Goal: Task Accomplishment & Management: Contribute content

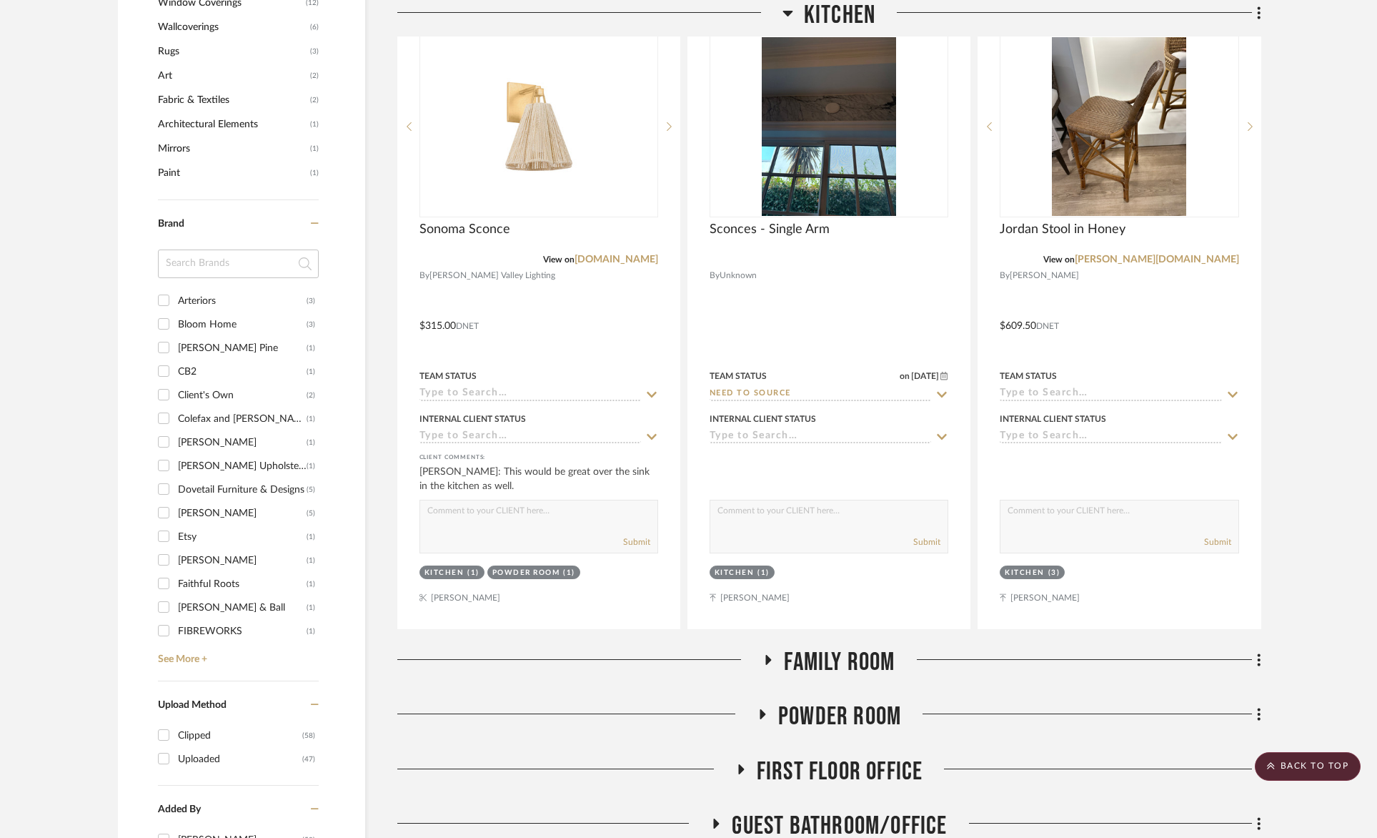
scroll to position [1211, 0]
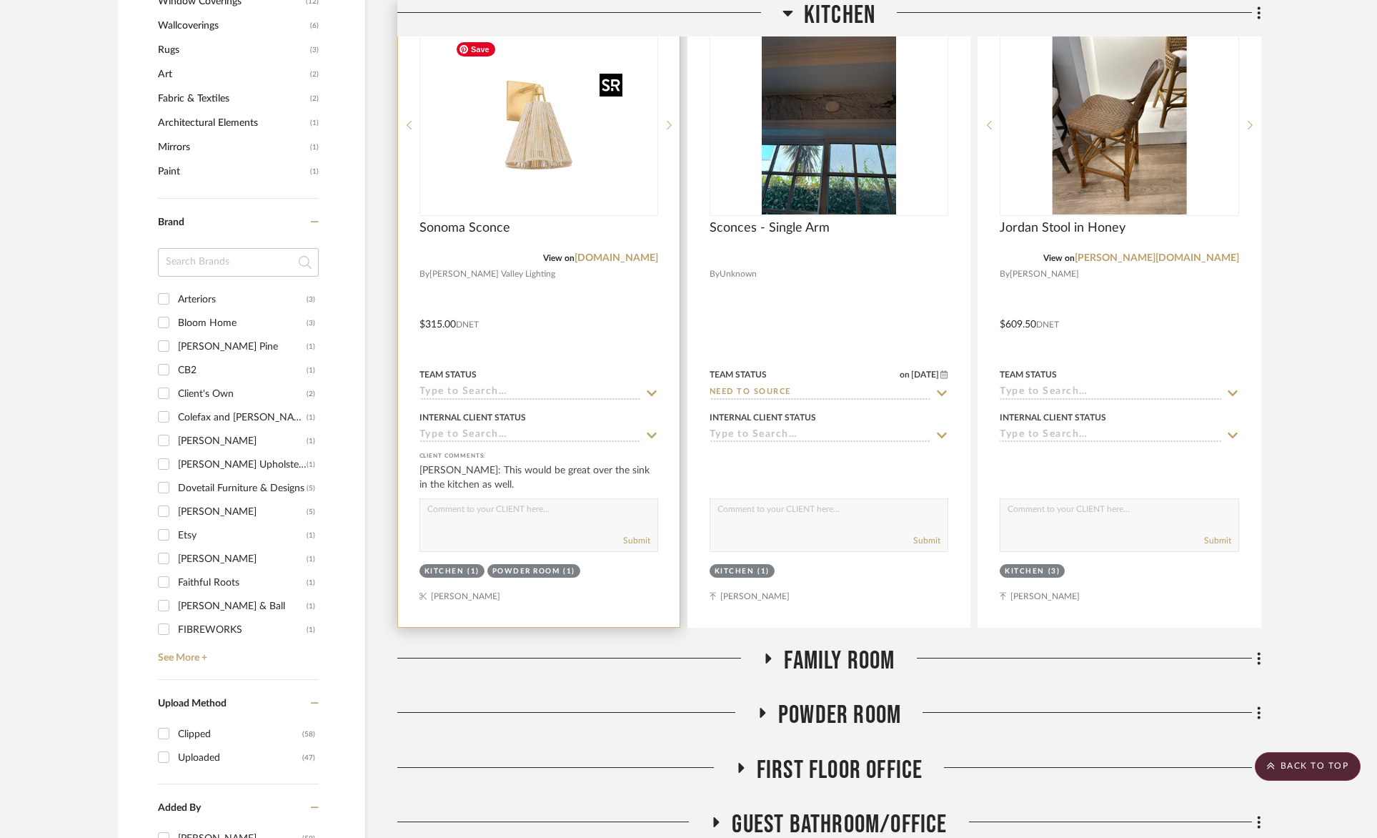
click at [530, 174] on img "0" at bounding box center [539, 125] width 179 height 179
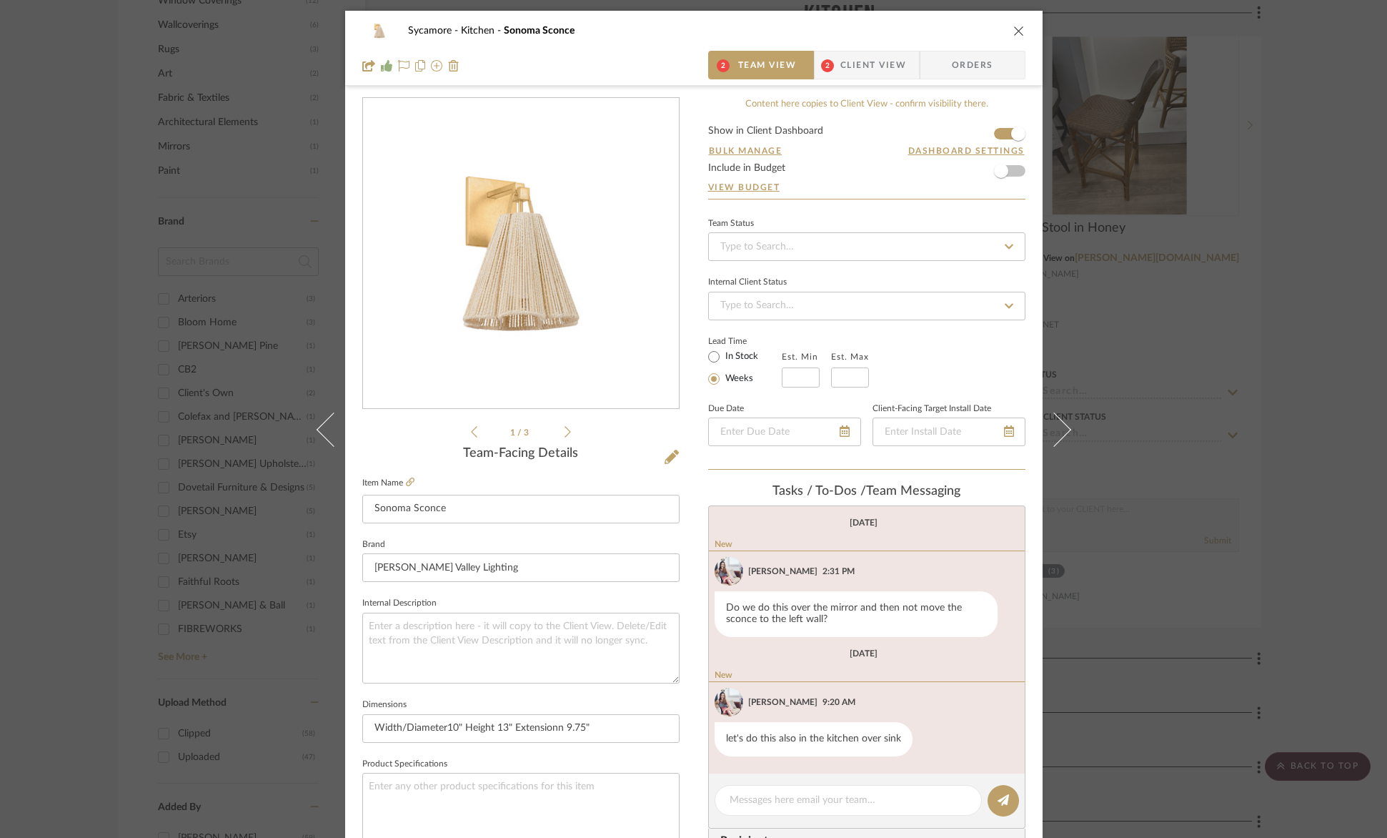
scroll to position [269, 0]
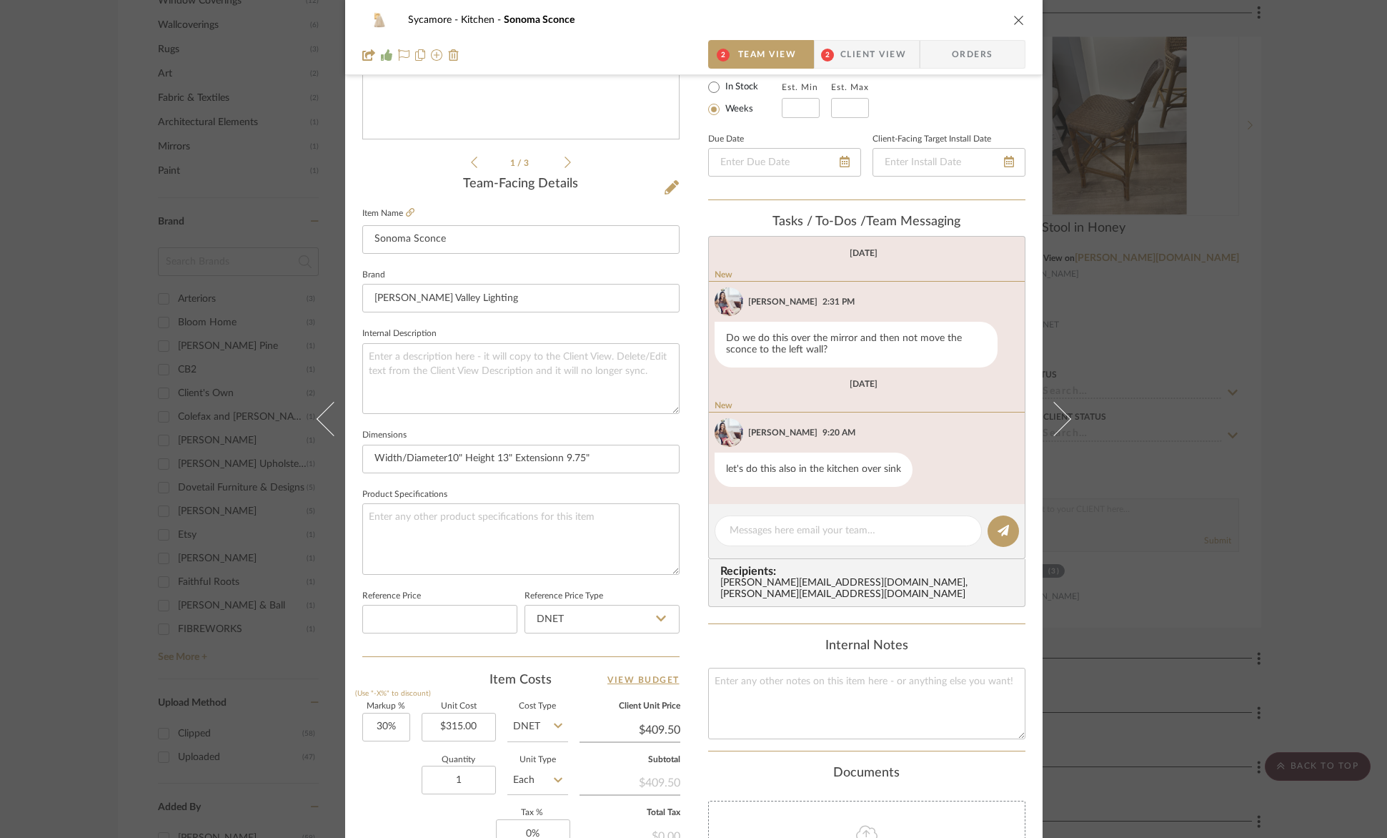
click at [863, 51] on span "Client View" at bounding box center [874, 54] width 66 height 29
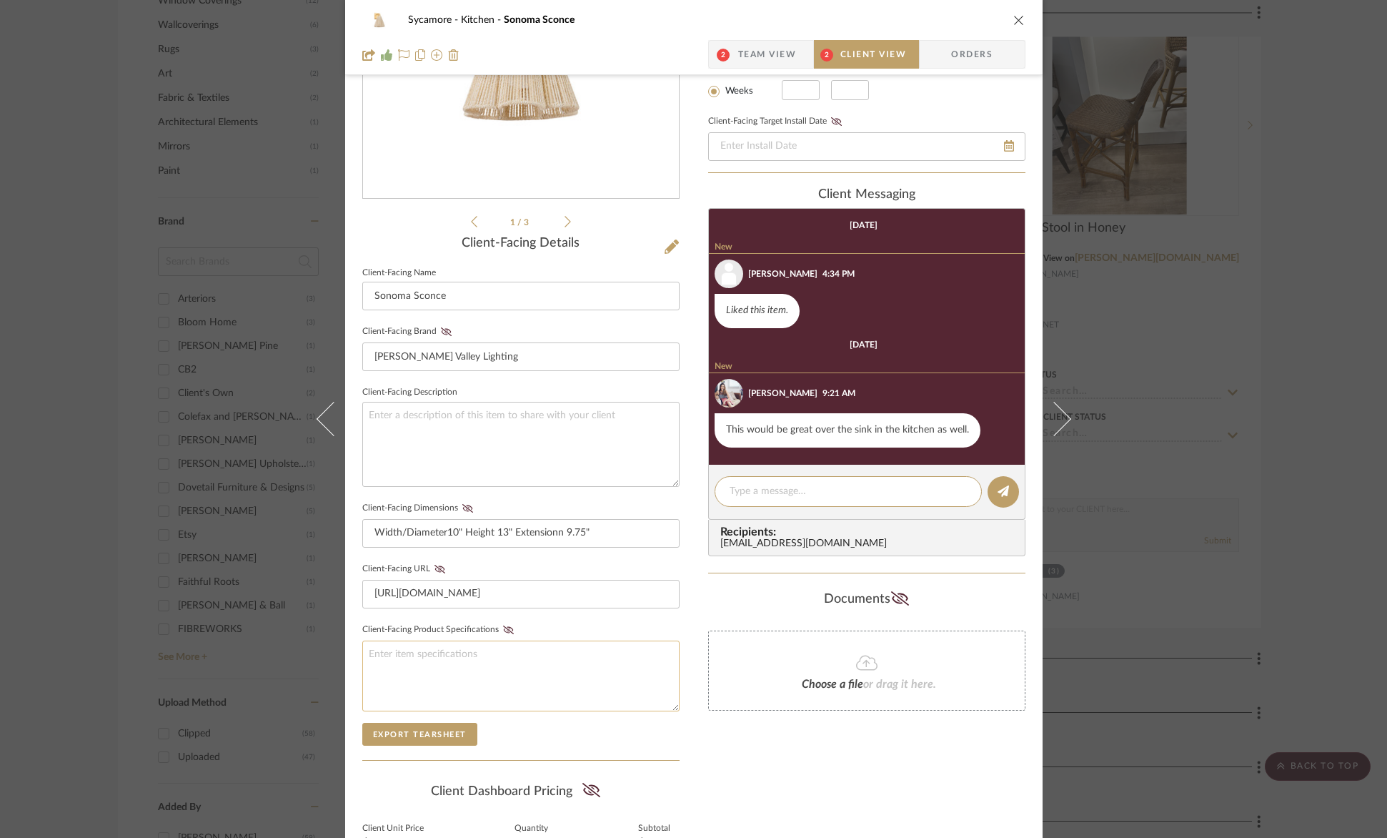
scroll to position [362, 0]
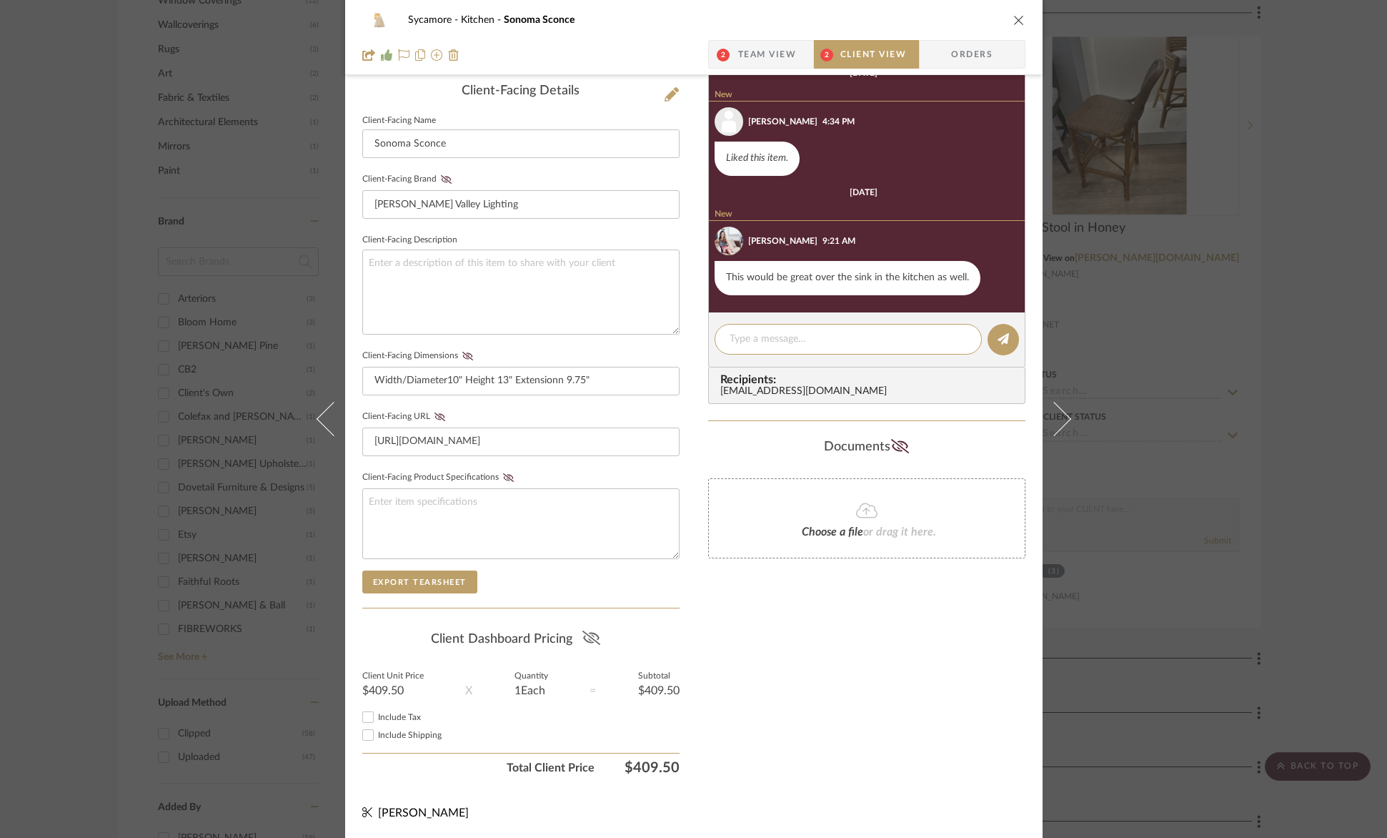
click at [590, 636] on icon at bounding box center [592, 637] width 18 height 14
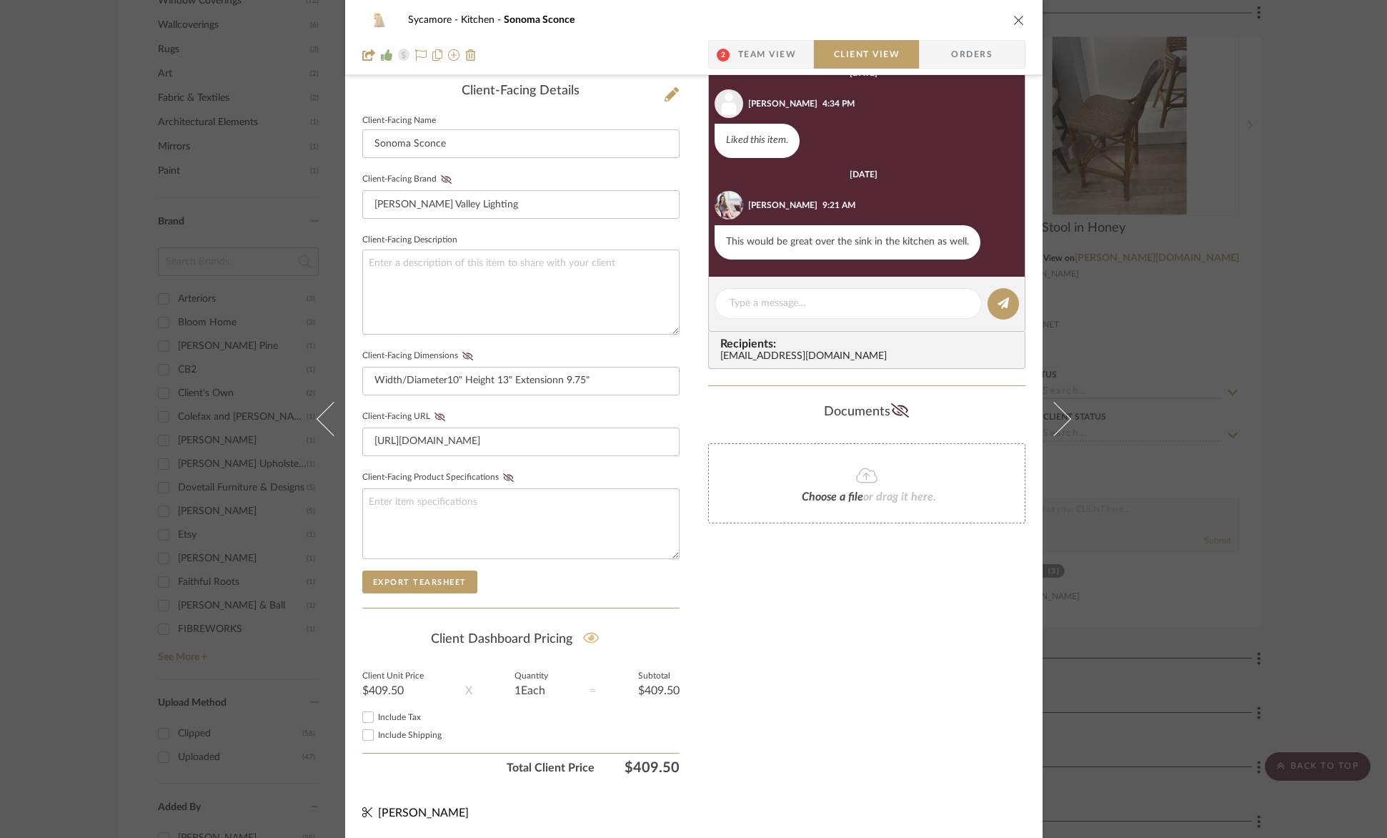
drag, startPoint x: 1016, startPoint y: 17, endPoint x: 1010, endPoint y: 9, distance: 10.7
click at [1016, 17] on icon "close" at bounding box center [1019, 19] width 11 height 11
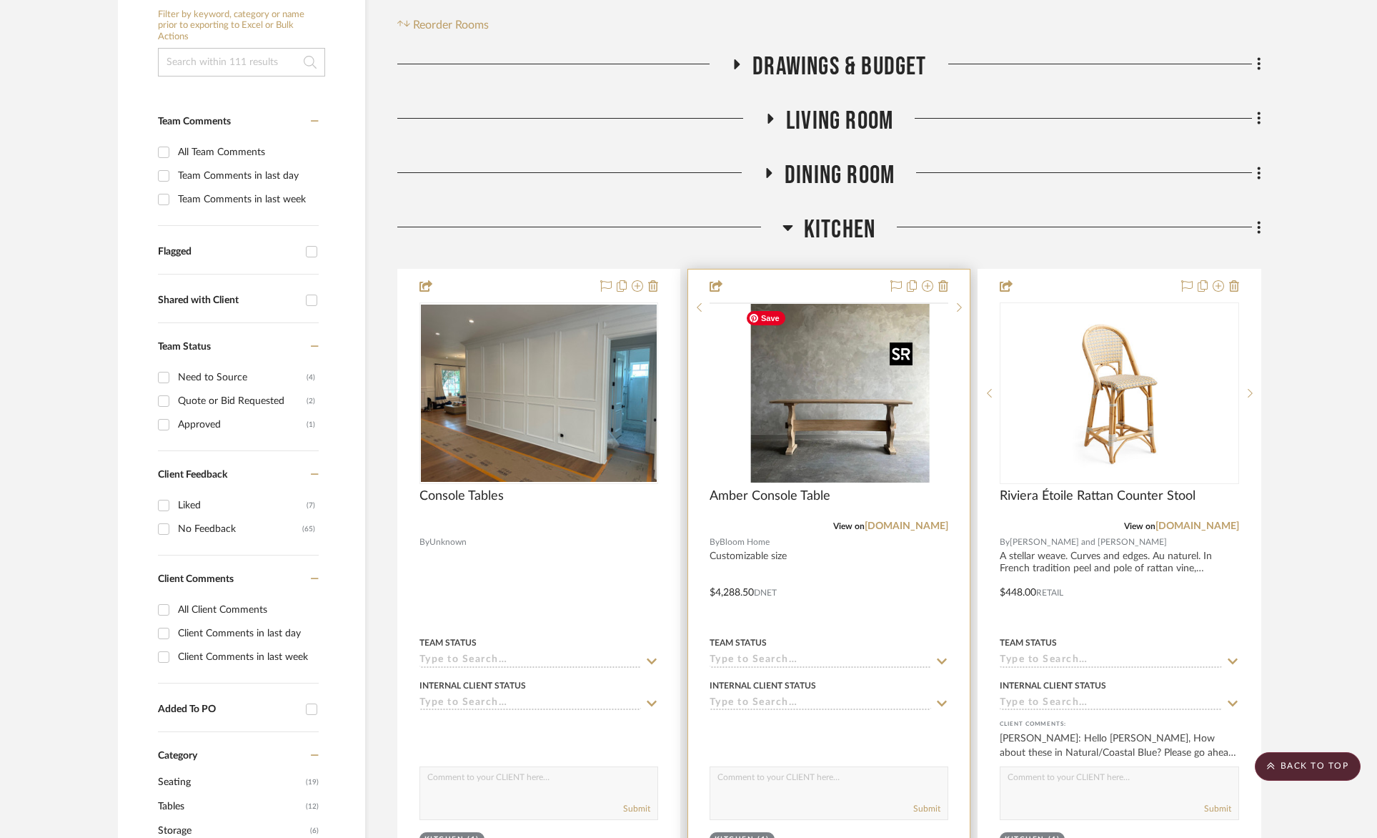
scroll to position [253, 0]
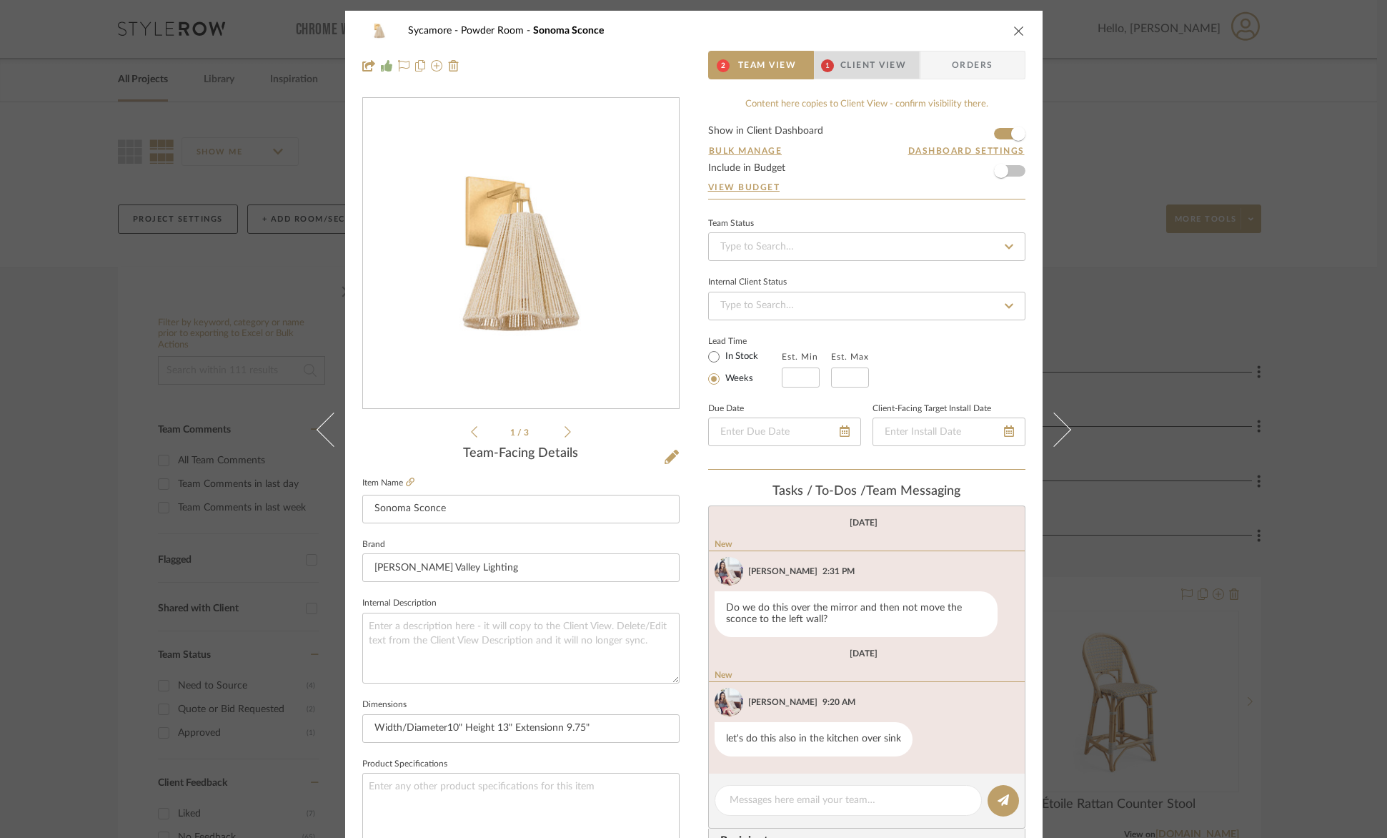
click at [874, 63] on span "Client View" at bounding box center [874, 65] width 66 height 29
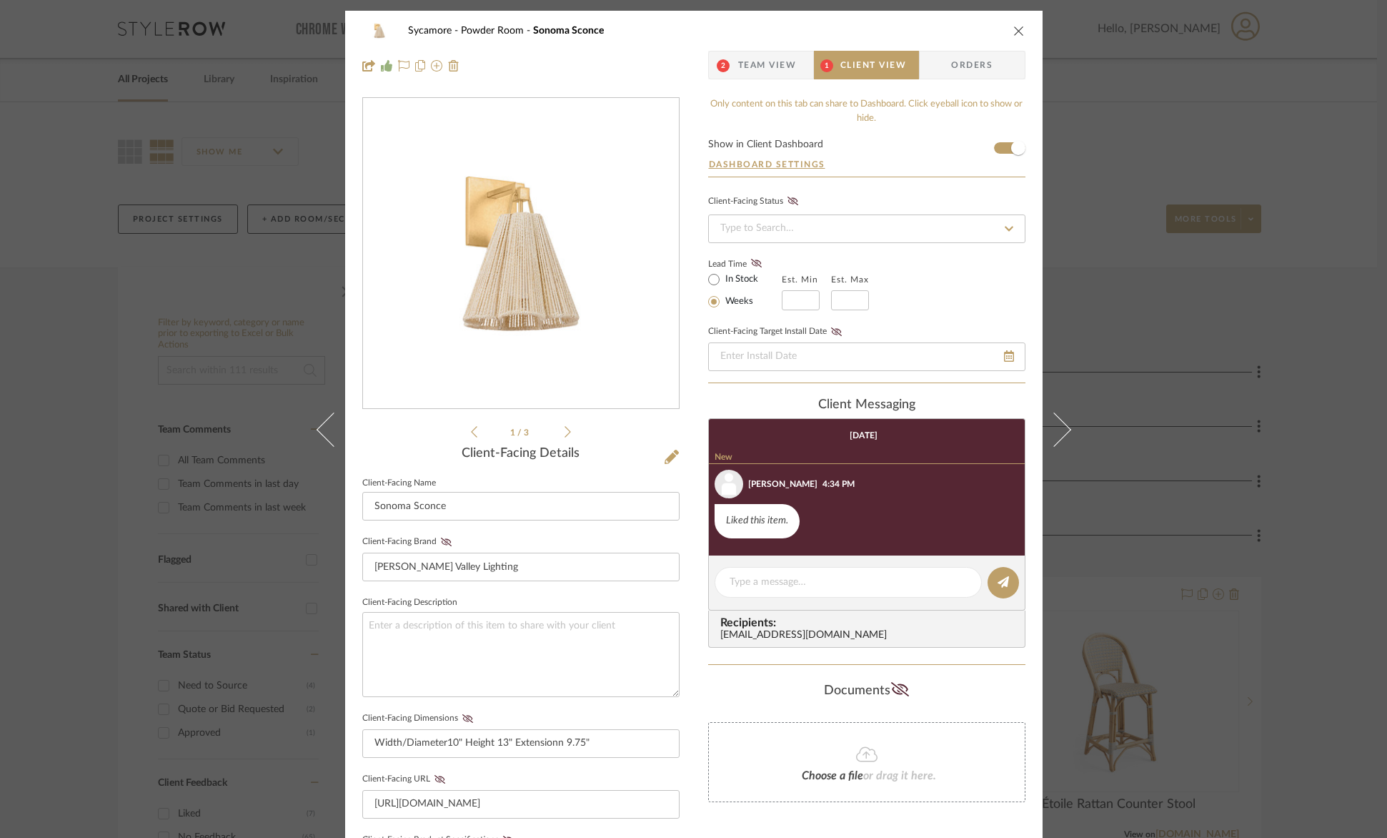
click at [1015, 34] on icon "close" at bounding box center [1019, 30] width 11 height 11
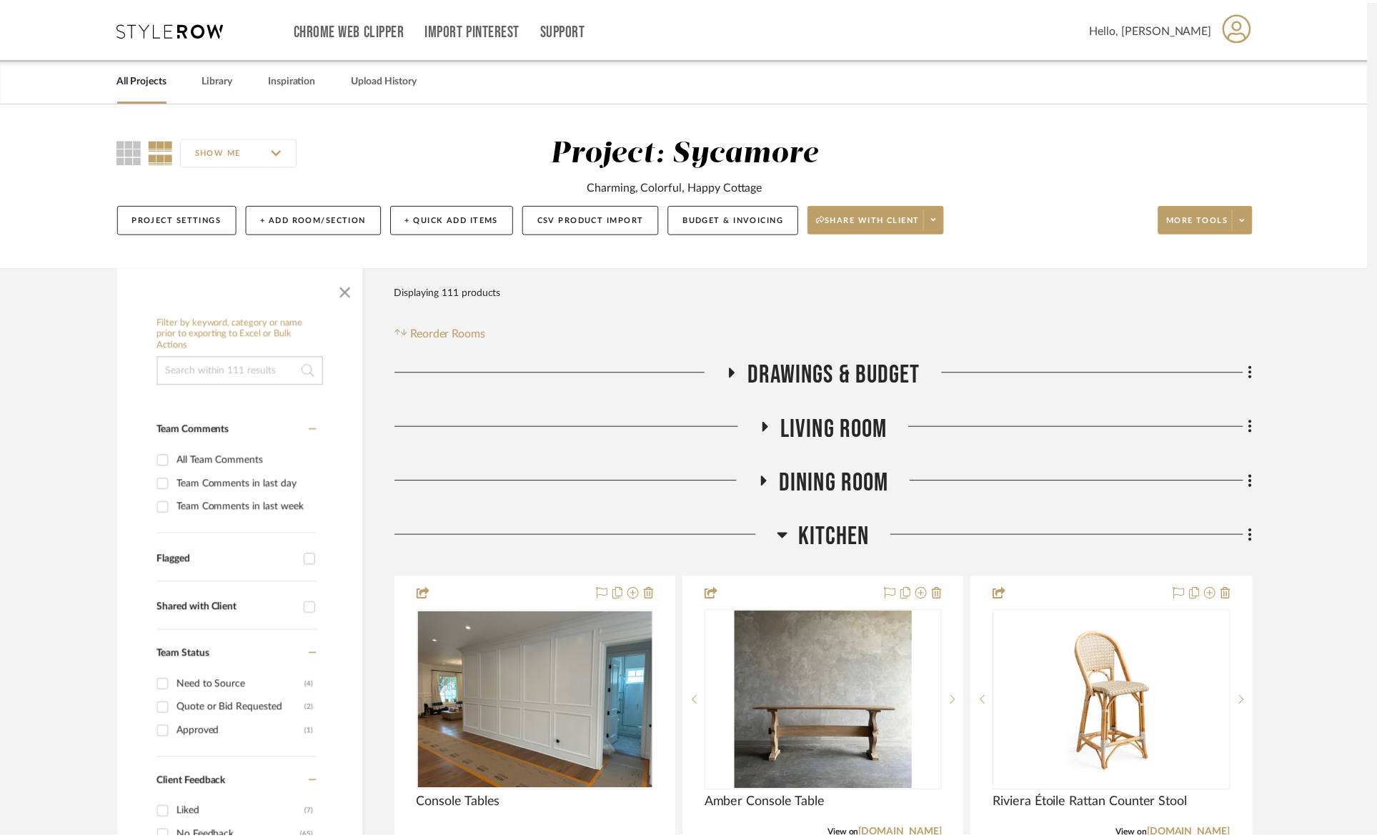
scroll to position [1, 0]
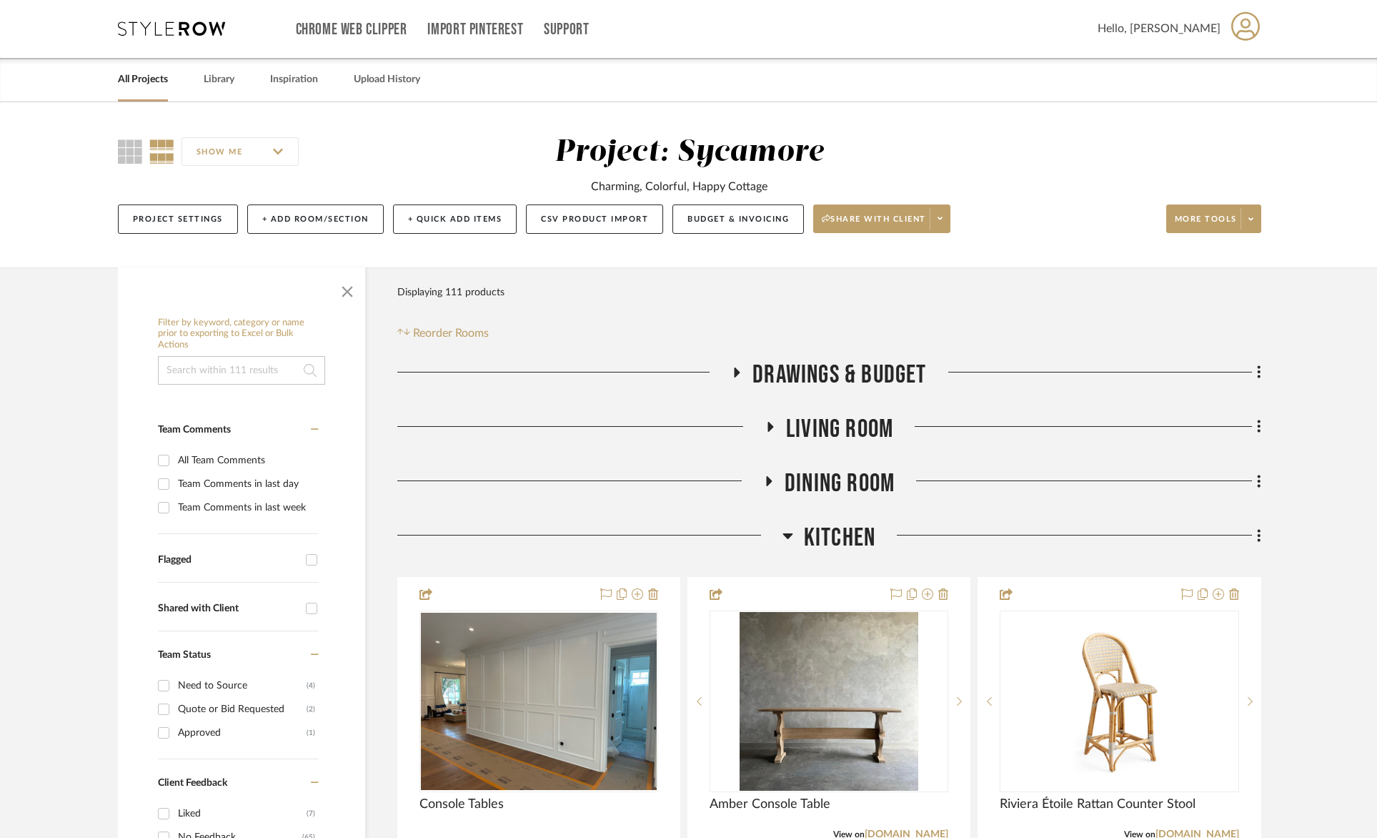
click at [861, 535] on span "Kitchen" at bounding box center [839, 537] width 71 height 31
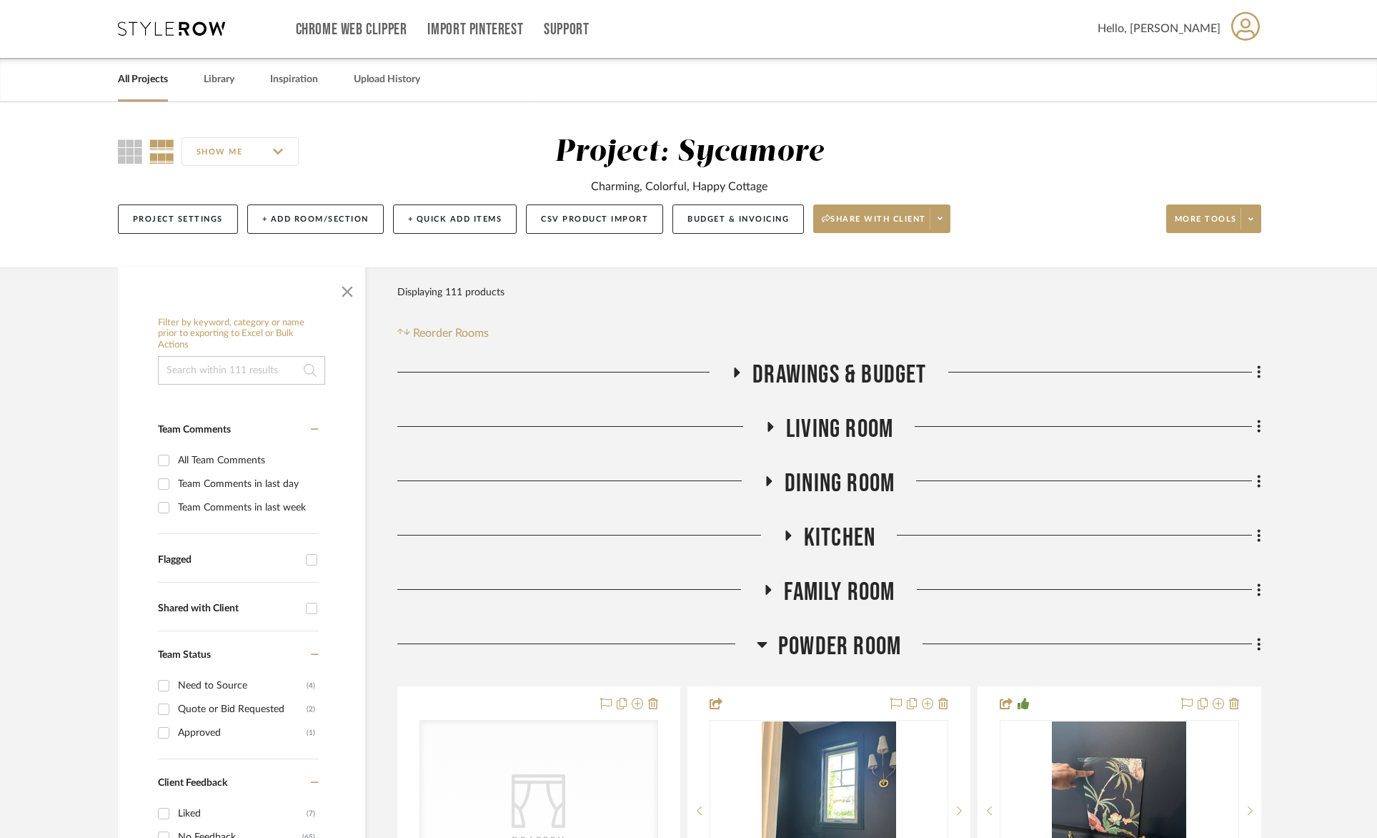
click at [821, 447] on div "Living Room" at bounding box center [829, 432] width 864 height 36
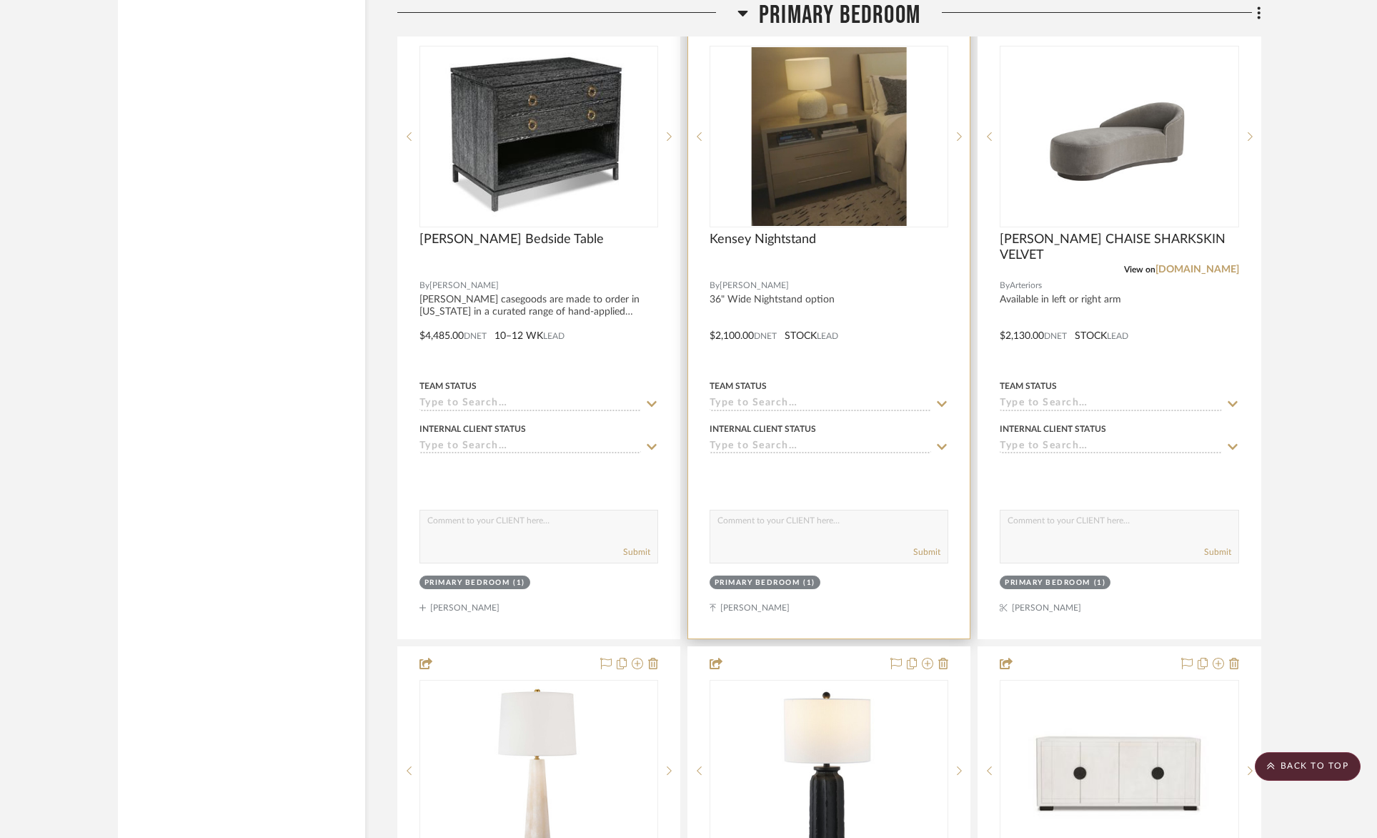
scroll to position [5349, 0]
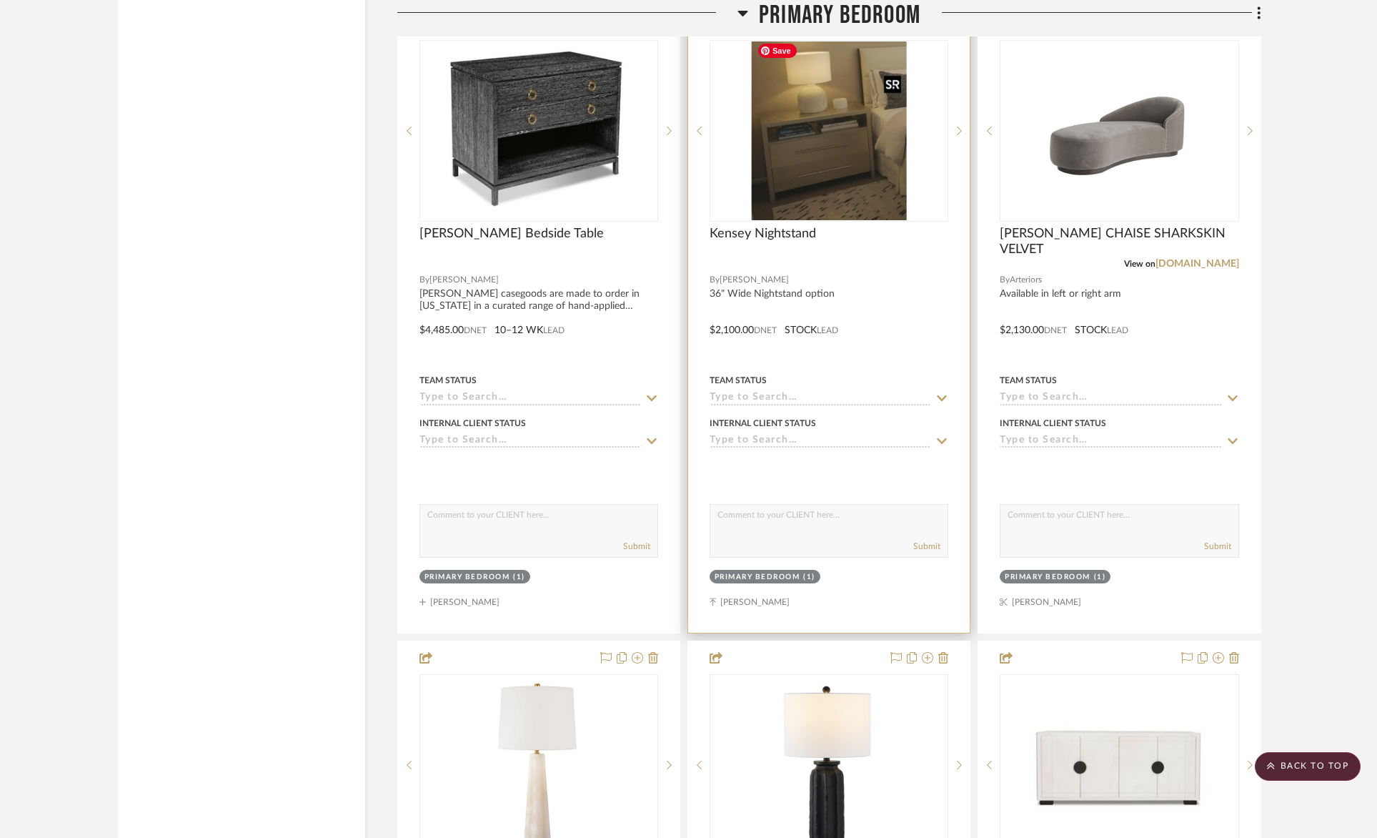
click at [841, 176] on img "0" at bounding box center [828, 130] width 155 height 179
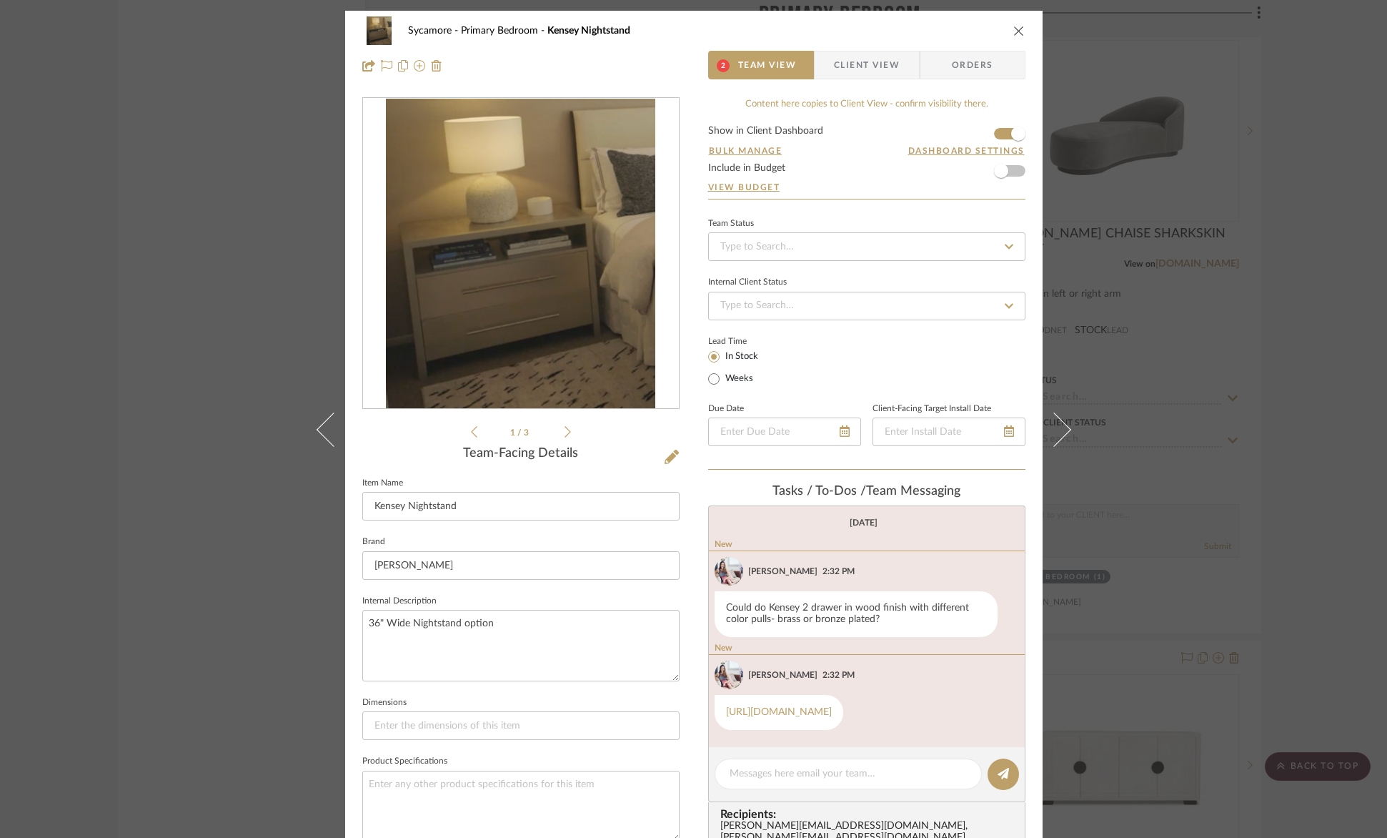
scroll to position [136, 0]
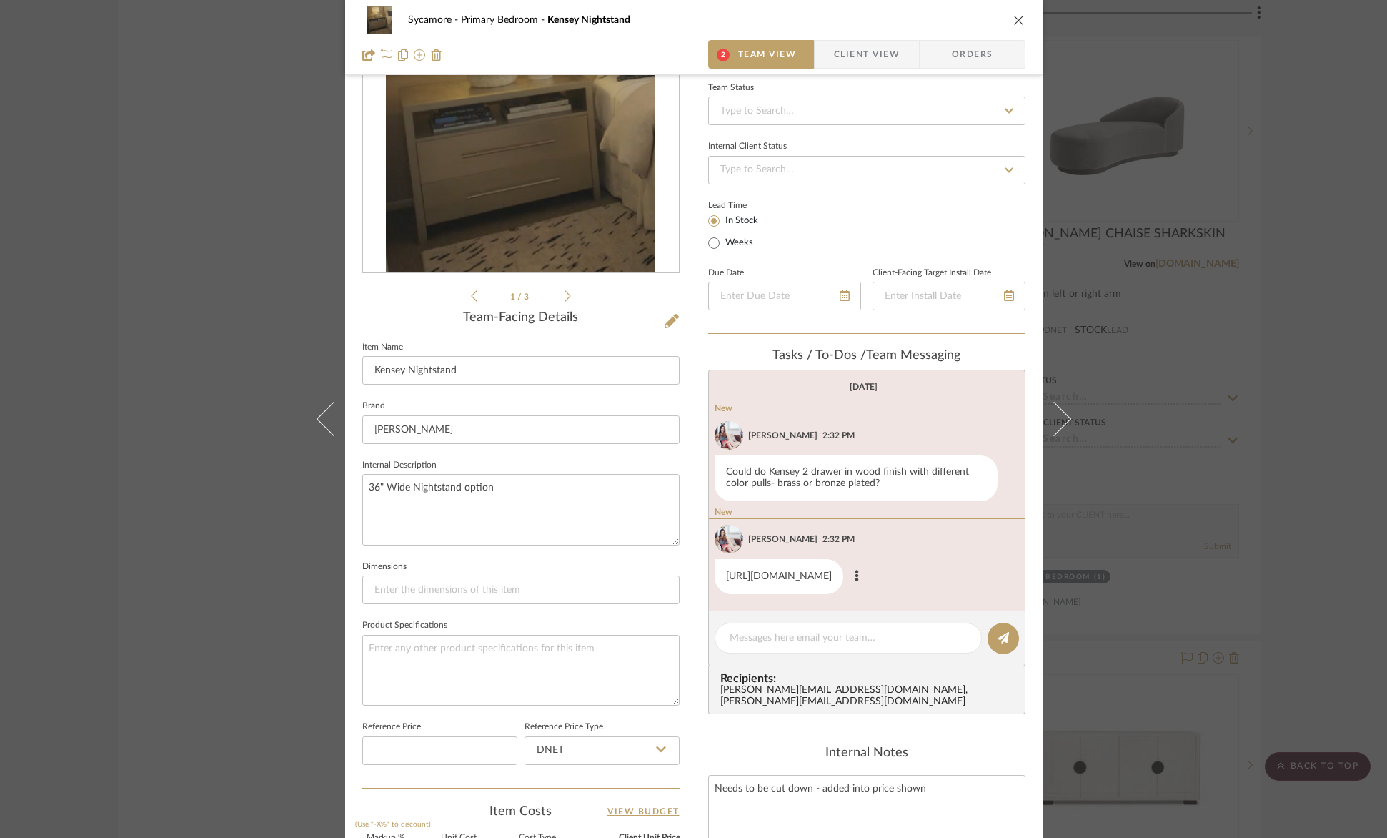
click at [771, 575] on link "https://erinnv.com/collection/accent-bedside-tables/aspen-bedside-table" at bounding box center [779, 576] width 106 height 10
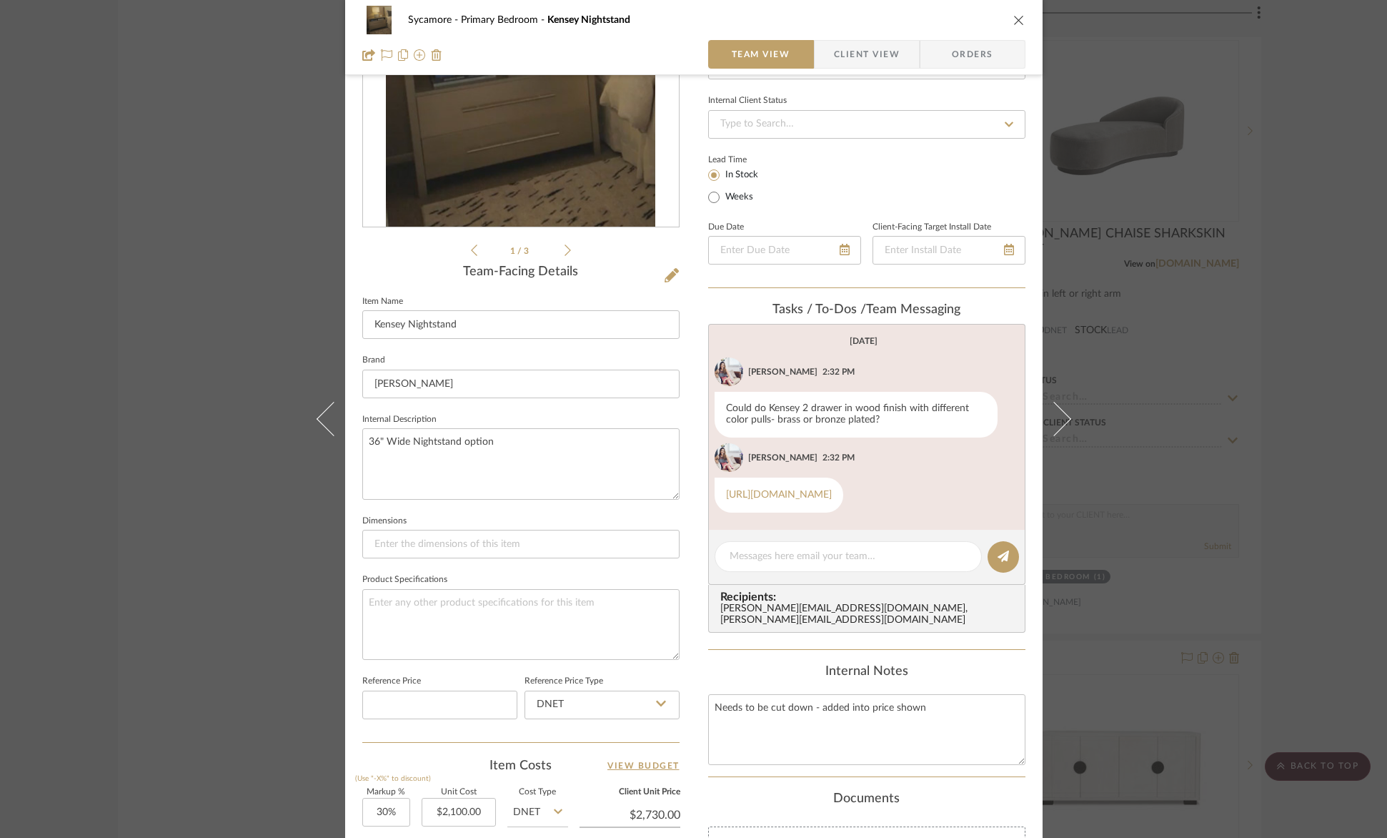
scroll to position [279, 0]
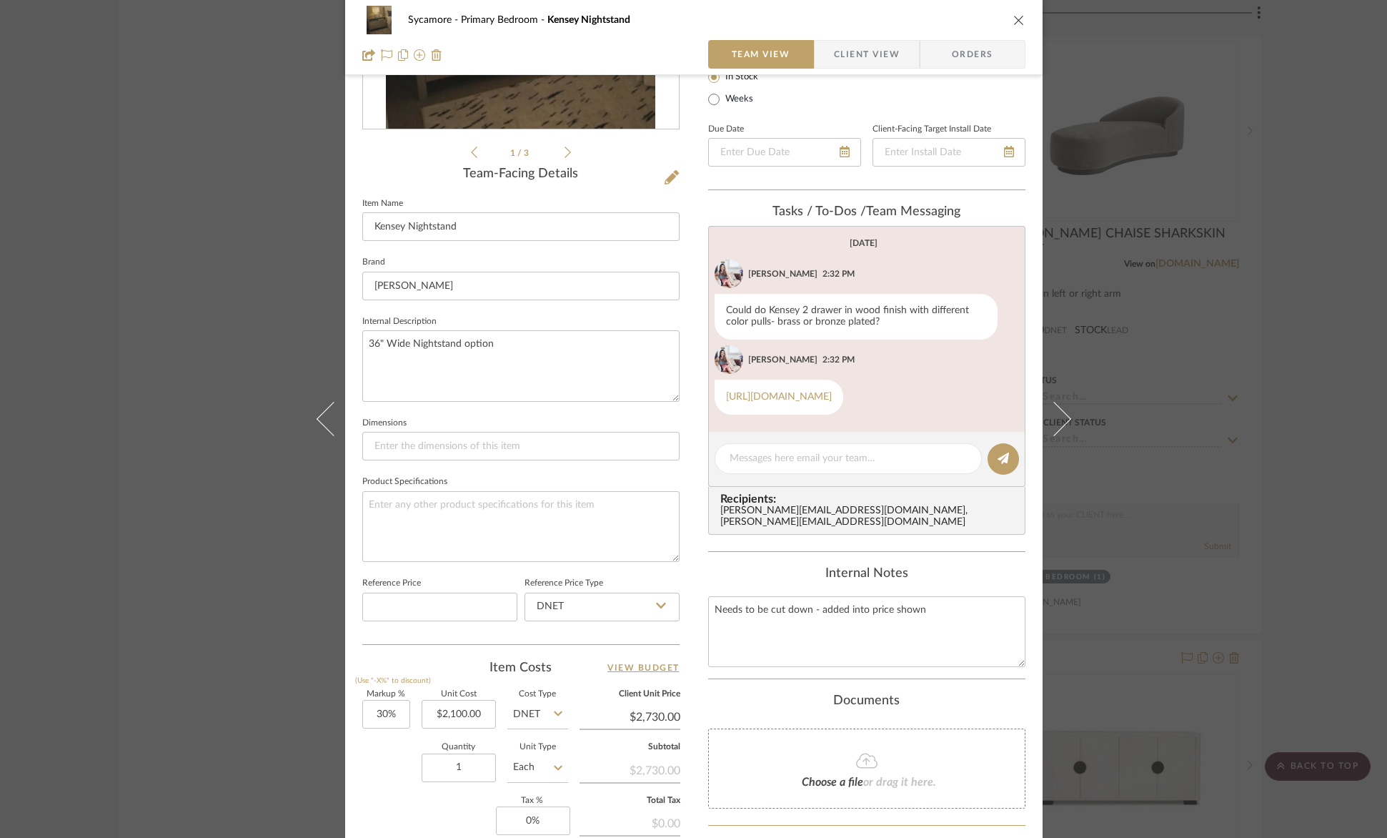
click at [1001, 22] on div "Sycamore Primary Bedroom Kensey Nightstand" at bounding box center [693, 20] width 663 height 29
click at [1024, 19] on div "Sycamore Primary Bedroom Kensey Nightstand Team View Client View Orders" at bounding box center [694, 37] width 698 height 75
drag, startPoint x: 1019, startPoint y: 19, endPoint x: 965, endPoint y: 41, distance: 58.7
click at [1019, 19] on icon "close" at bounding box center [1019, 19] width 11 height 11
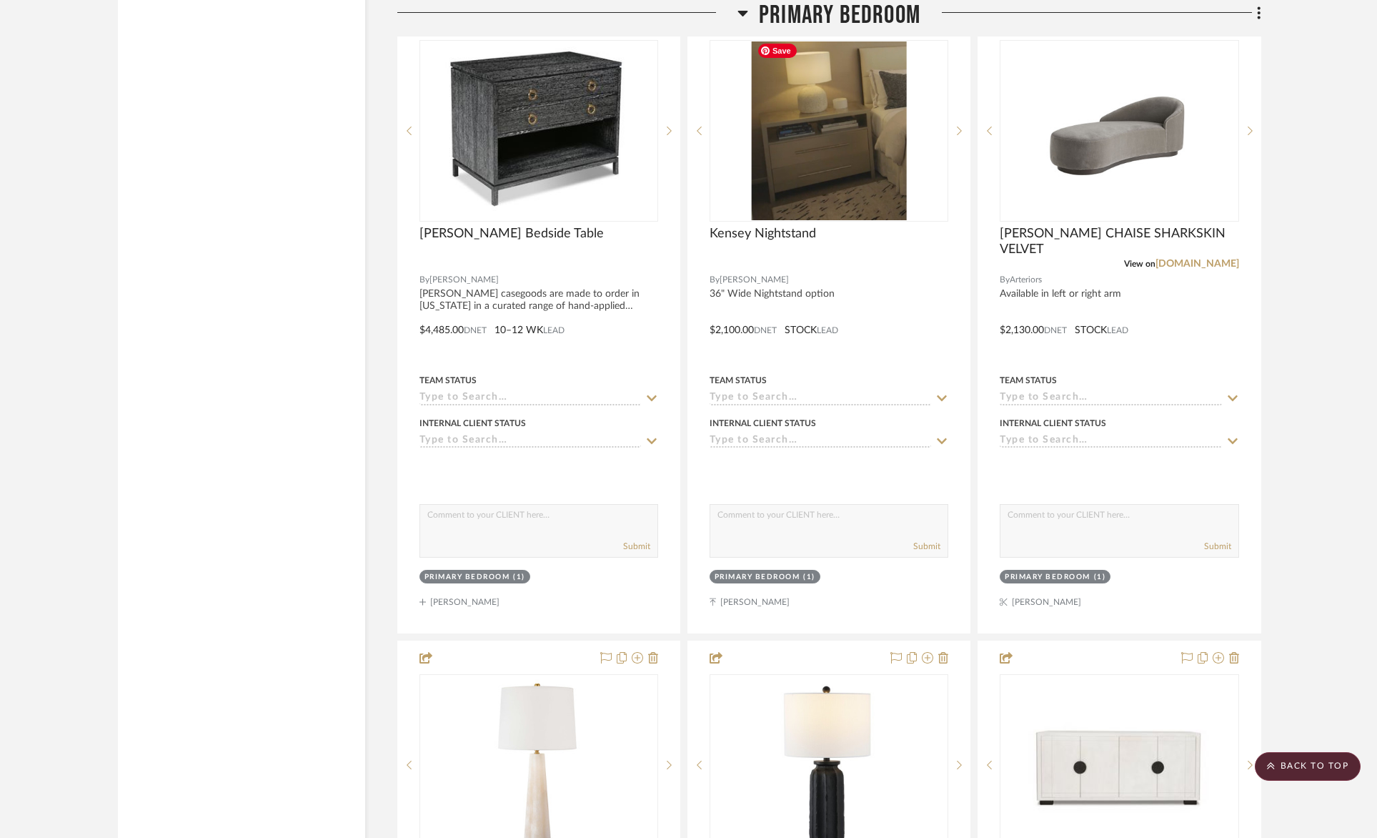
click at [879, 19] on span "Primary Bedroom" at bounding box center [840, 15] width 162 height 31
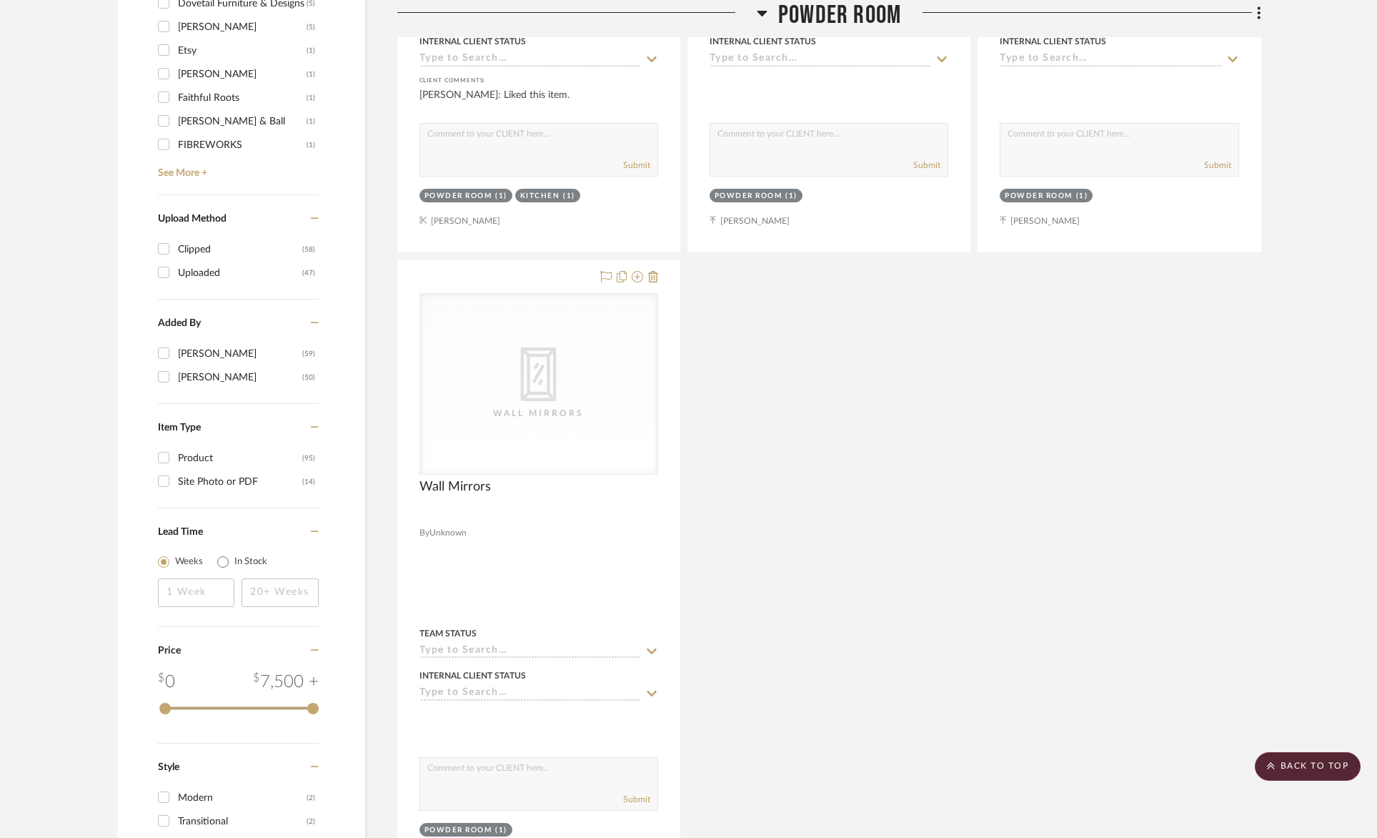
click at [856, 17] on span "Powder Room" at bounding box center [839, 15] width 123 height 31
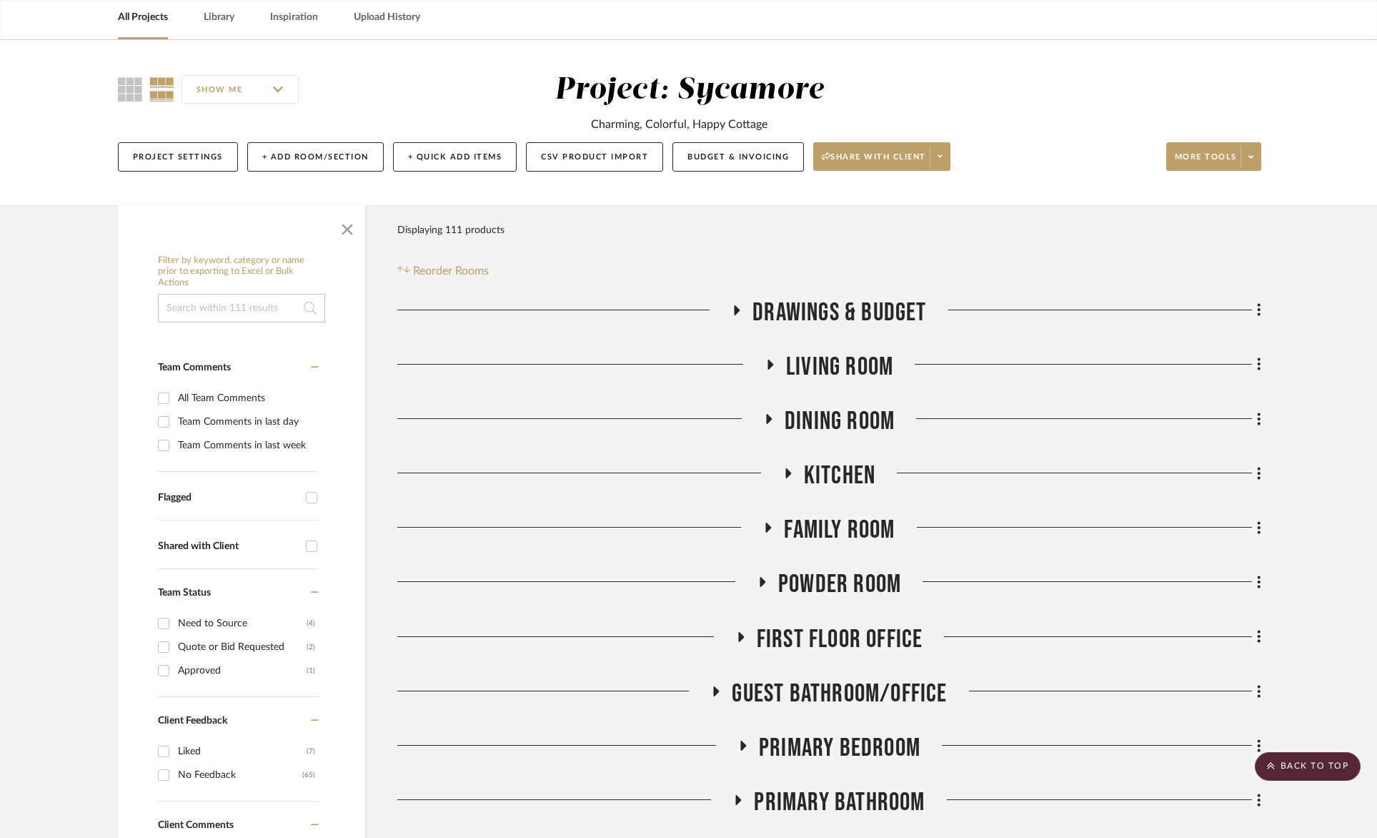
scroll to position [0, 0]
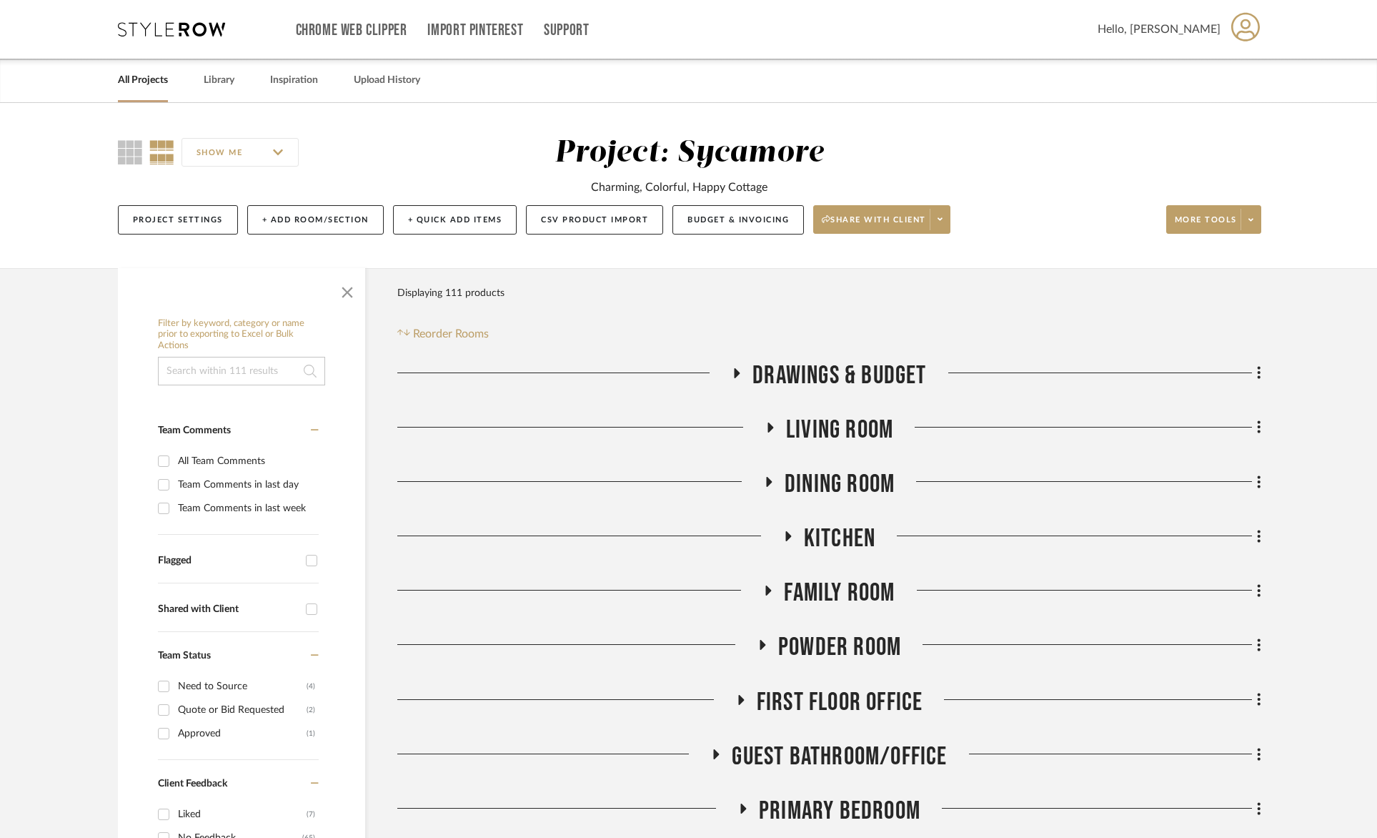
drag, startPoint x: 842, startPoint y: 477, endPoint x: 836, endPoint y: 445, distance: 32.0
click at [842, 477] on span "Dining Room" at bounding box center [840, 484] width 110 height 31
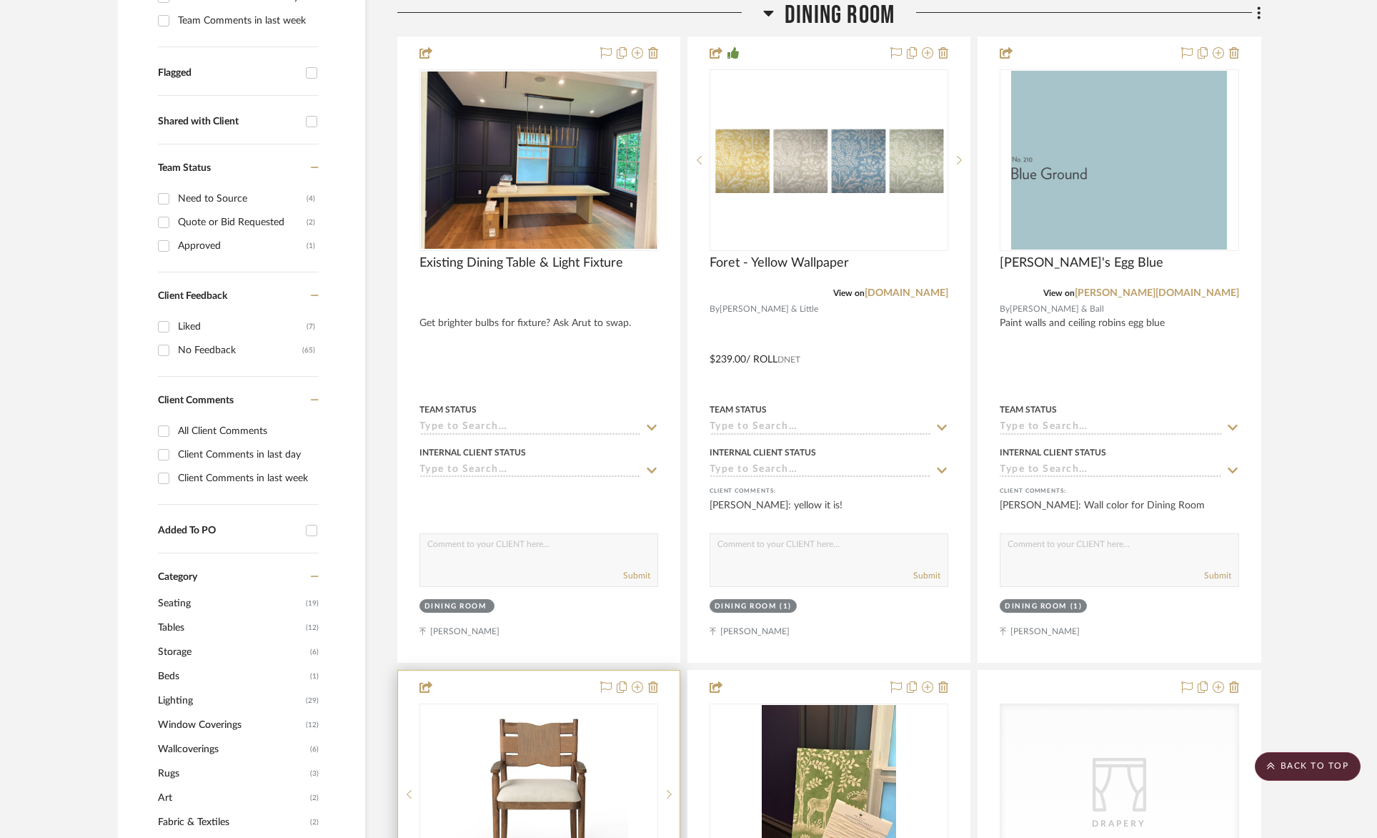
scroll to position [1067, 0]
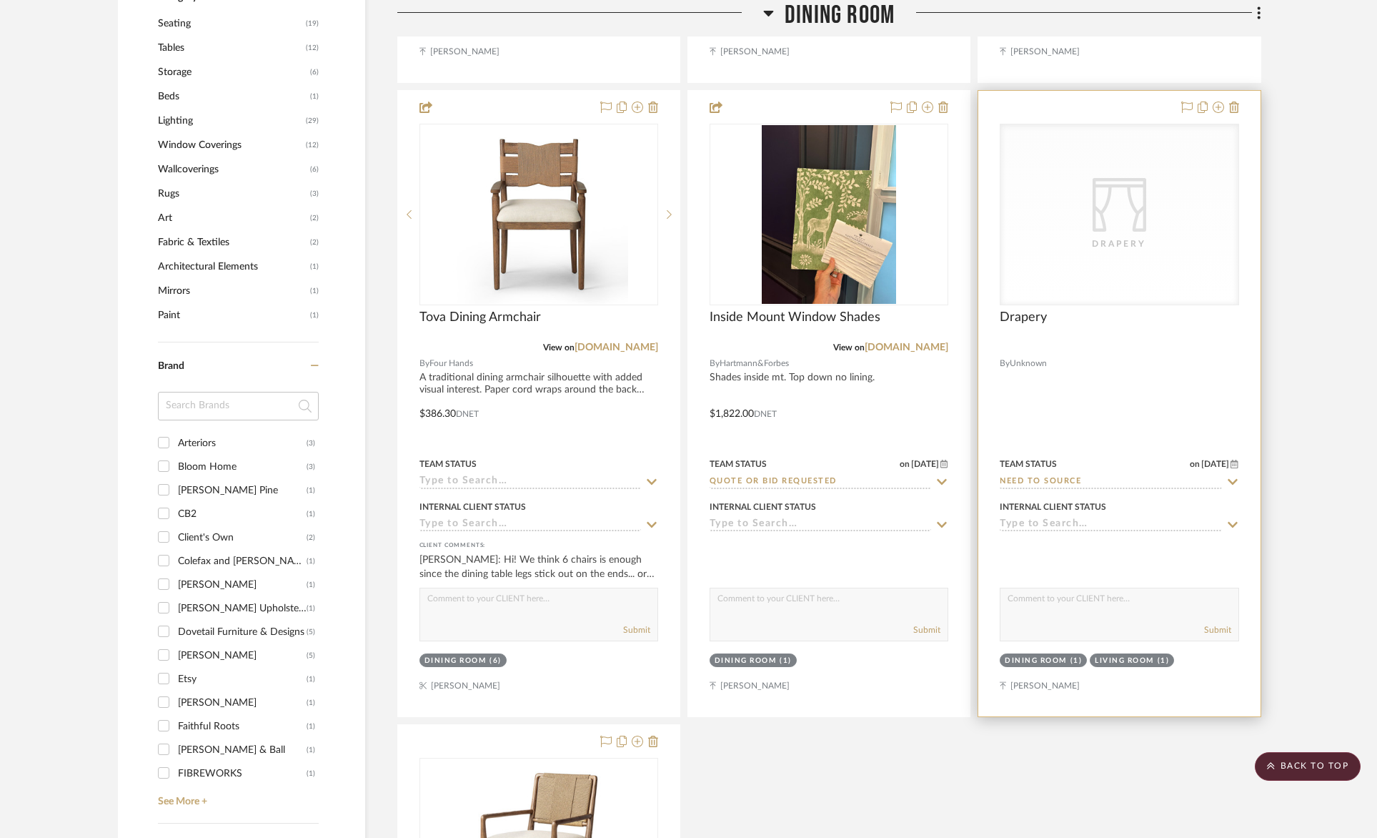
click at [0, 0] on div "Drapery" at bounding box center [0, 0] width 0 height 0
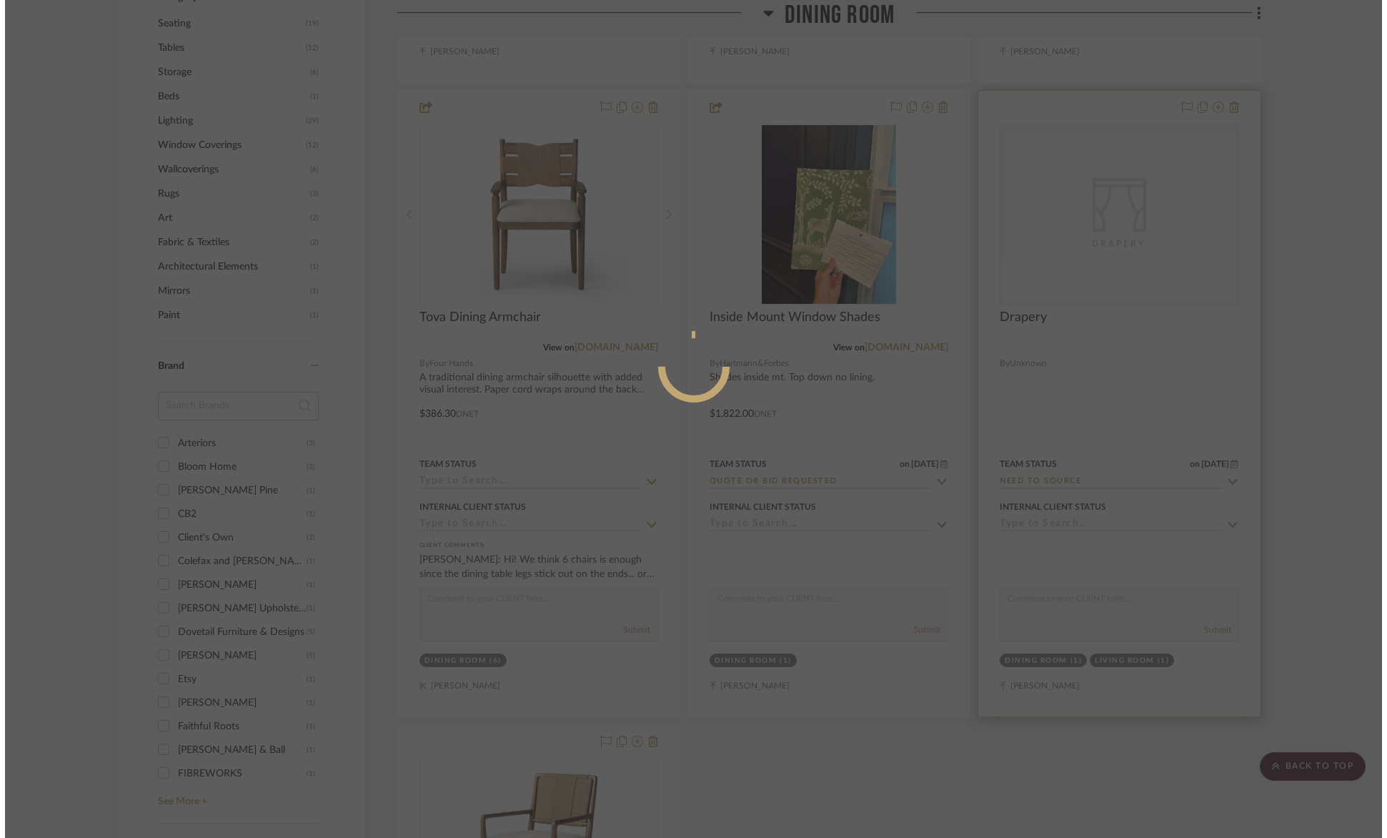
scroll to position [0, 0]
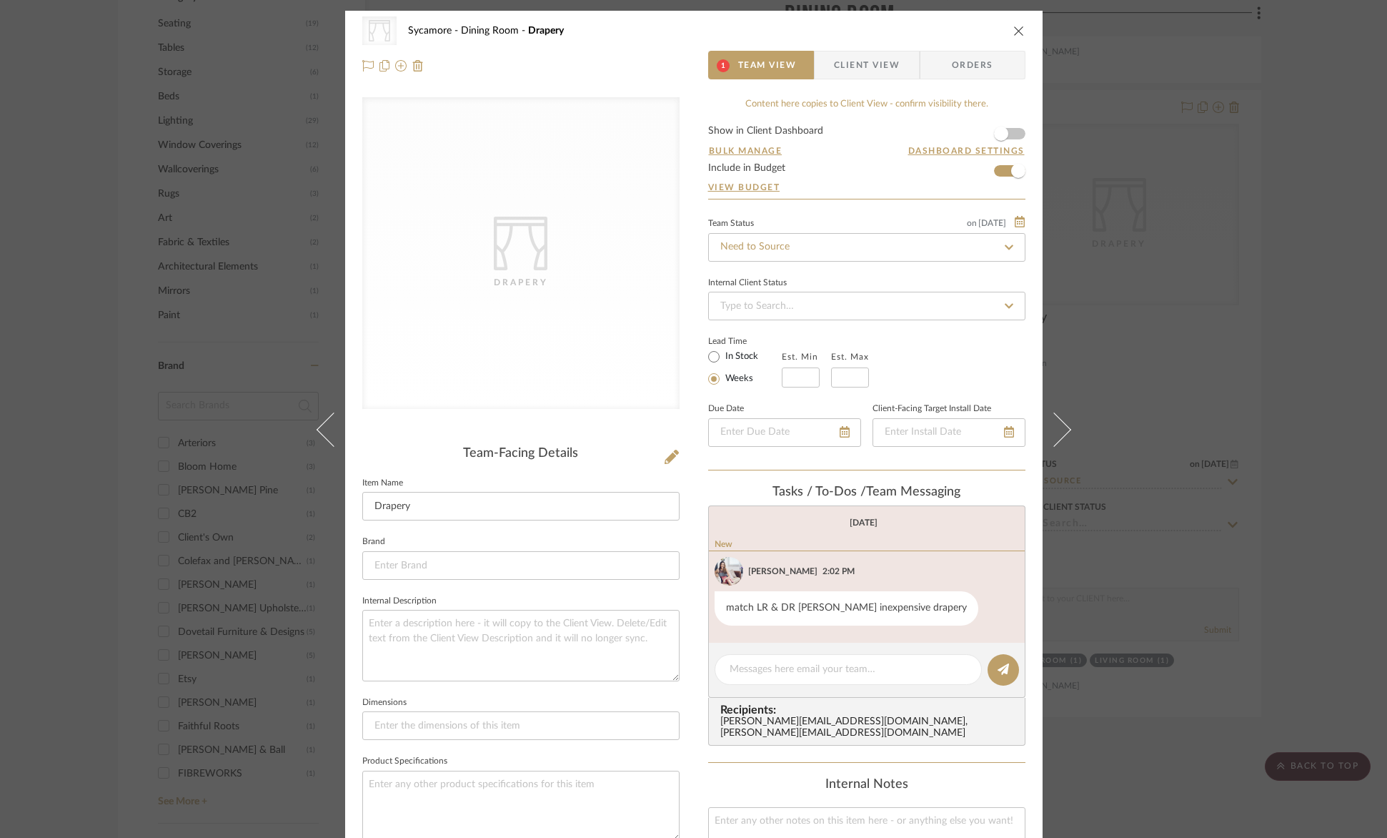
drag, startPoint x: 1013, startPoint y: 31, endPoint x: 996, endPoint y: 105, distance: 75.4
click at [1014, 31] on icon "close" at bounding box center [1019, 30] width 11 height 11
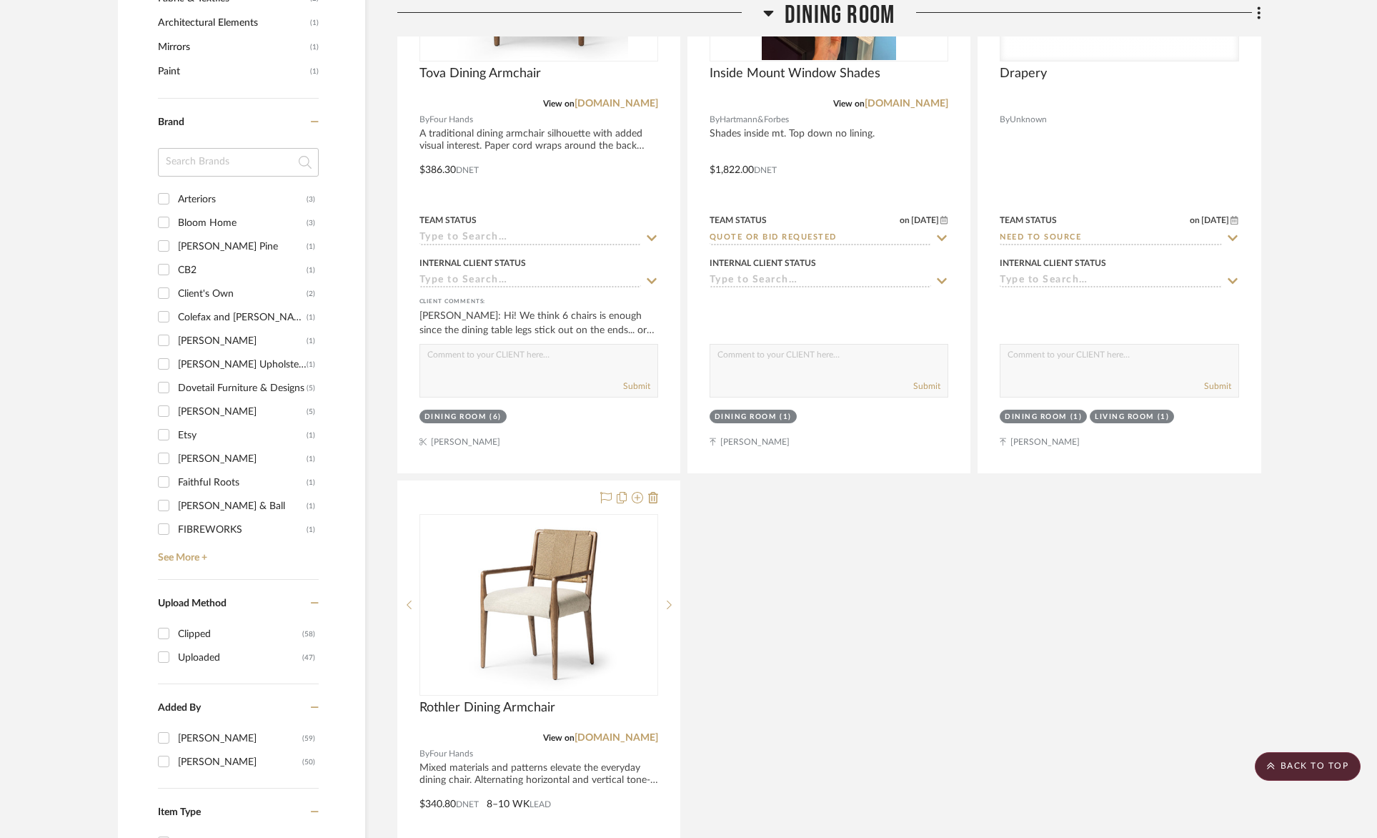
scroll to position [1888, 0]
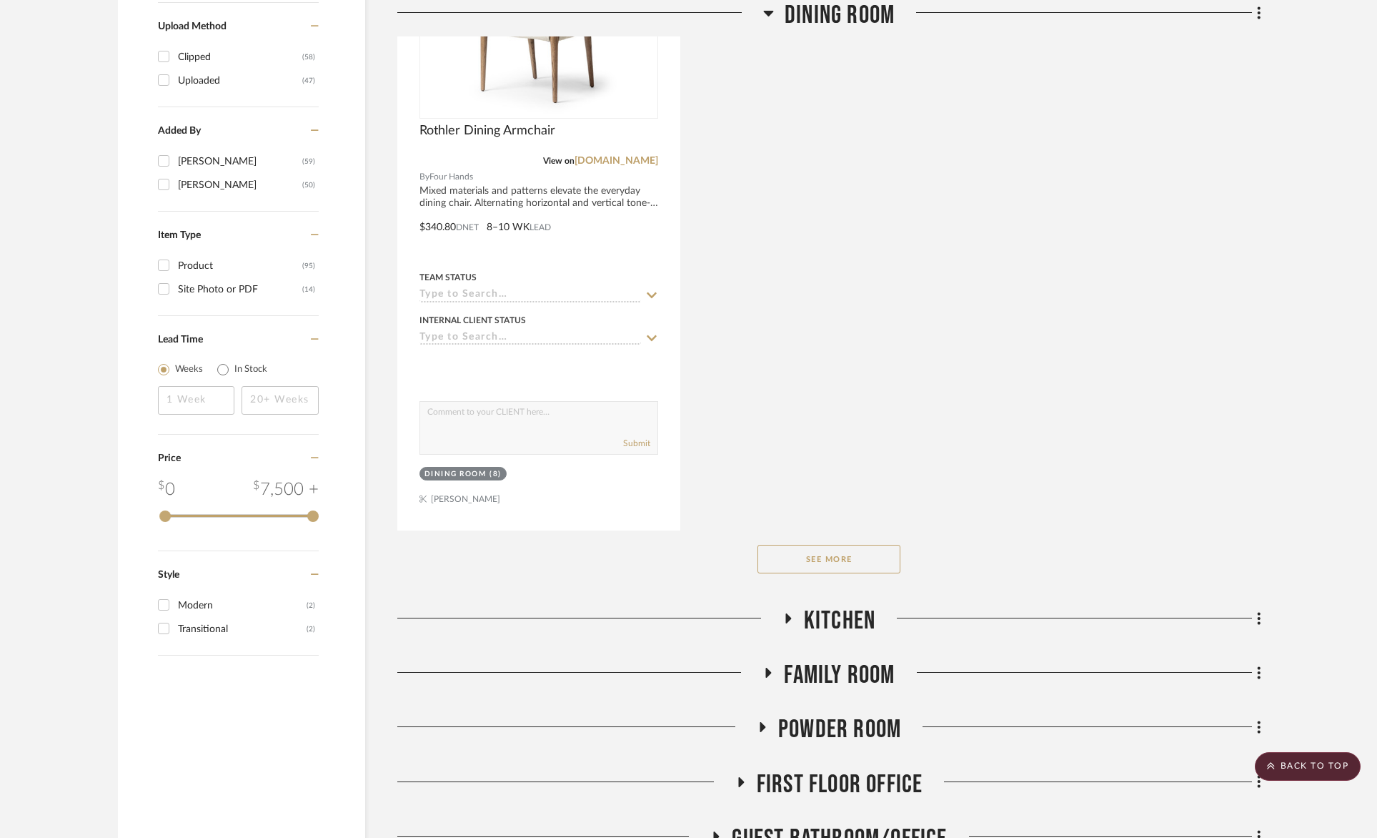
click at [849, 568] on button "See More" at bounding box center [829, 559] width 143 height 29
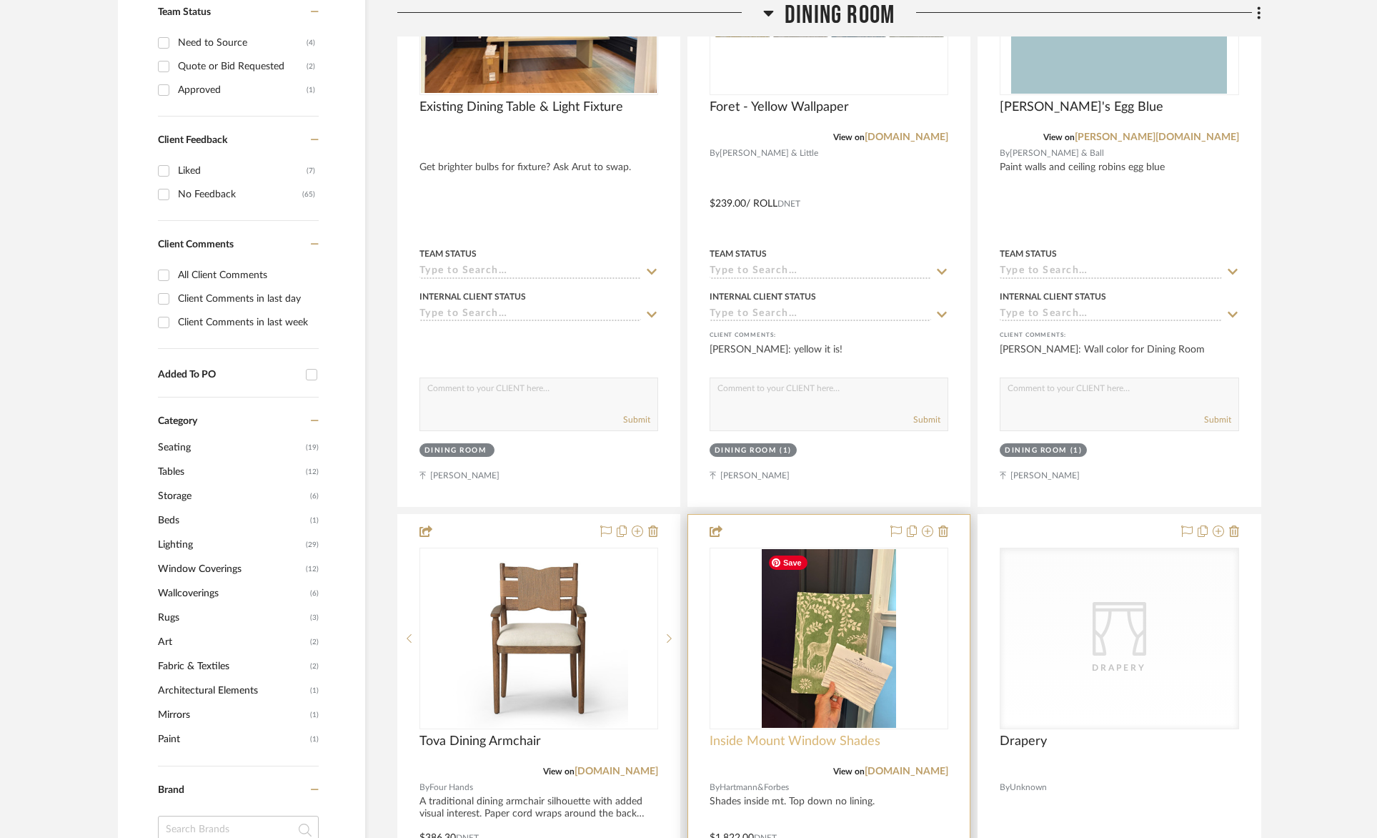
scroll to position [896, 0]
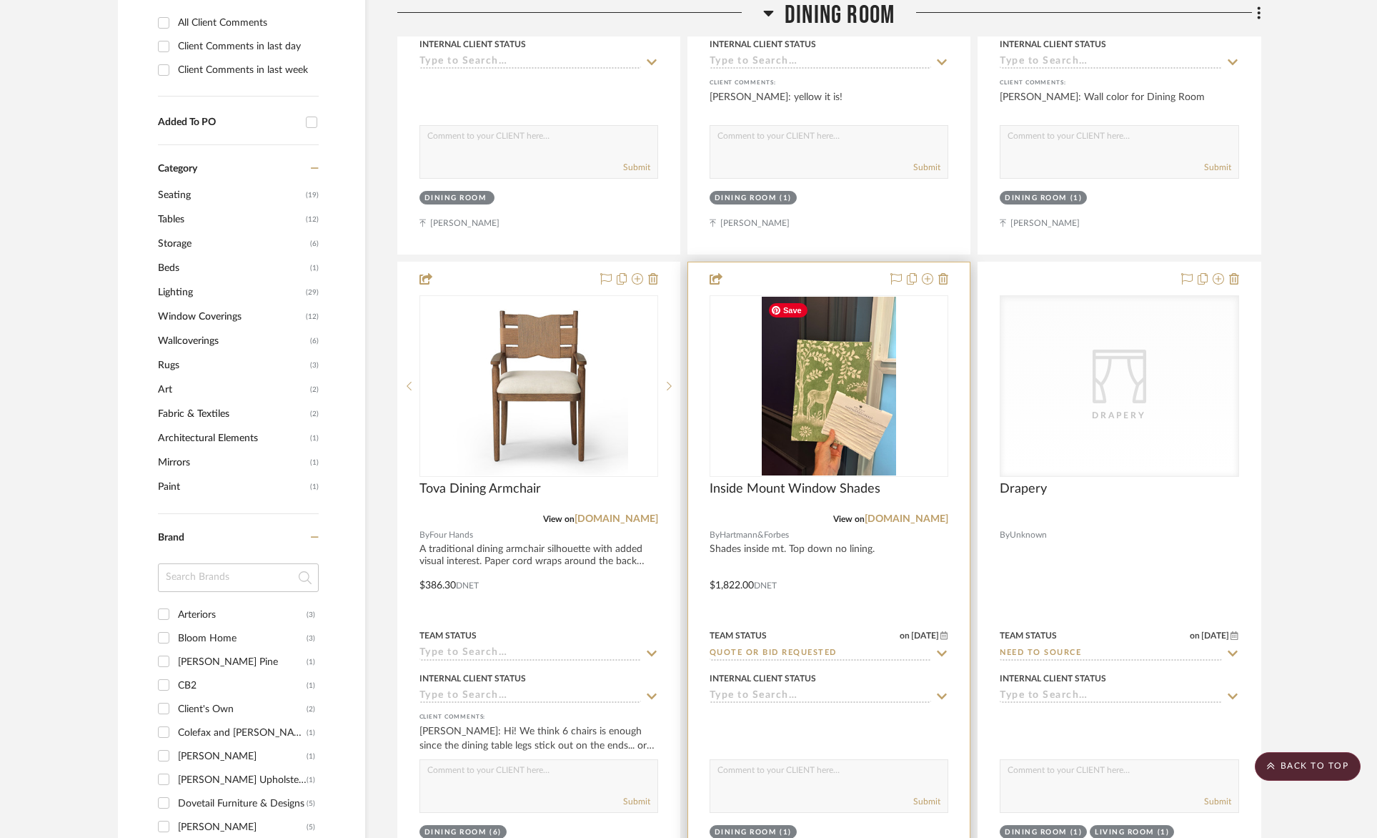
click at [829, 361] on img "0" at bounding box center [829, 386] width 134 height 179
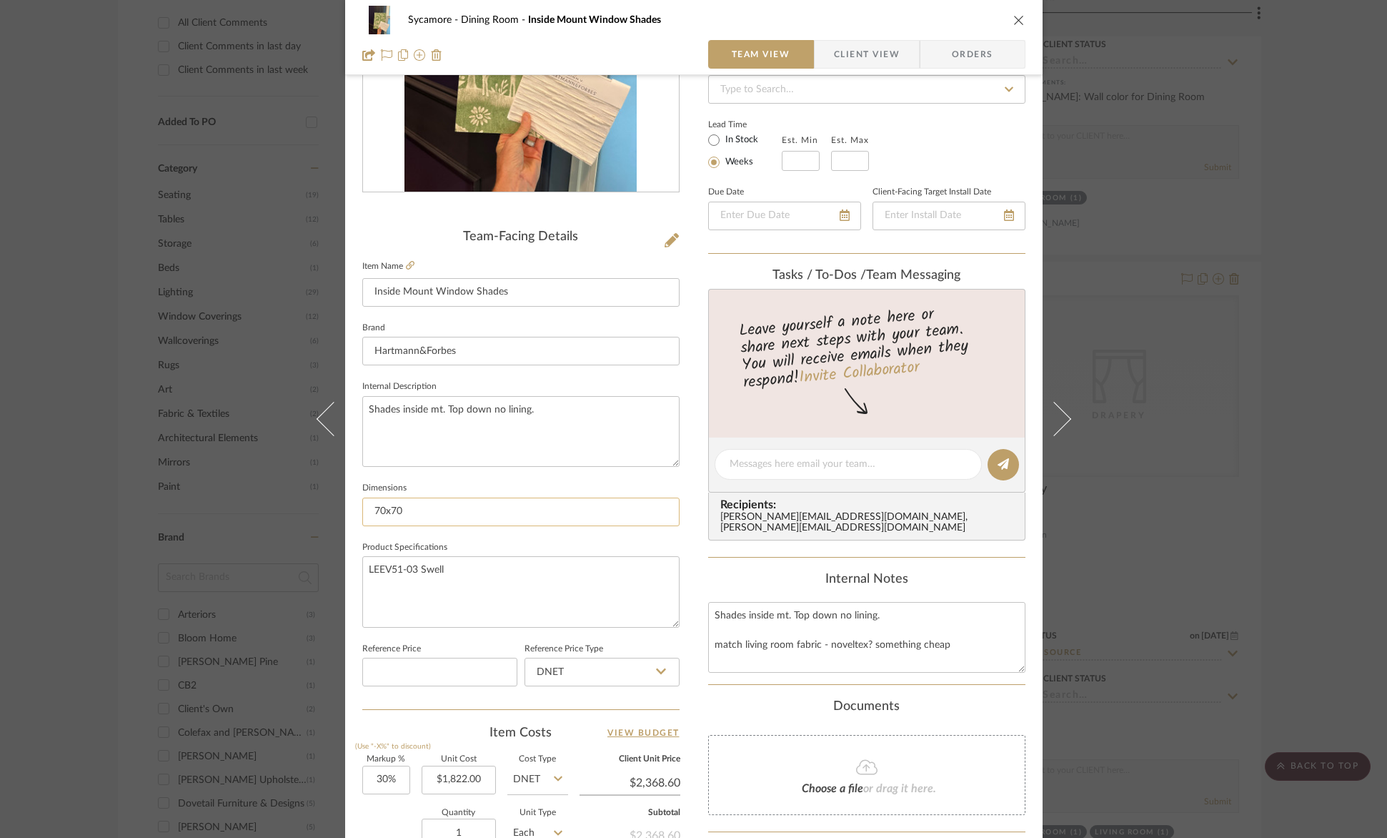
scroll to position [272, 0]
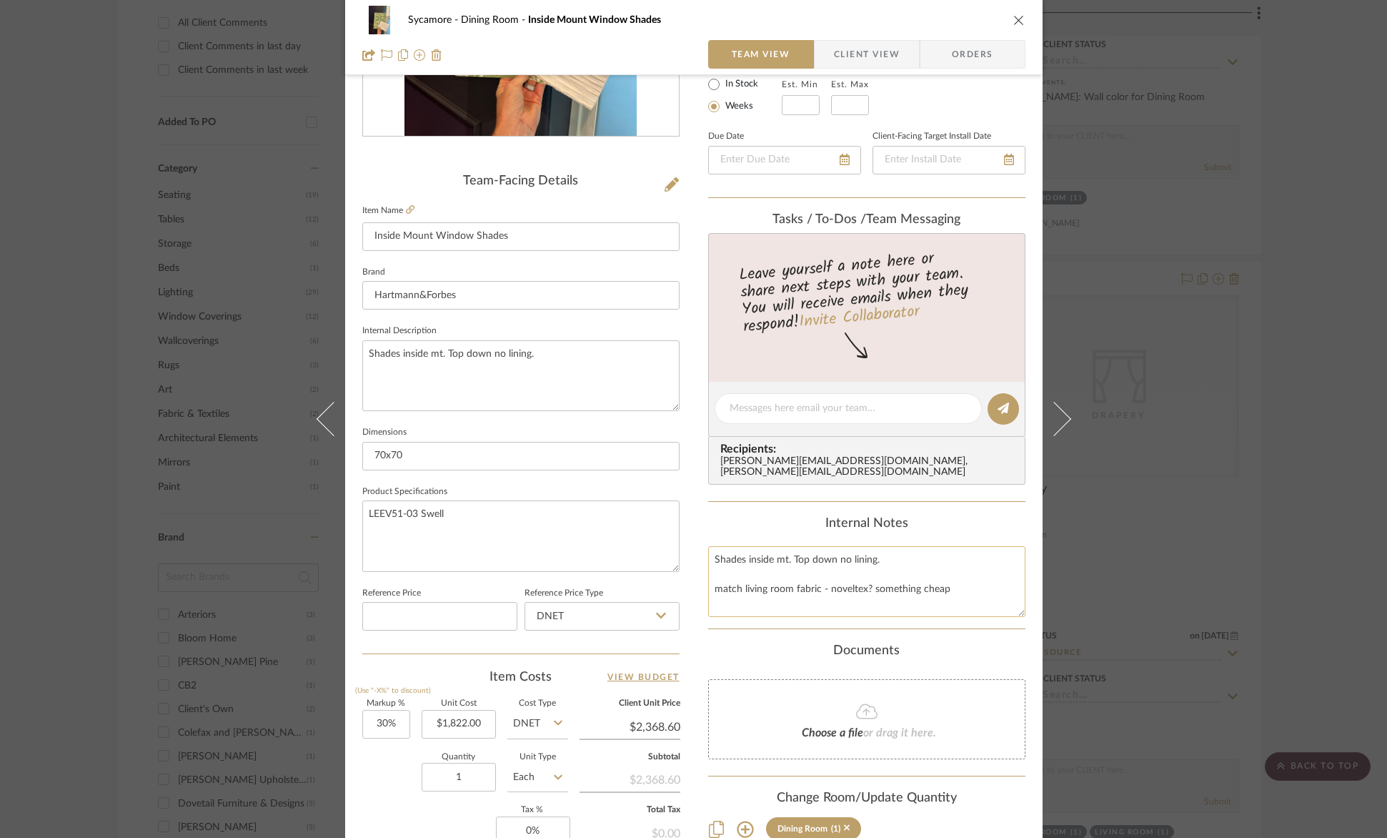
click at [795, 605] on textarea "Shades inside mt. Top down no lining. match living room fabric - noveltex? some…" at bounding box center [866, 581] width 317 height 71
click at [1014, 18] on icon "close" at bounding box center [1019, 19] width 11 height 11
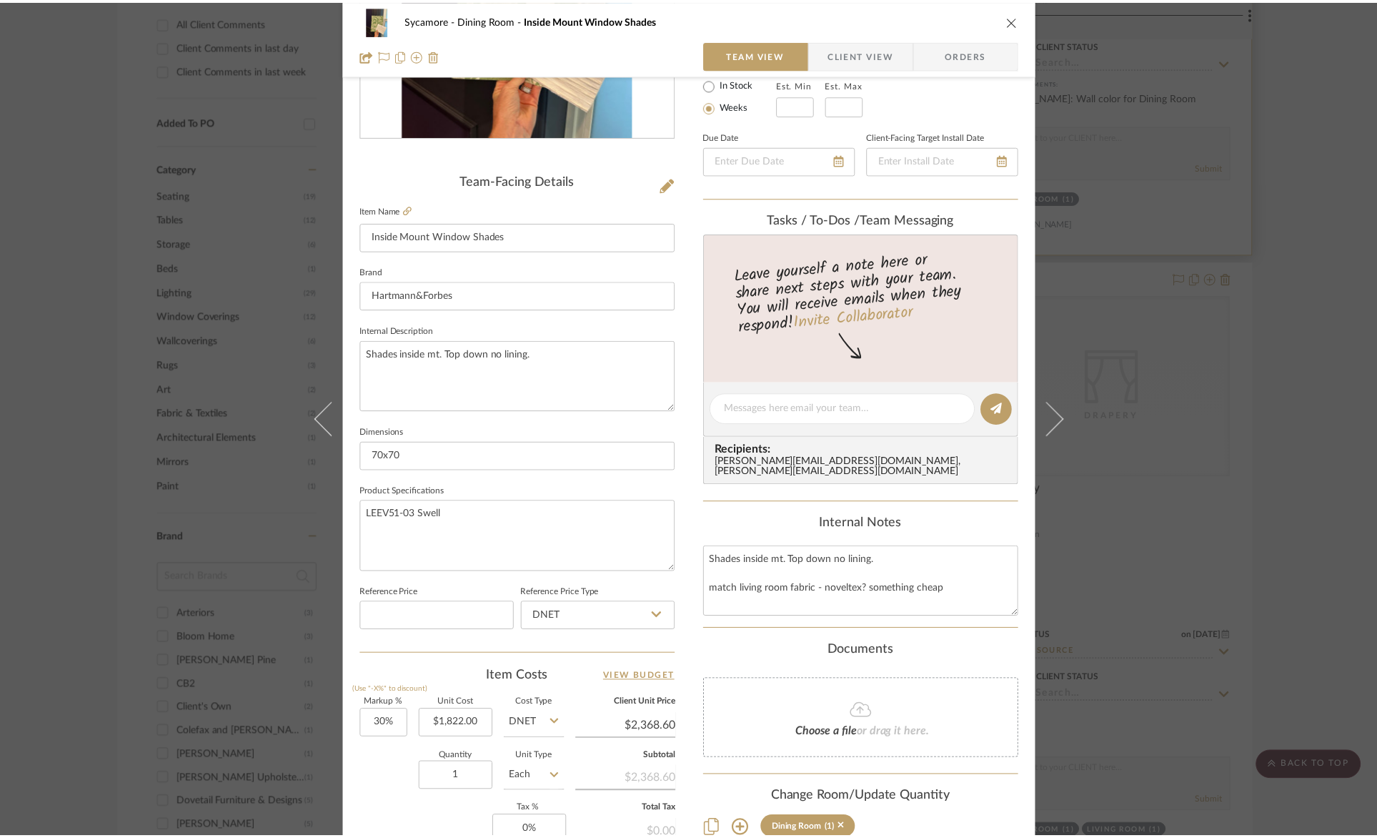
scroll to position [896, 0]
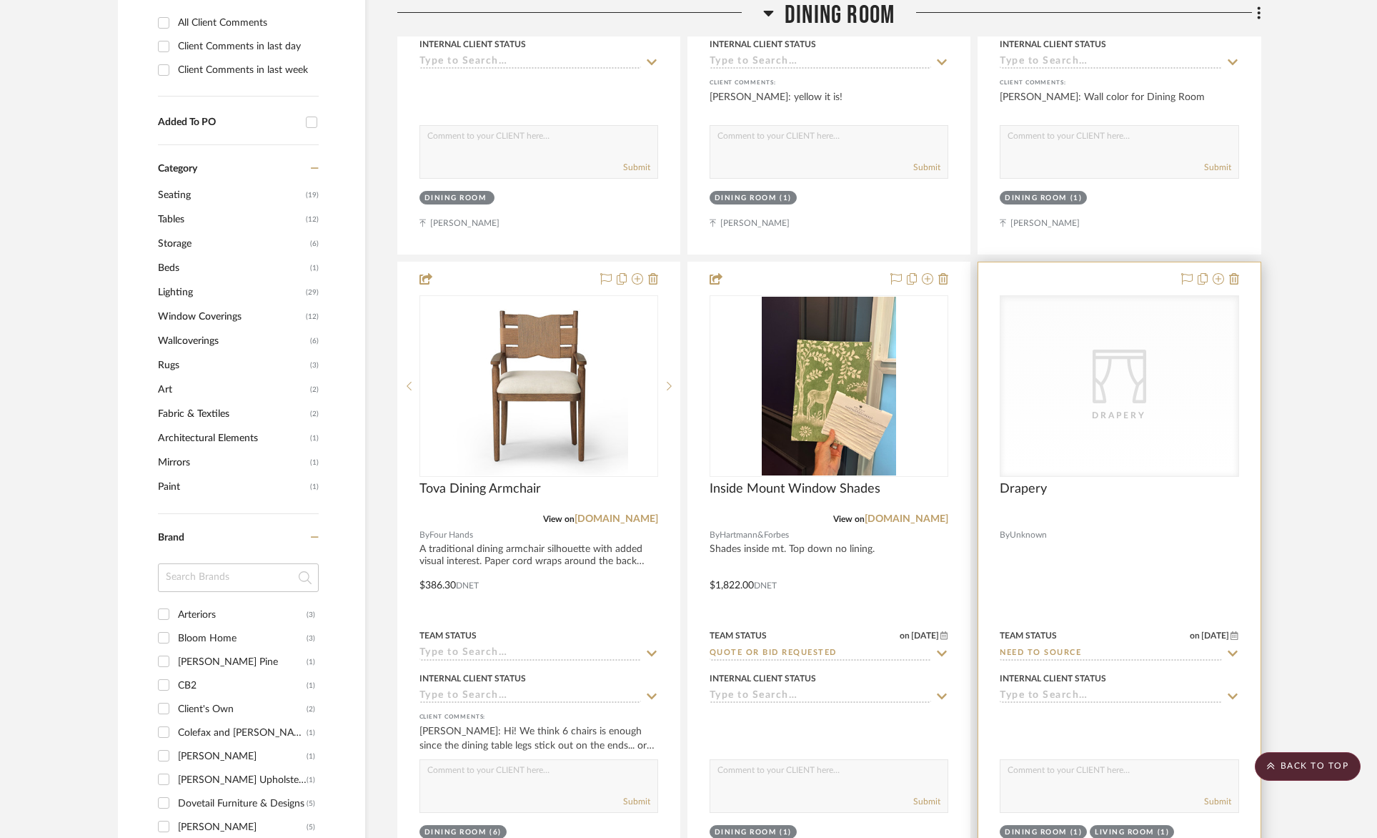
click at [1131, 319] on div "CategoryIconFabrics Created with Sketch. Drapery" at bounding box center [1119, 386] width 237 height 180
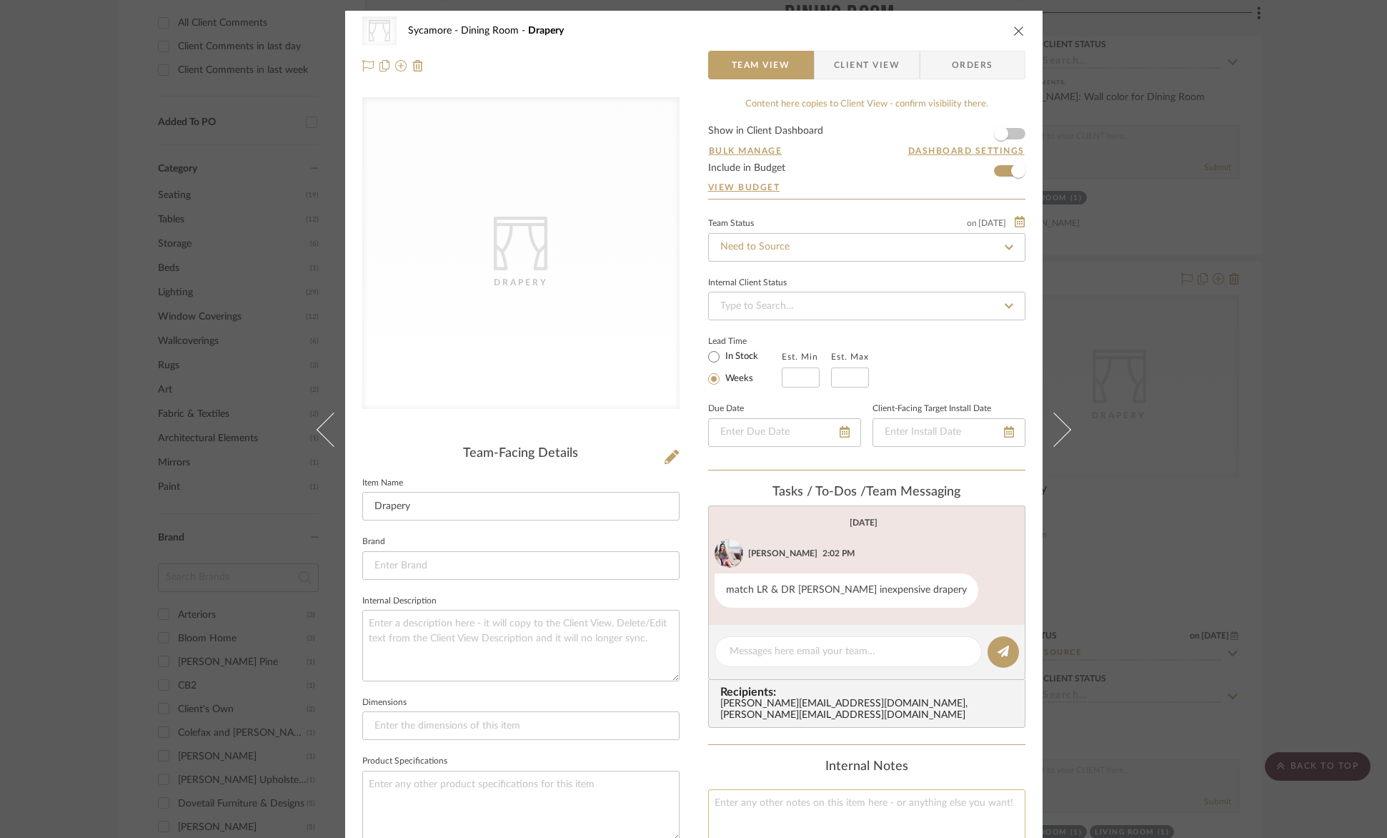
scroll to position [397, 0]
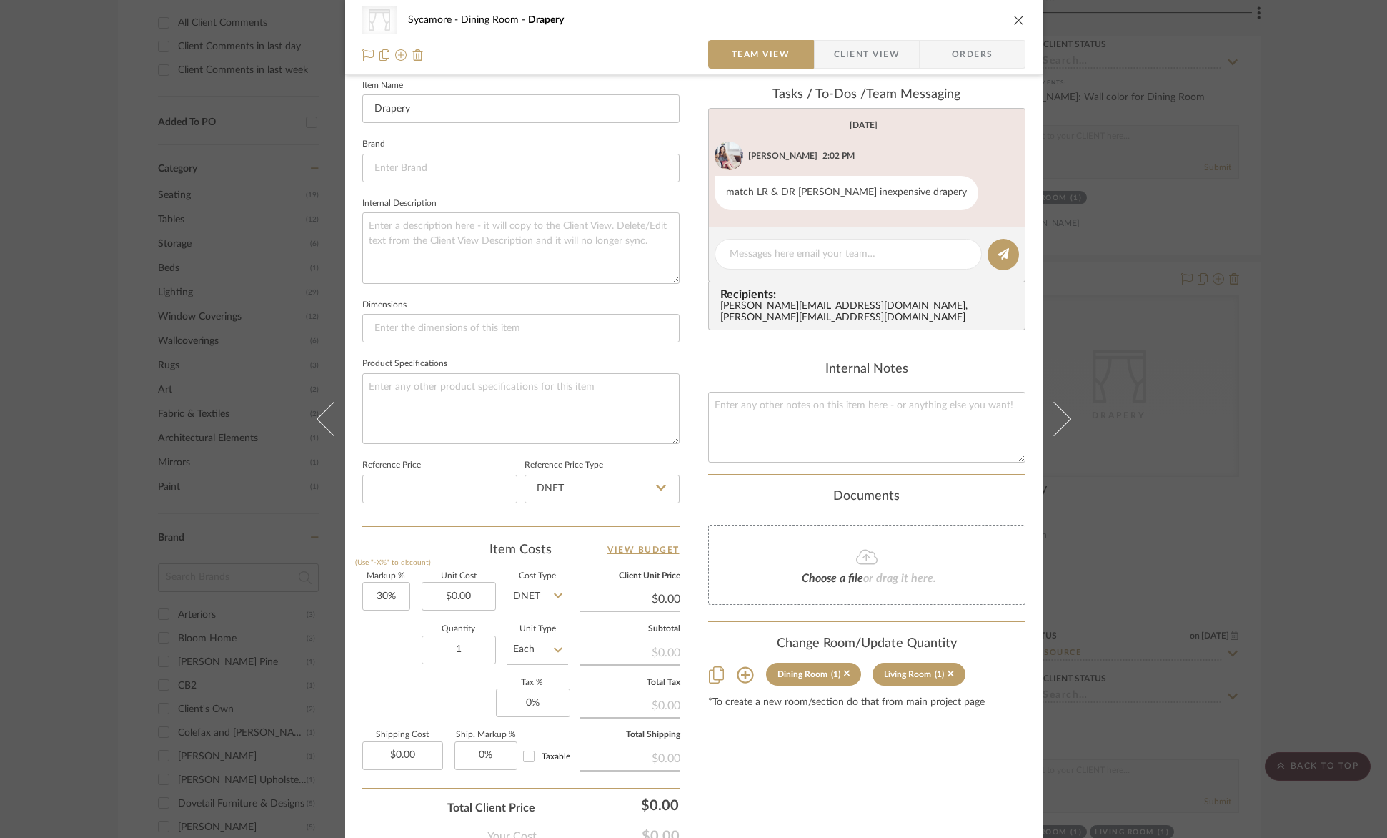
click at [1016, 21] on icon "close" at bounding box center [1019, 19] width 11 height 11
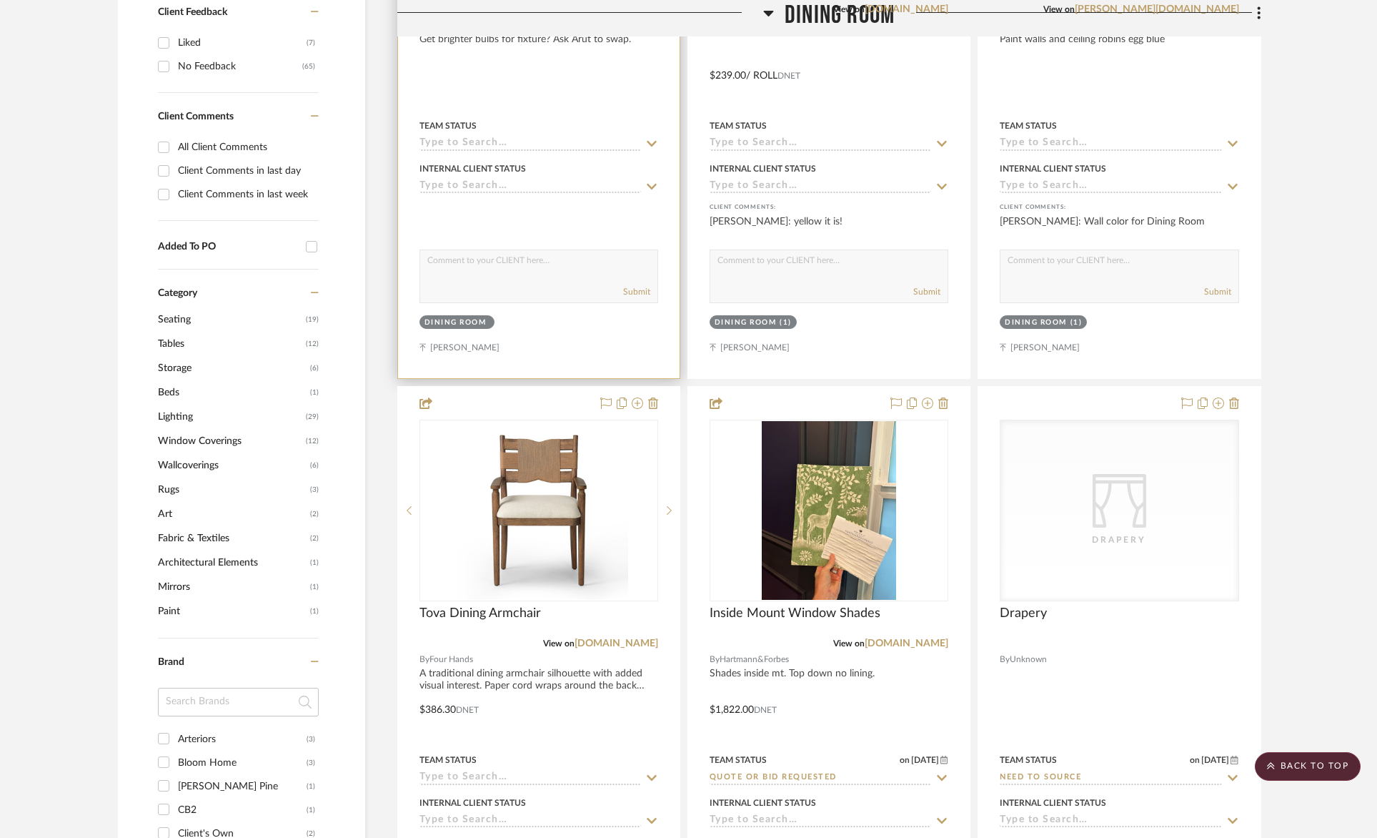
scroll to position [926, 0]
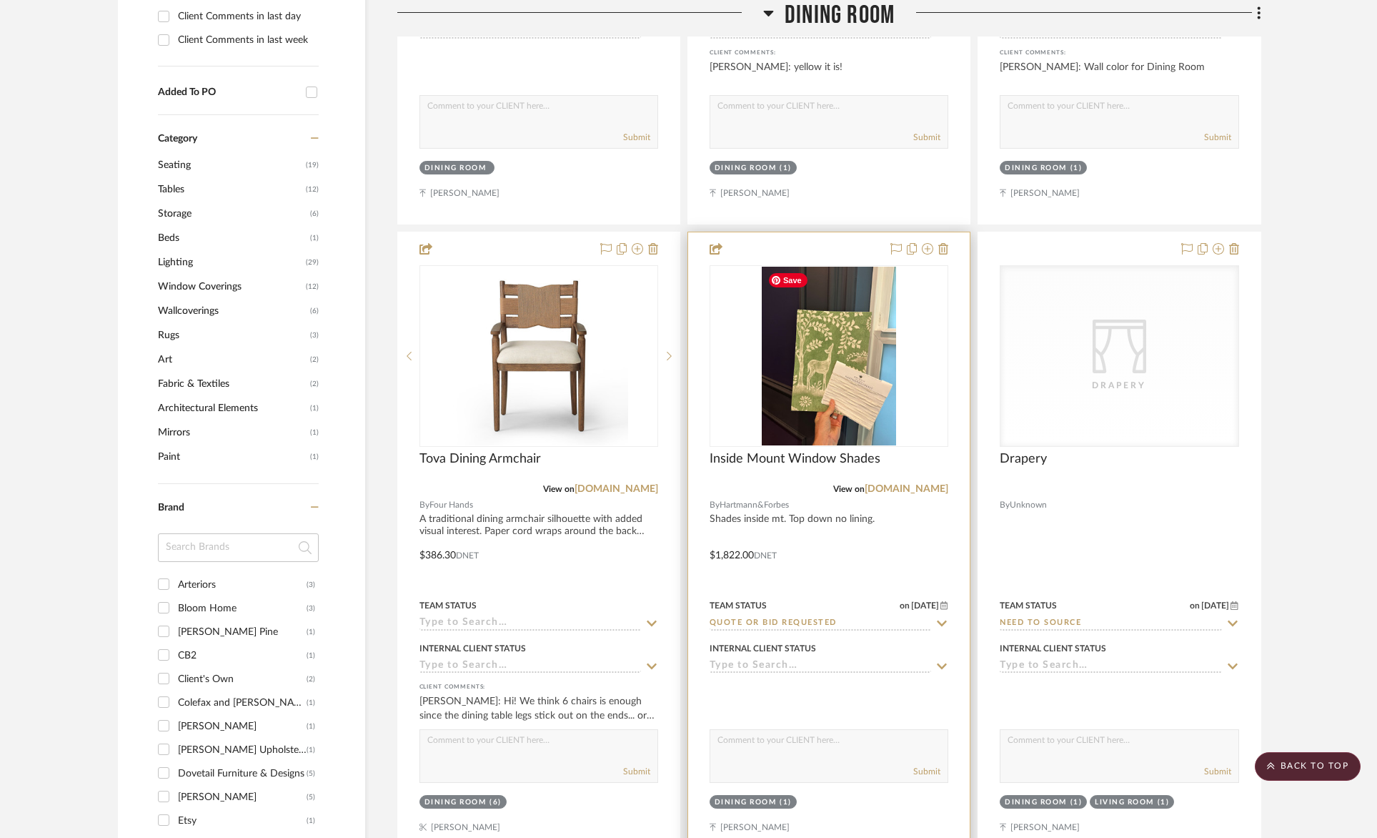
click at [856, 356] on img "0" at bounding box center [829, 356] width 134 height 179
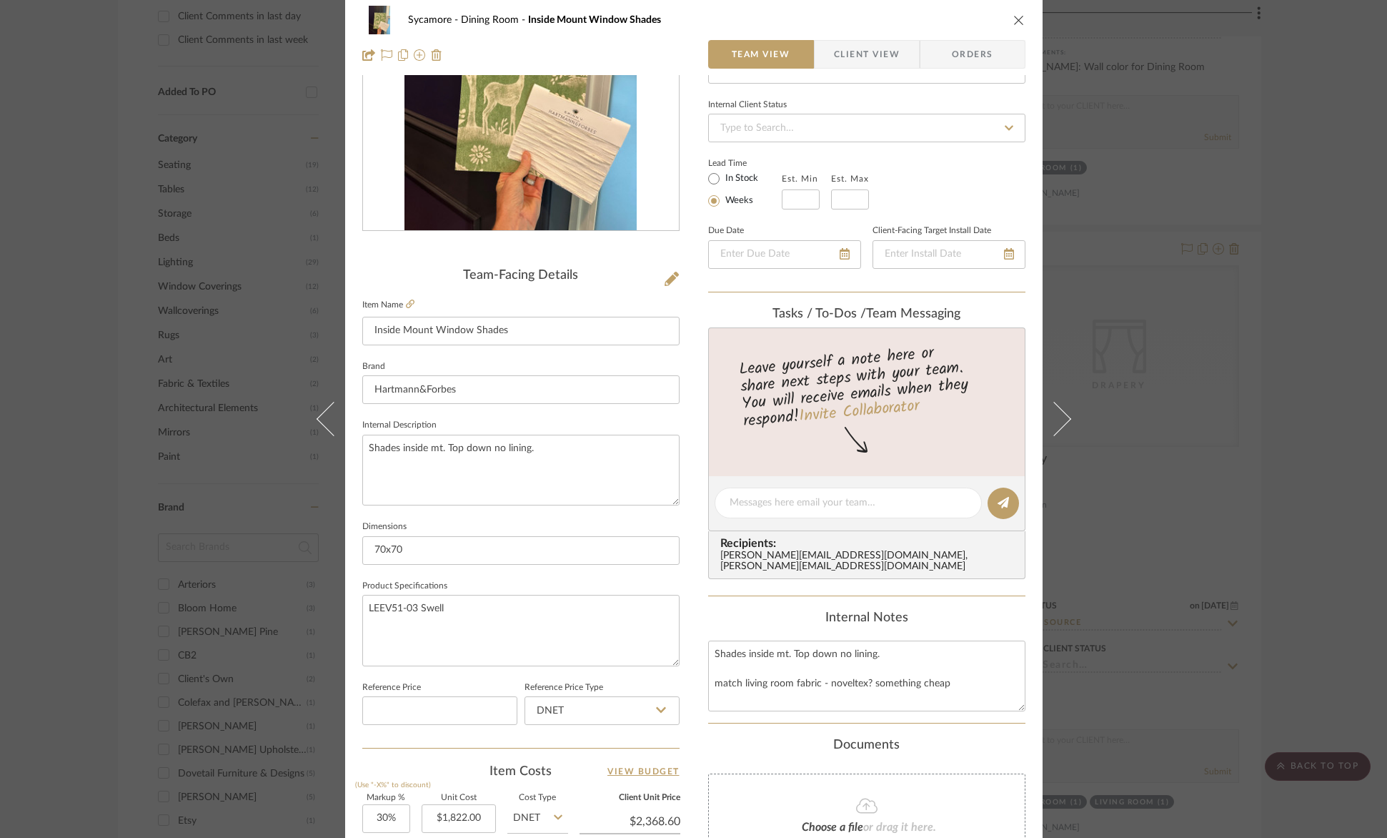
scroll to position [0, 0]
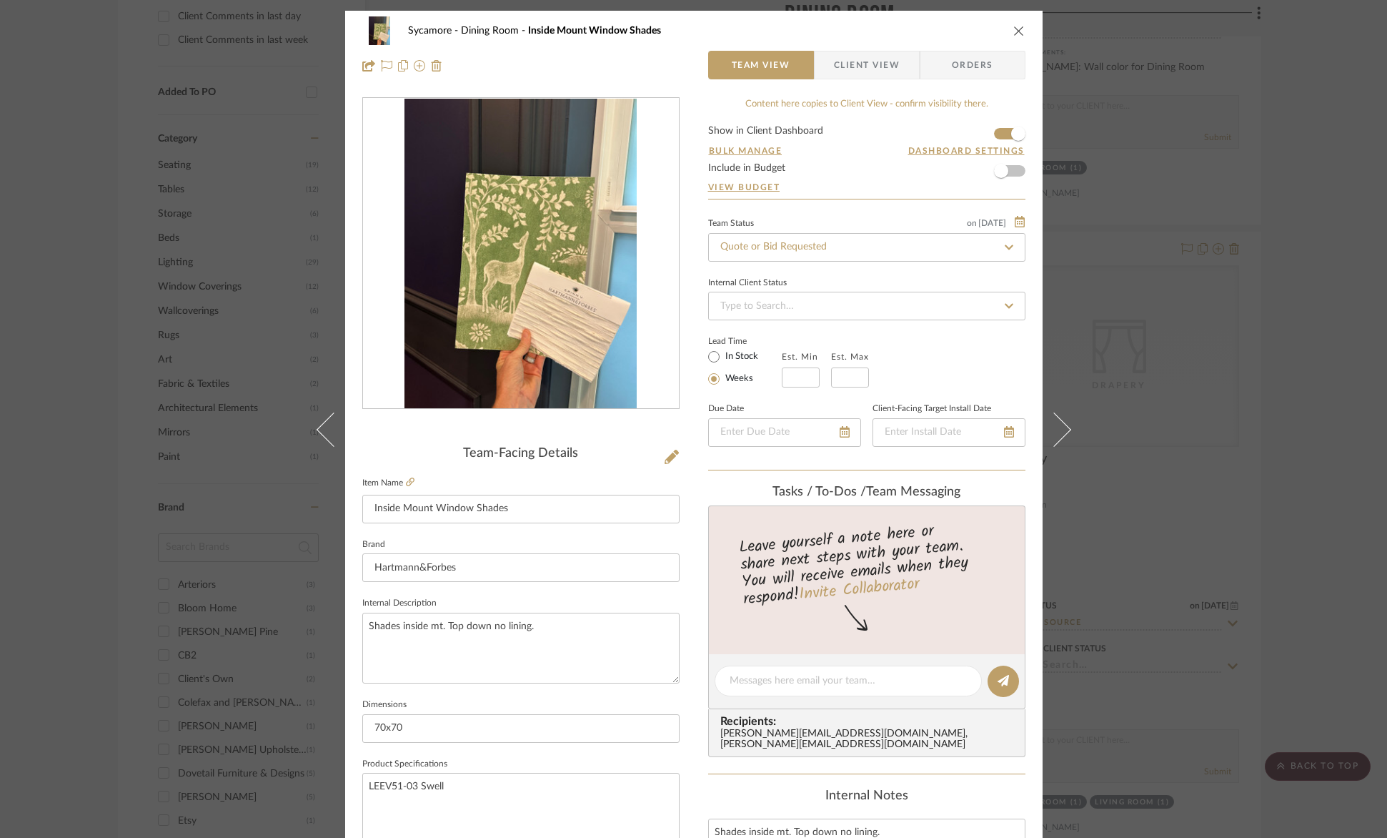
click at [1017, 29] on icon "close" at bounding box center [1019, 30] width 11 height 11
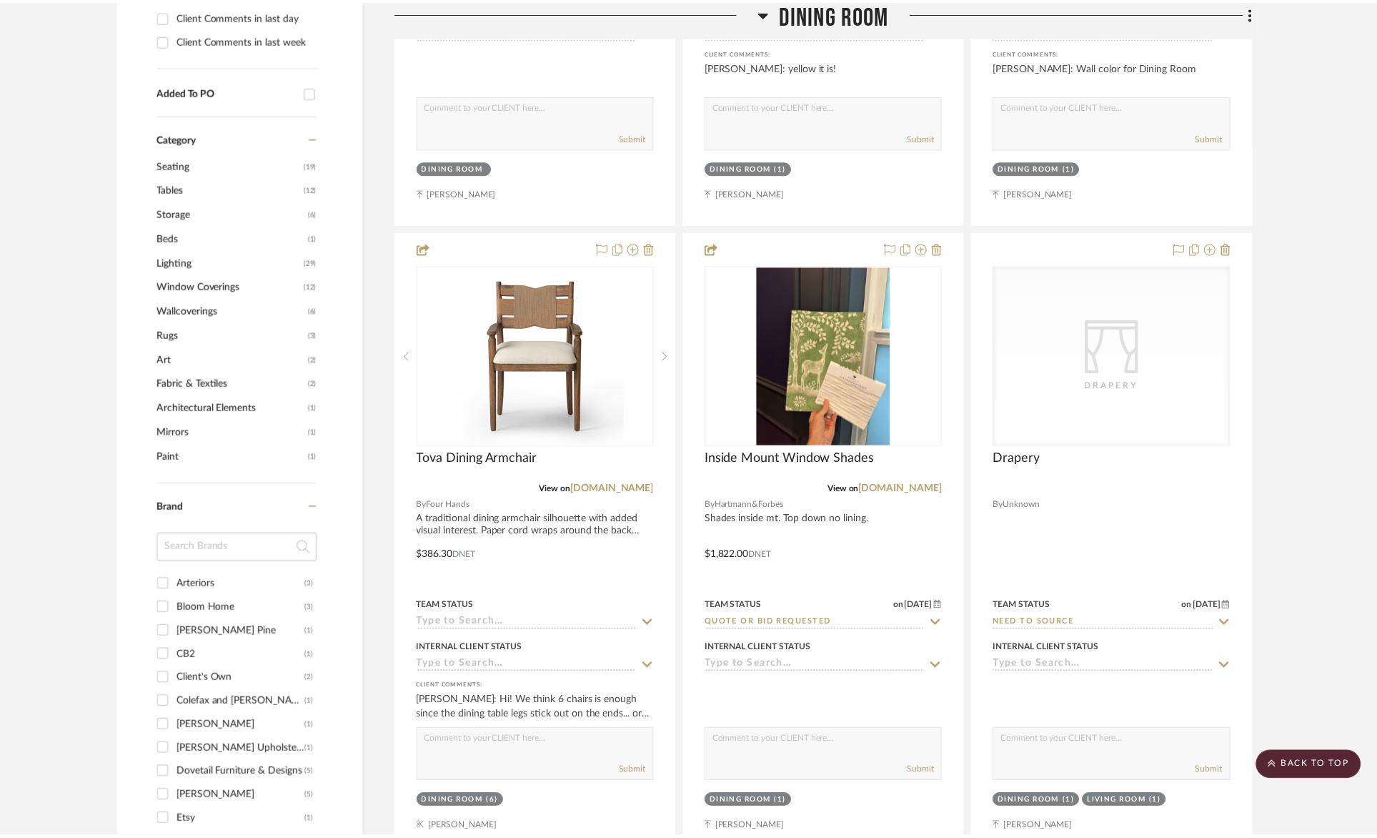
scroll to position [926, 0]
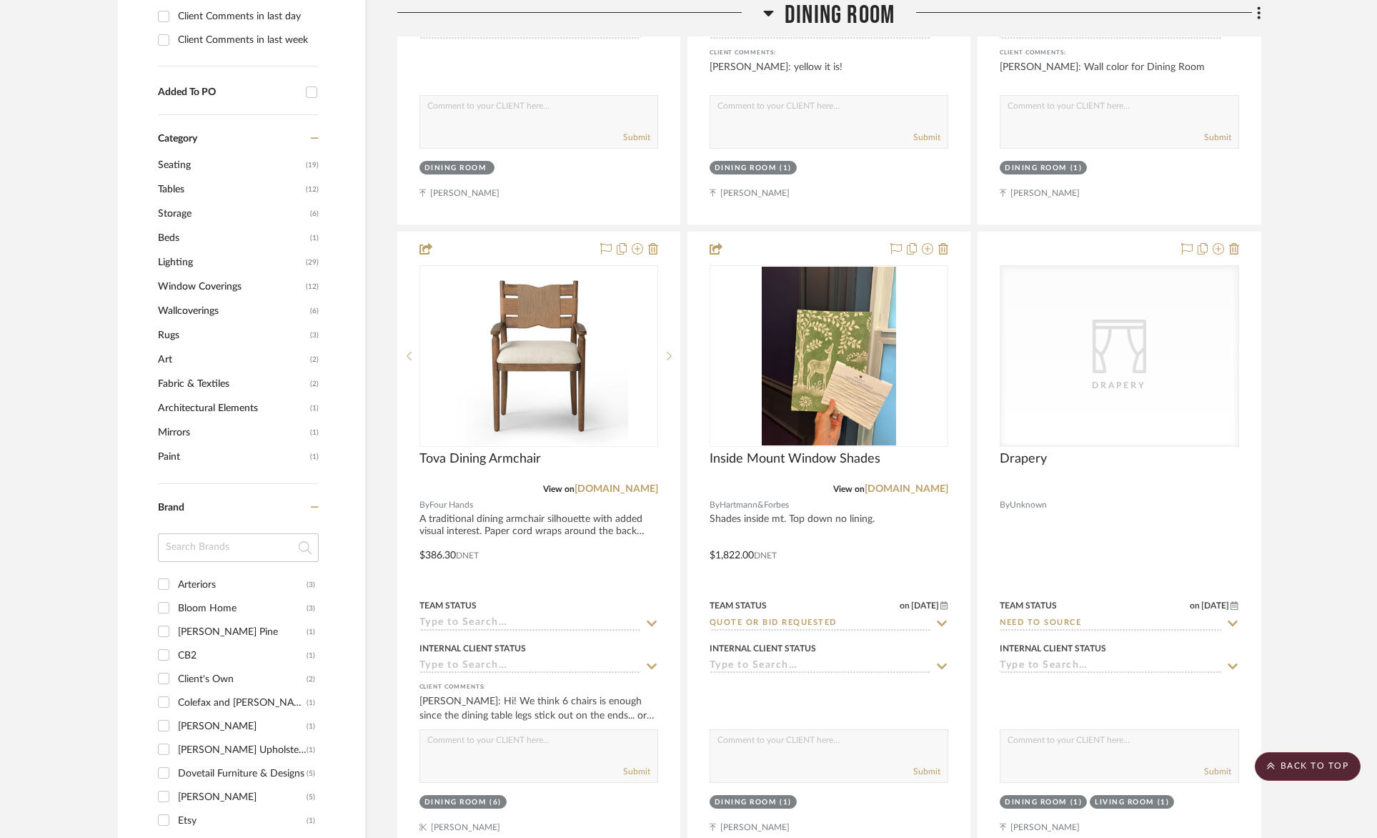
click at [833, 25] on span "Dining Room" at bounding box center [840, 15] width 110 height 31
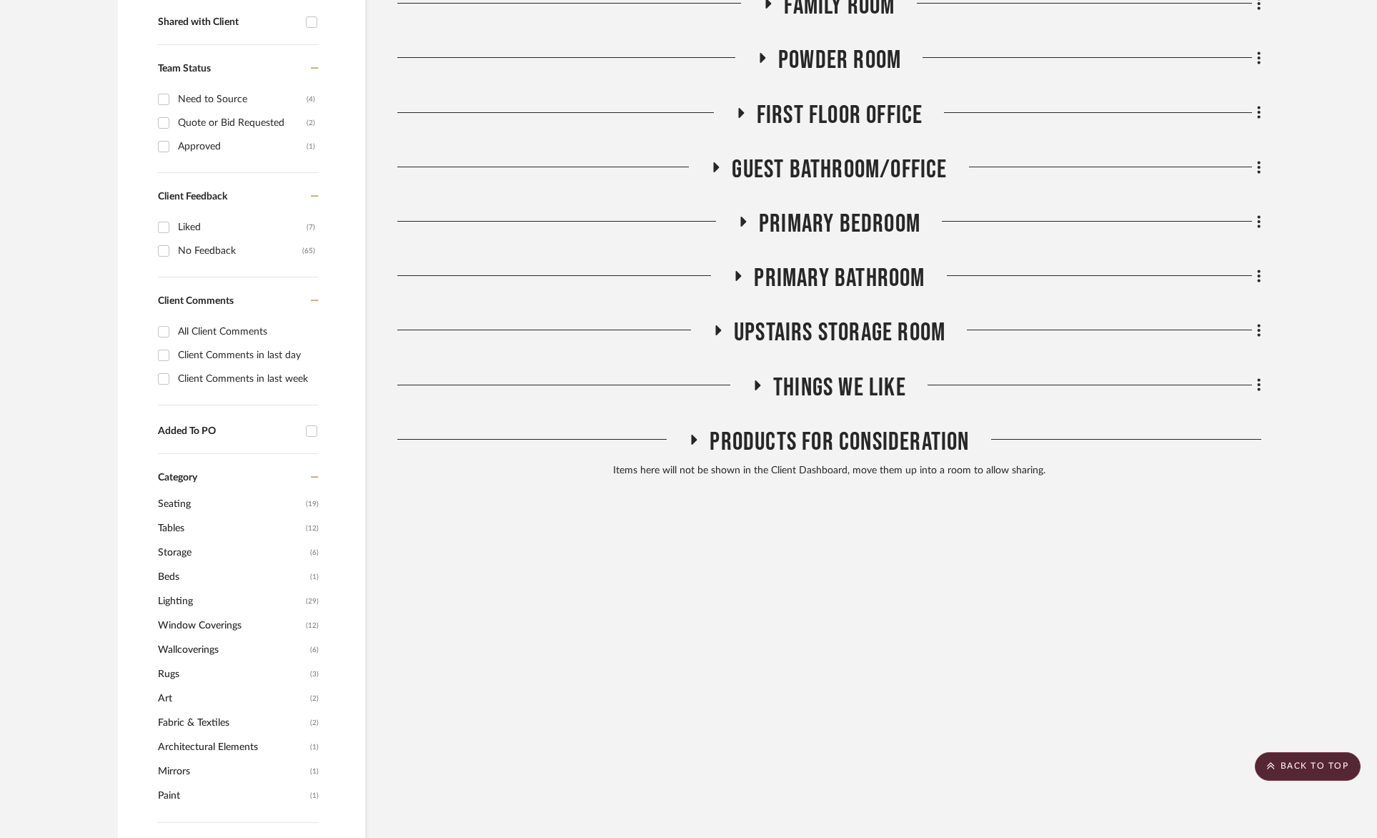
scroll to position [422, 0]
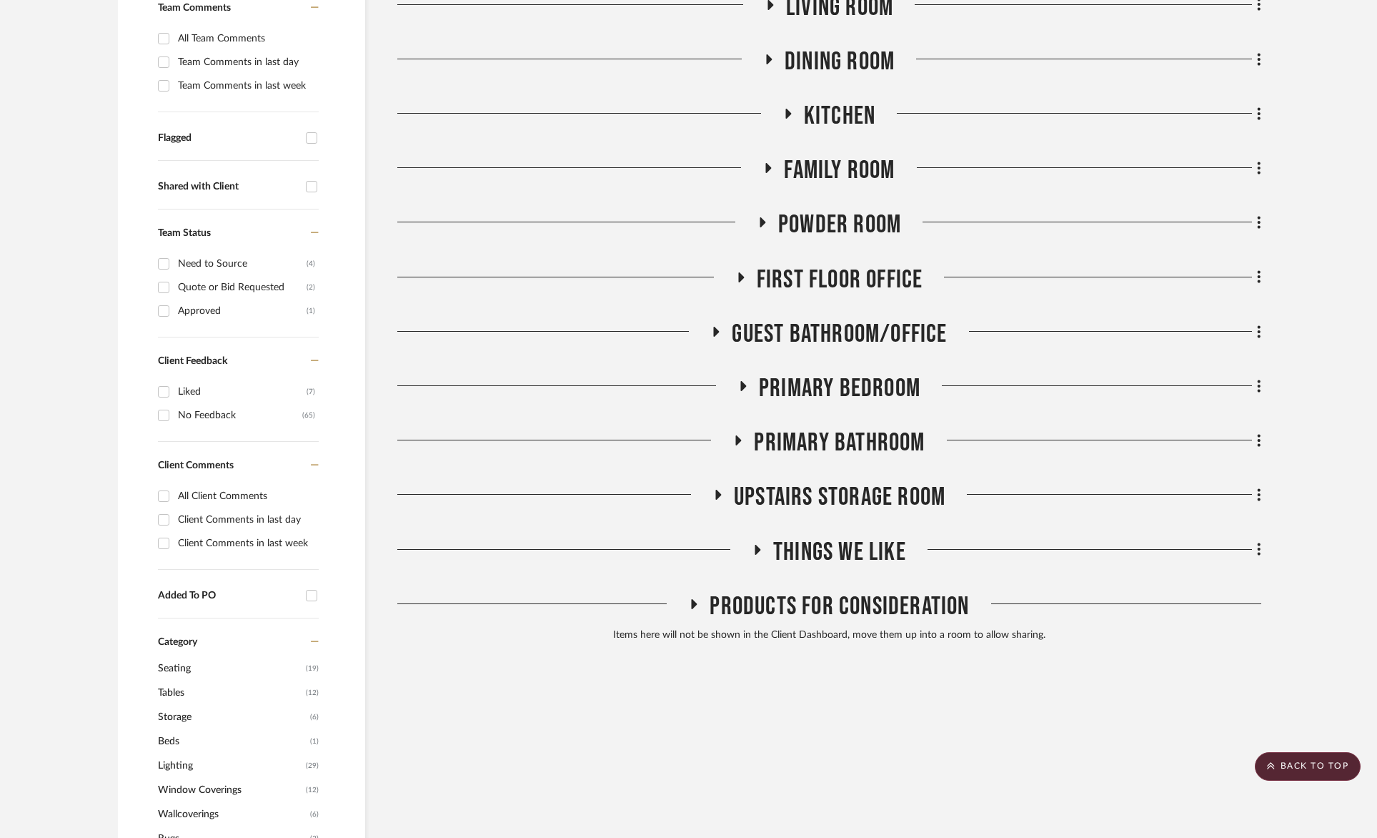
click at [871, 390] on span "Primary Bedroom" at bounding box center [840, 388] width 162 height 31
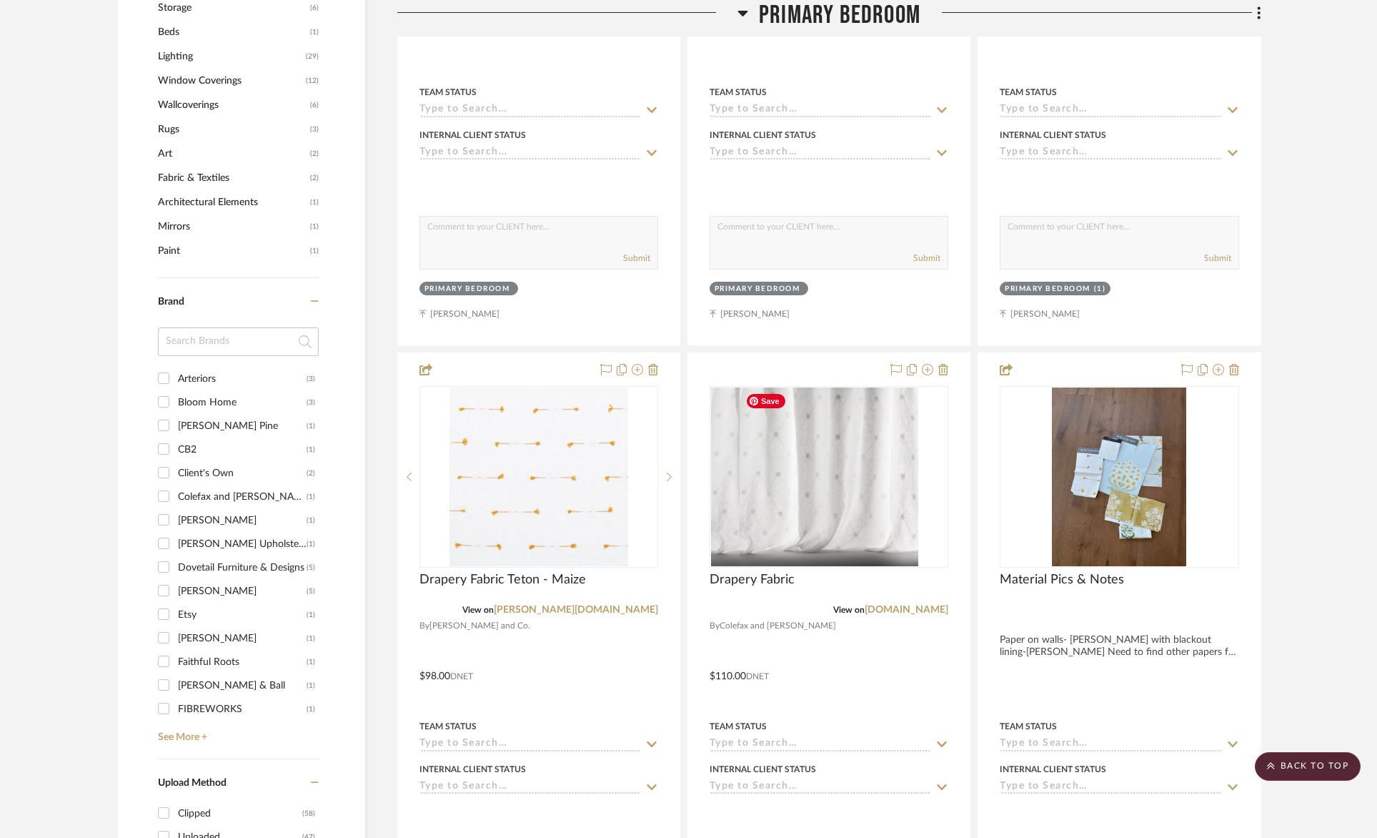
scroll to position [1135, 0]
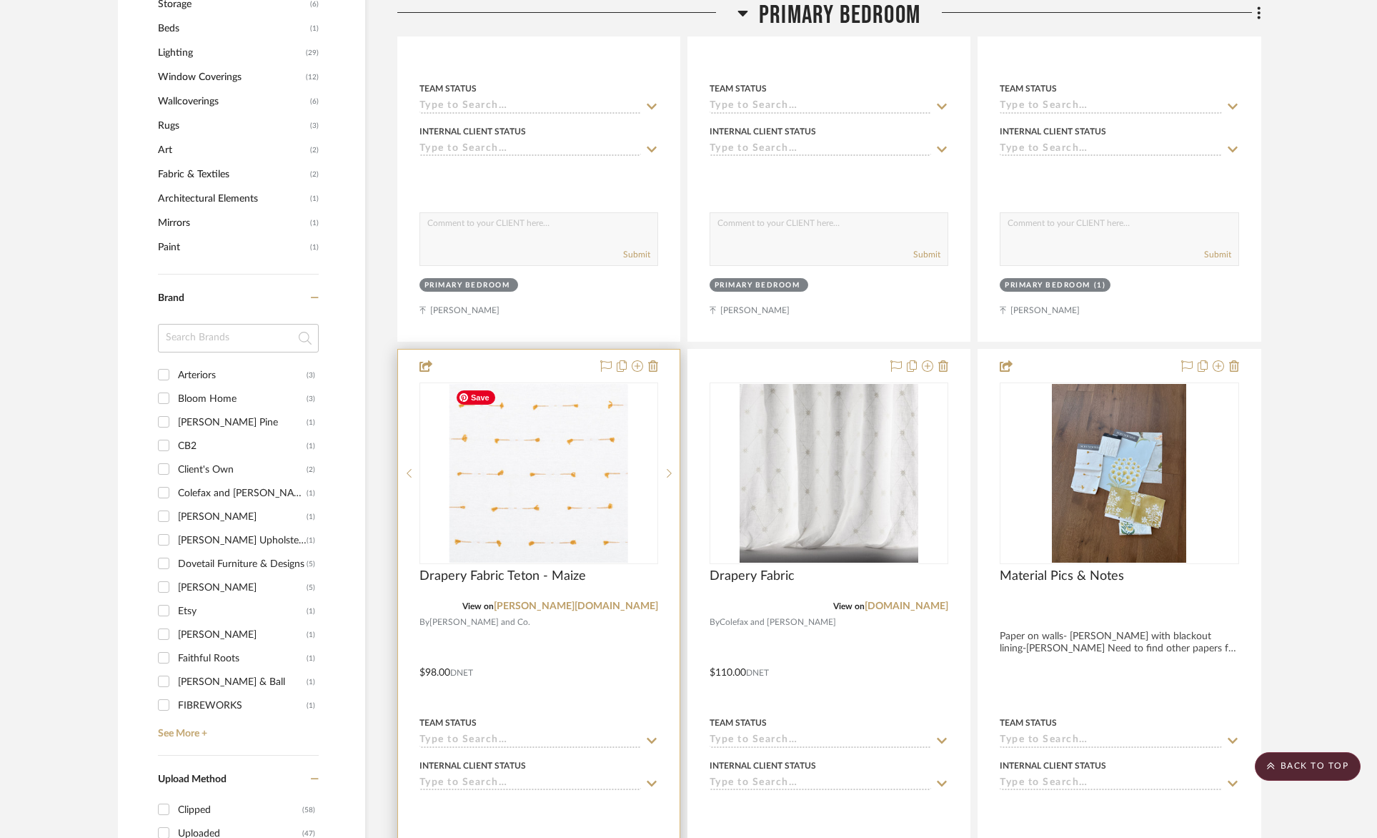
click at [0, 0] on img at bounding box center [0, 0] width 0 height 0
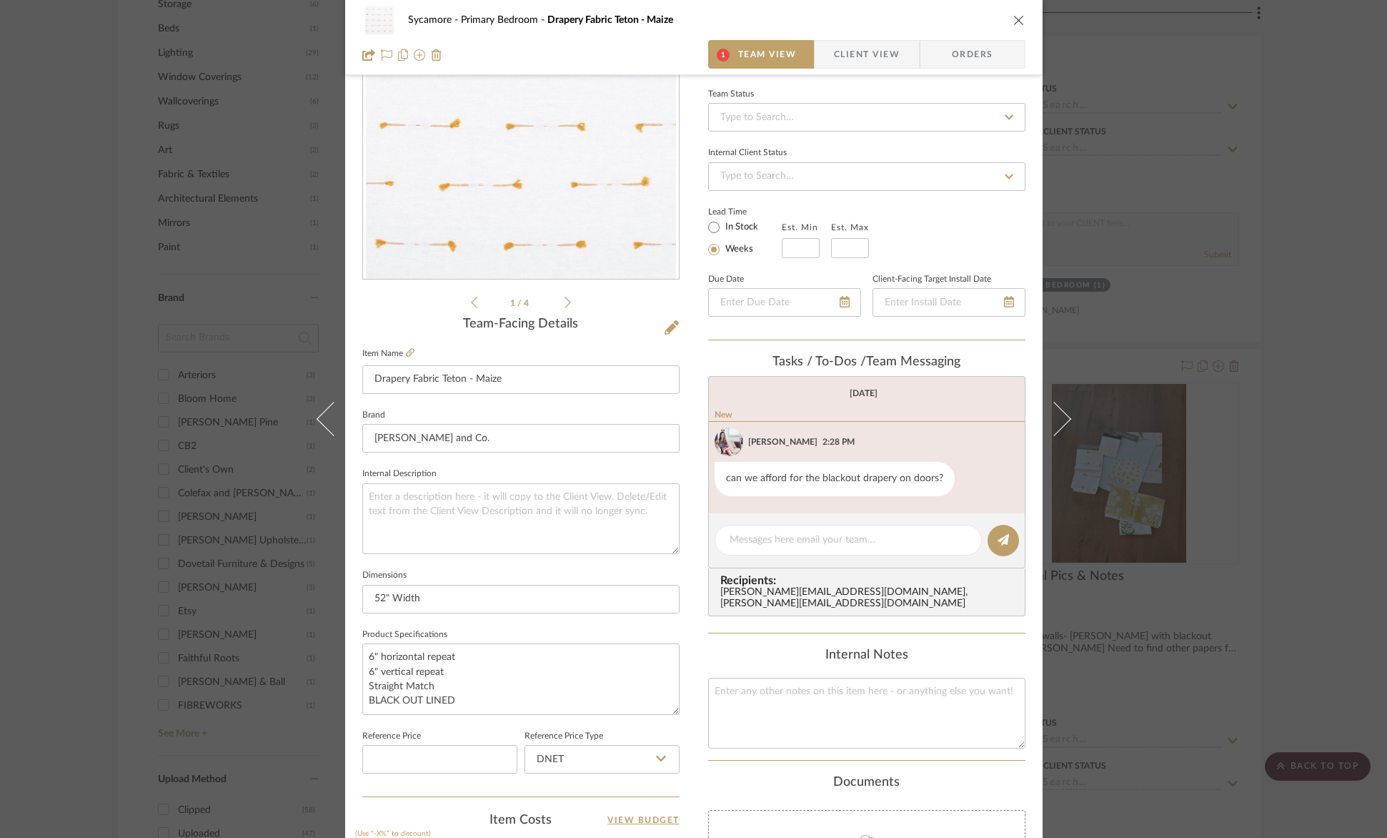
scroll to position [130, 0]
drag, startPoint x: 1014, startPoint y: 17, endPoint x: 1044, endPoint y: 70, distance: 61.2
click at [1014, 17] on icon "close" at bounding box center [1019, 19] width 11 height 11
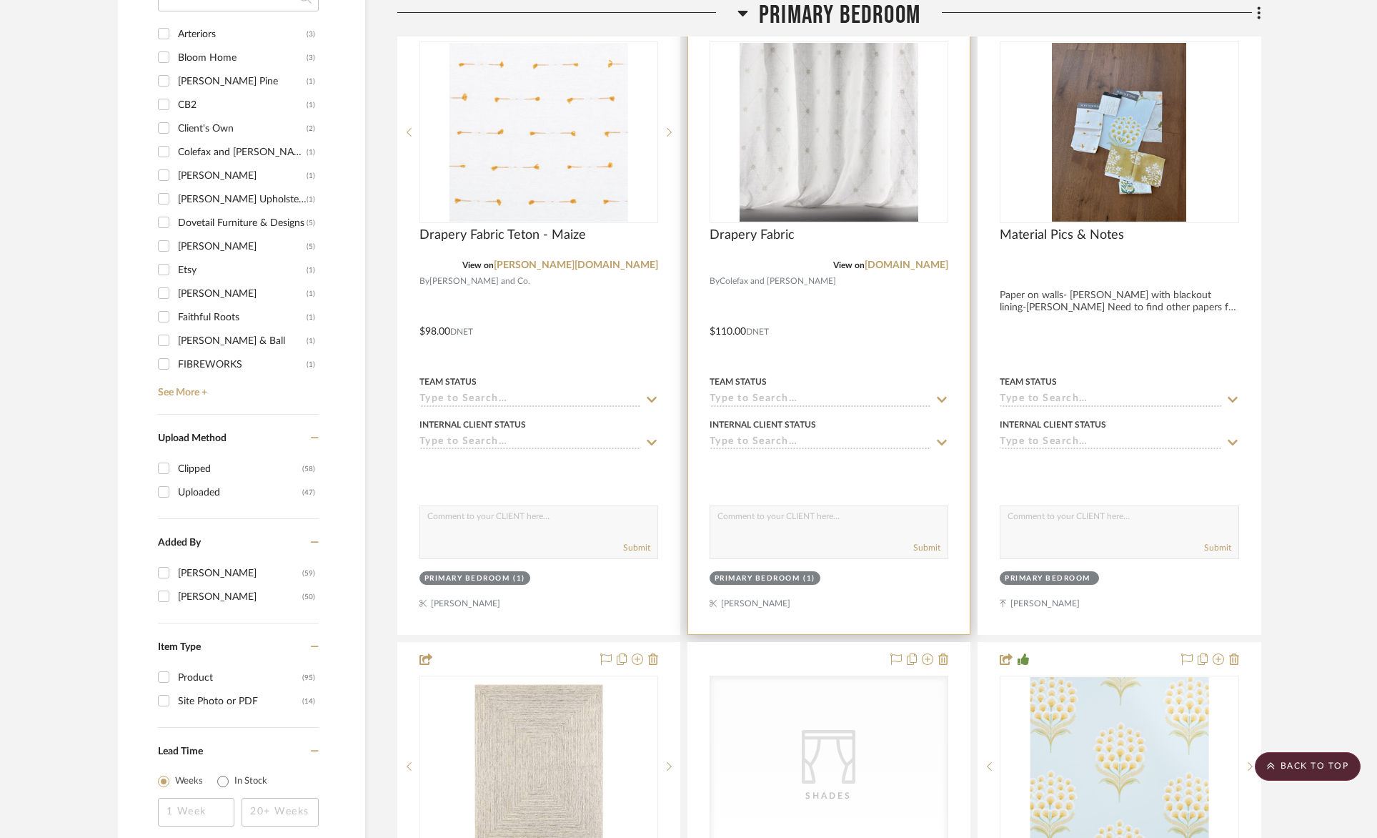
scroll to position [1295, 0]
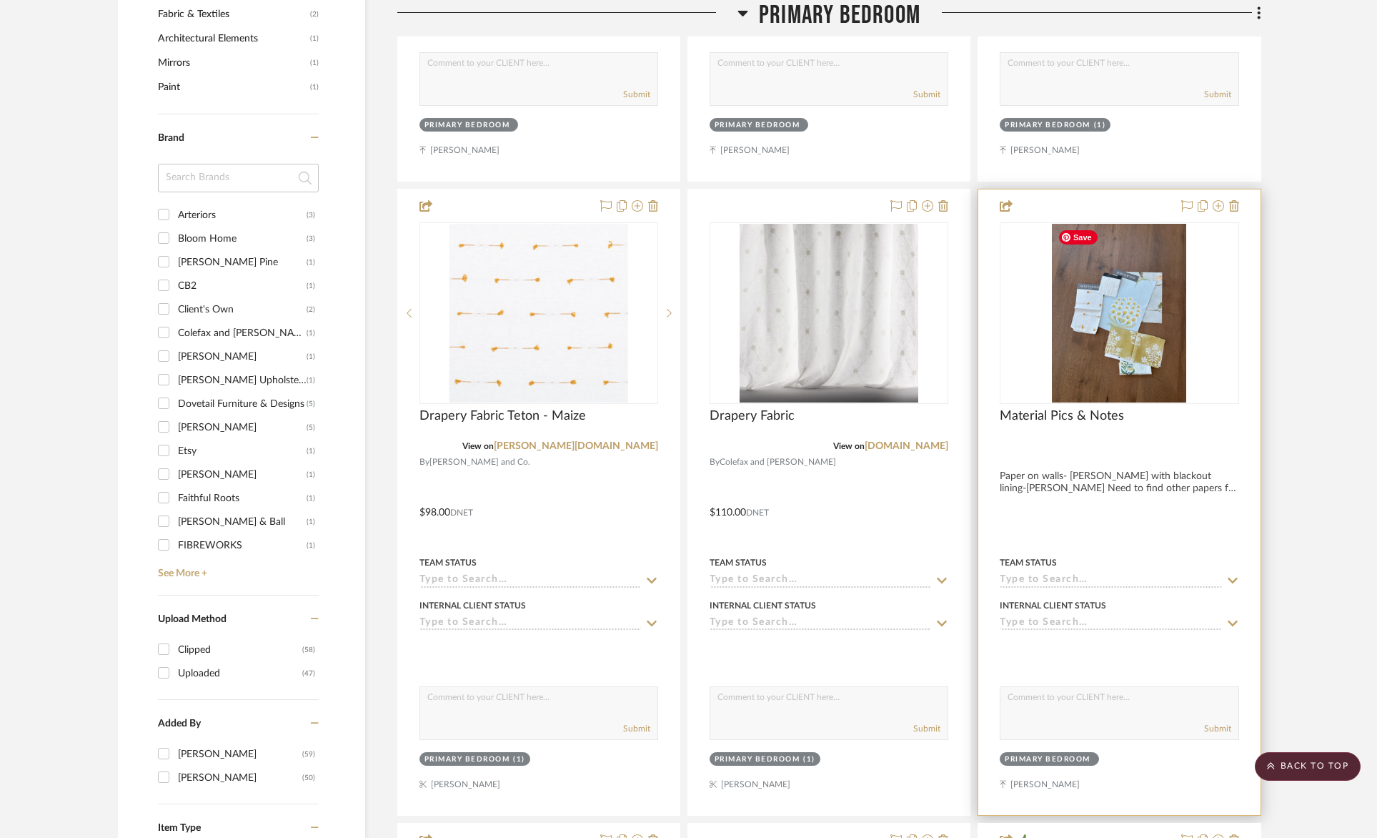
click at [1104, 359] on img "0" at bounding box center [1119, 313] width 134 height 179
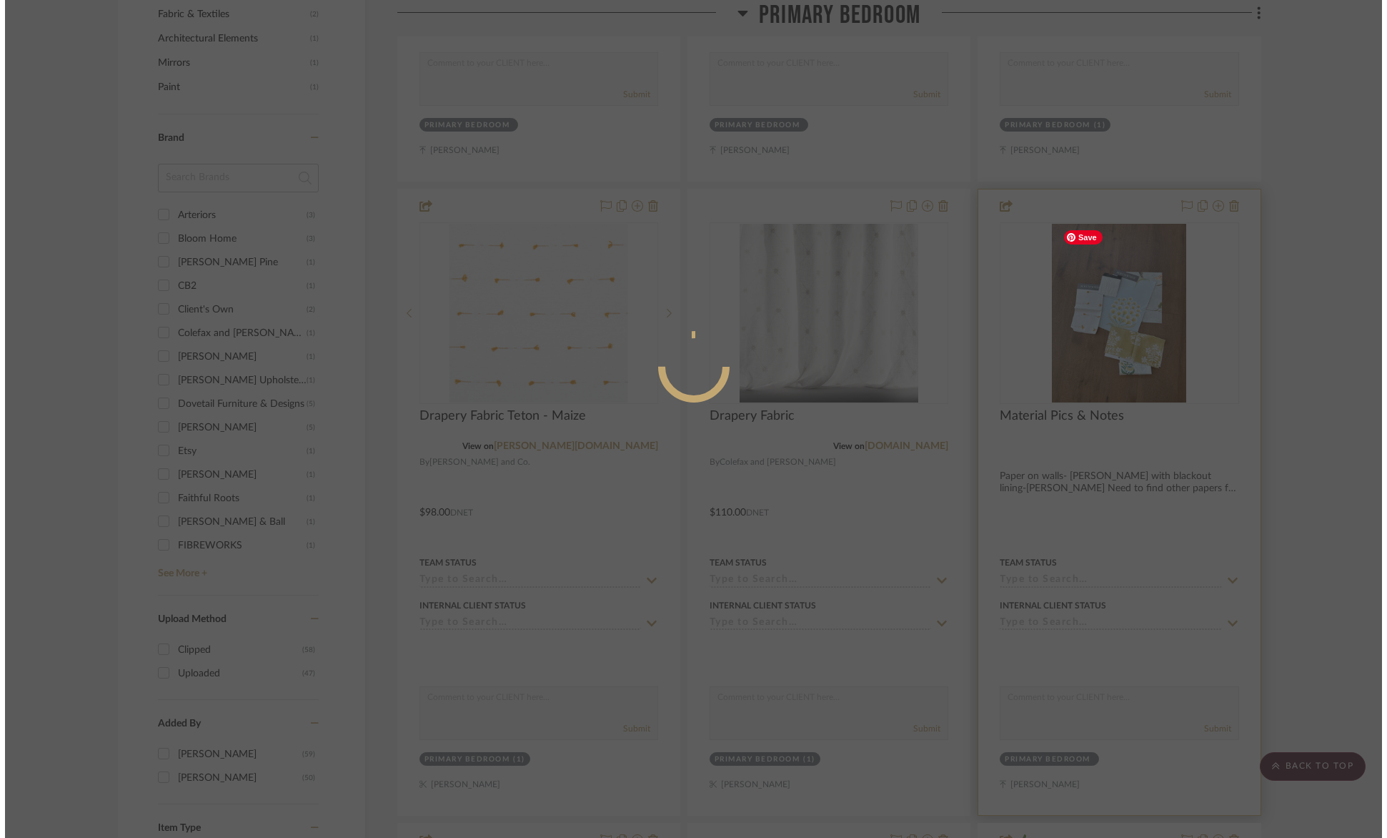
scroll to position [0, 0]
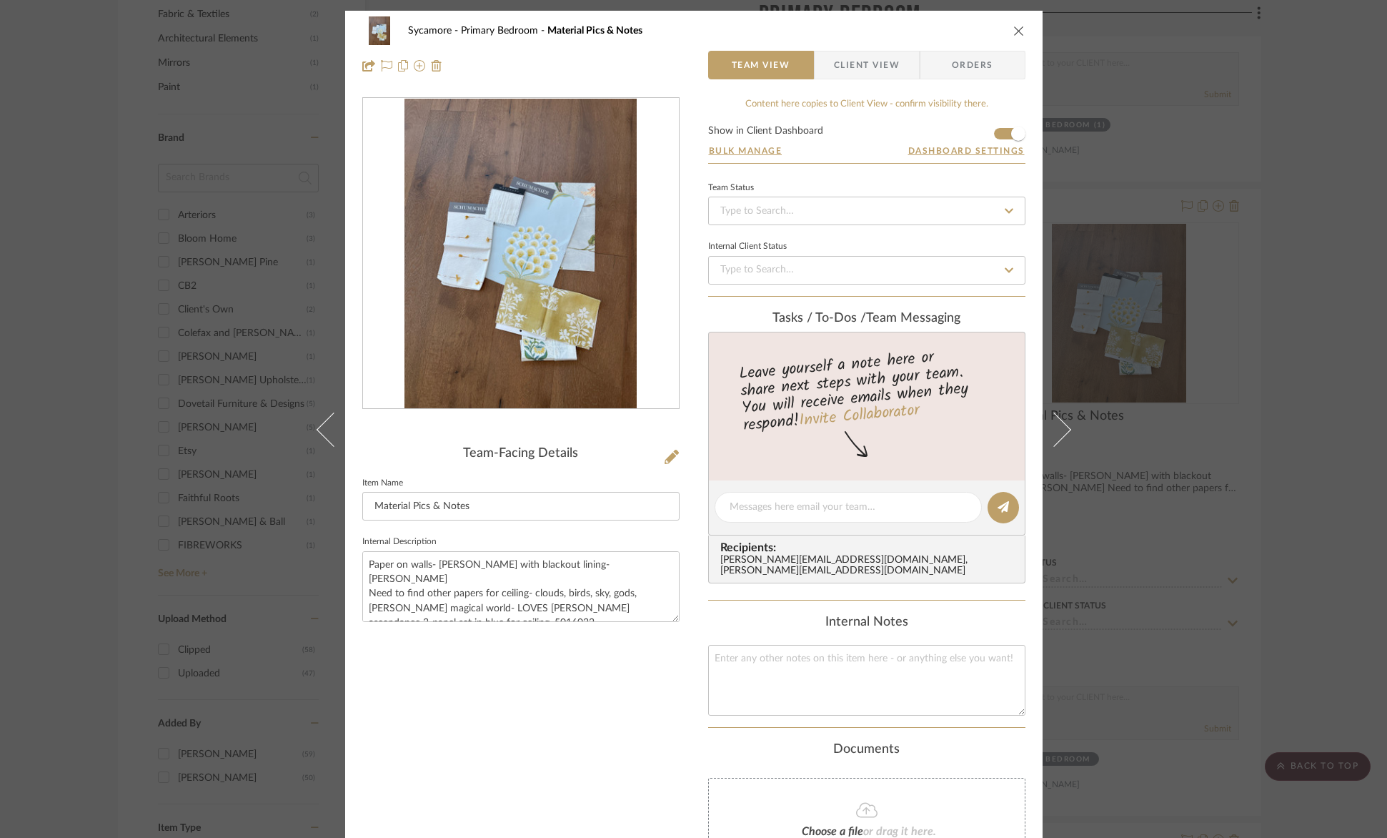
drag, startPoint x: 1021, startPoint y: 23, endPoint x: 1016, endPoint y: 28, distance: 7.6
click at [1021, 23] on div "Sycamore Primary Bedroom Material Pics & Notes Team View Client View Orders" at bounding box center [694, 48] width 698 height 75
drag, startPoint x: 1016, startPoint y: 28, endPoint x: 1021, endPoint y: 86, distance: 58.2
click at [1016, 29] on icon "close" at bounding box center [1019, 30] width 11 height 11
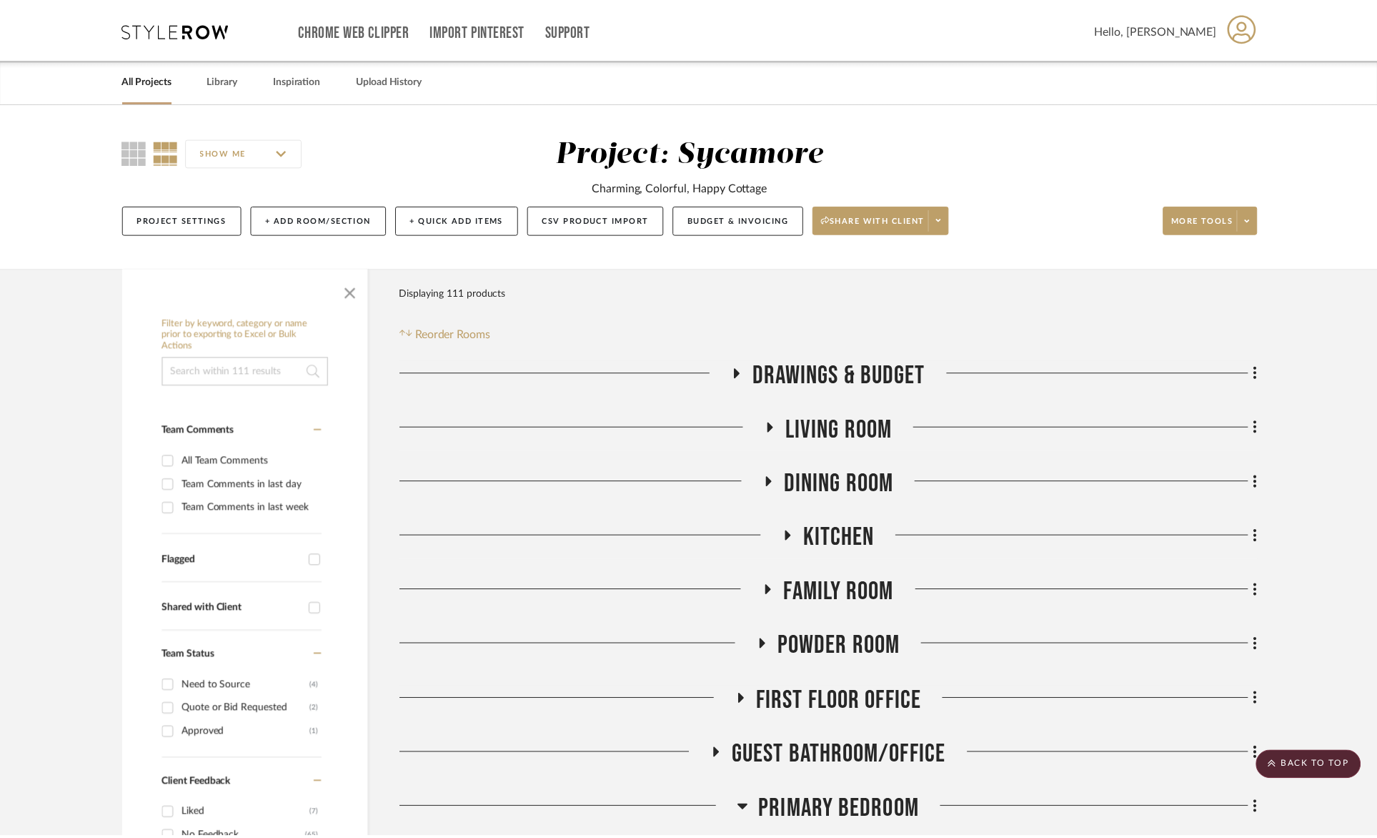
scroll to position [1295, 0]
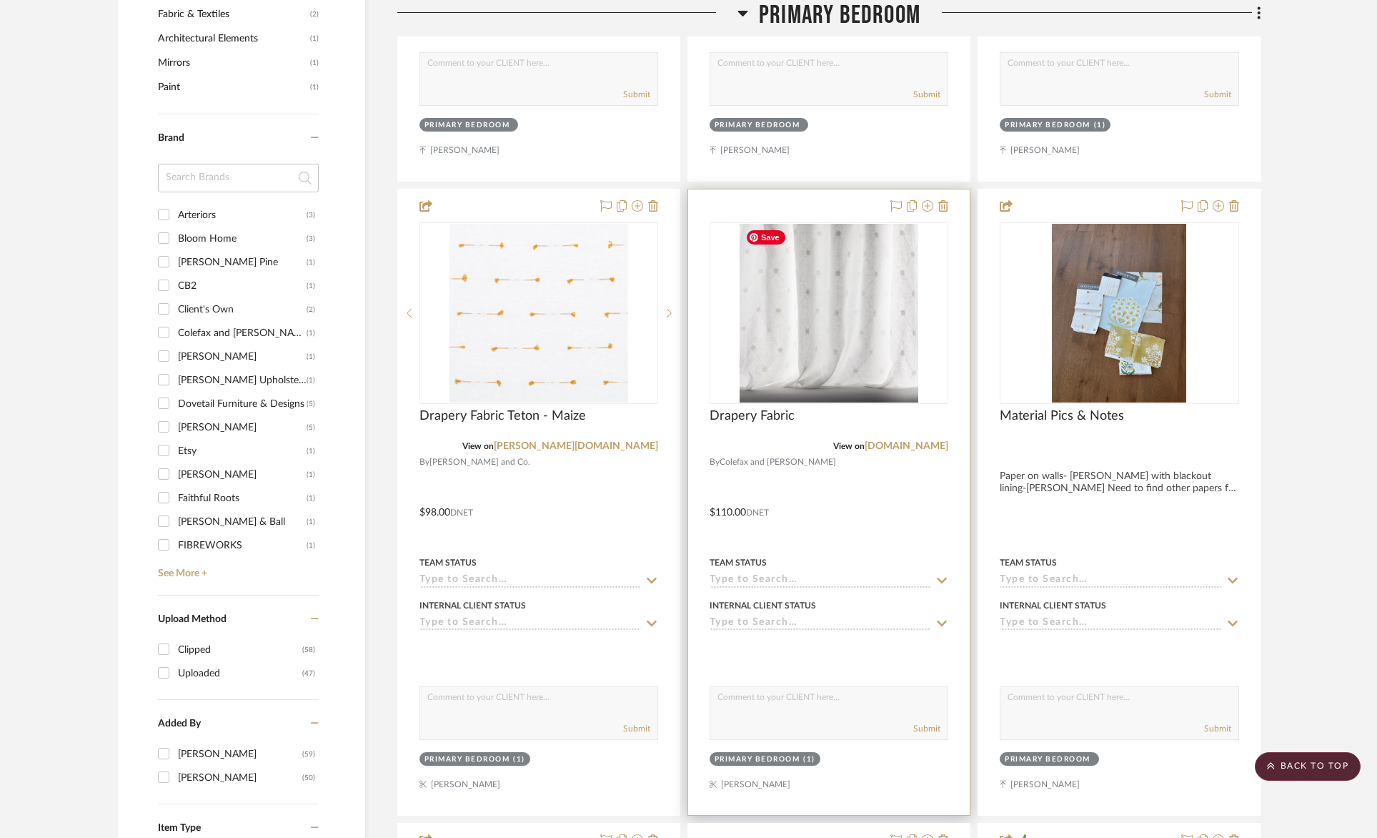
click at [855, 339] on img "0" at bounding box center [829, 313] width 179 height 179
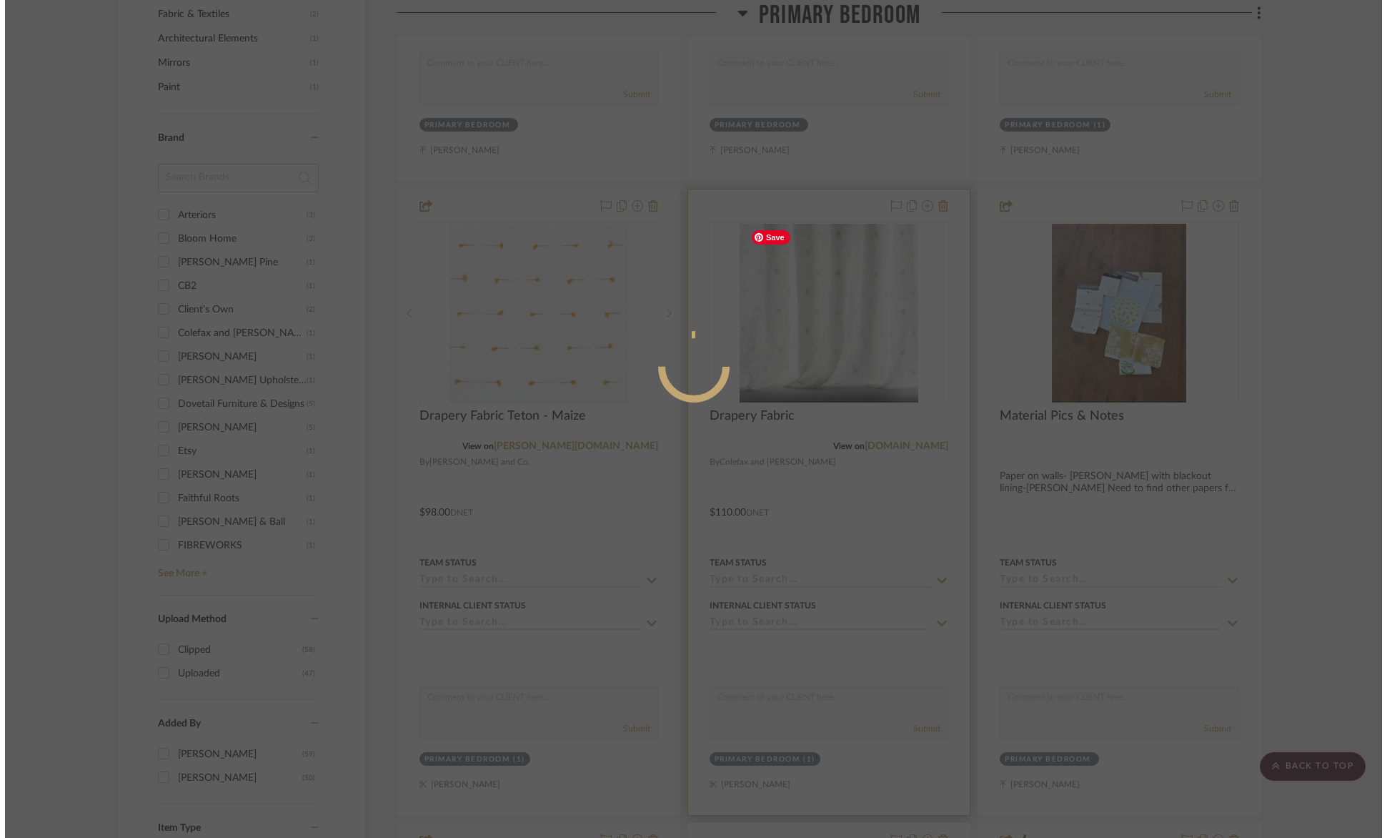
scroll to position [0, 0]
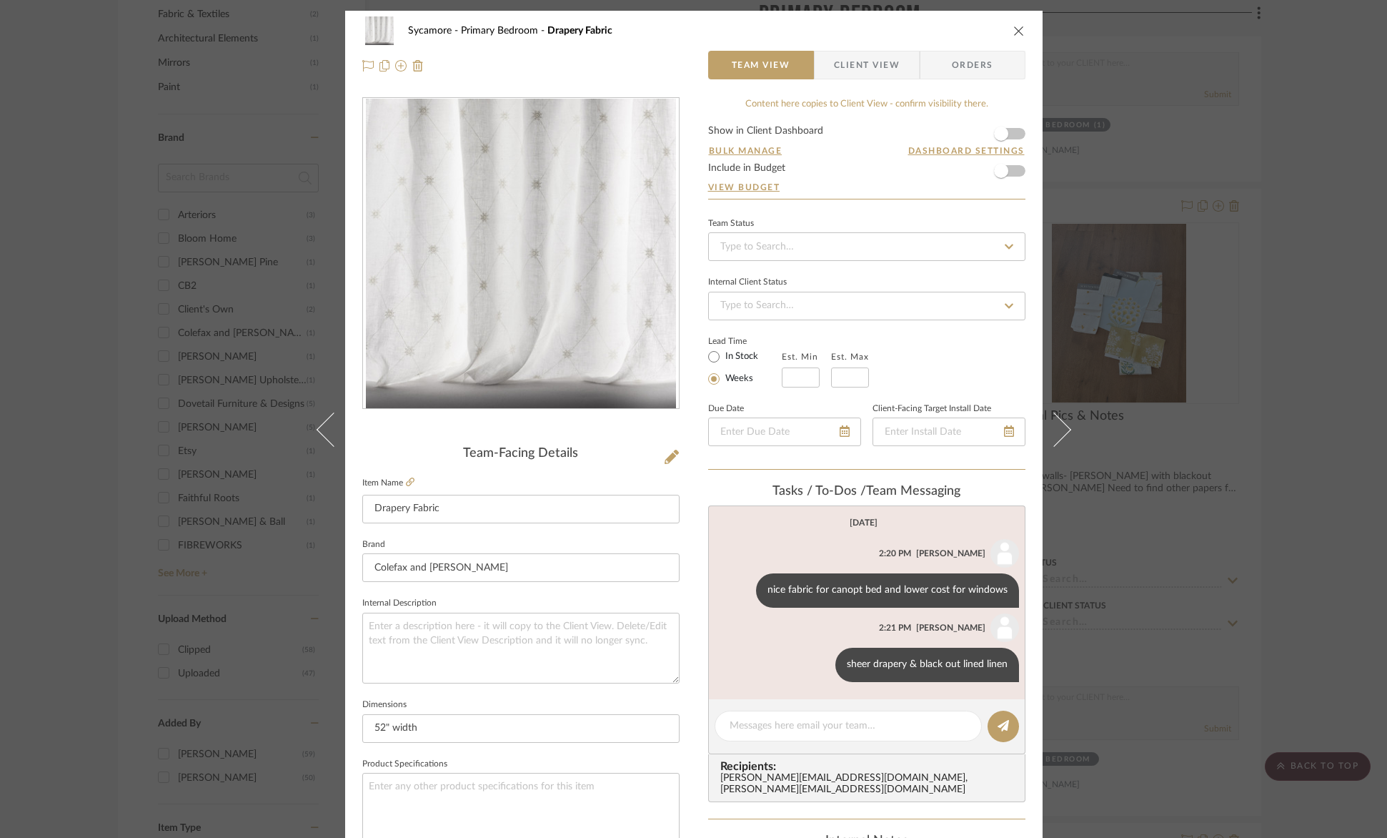
click at [502, 317] on img "0" at bounding box center [521, 254] width 310 height 310
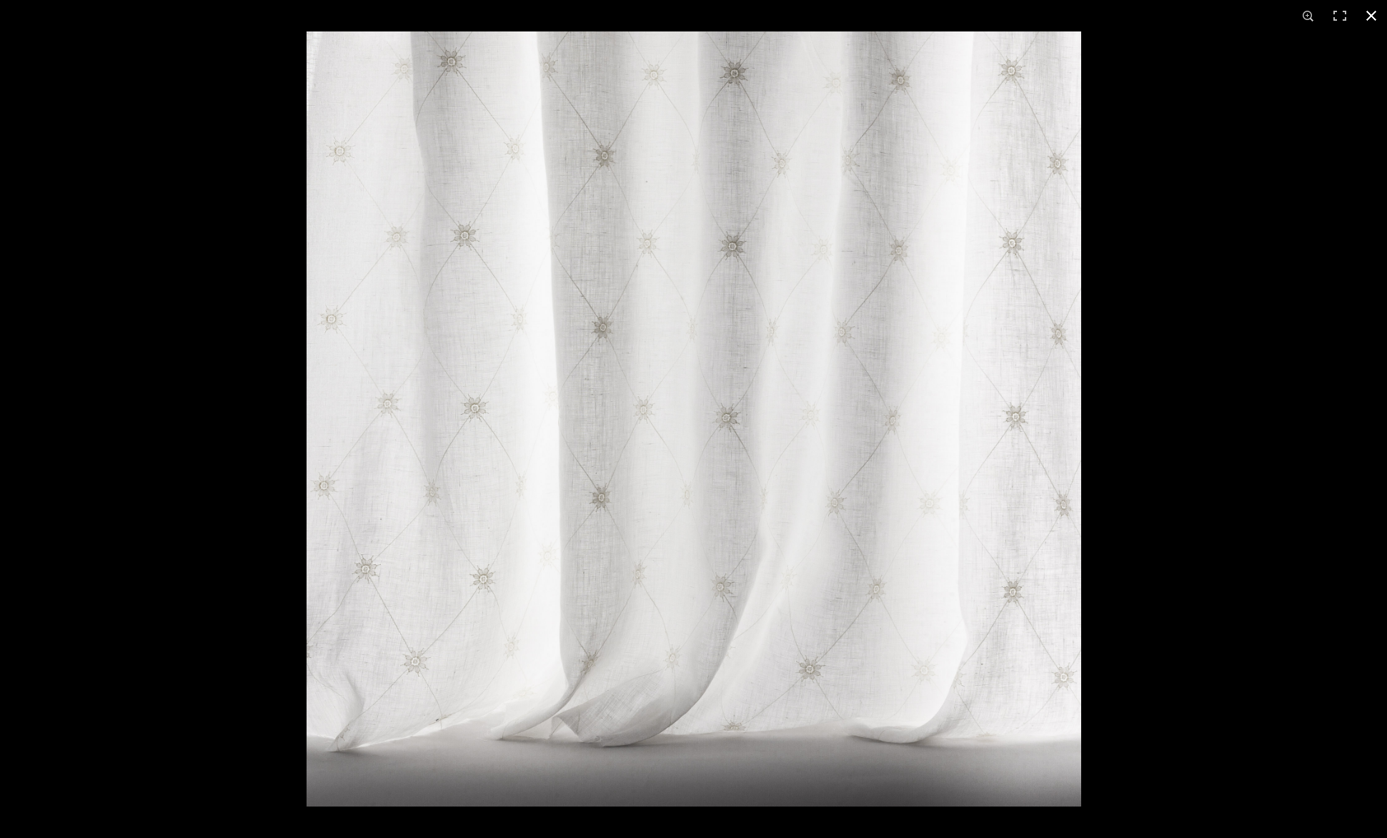
click at [1368, 16] on button at bounding box center [1371, 15] width 31 height 31
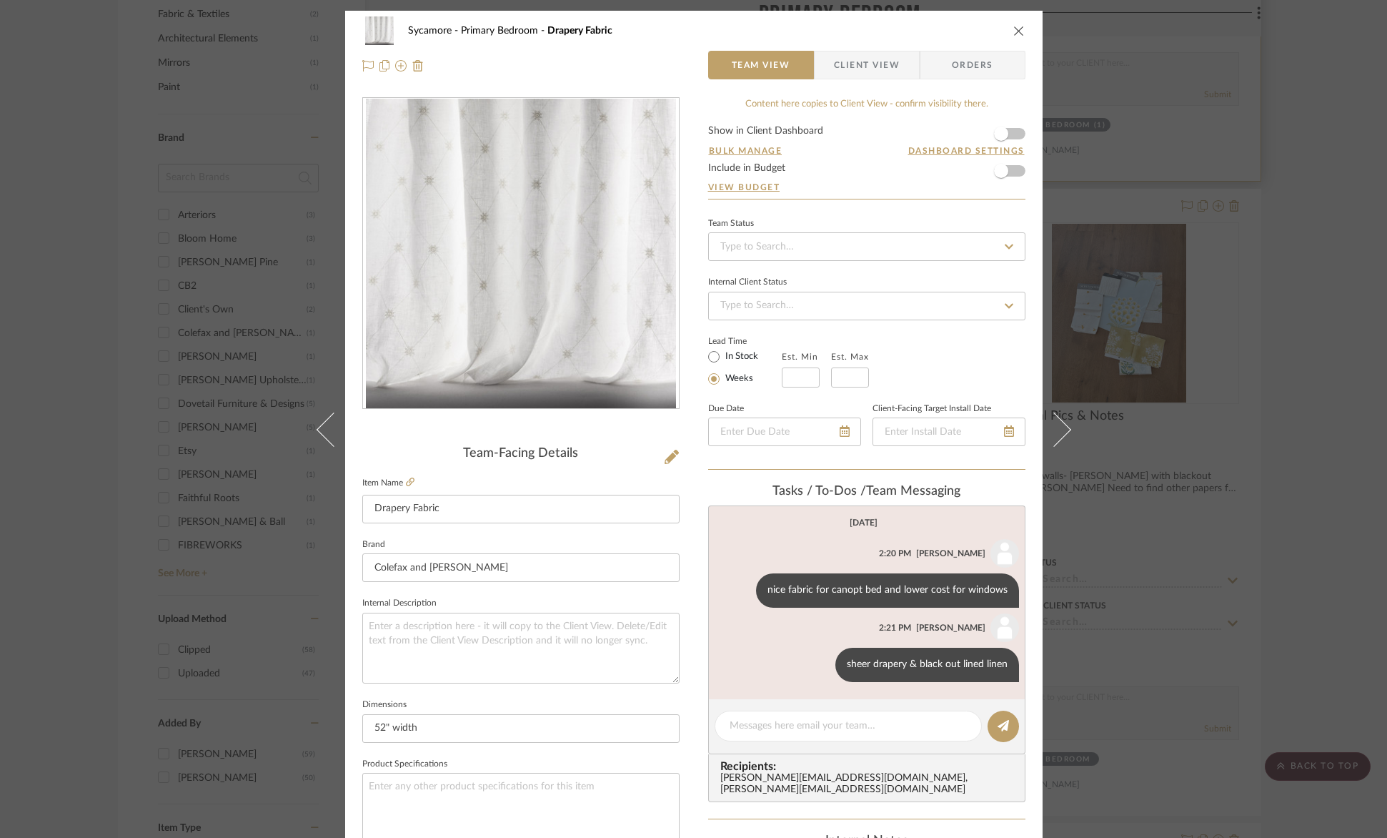
drag, startPoint x: 1009, startPoint y: 28, endPoint x: 1164, endPoint y: 145, distance: 194.4
click at [1014, 29] on icon "close" at bounding box center [1019, 30] width 11 height 11
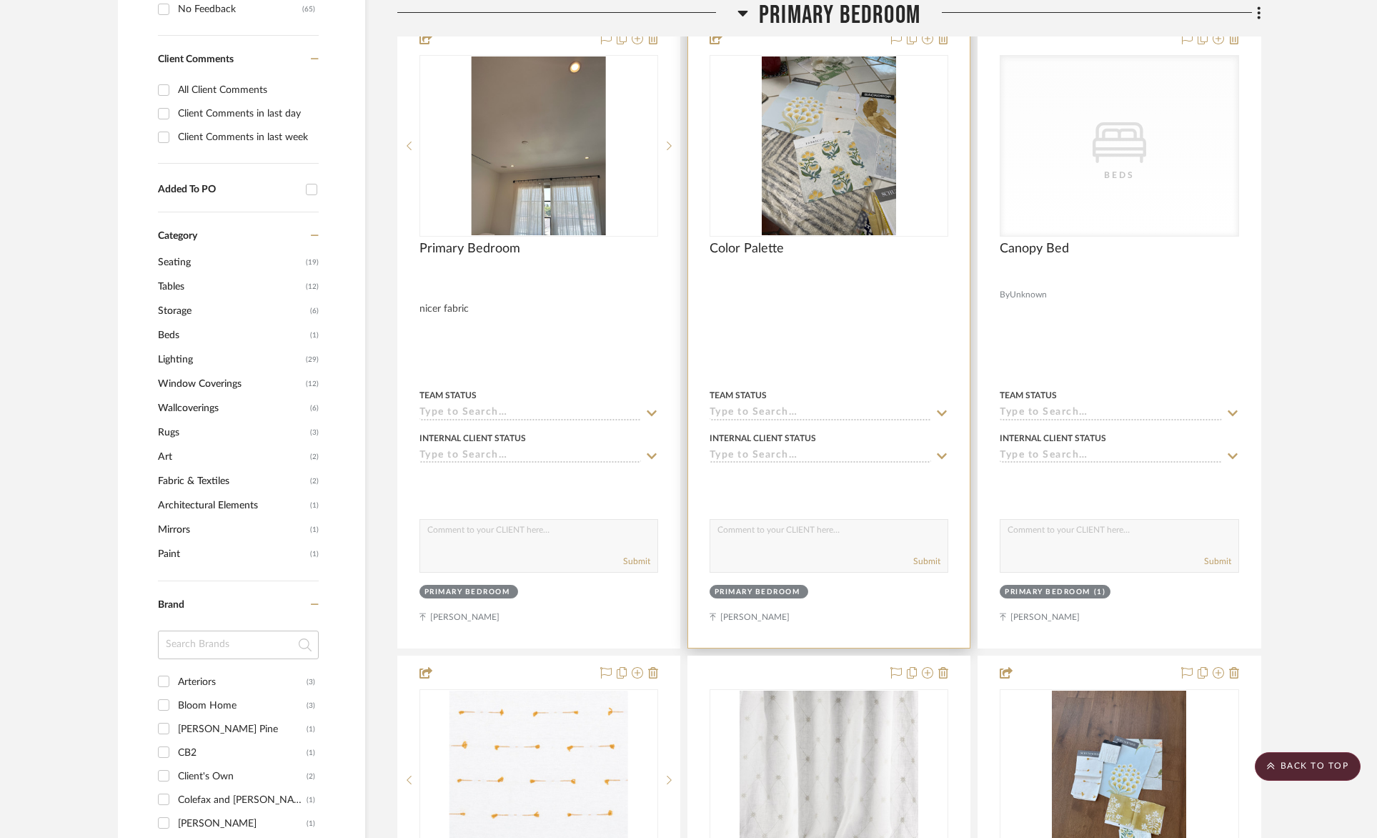
scroll to position [1264, 0]
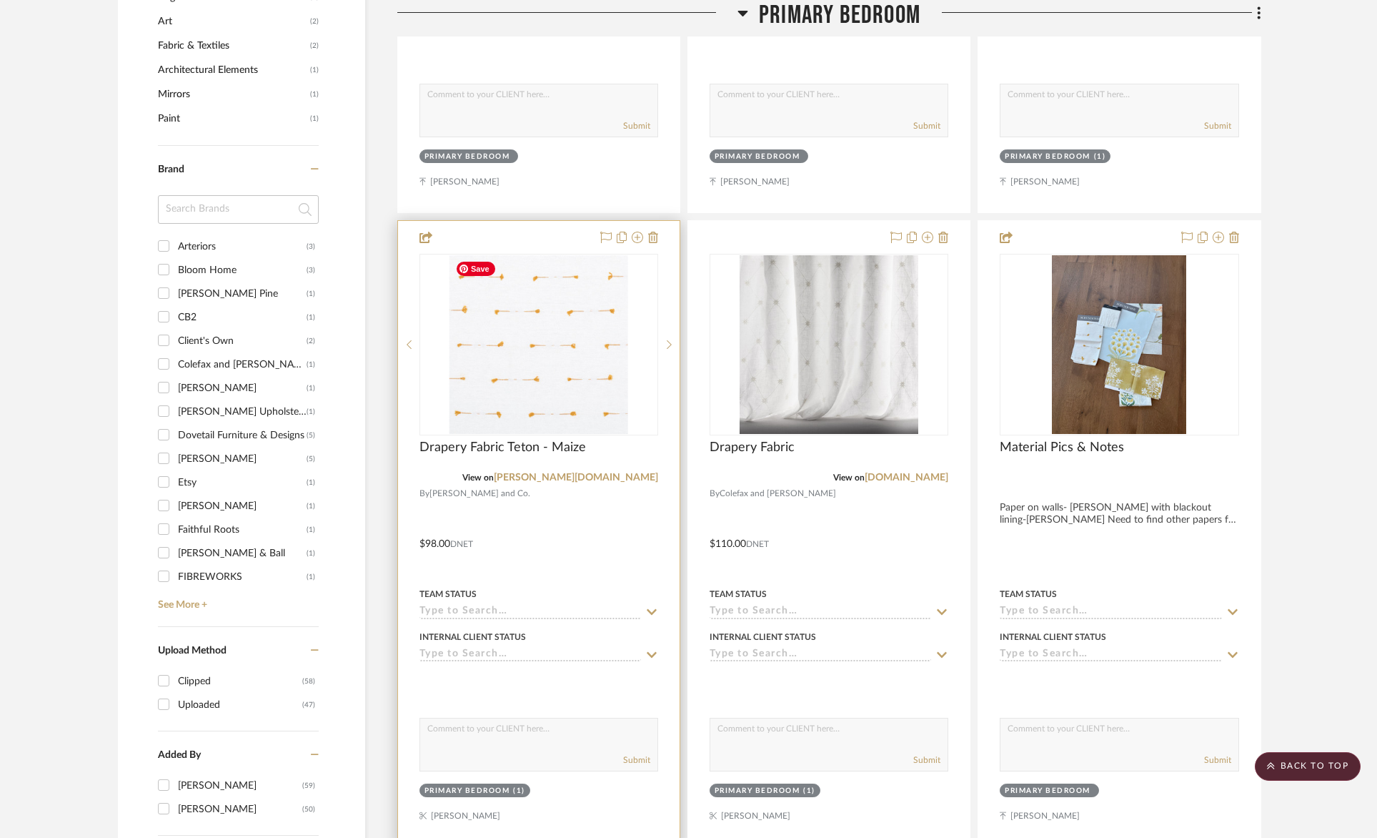
click at [568, 425] on img "0" at bounding box center [539, 344] width 179 height 179
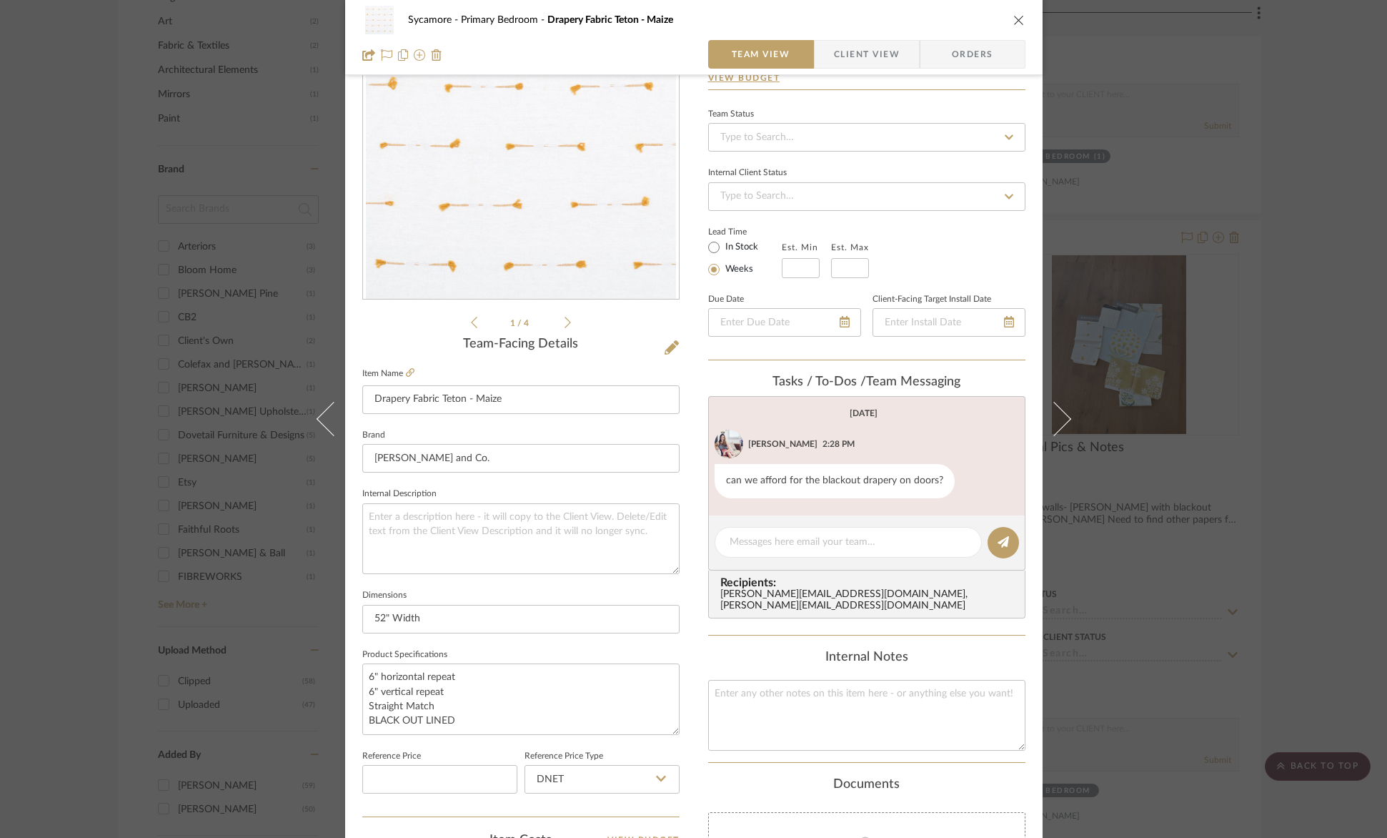
scroll to position [0, 0]
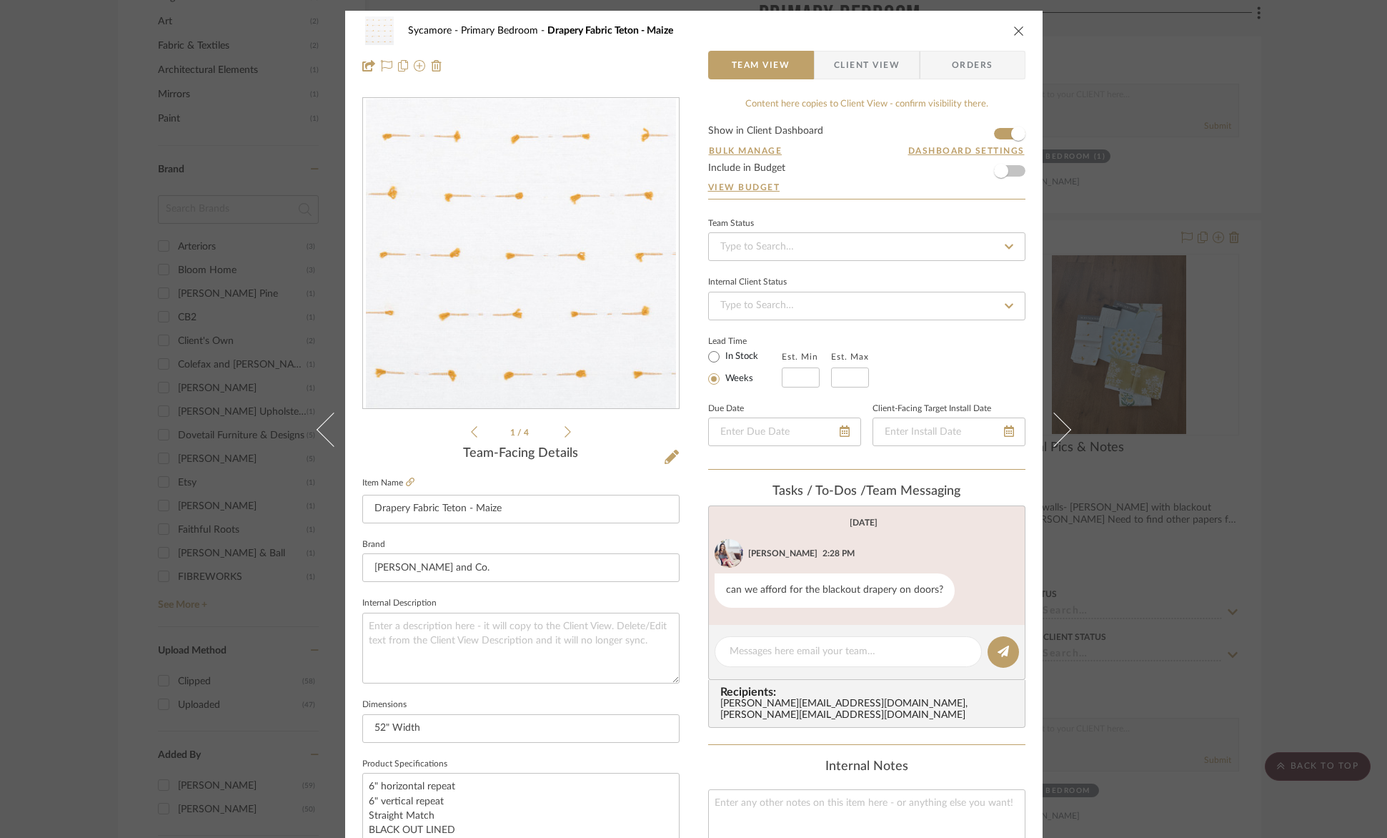
click at [545, 358] on img "0" at bounding box center [521, 254] width 310 height 310
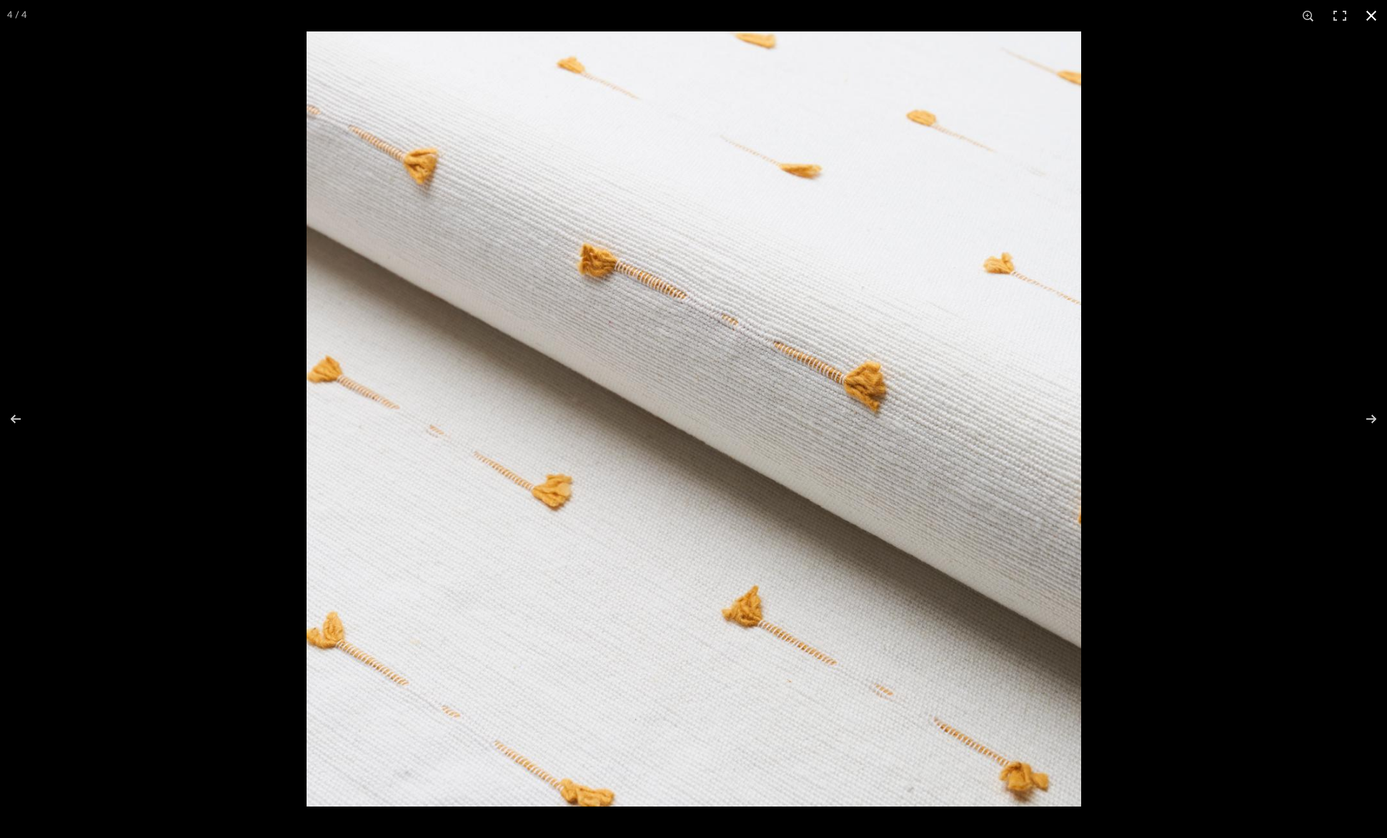
click at [1373, 21] on button at bounding box center [1371, 15] width 31 height 31
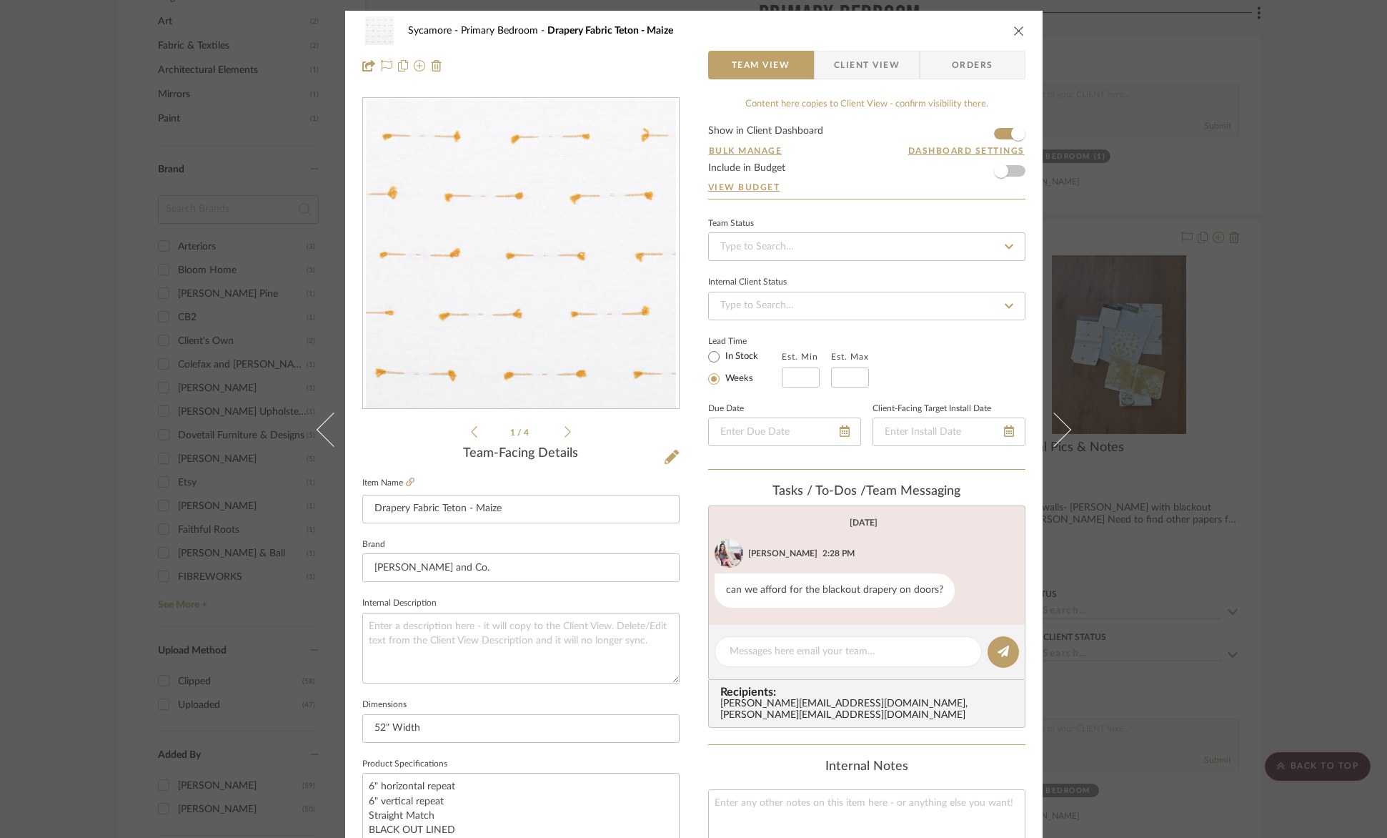
click at [1169, 385] on div "Sycamore Primary Bedroom Drapery Fabric Teton - Maize Team View Client View Ord…" at bounding box center [693, 419] width 1387 height 838
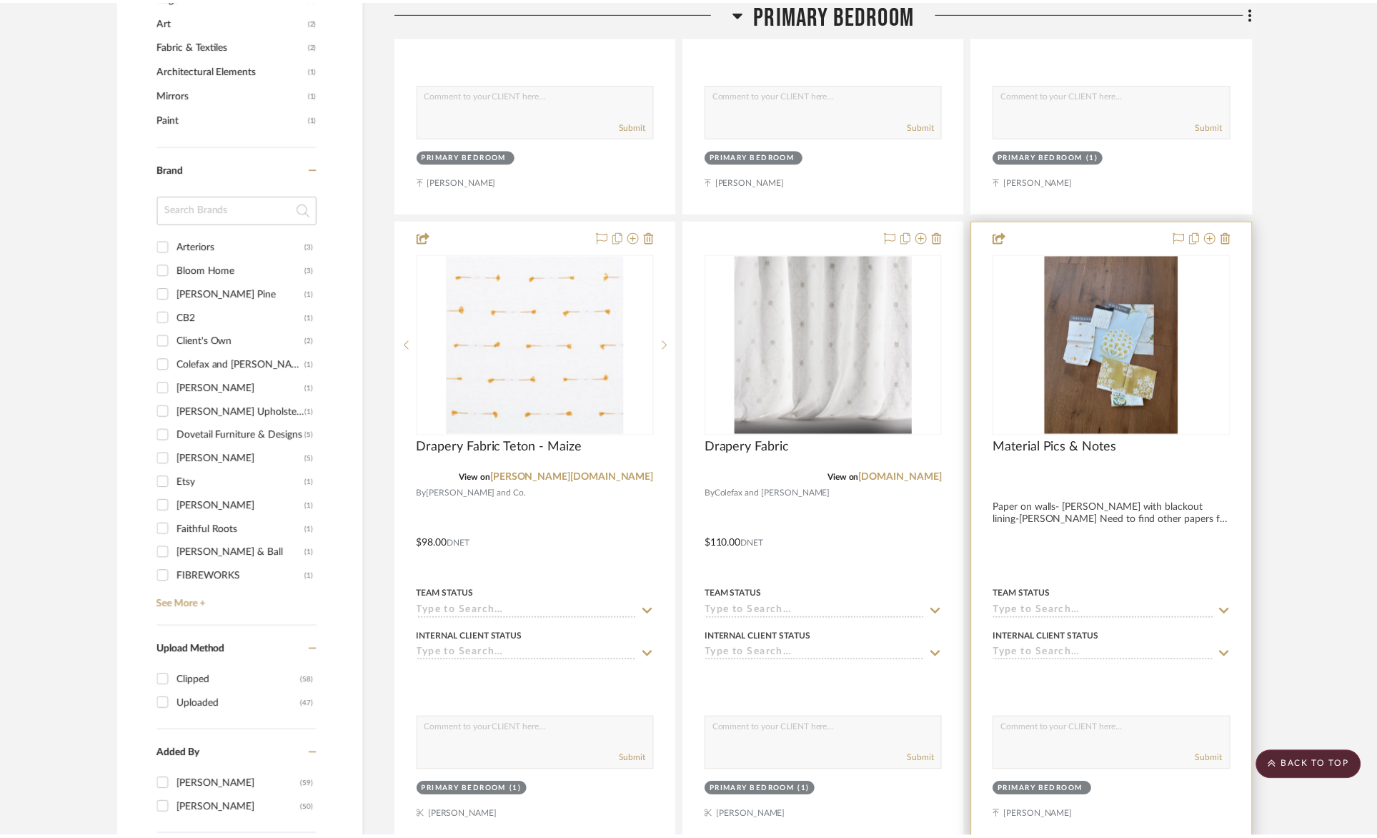
scroll to position [1264, 0]
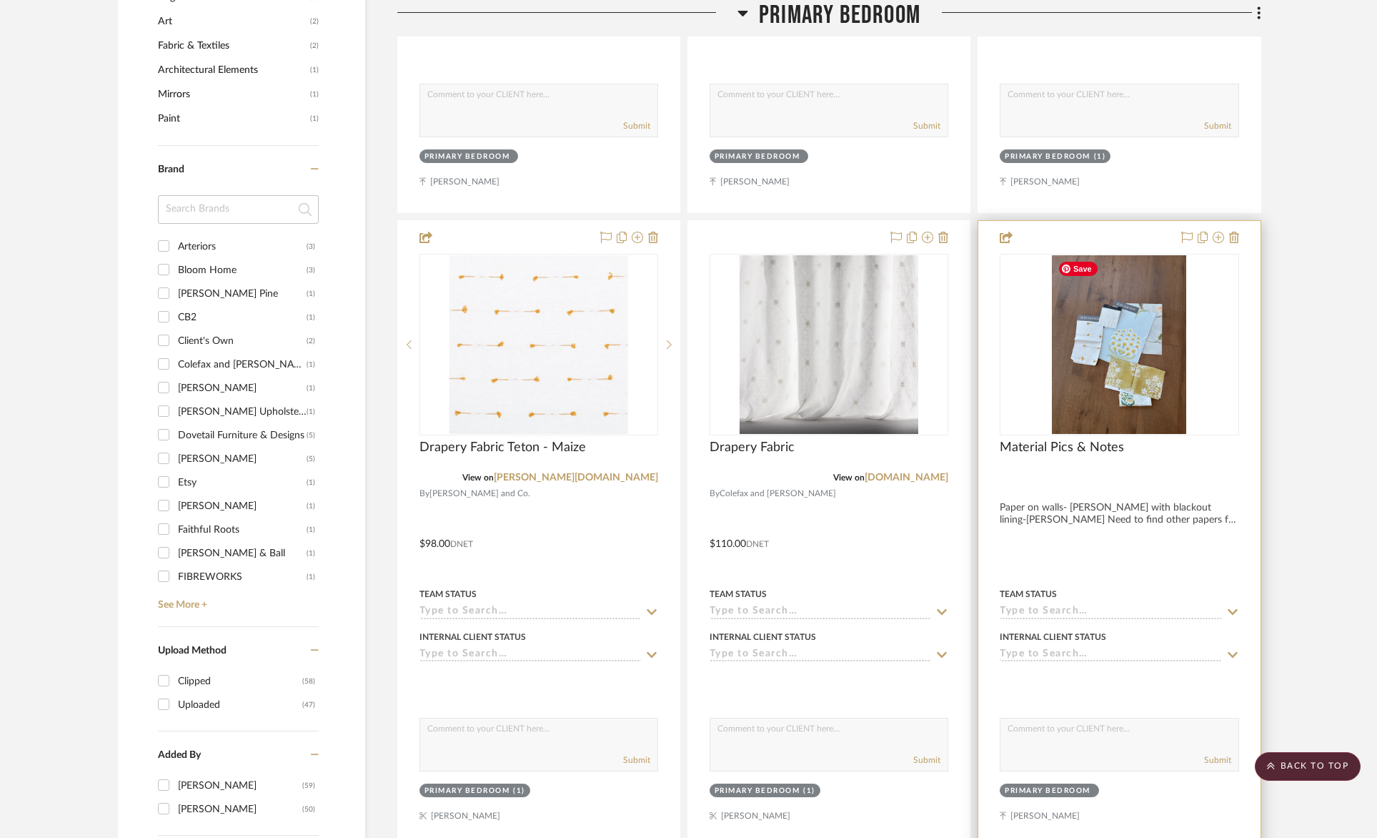
click at [1102, 363] on img "0" at bounding box center [1119, 344] width 134 height 179
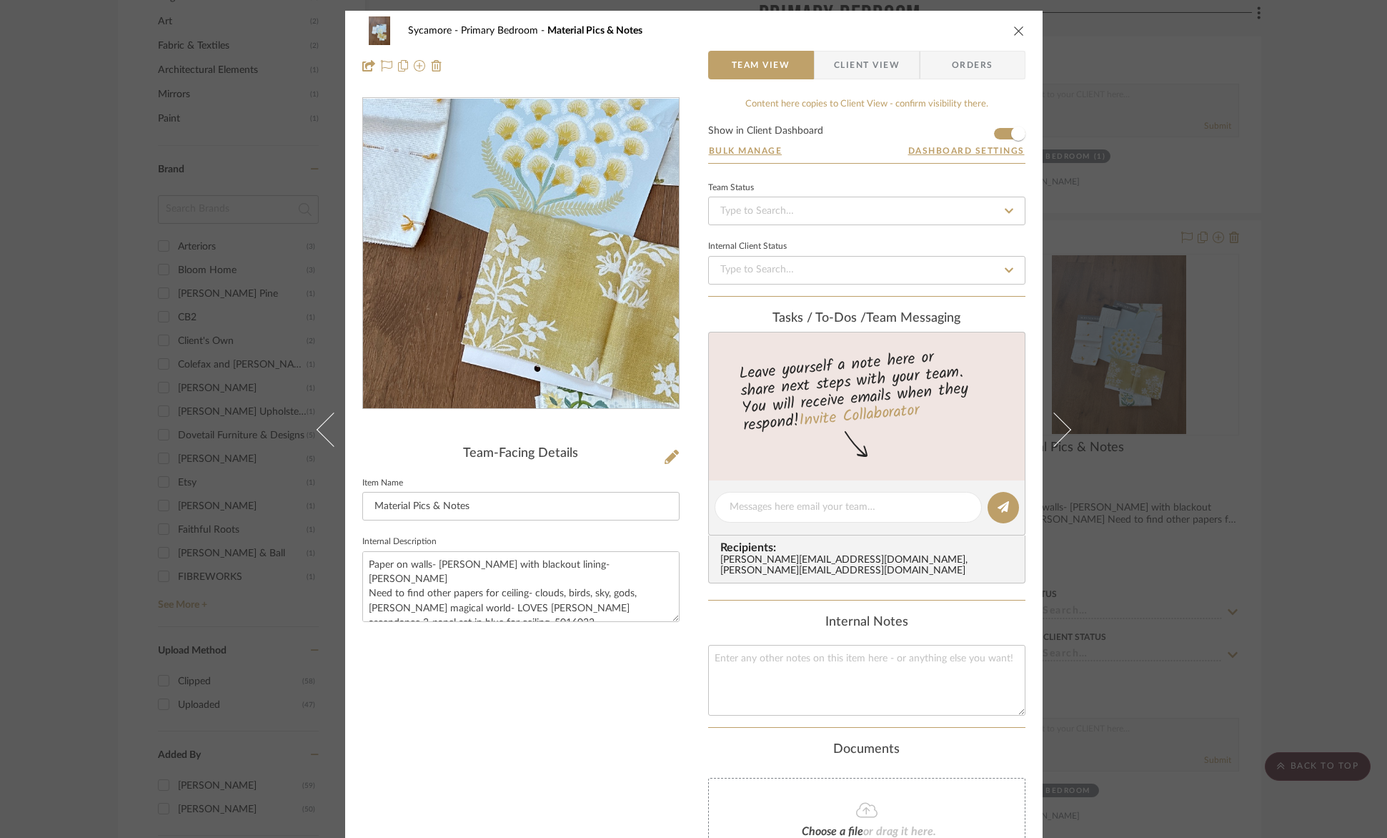
click at [512, 292] on img "0" at bounding box center [521, 254] width 232 height 310
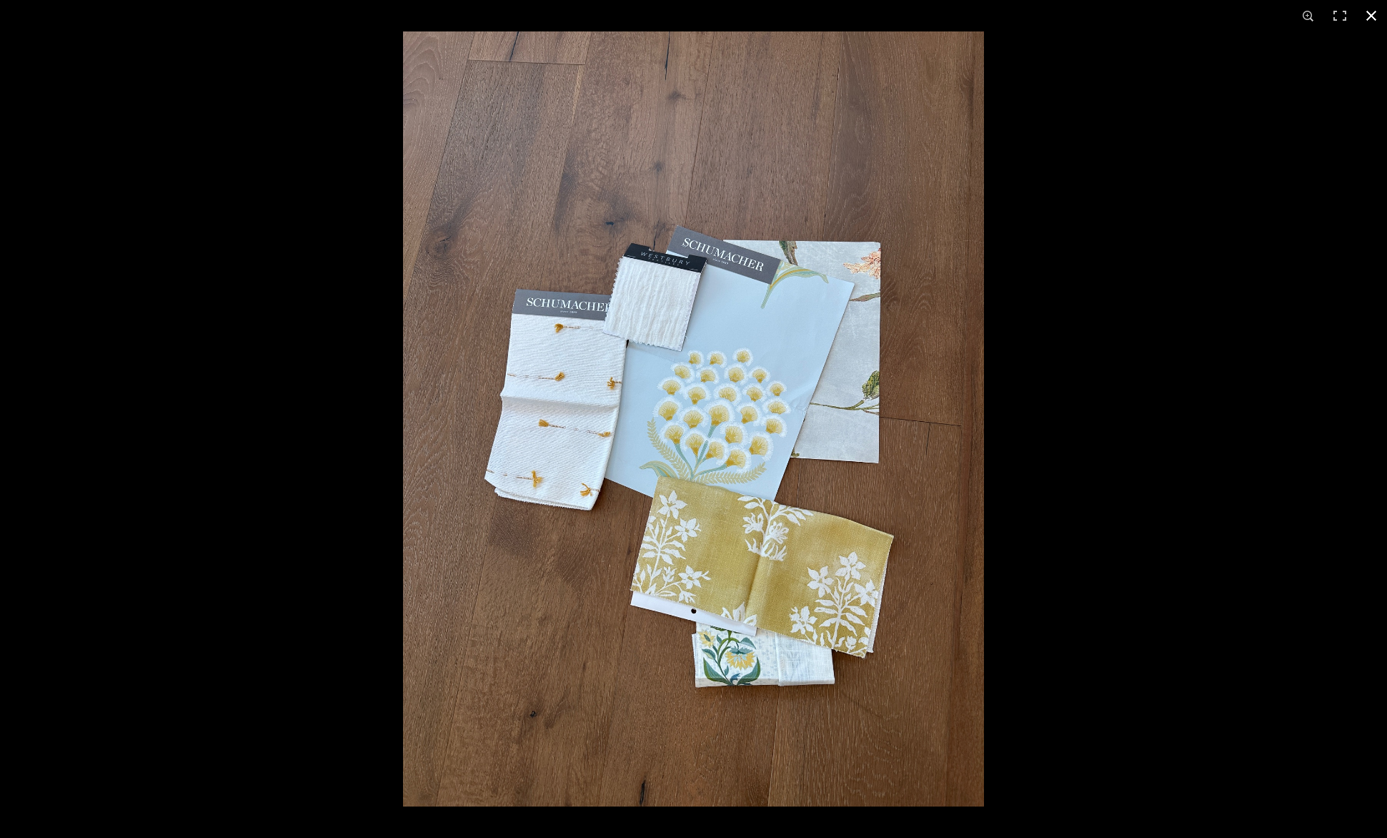
click at [1375, 18] on button at bounding box center [1371, 15] width 31 height 31
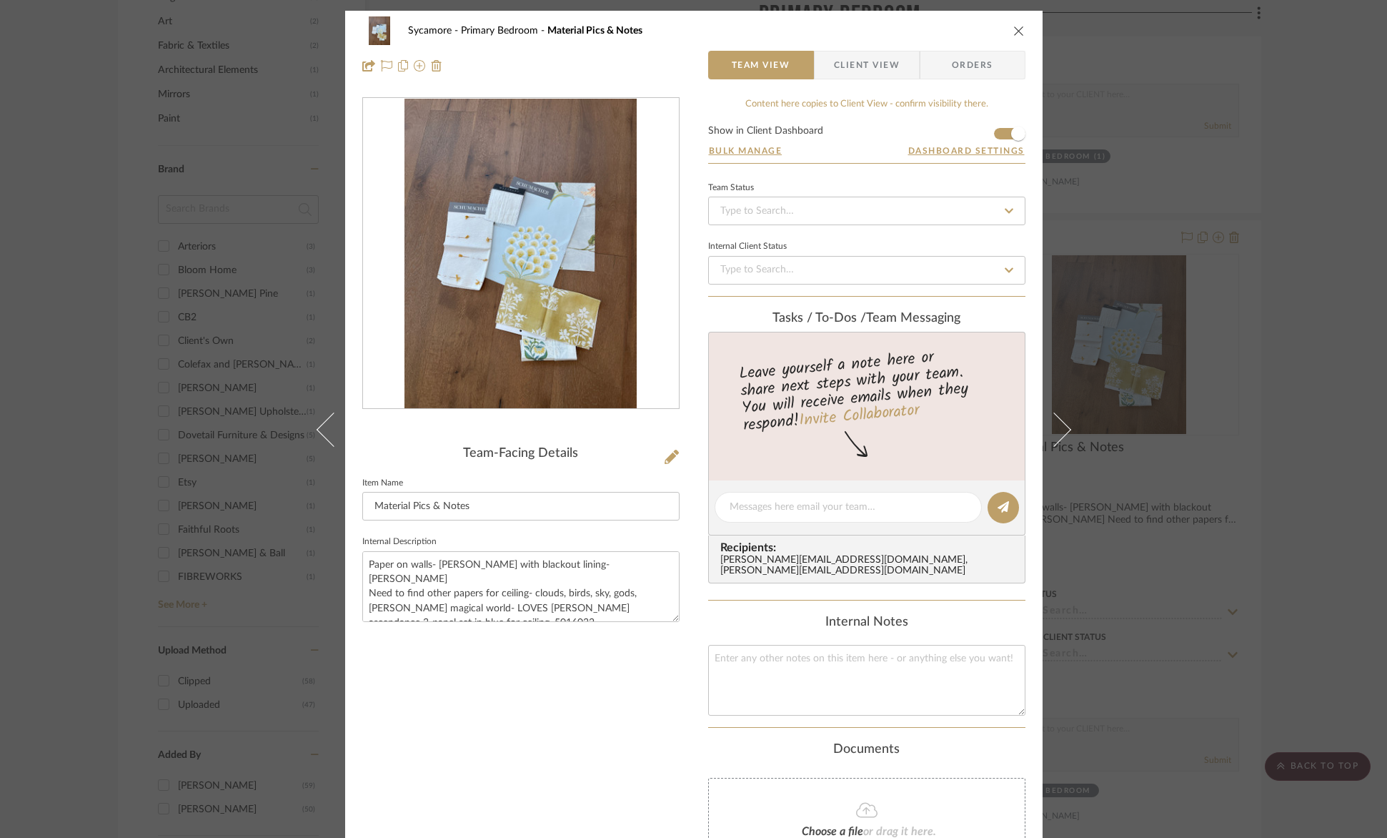
click at [1014, 33] on icon "close" at bounding box center [1019, 30] width 11 height 11
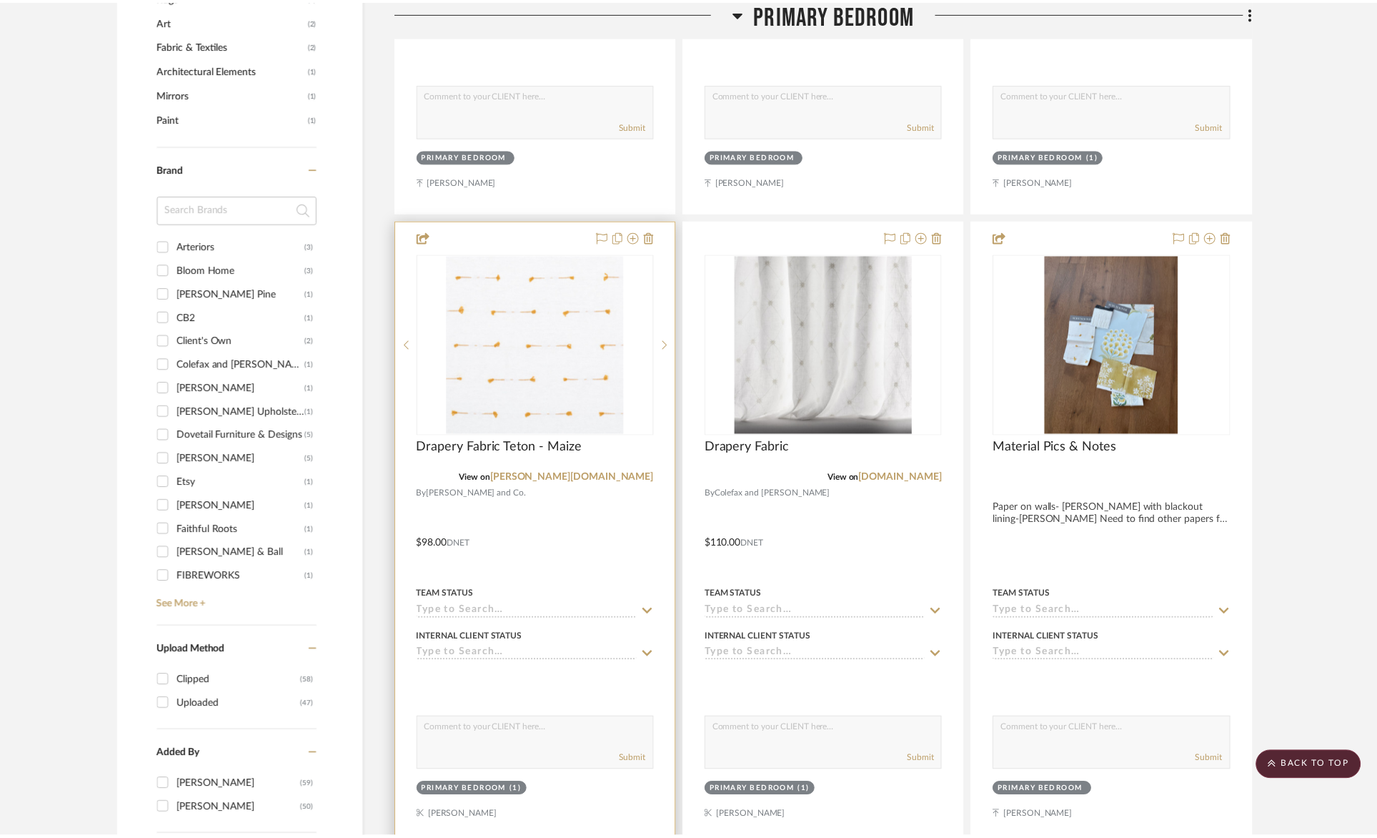
scroll to position [1264, 0]
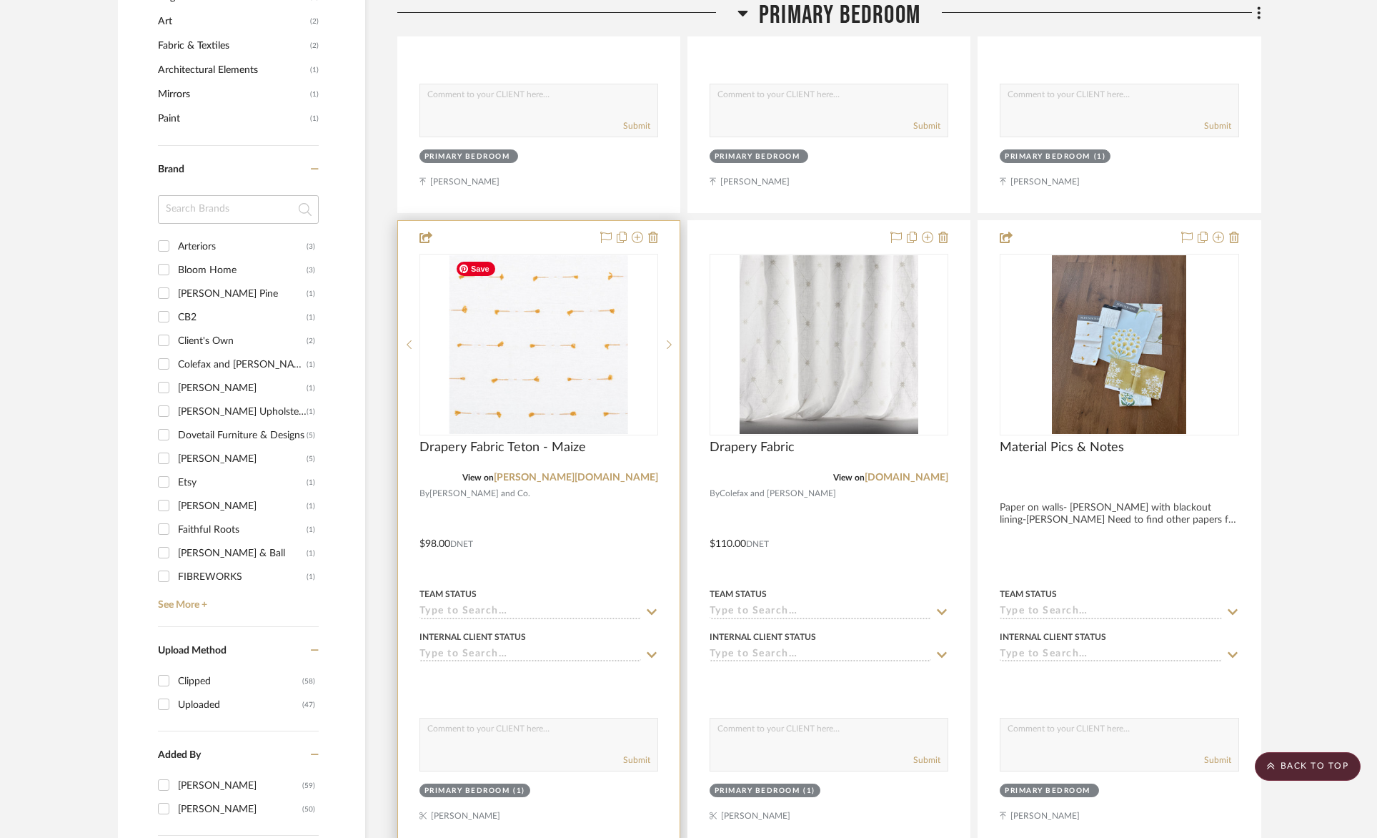
click at [466, 370] on img "0" at bounding box center [539, 344] width 179 height 179
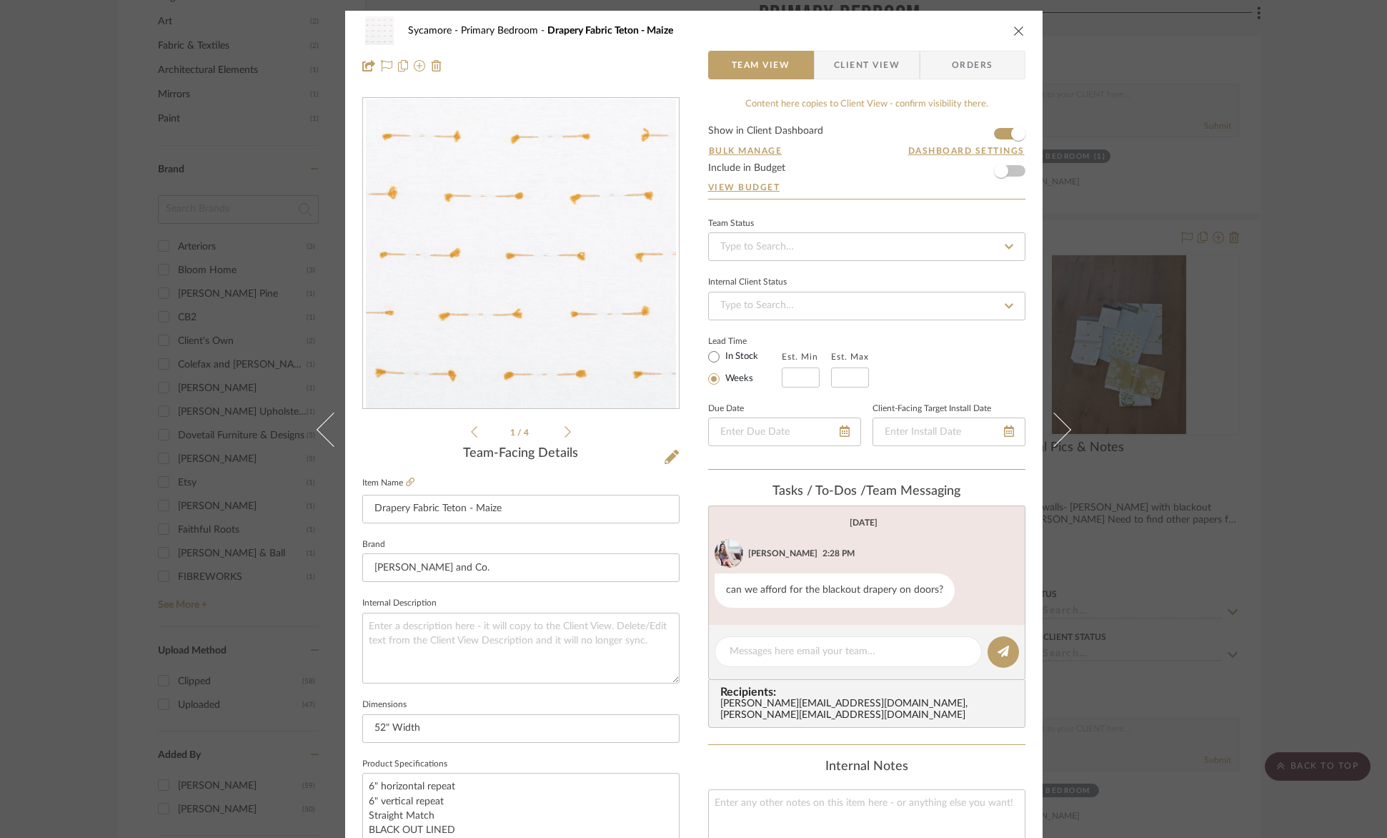
click at [1019, 36] on div "Sycamore Primary Bedroom Drapery Fabric Teton - Maize" at bounding box center [693, 30] width 663 height 29
click at [1016, 32] on icon "close" at bounding box center [1019, 30] width 11 height 11
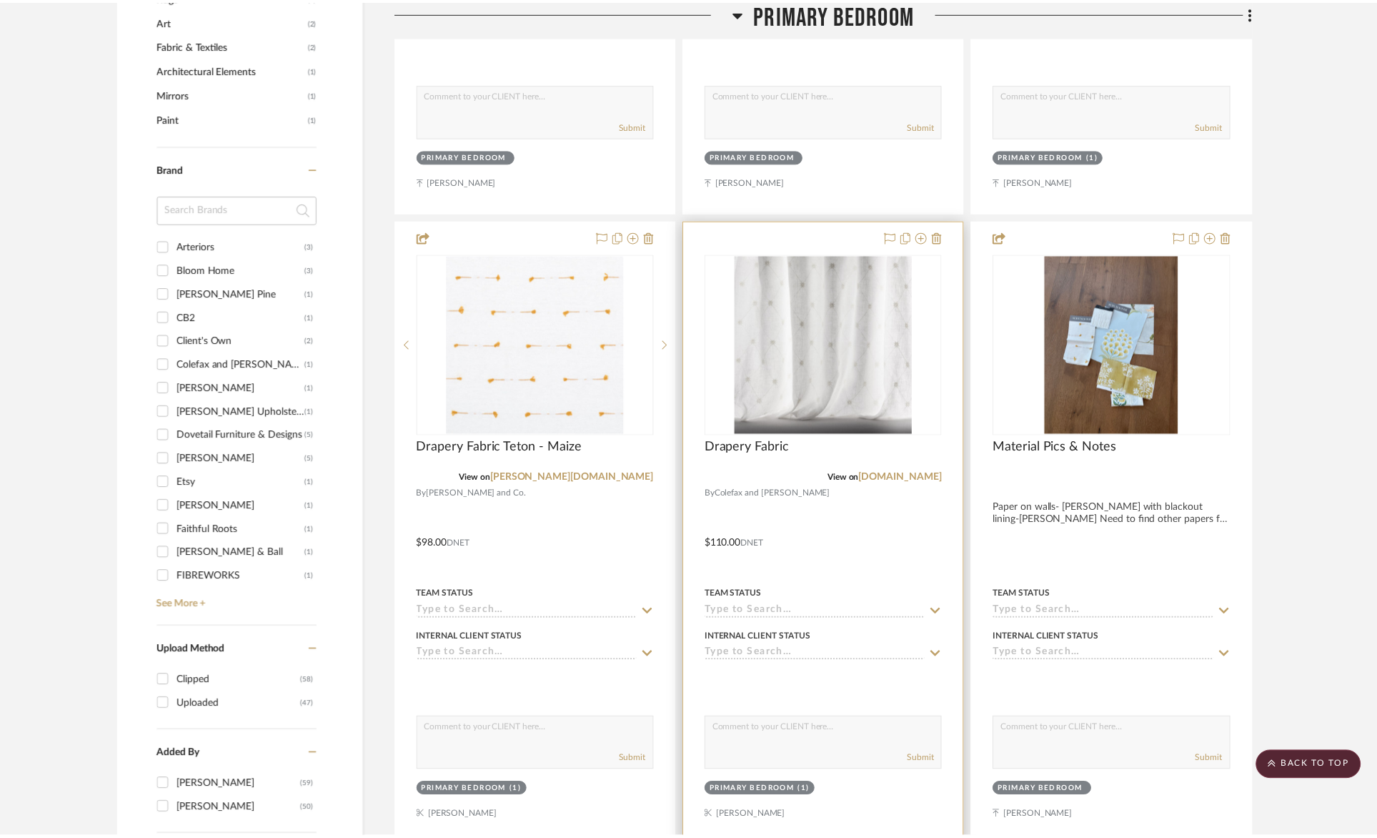
scroll to position [1264, 0]
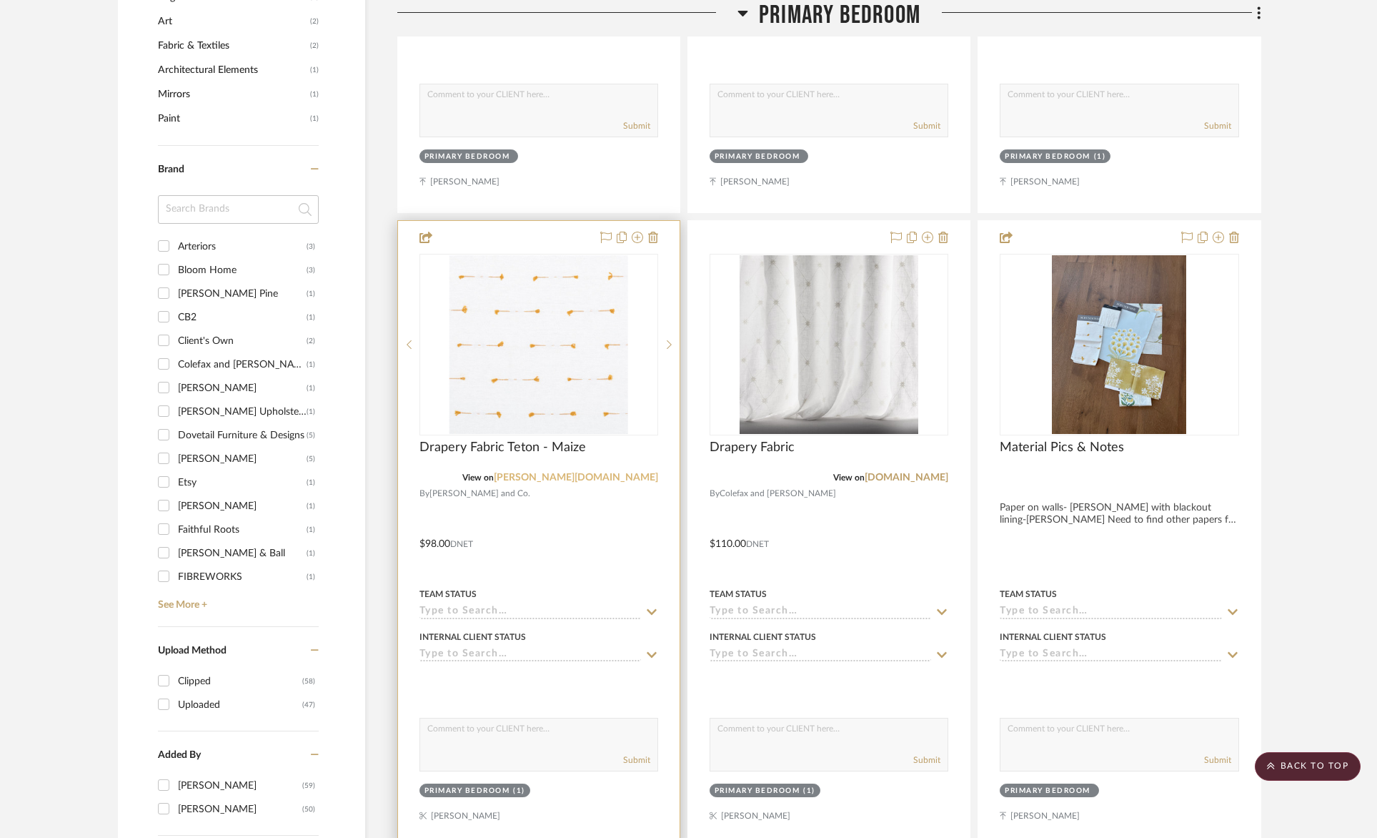
click at [628, 477] on link "schumacher.com" at bounding box center [576, 477] width 164 height 10
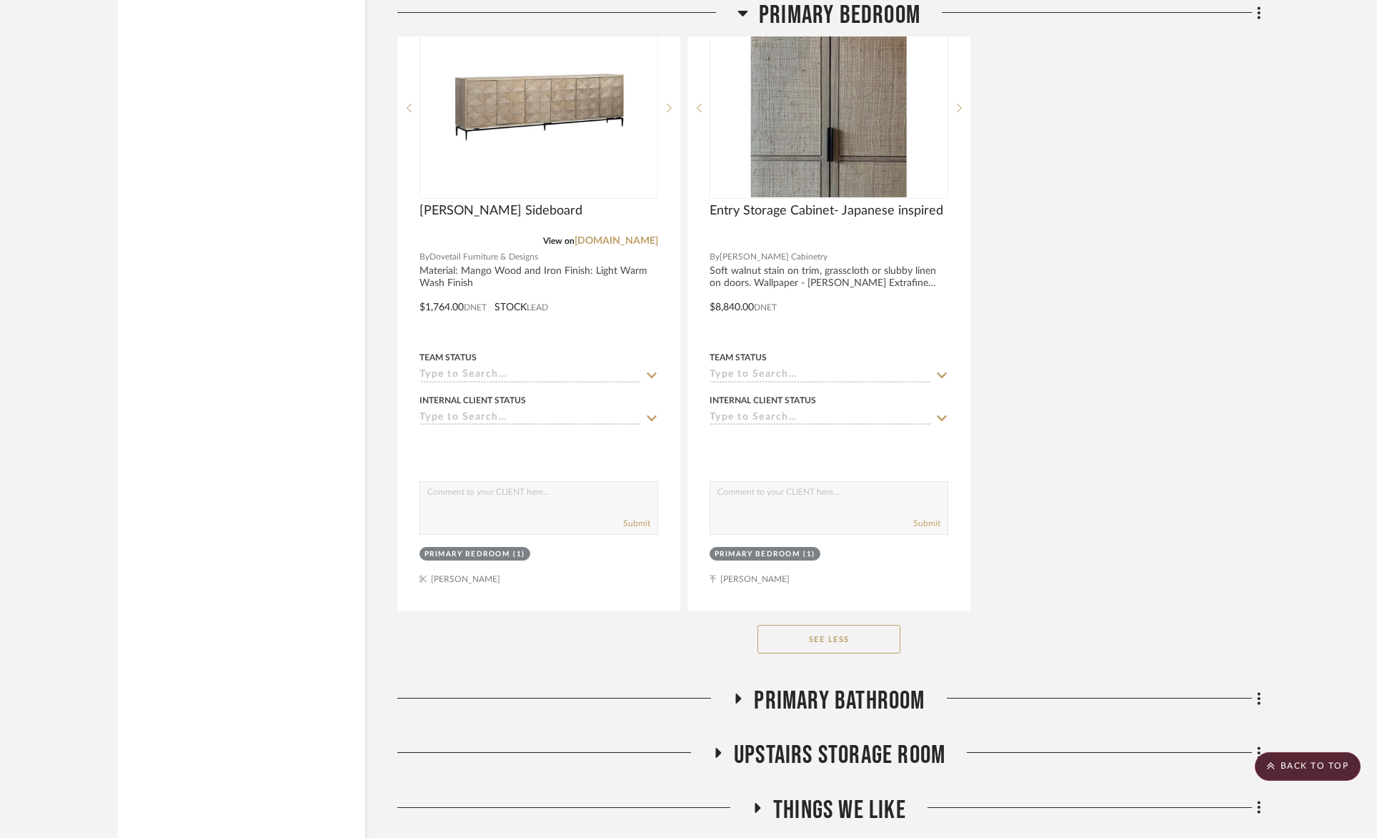
scroll to position [5472, 0]
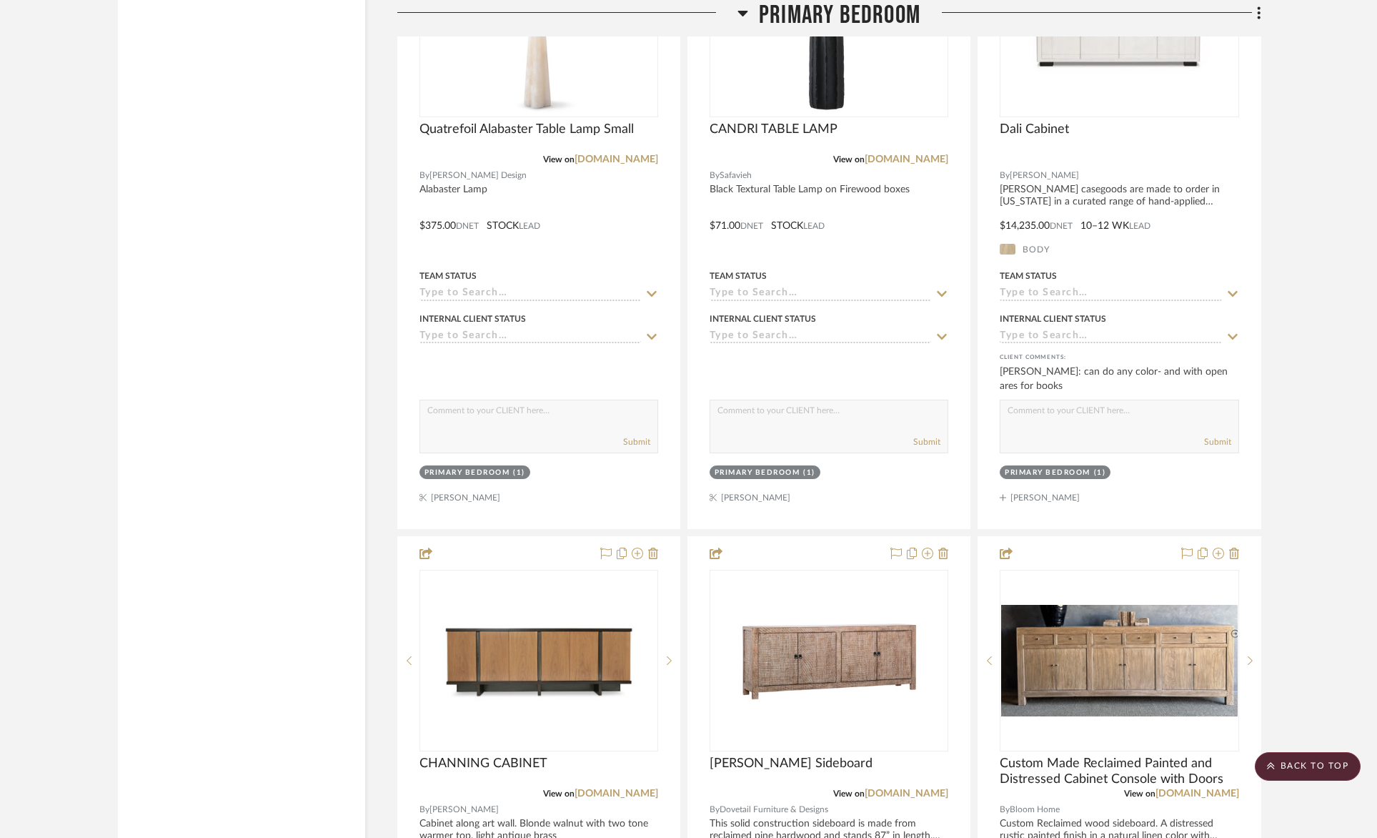
click at [861, 14] on span "Primary Bedroom" at bounding box center [840, 15] width 162 height 31
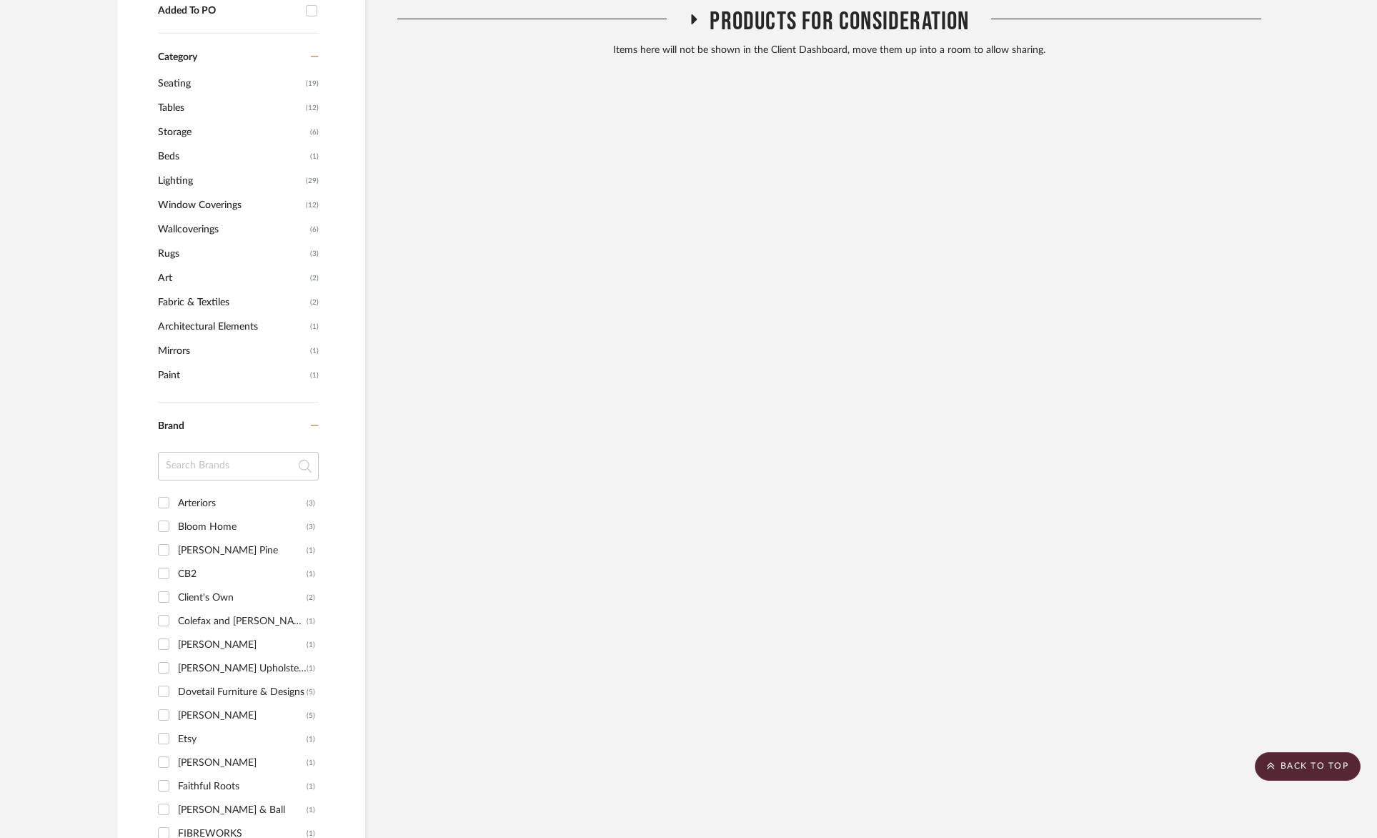
scroll to position [808, 0]
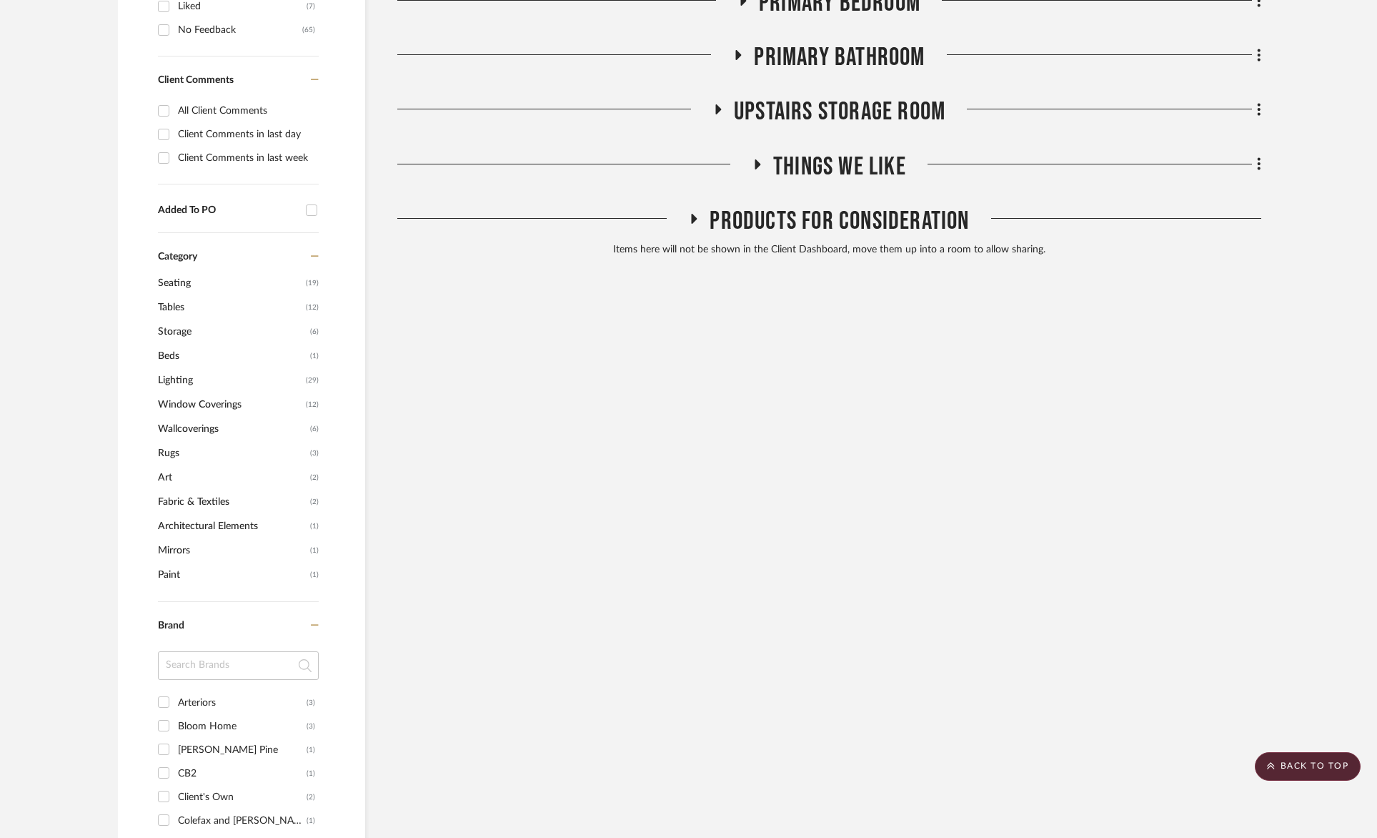
click at [866, 59] on span "Primary Bathroom" at bounding box center [839, 57] width 171 height 31
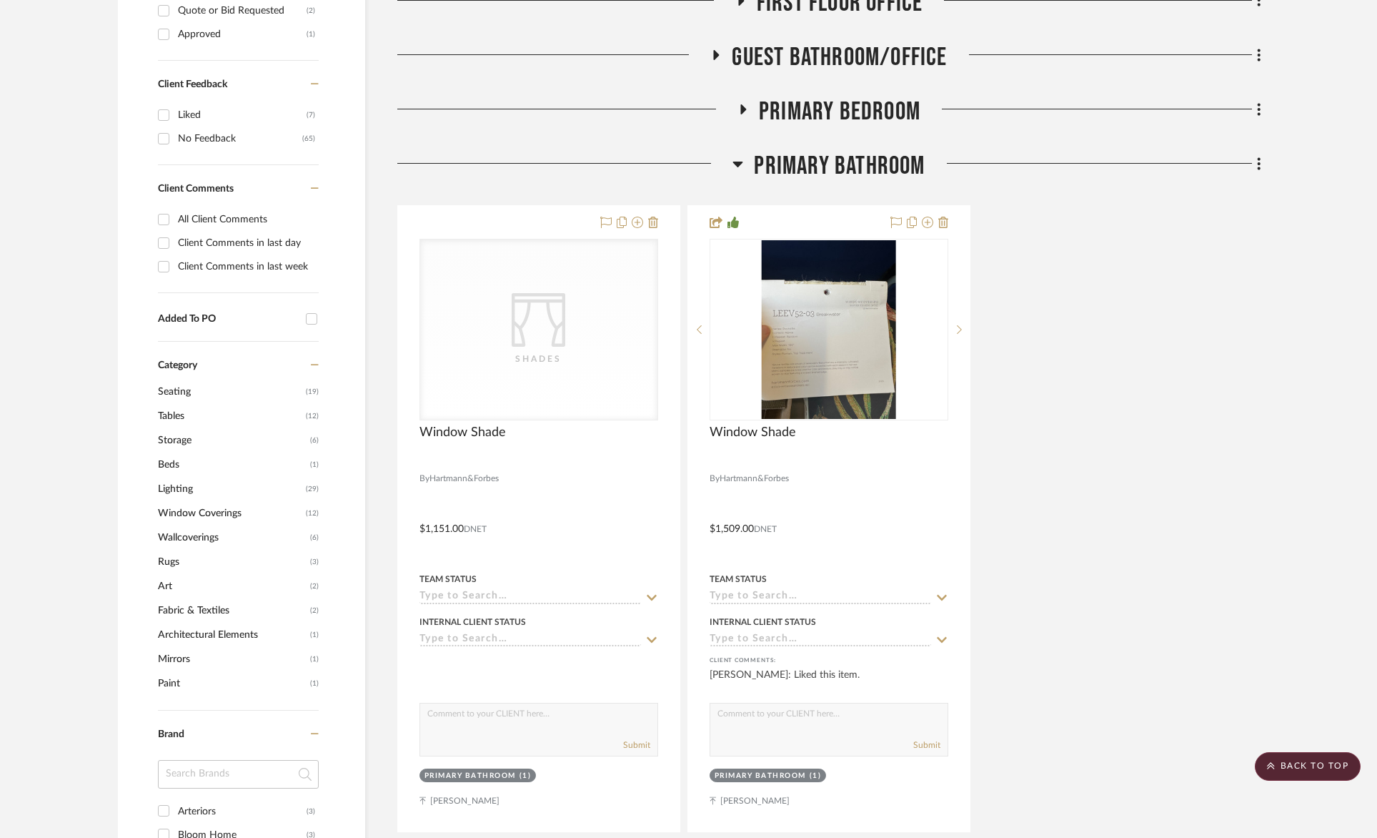
drag, startPoint x: 861, startPoint y: 157, endPoint x: 851, endPoint y: 126, distance: 33.2
click at [861, 157] on span "Primary Bathroom" at bounding box center [839, 166] width 171 height 31
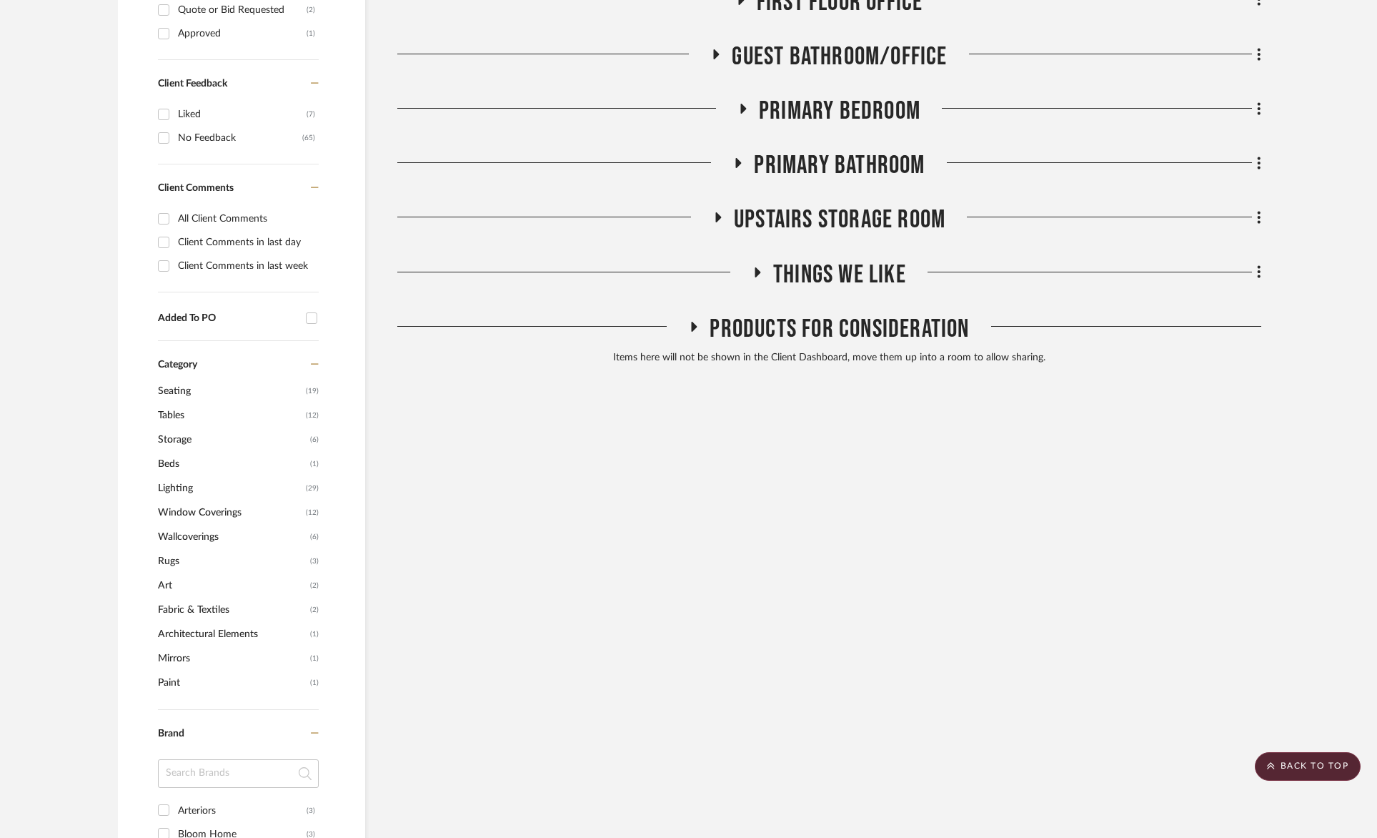
click at [853, 106] on span "Primary Bedroom" at bounding box center [840, 111] width 162 height 31
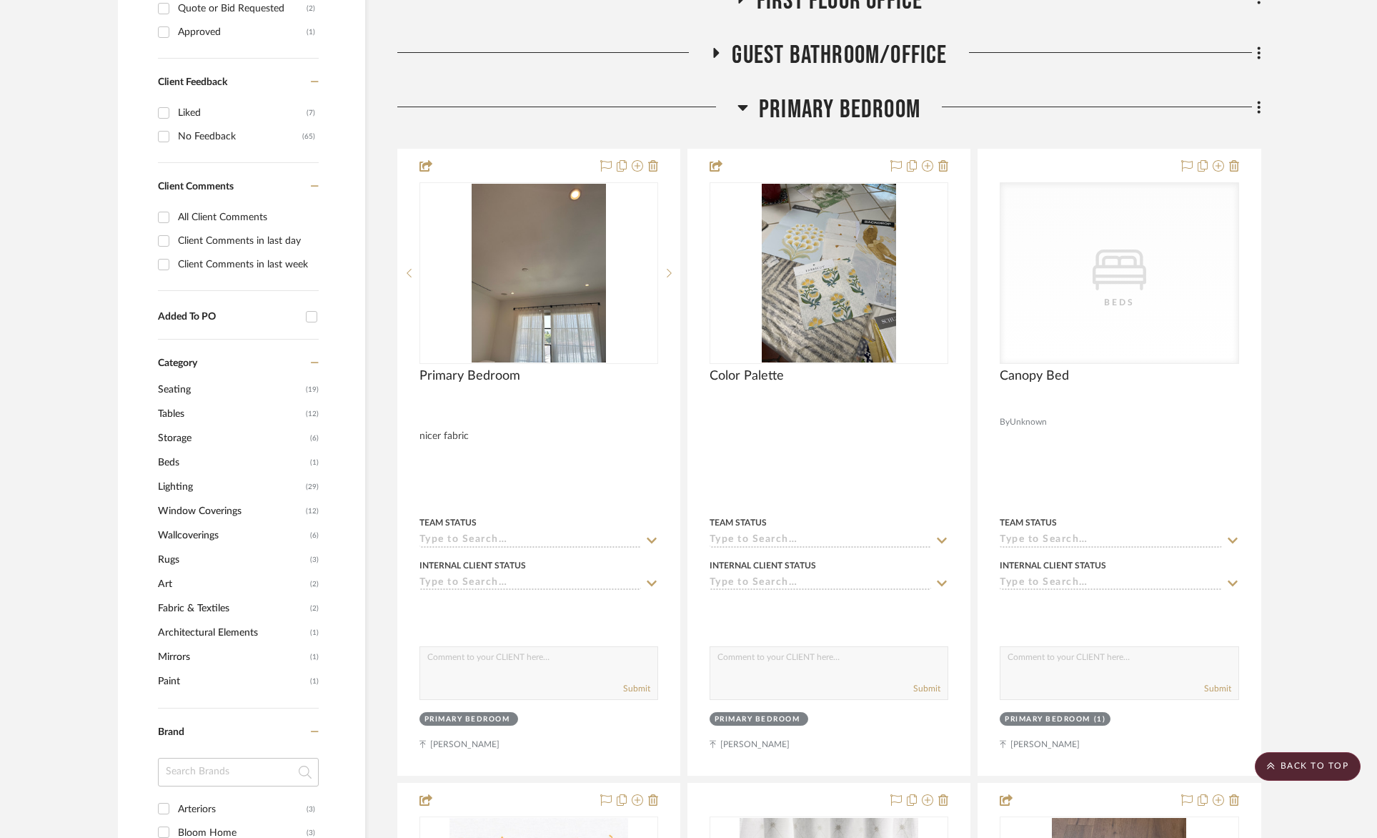
click at [875, 54] on span "Guest Bathroom/Office" at bounding box center [839, 55] width 215 height 31
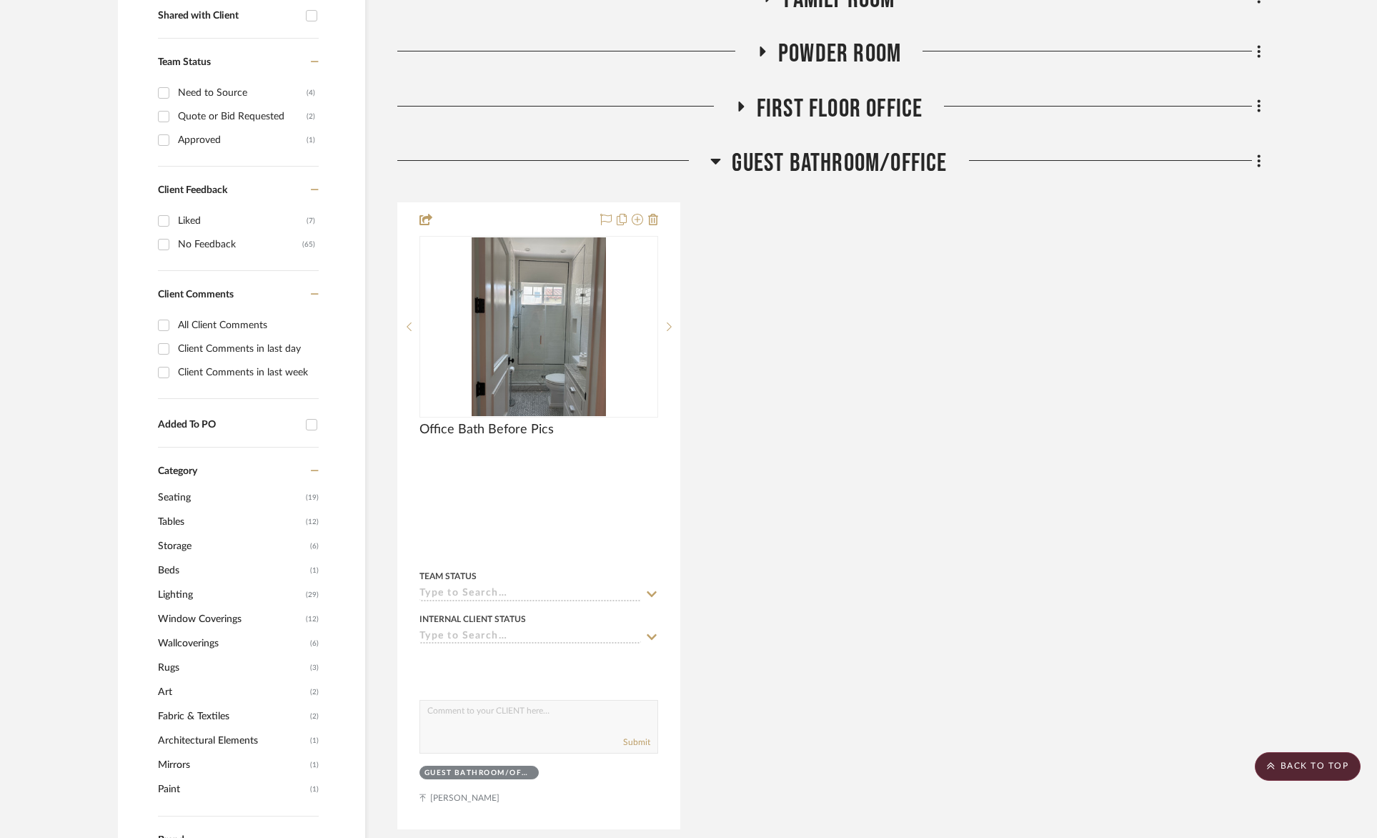
scroll to position [593, 0]
click at [858, 156] on span "Guest Bathroom/Office" at bounding box center [839, 164] width 215 height 31
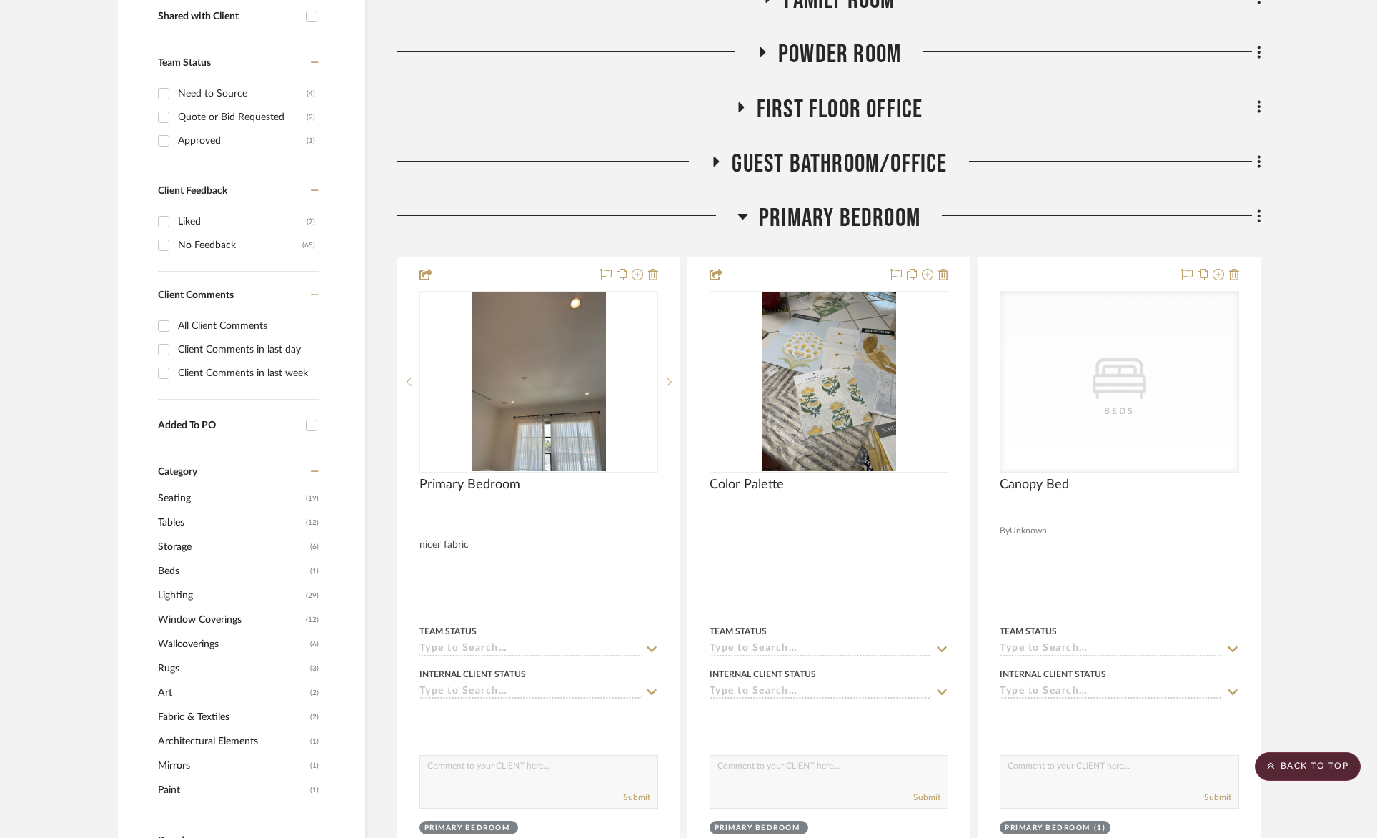
click at [858, 109] on span "First Floor Office" at bounding box center [840, 109] width 167 height 31
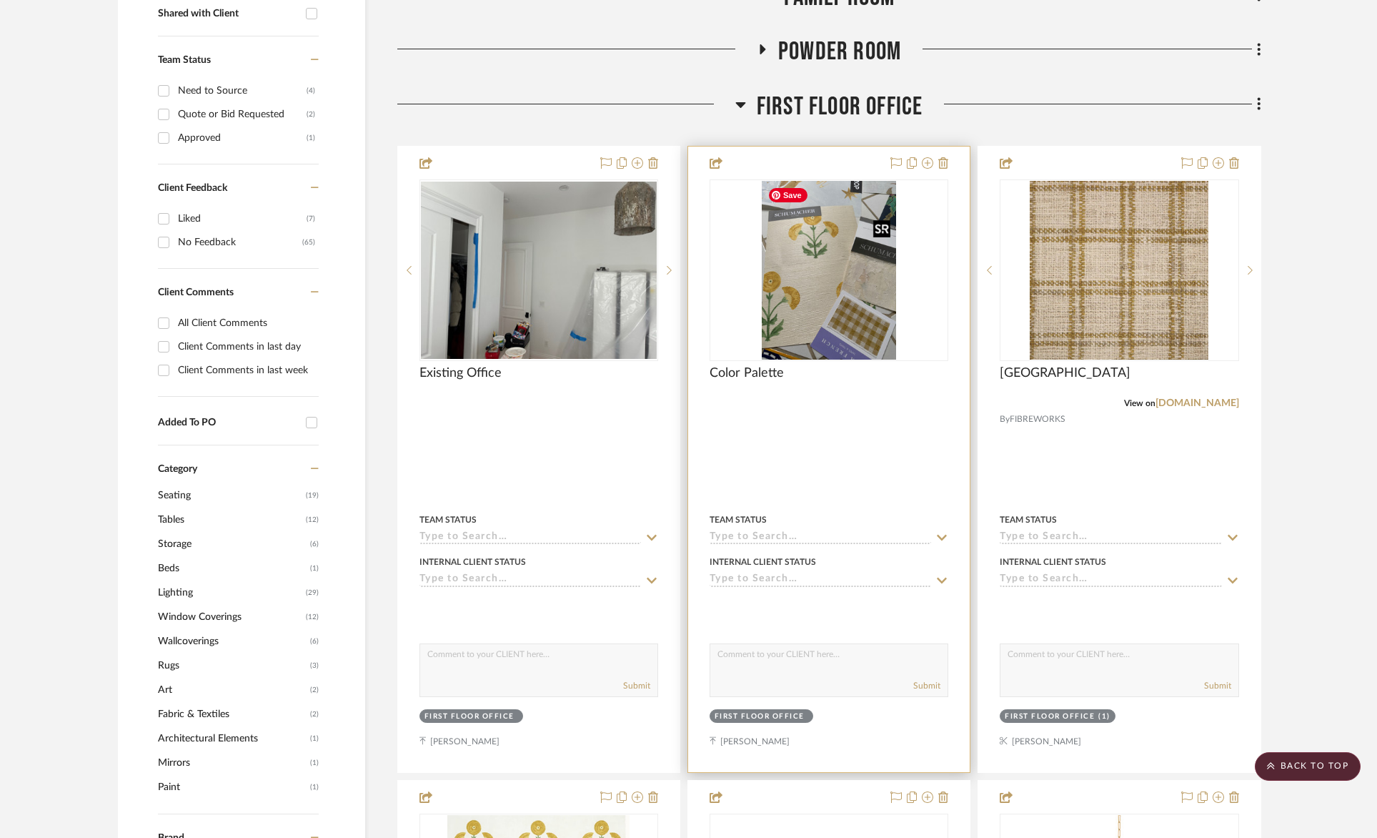
scroll to position [600, 0]
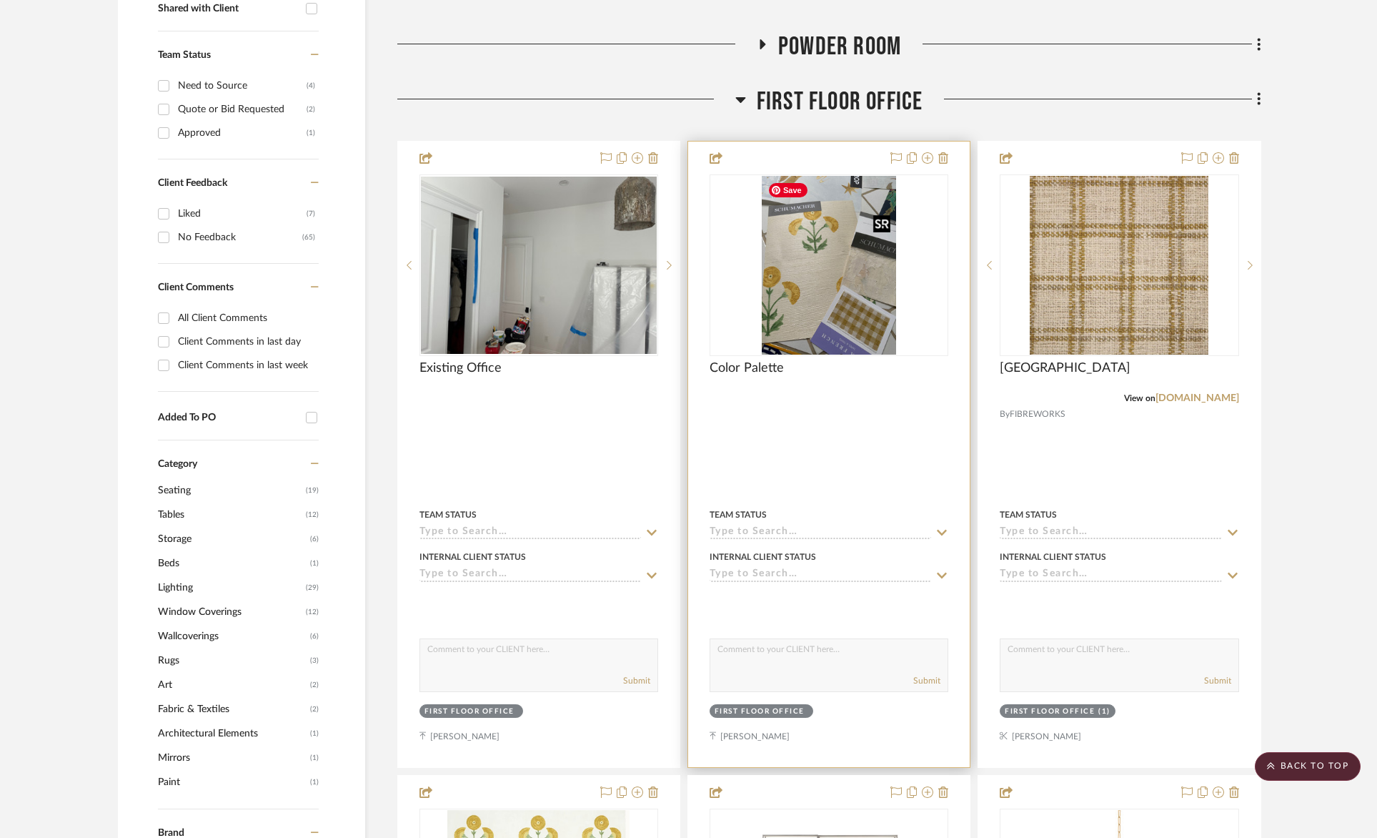
click at [856, 313] on img "0" at bounding box center [829, 265] width 134 height 179
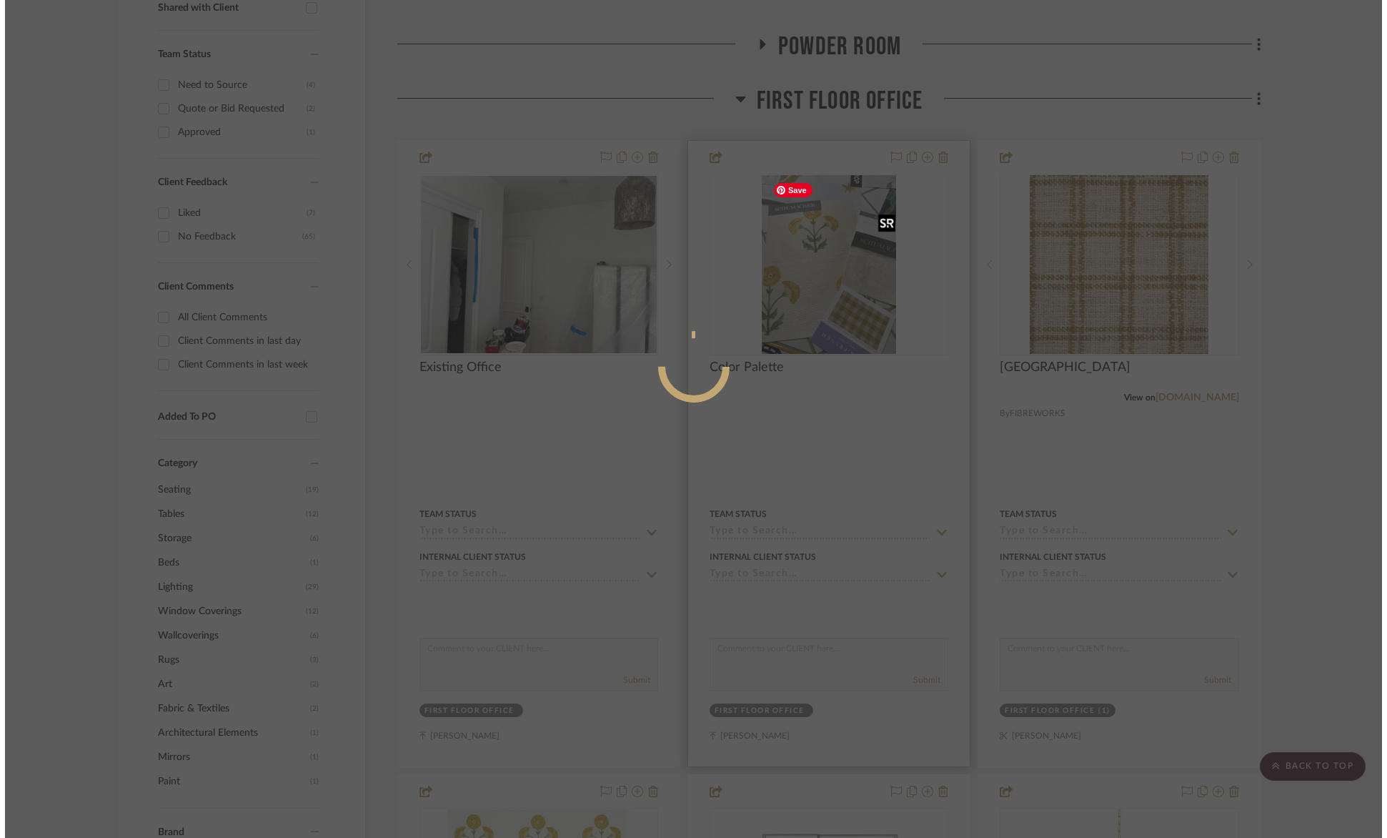
scroll to position [0, 0]
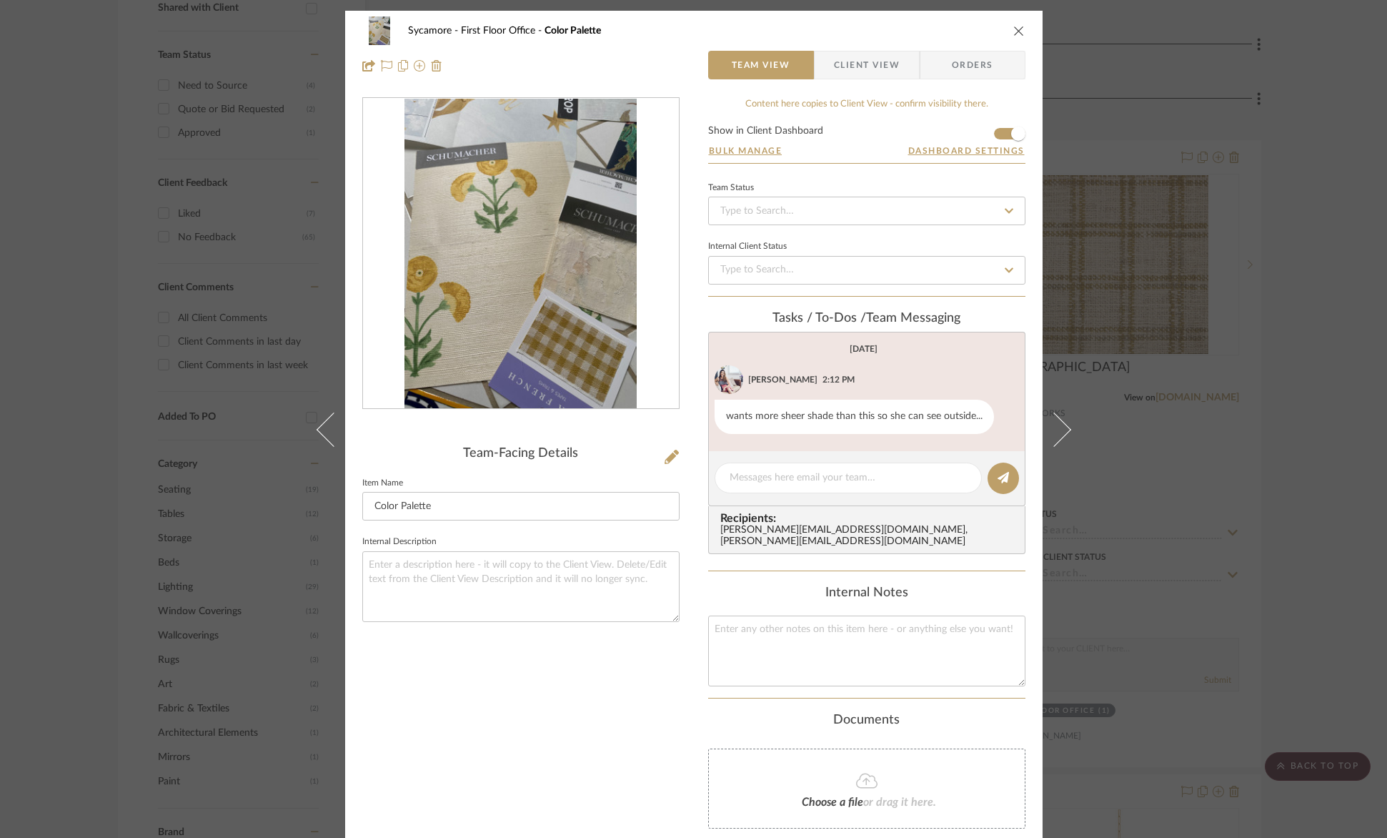
click at [1016, 29] on icon "close" at bounding box center [1019, 30] width 11 height 11
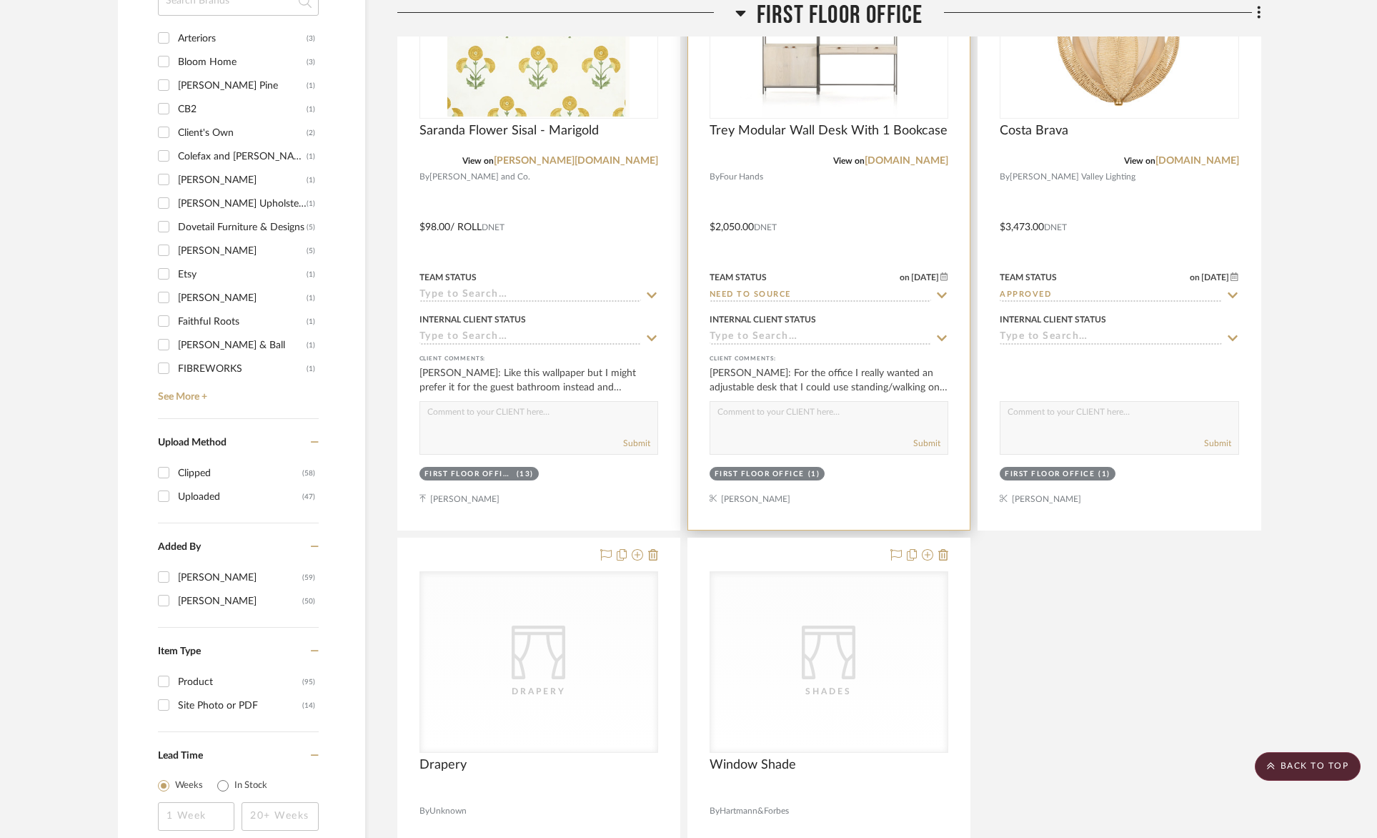
scroll to position [1530, 0]
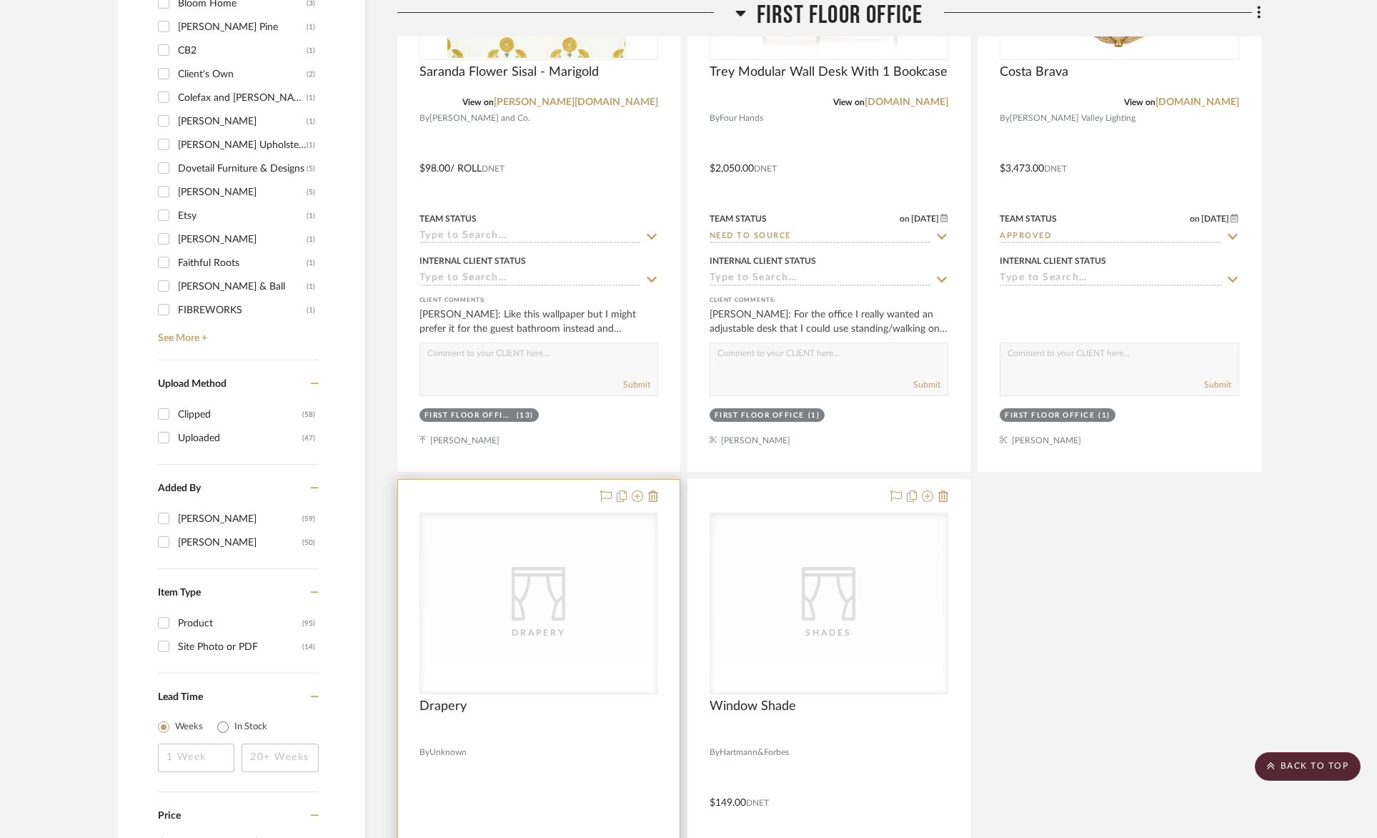
click at [0, 0] on div "CategoryIconFabrics Created with Sketch. Drapery" at bounding box center [0, 0] width 0 height 0
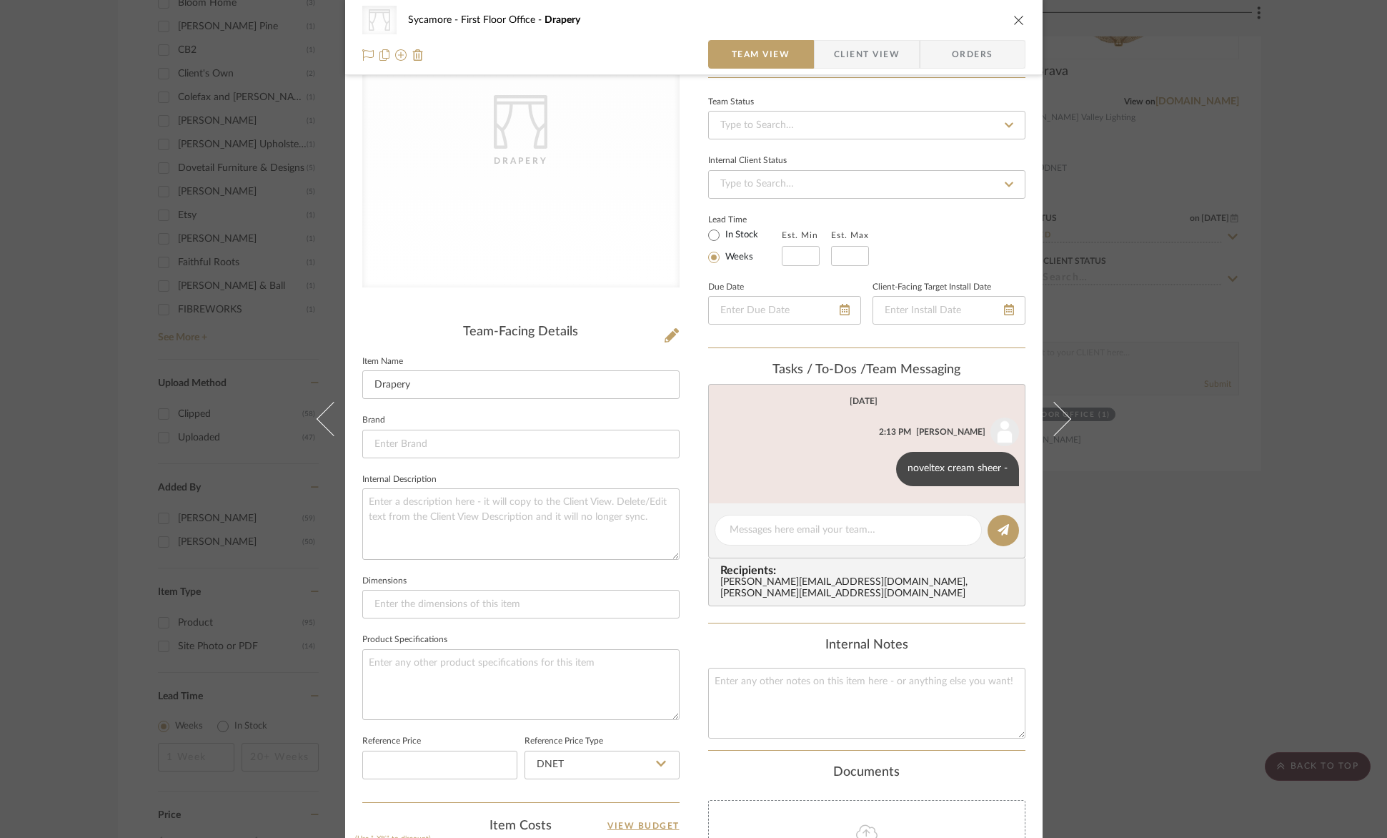
scroll to position [253, 0]
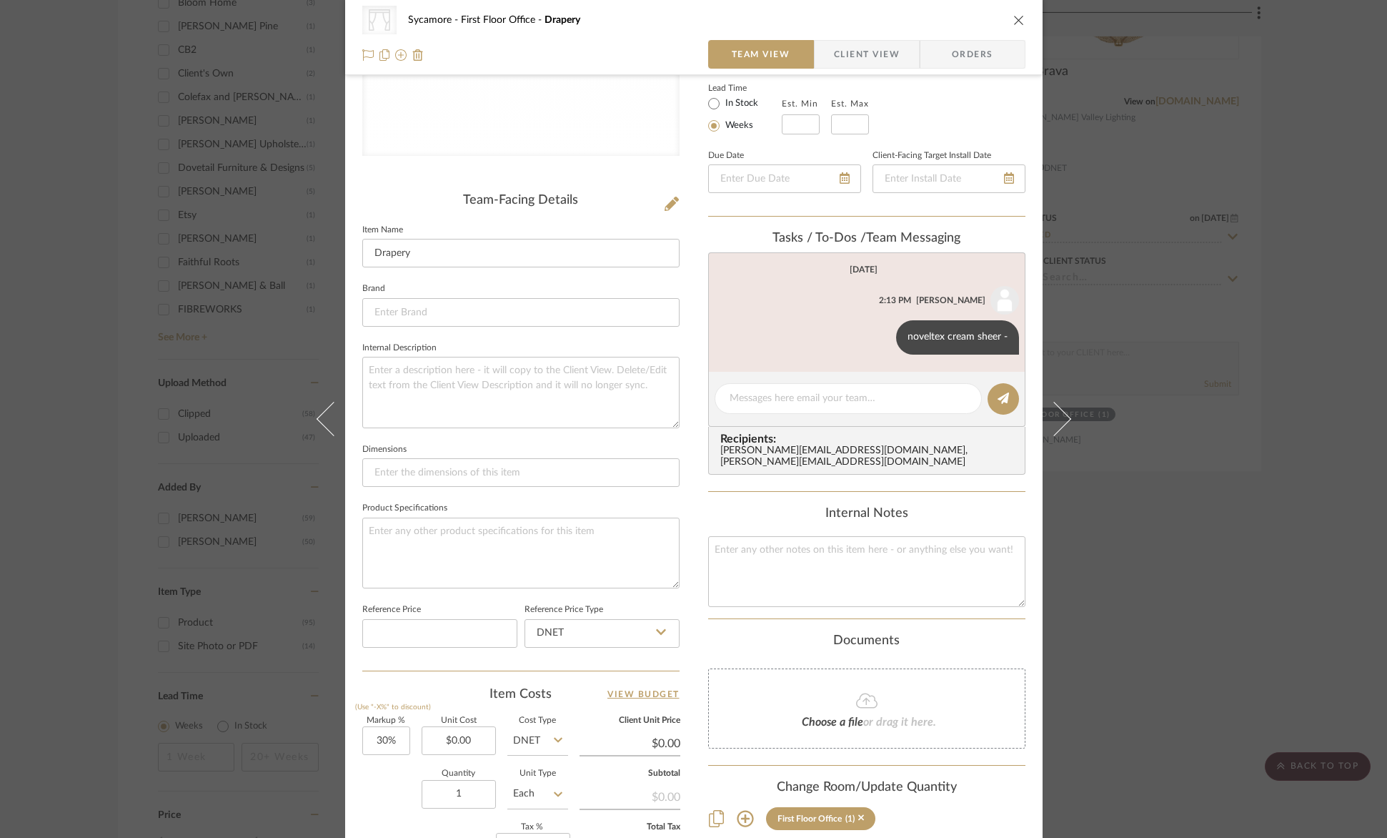
click at [1014, 16] on icon "close" at bounding box center [1019, 19] width 11 height 11
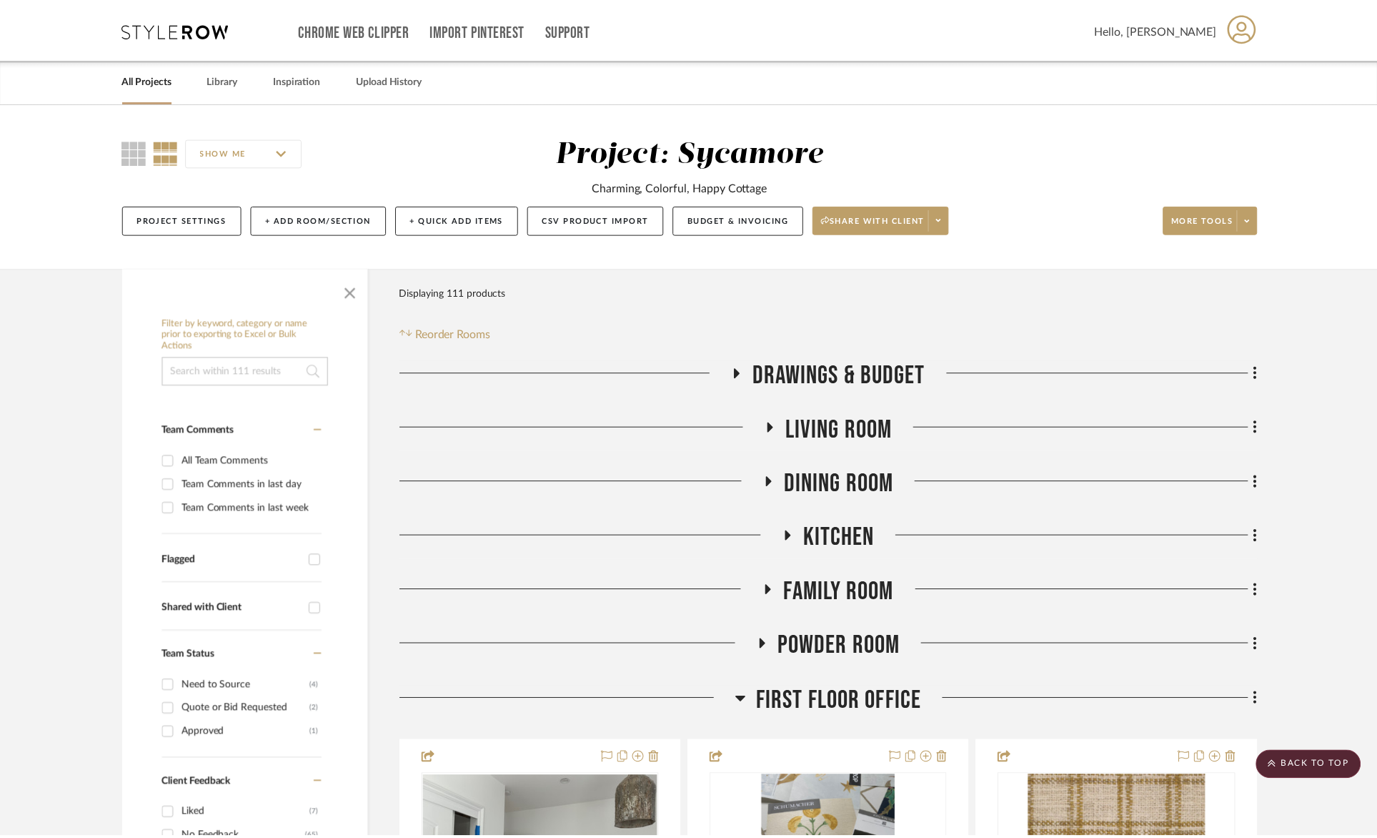
scroll to position [1530, 0]
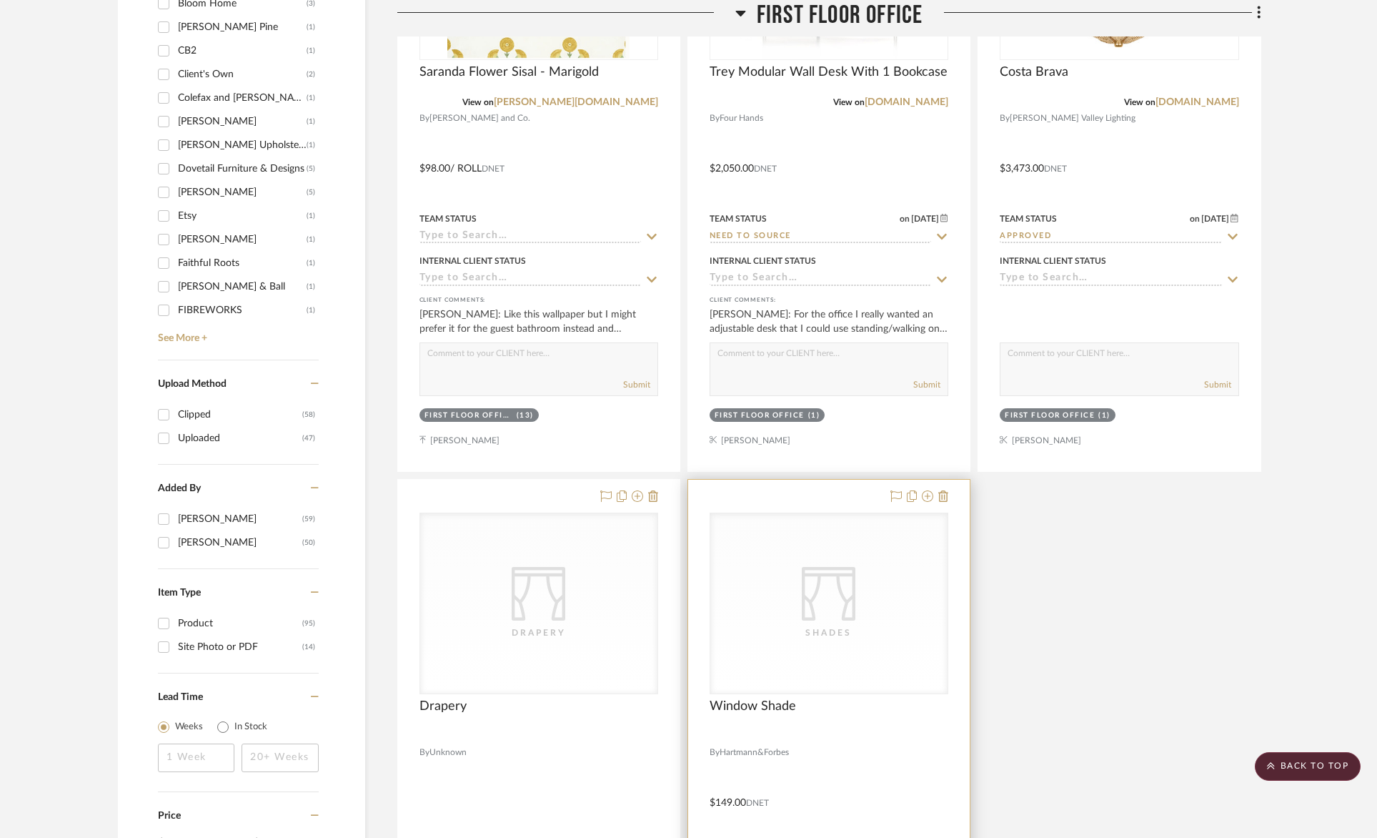
click at [846, 580] on icon "CategoryIconFabrics Created with Sketch." at bounding box center [829, 594] width 54 height 54
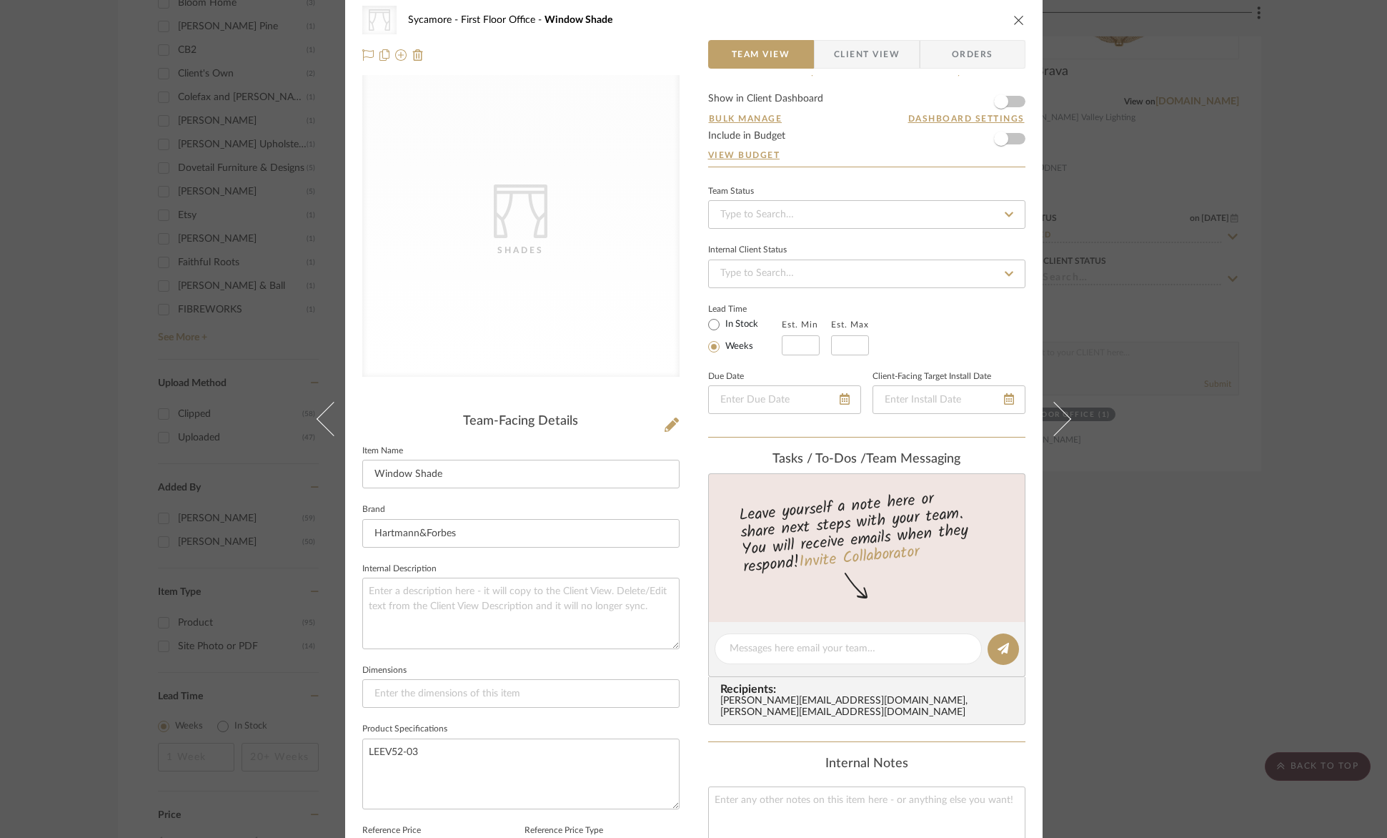
scroll to position [0, 0]
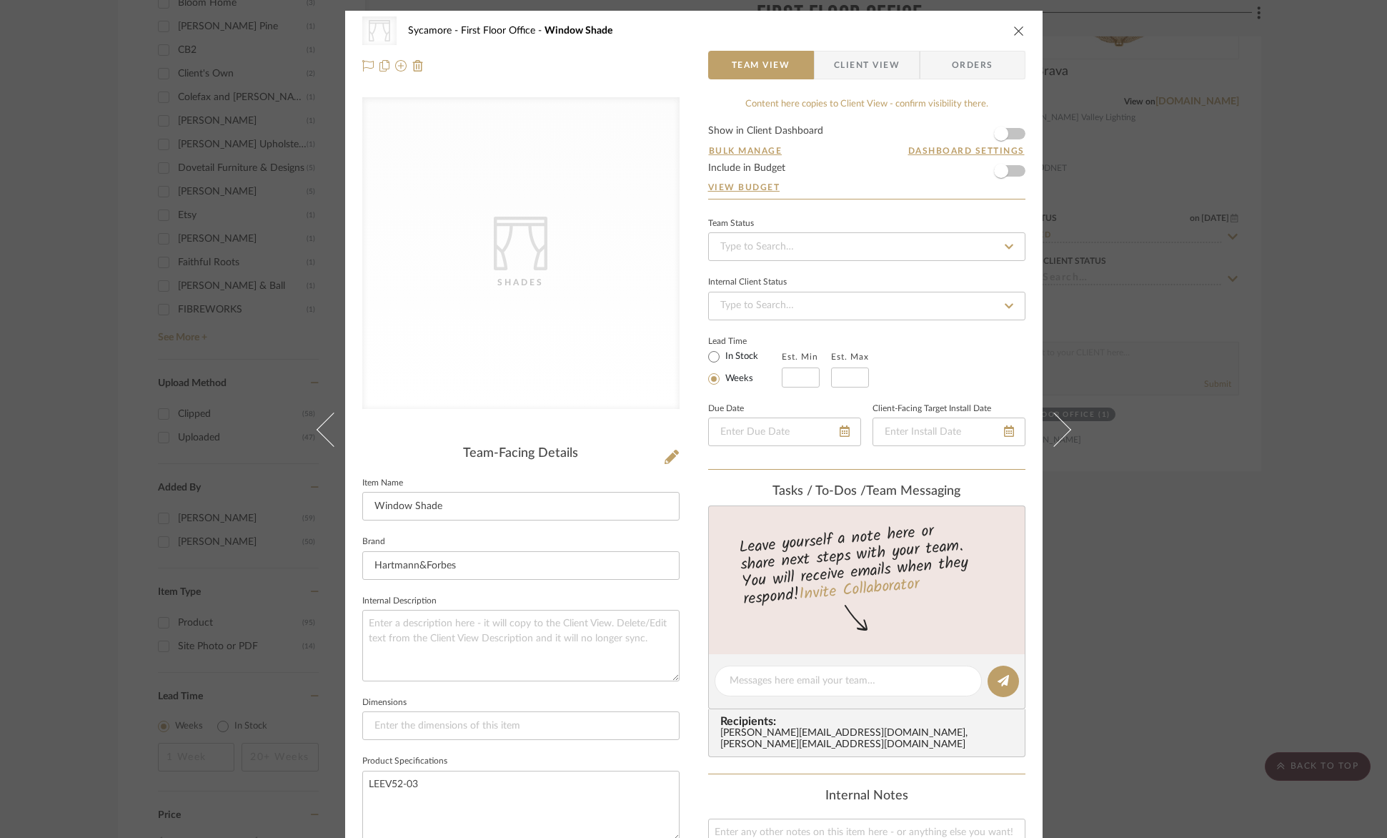
drag, startPoint x: 1014, startPoint y: 27, endPoint x: 1329, endPoint y: 188, distance: 353.9
click at [1014, 27] on icon "close" at bounding box center [1019, 30] width 11 height 11
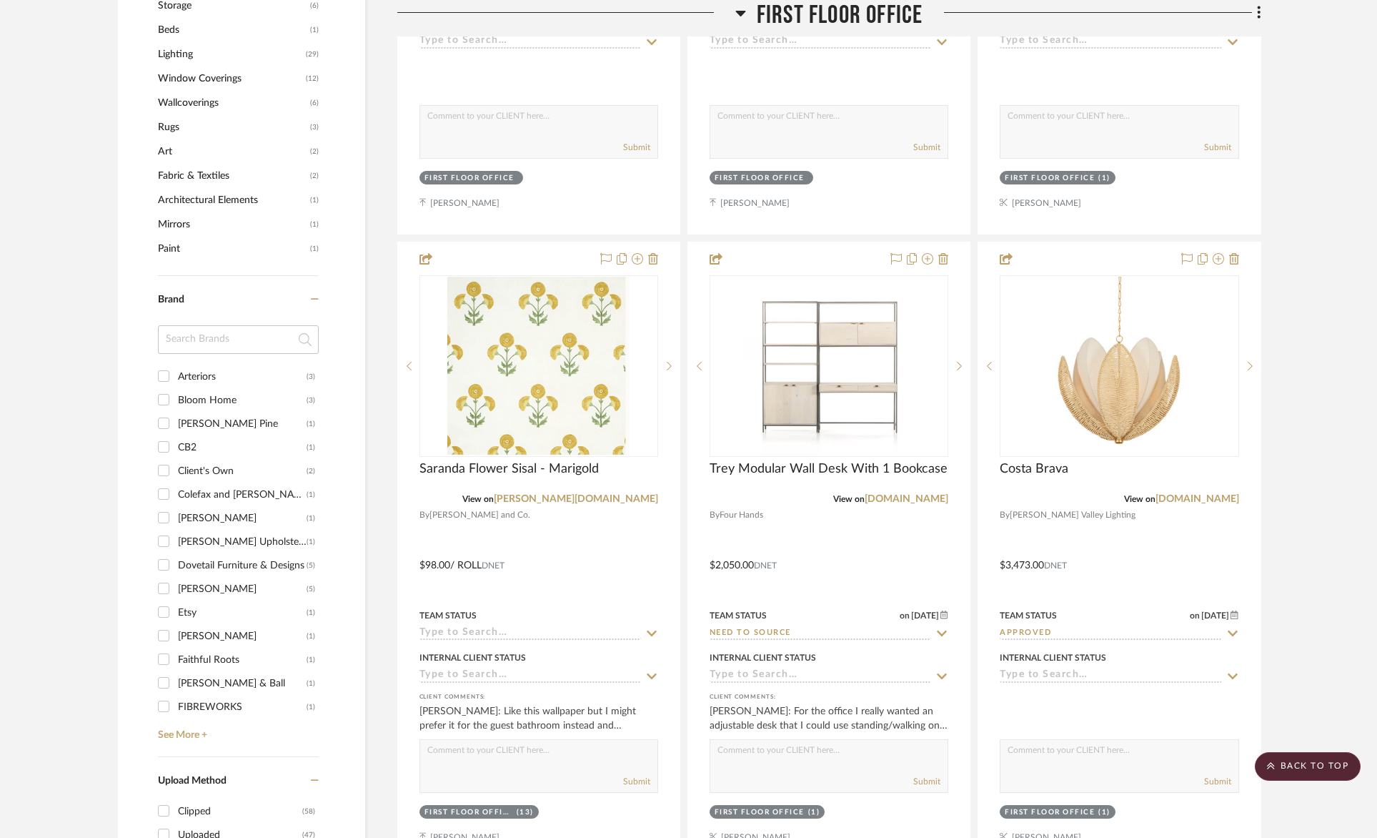
scroll to position [1121, 0]
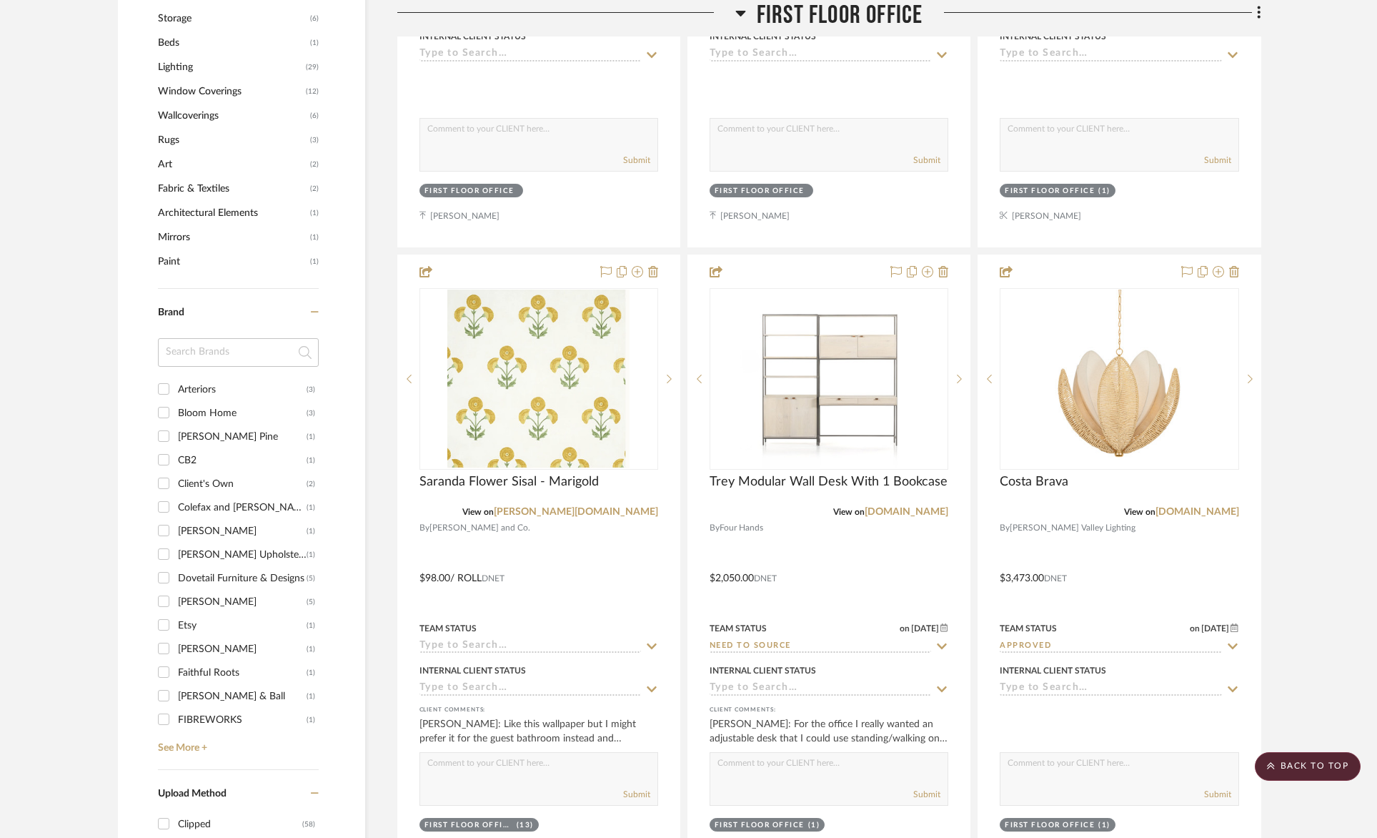
click at [815, 20] on span "First Floor Office" at bounding box center [840, 15] width 167 height 31
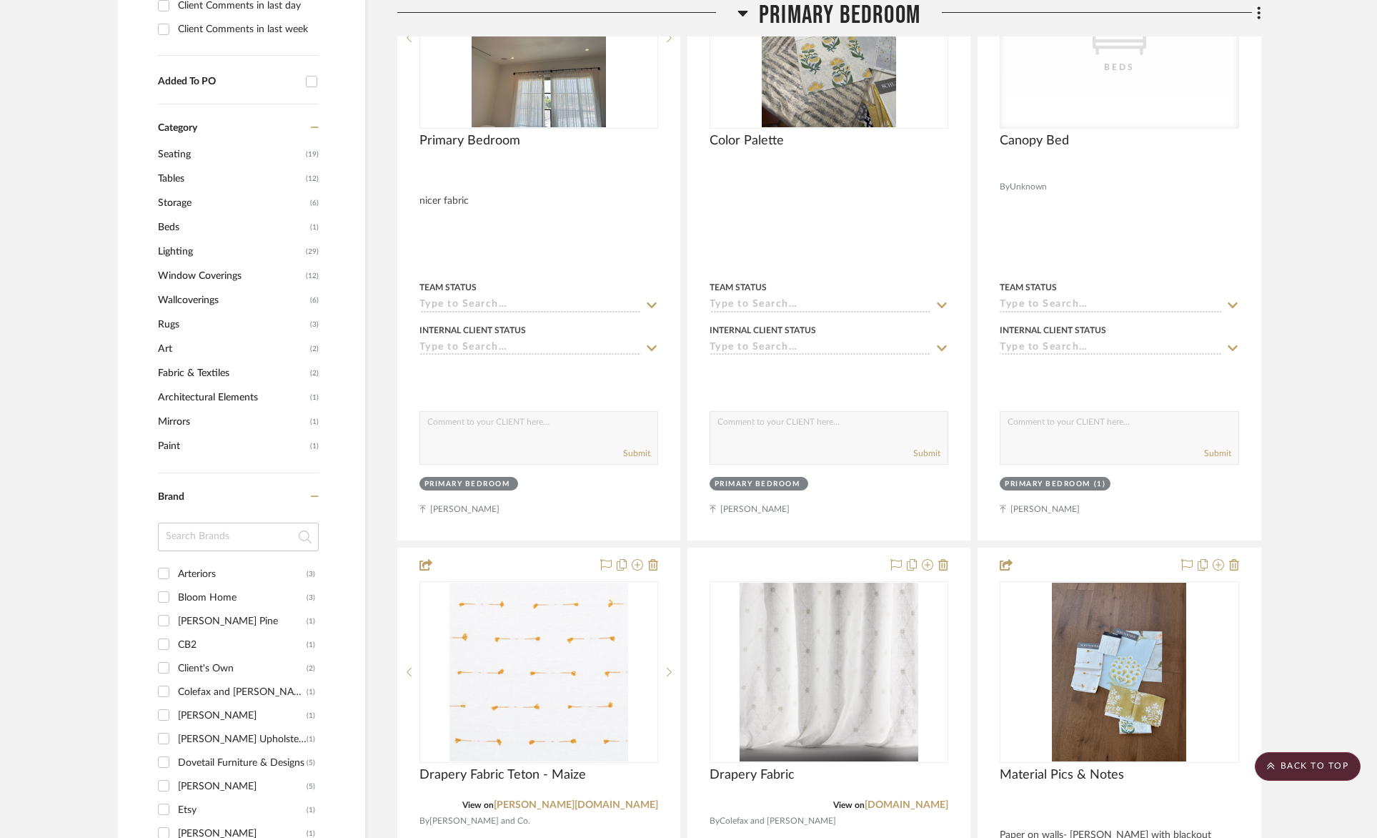
scroll to position [1000, 0]
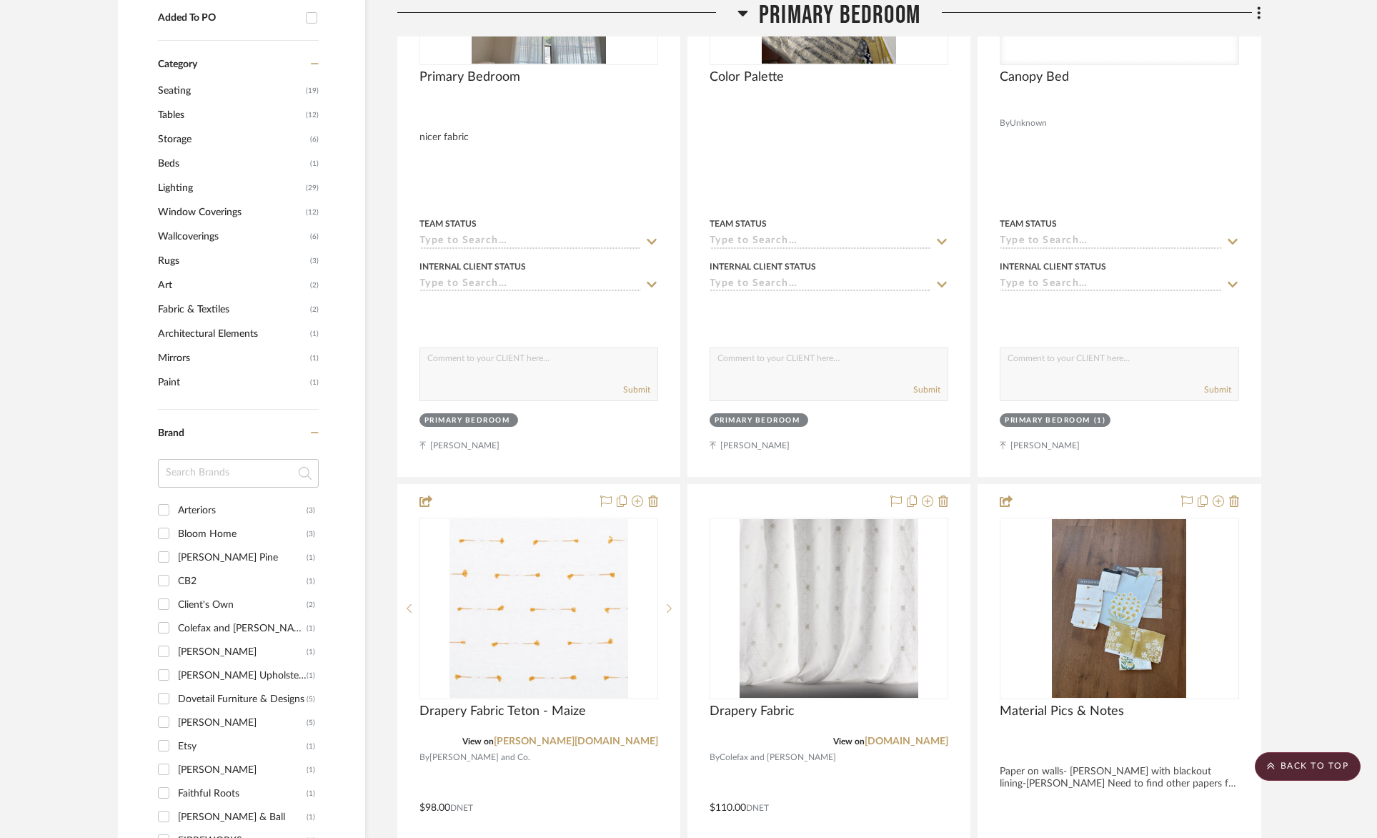
click at [202, 234] on span "Wallcoverings" at bounding box center [232, 236] width 149 height 24
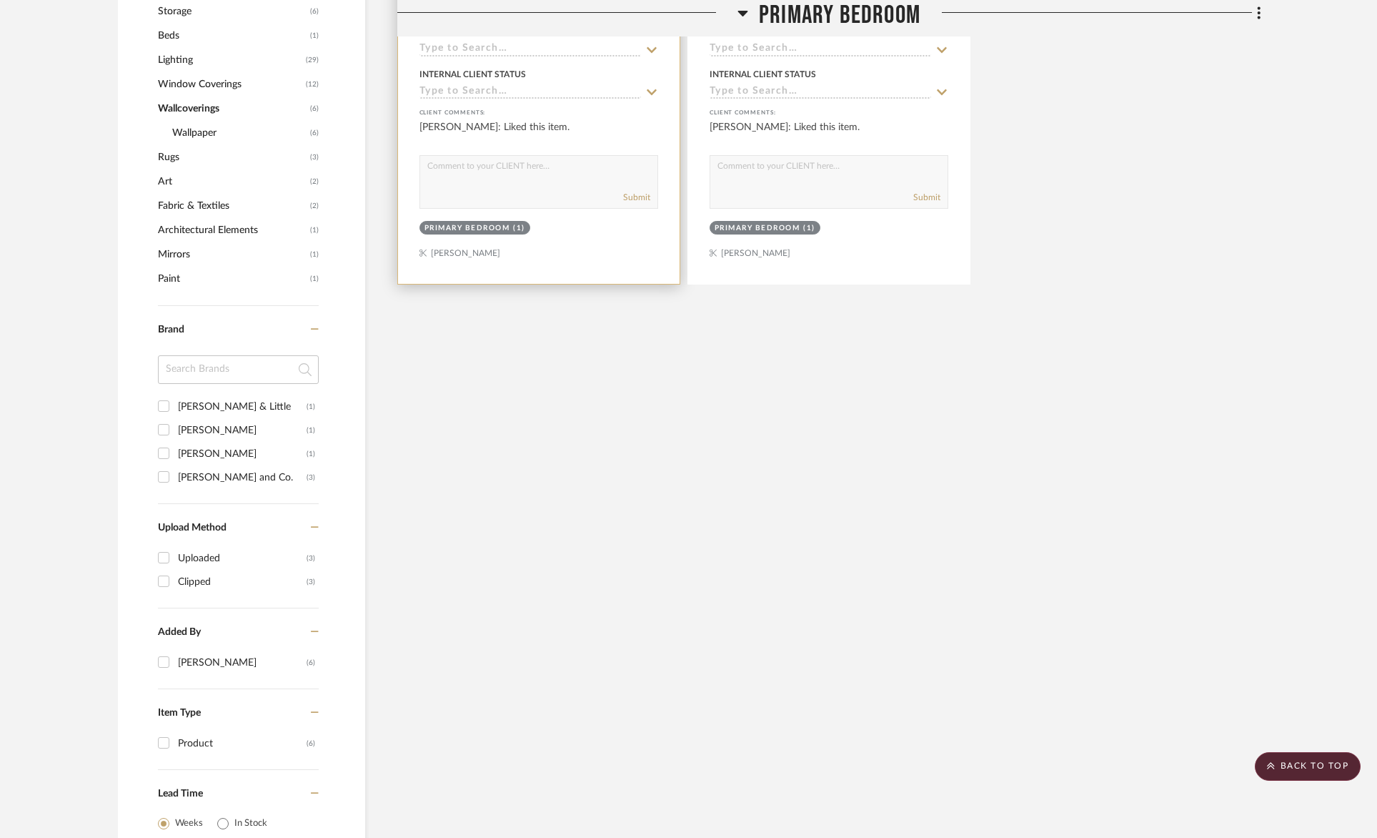
scroll to position [0, 0]
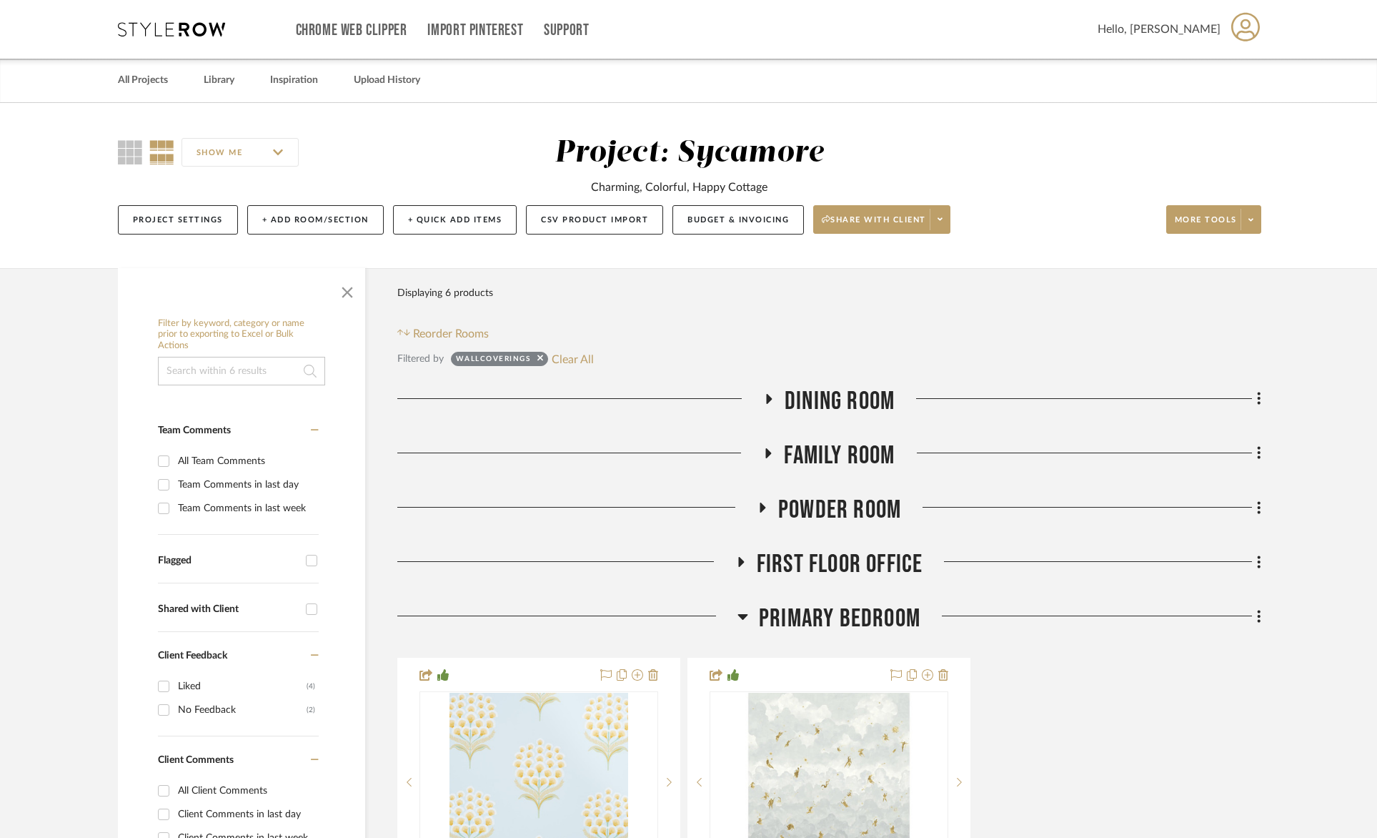
click at [838, 408] on span "Dining Room" at bounding box center [840, 401] width 110 height 31
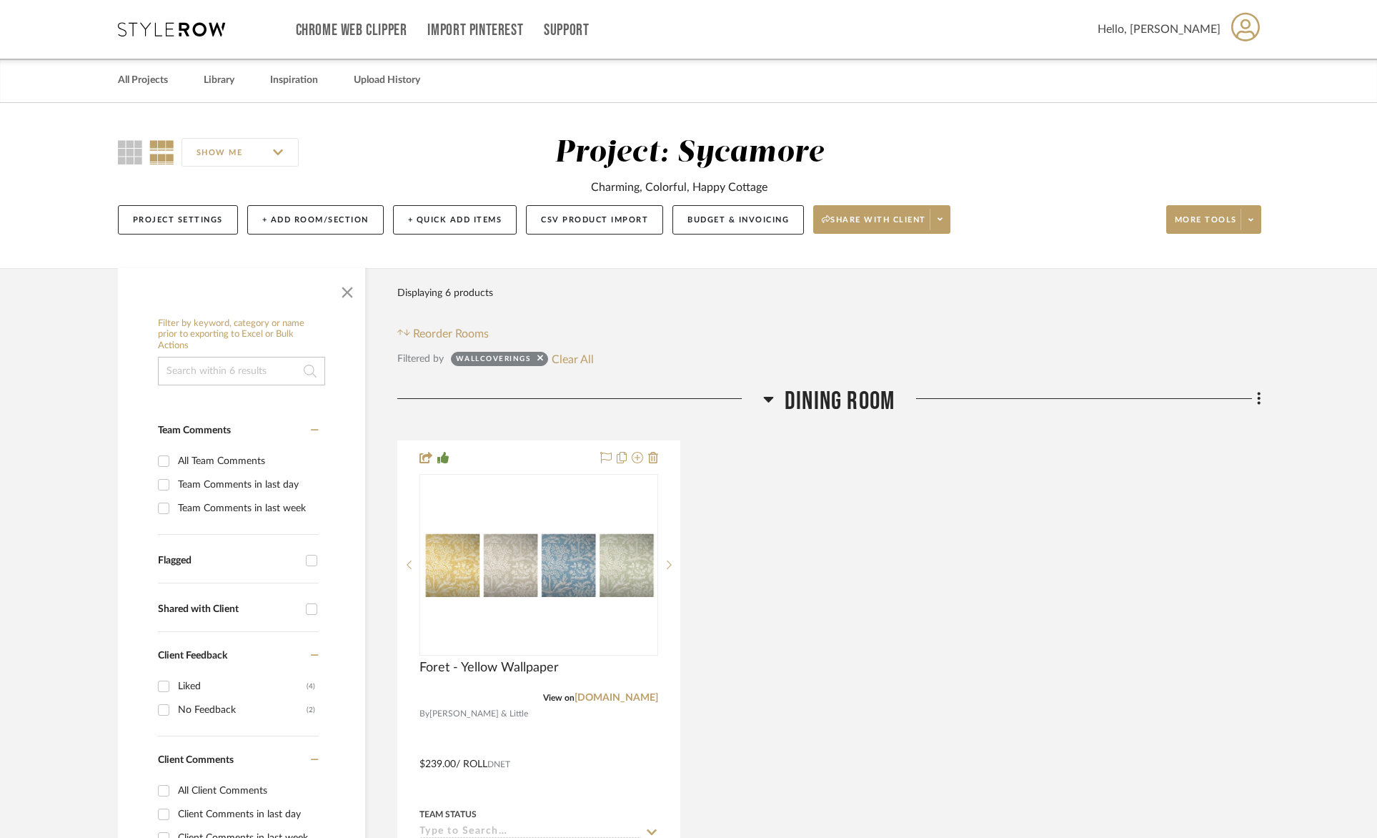
drag, startPoint x: 861, startPoint y: 389, endPoint x: 859, endPoint y: 420, distance: 31.5
click at [861, 389] on span "Dining Room" at bounding box center [840, 401] width 110 height 31
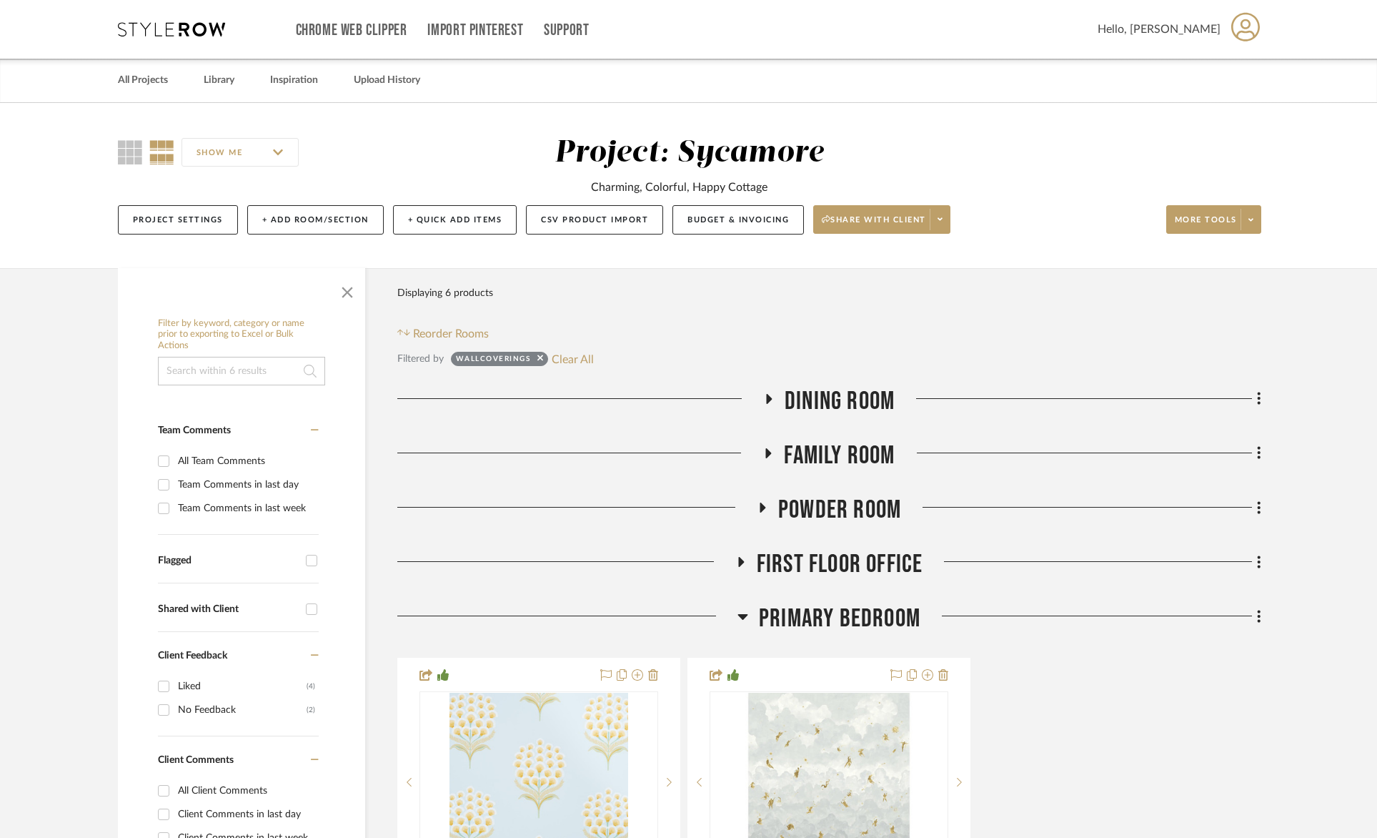
click at [858, 446] on span "Family Room" at bounding box center [839, 455] width 111 height 31
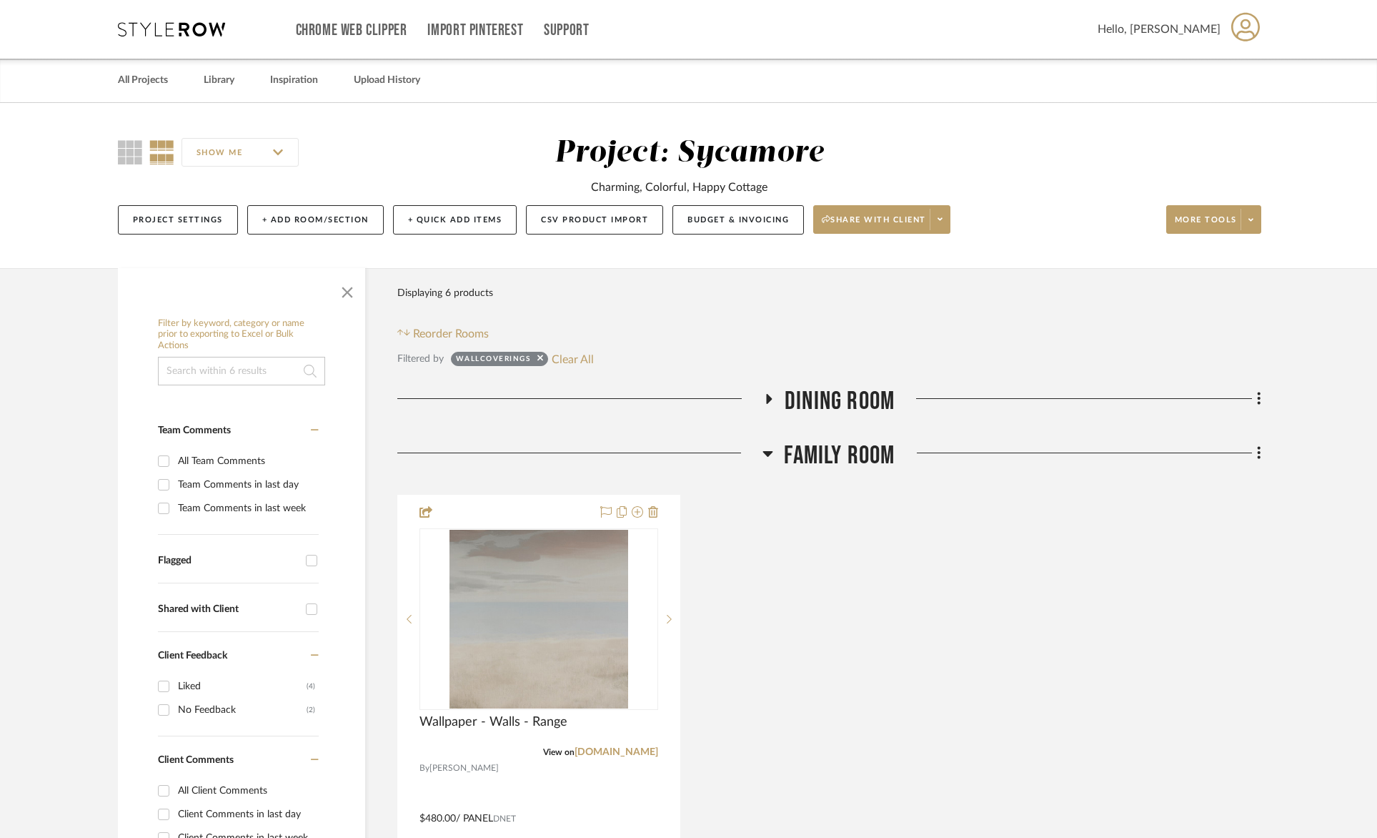
scroll to position [3, 0]
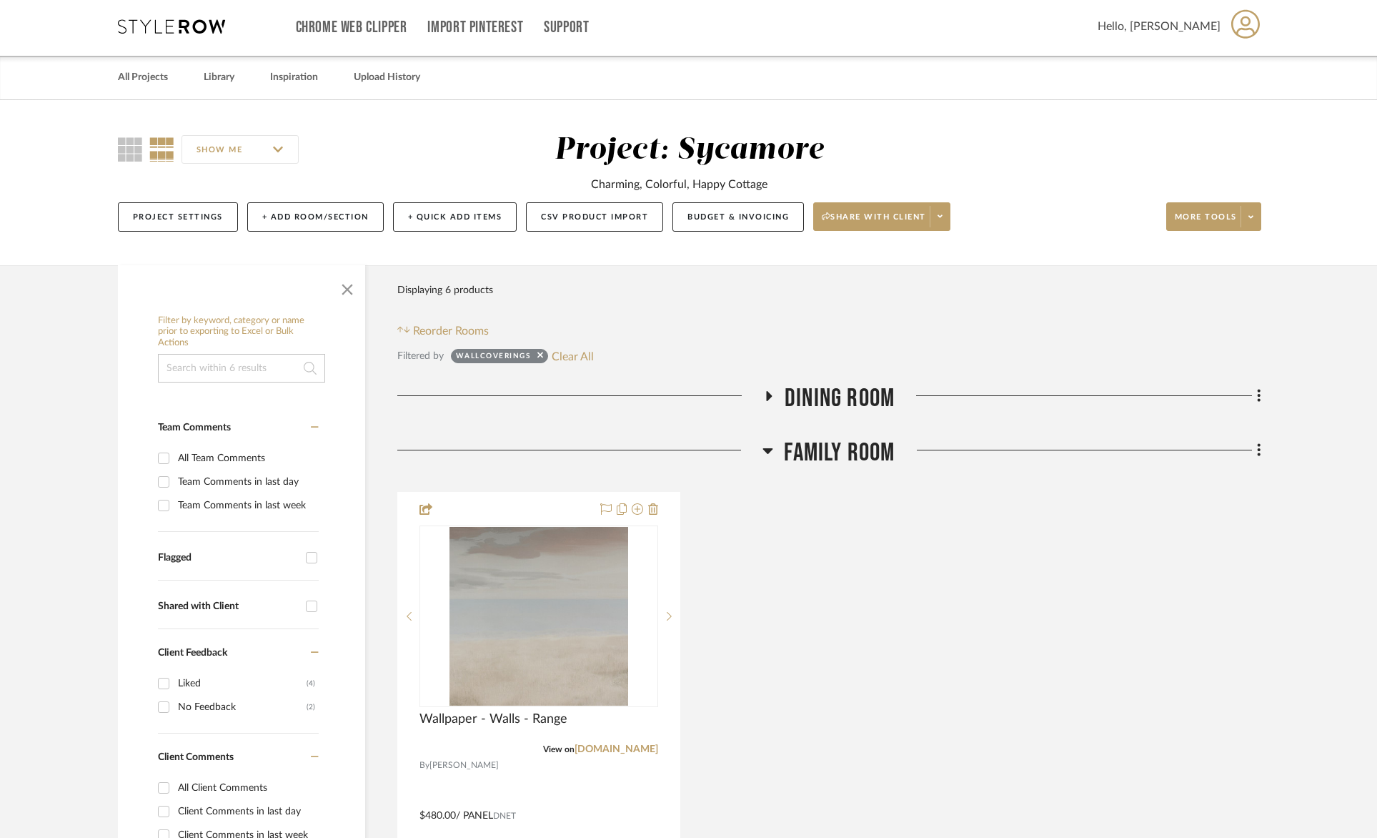
click at [873, 442] on span "Family Room" at bounding box center [839, 452] width 111 height 31
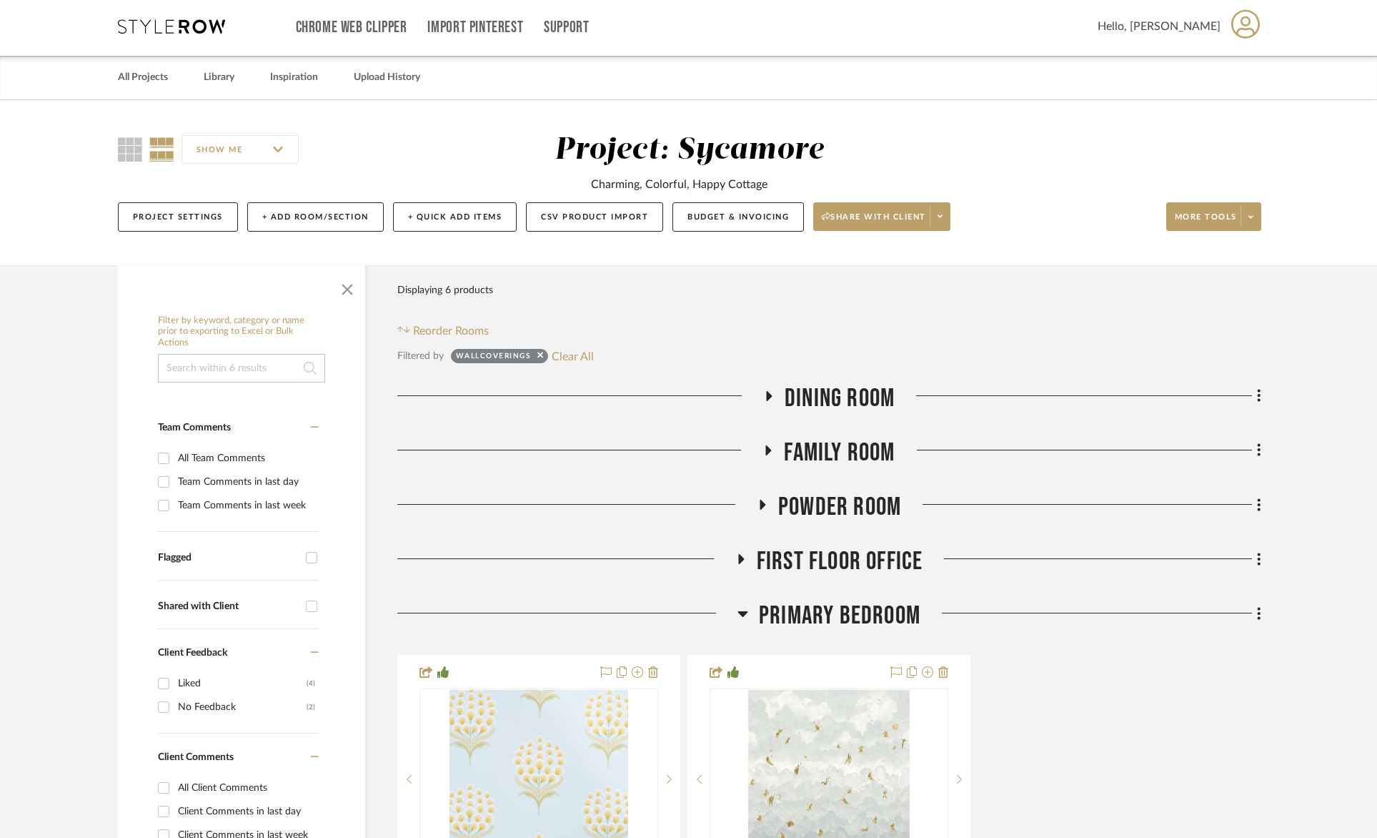
click at [851, 505] on span "Powder Room" at bounding box center [839, 507] width 123 height 31
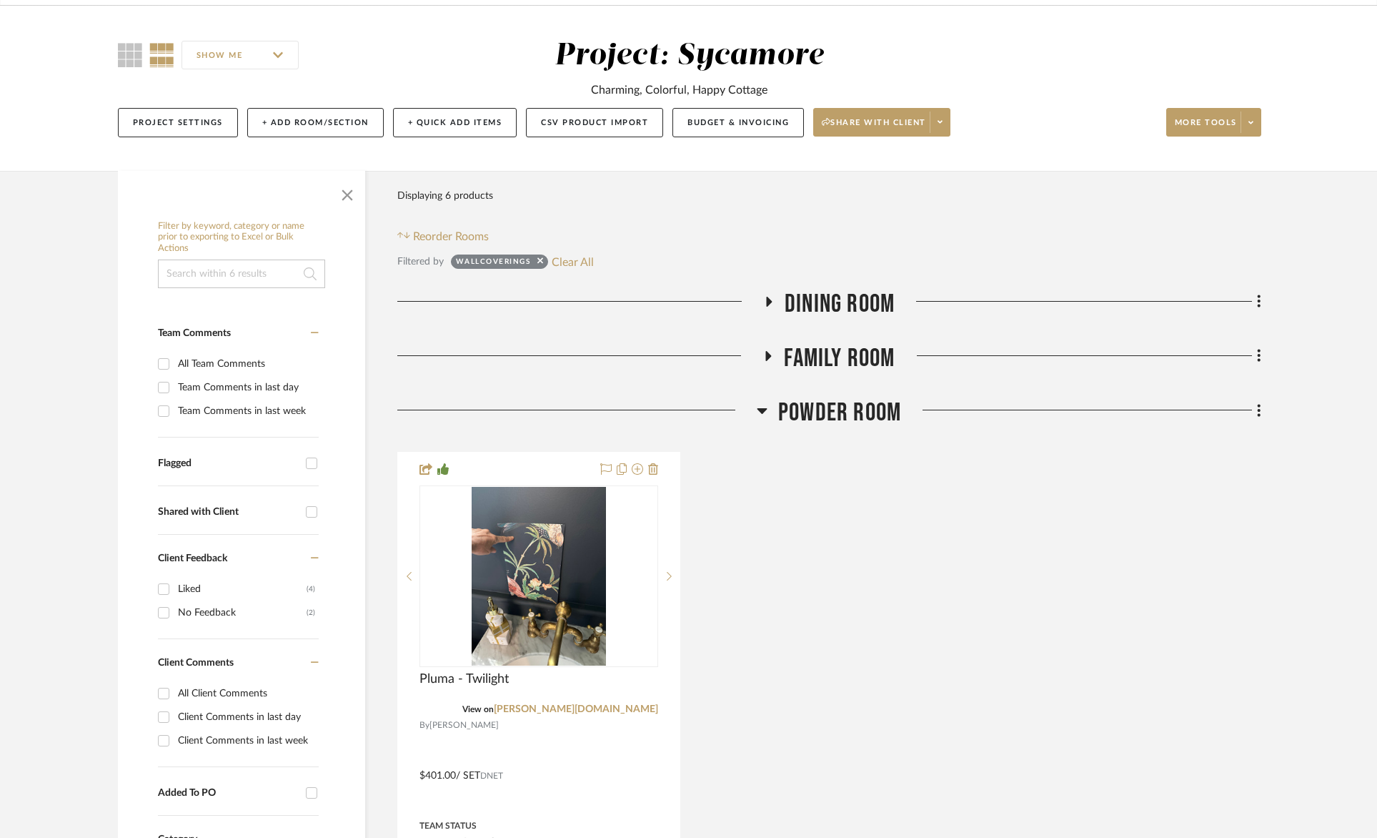
scroll to position [98, 0]
click at [513, 610] on img "0" at bounding box center [539, 575] width 134 height 179
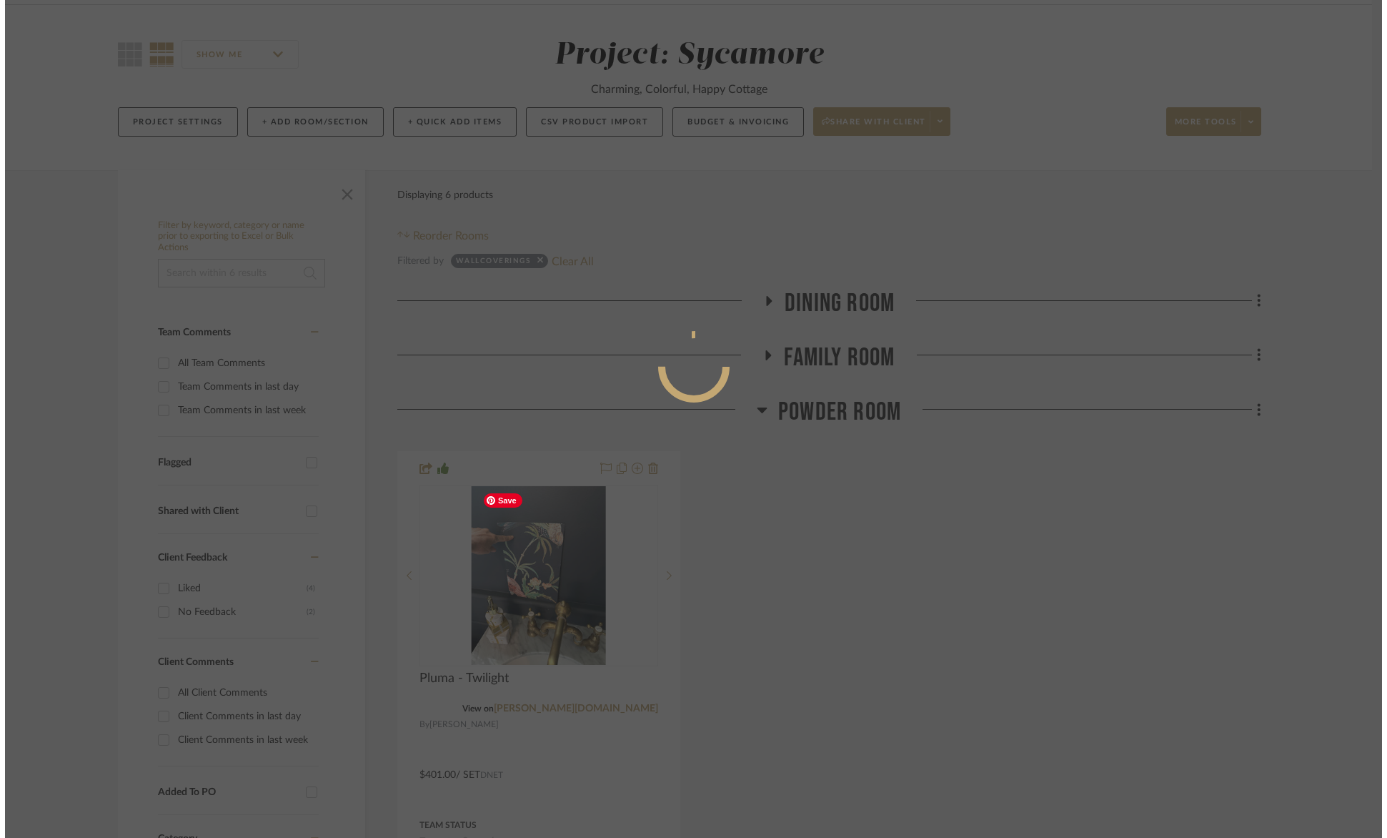
scroll to position [0, 0]
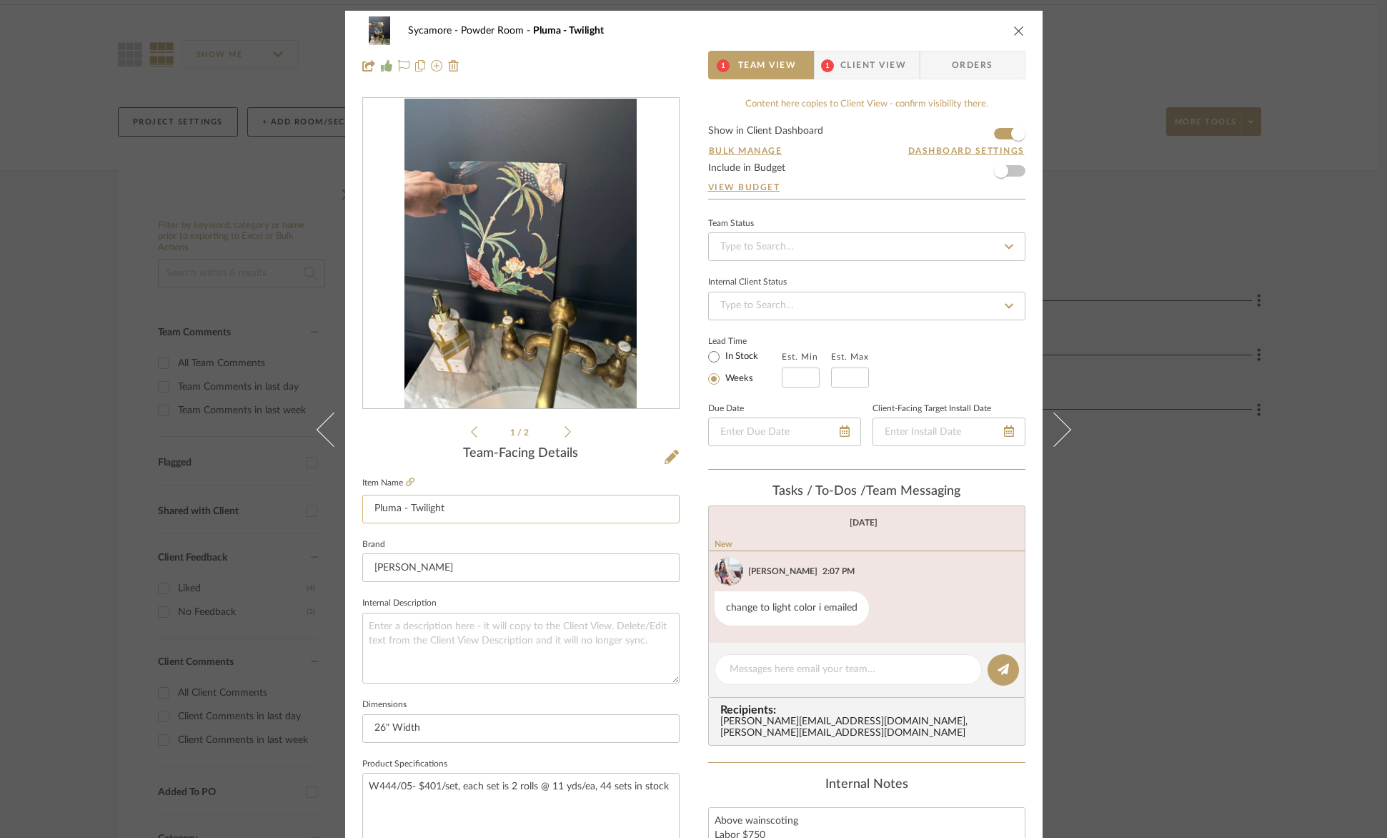
click at [431, 500] on input "Pluma - Twilight" at bounding box center [520, 509] width 317 height 29
click at [430, 501] on input "Pluma - Twilight" at bounding box center [520, 509] width 317 height 29
click at [429, 502] on input "Pluma - Twilight" at bounding box center [520, 509] width 317 height 29
click at [428, 505] on input "Pluma - Twilight" at bounding box center [520, 509] width 317 height 29
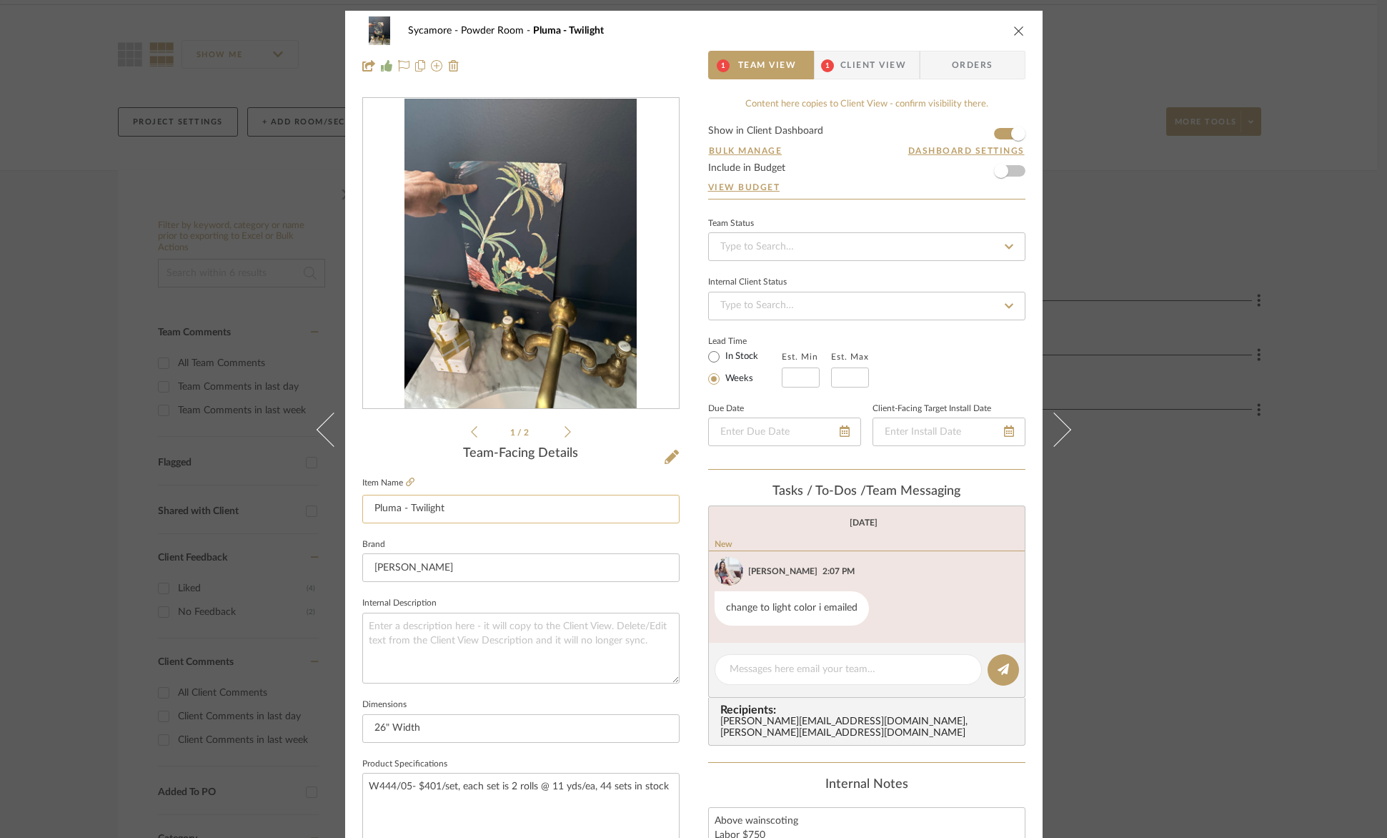
click at [429, 505] on input "Pluma - Twilight" at bounding box center [520, 509] width 317 height 29
type input "Pluma - Olivine"
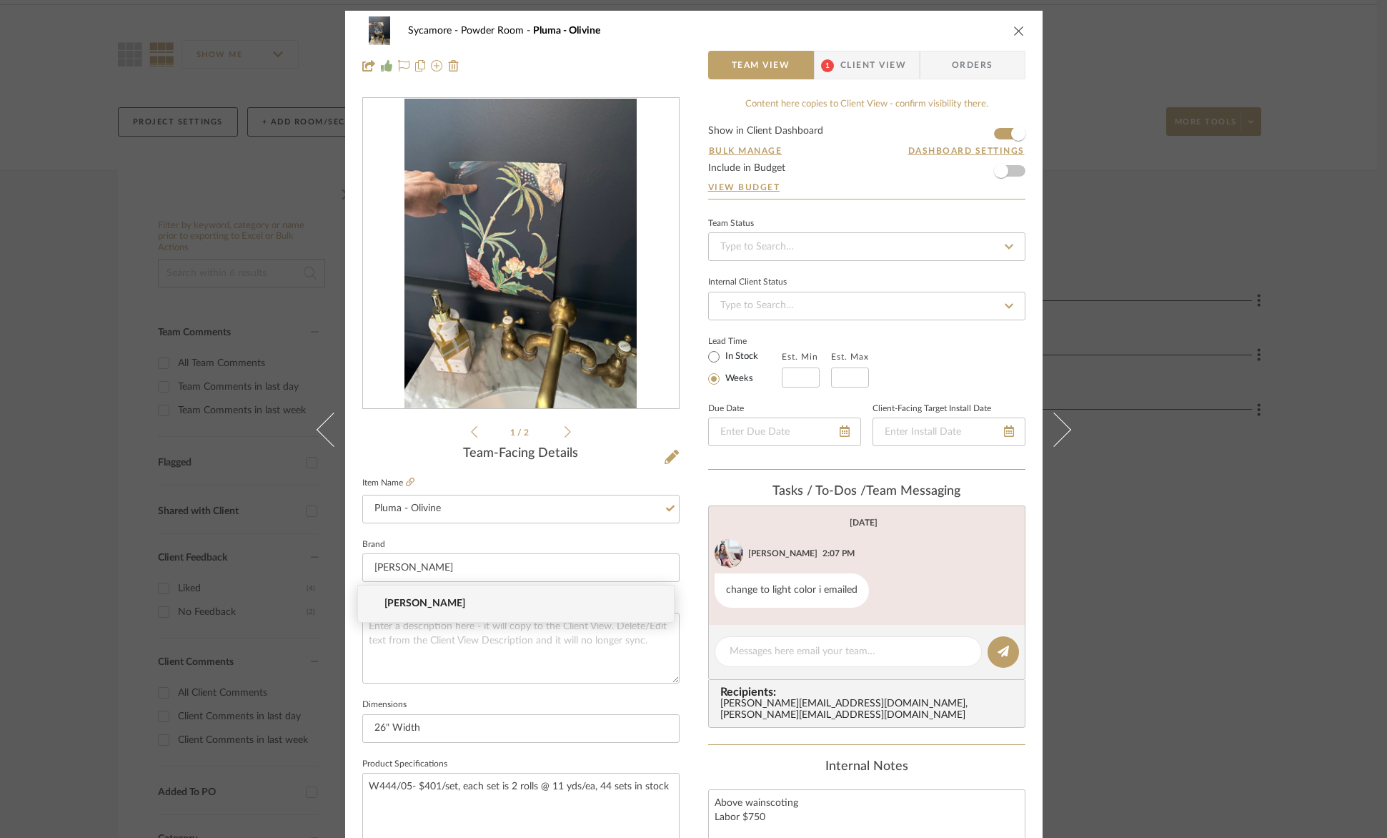
click at [654, 456] on div "Team-Facing Details" at bounding box center [520, 454] width 317 height 16
click at [665, 456] on icon at bounding box center [672, 457] width 14 height 14
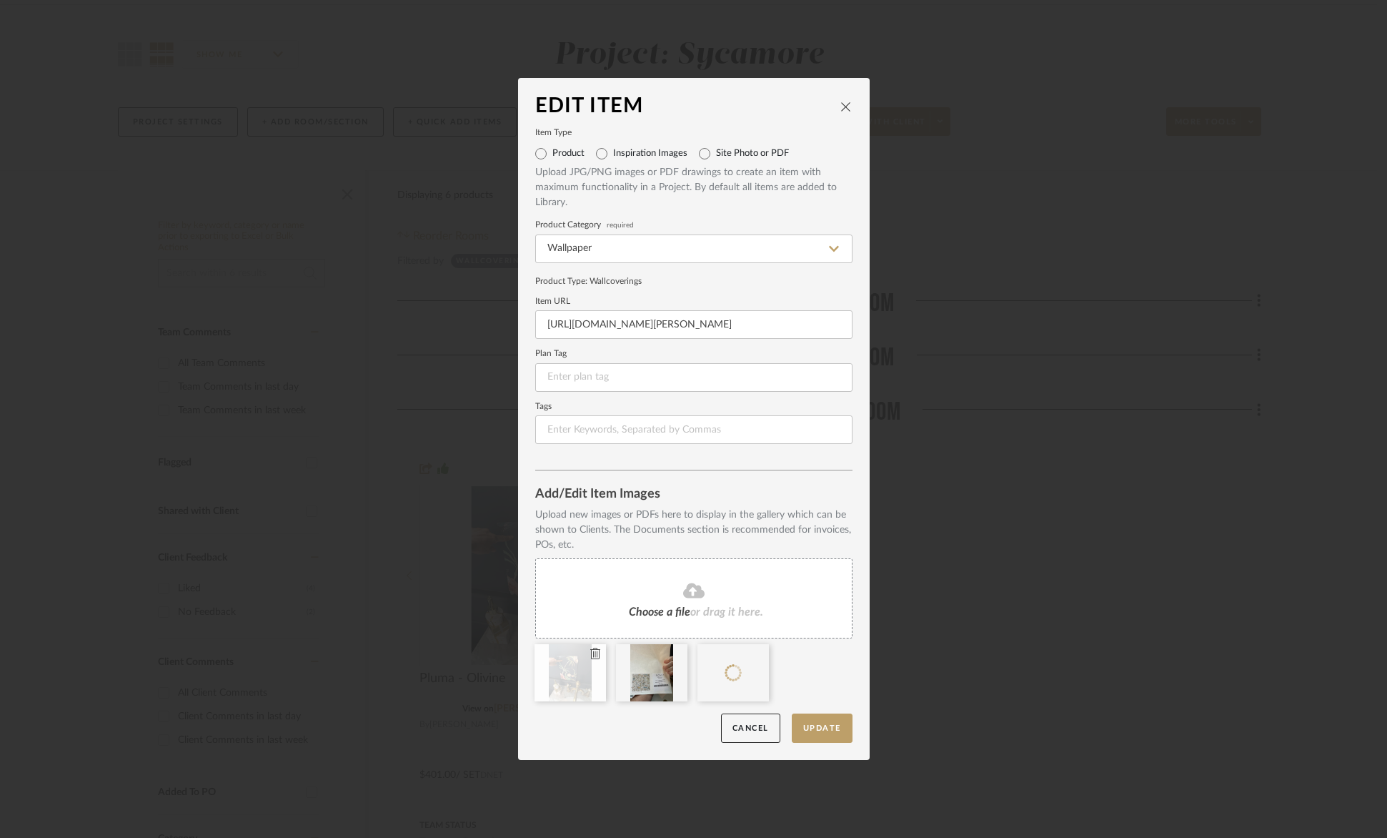
click at [591, 650] on icon at bounding box center [595, 653] width 10 height 11
click at [590, 651] on icon at bounding box center [595, 653] width 10 height 11
click at [823, 730] on button "Update" at bounding box center [822, 727] width 61 height 29
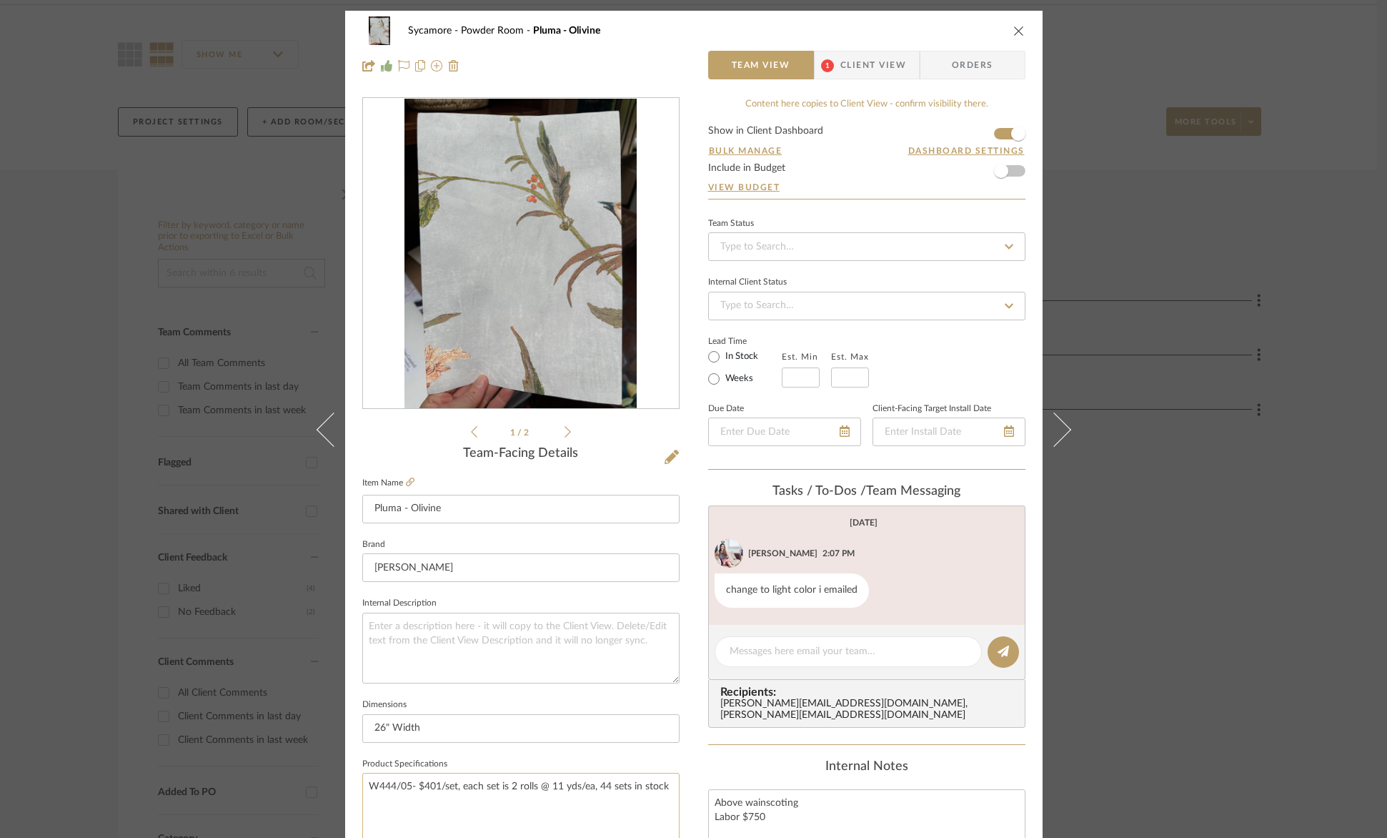
drag, startPoint x: 402, startPoint y: 783, endPoint x: 407, endPoint y: 788, distance: 7.6
click at [403, 783] on textarea "W444/05- $401/set, each set is 2 rolls @ 11 yds/ea, 44 sets in stock" at bounding box center [520, 808] width 317 height 71
drag, startPoint x: 437, startPoint y: 806, endPoint x: 465, endPoint y: 771, distance: 45.2
click at [437, 806] on textarea "W444/02- $401/set, each set is 2 rolls @ 11 yds/ea, 44 sets in stock" at bounding box center [520, 808] width 317 height 71
type textarea "W444/02- $401/set, each set is 2 rolls @ 11 yds/ea, 44 sets in stock"
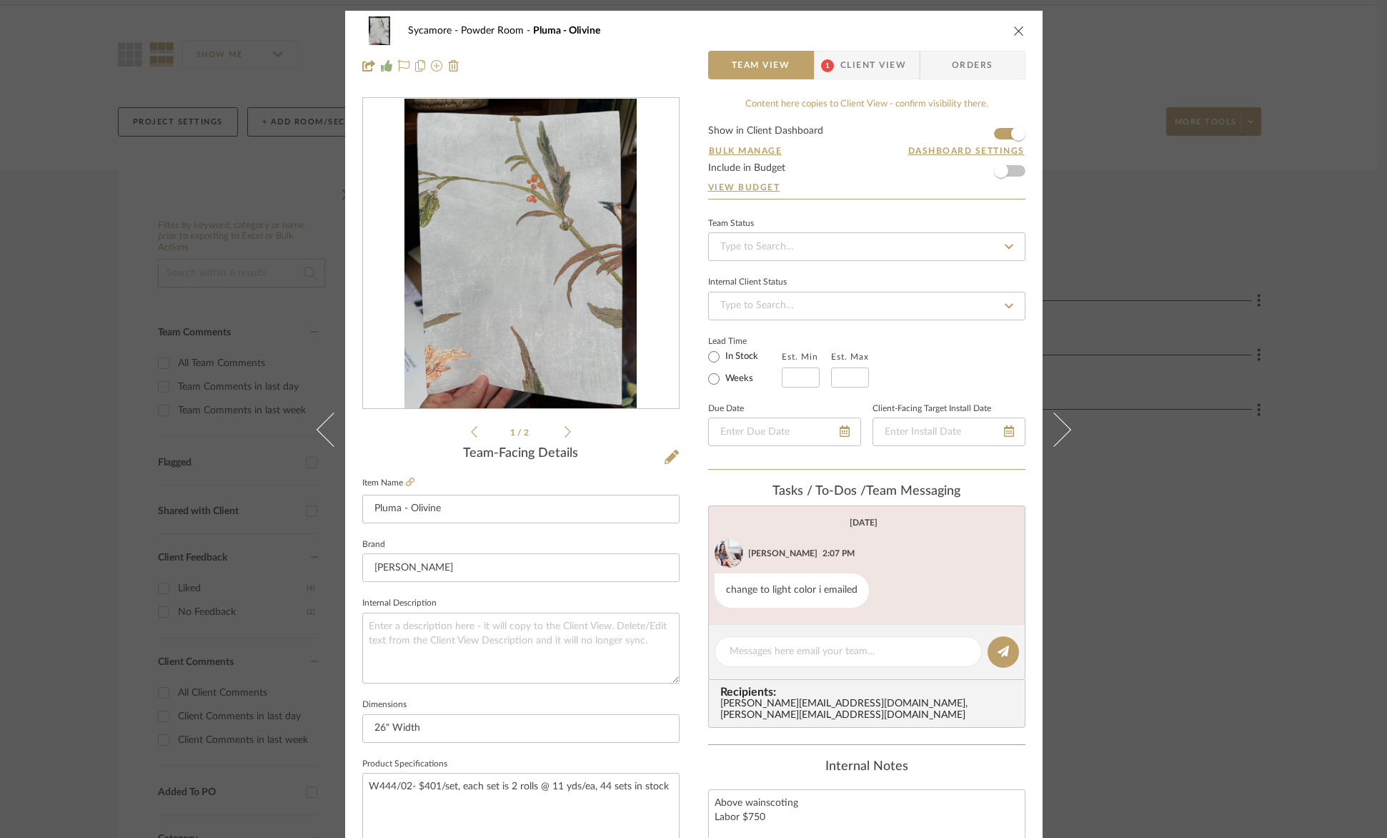
click at [1002, 32] on div "Sycamore Powder Room Pluma - Olivine" at bounding box center [693, 30] width 663 height 29
drag, startPoint x: 1011, startPoint y: 33, endPoint x: 1023, endPoint y: 34, distance: 11.5
click at [1014, 33] on icon "close" at bounding box center [1019, 30] width 11 height 11
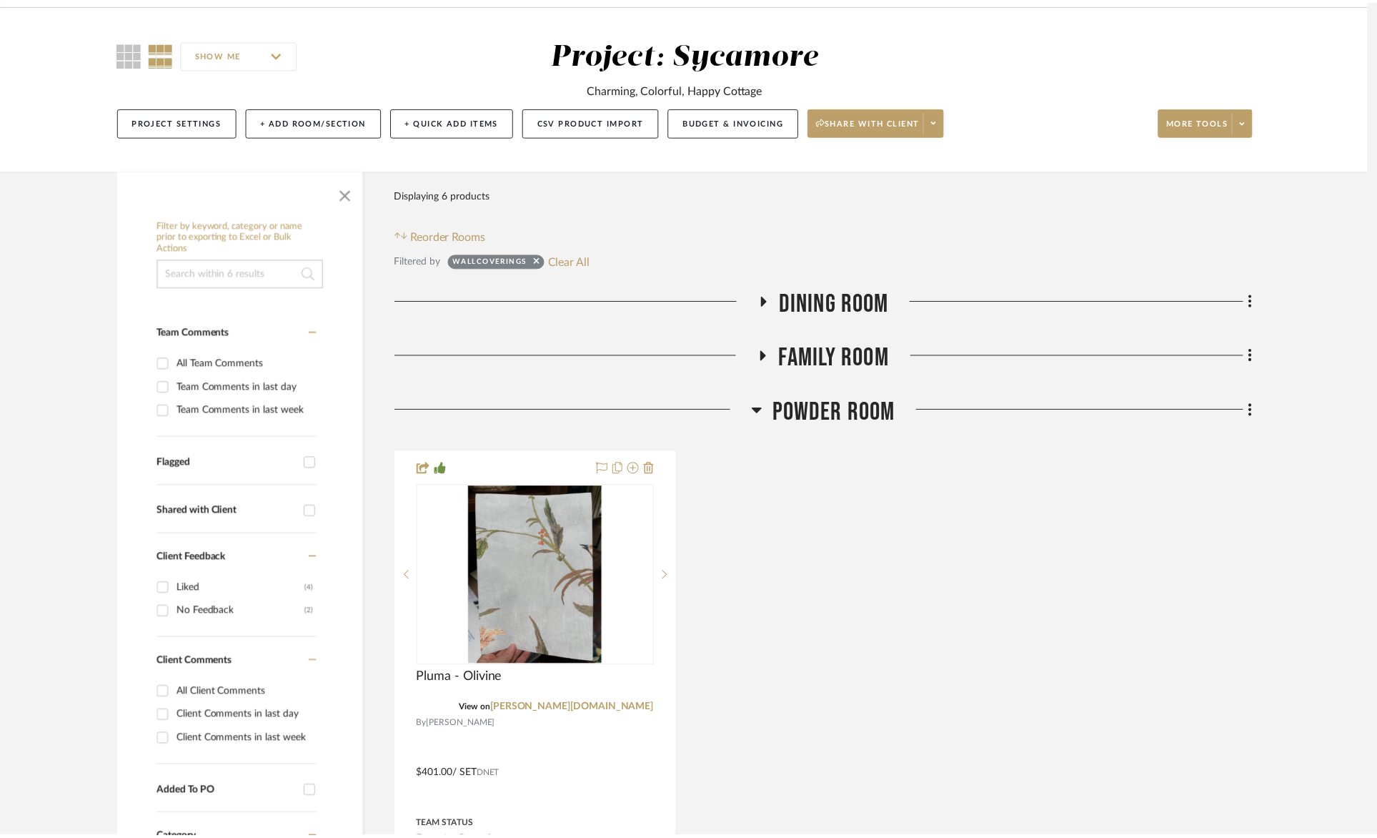
scroll to position [98, 0]
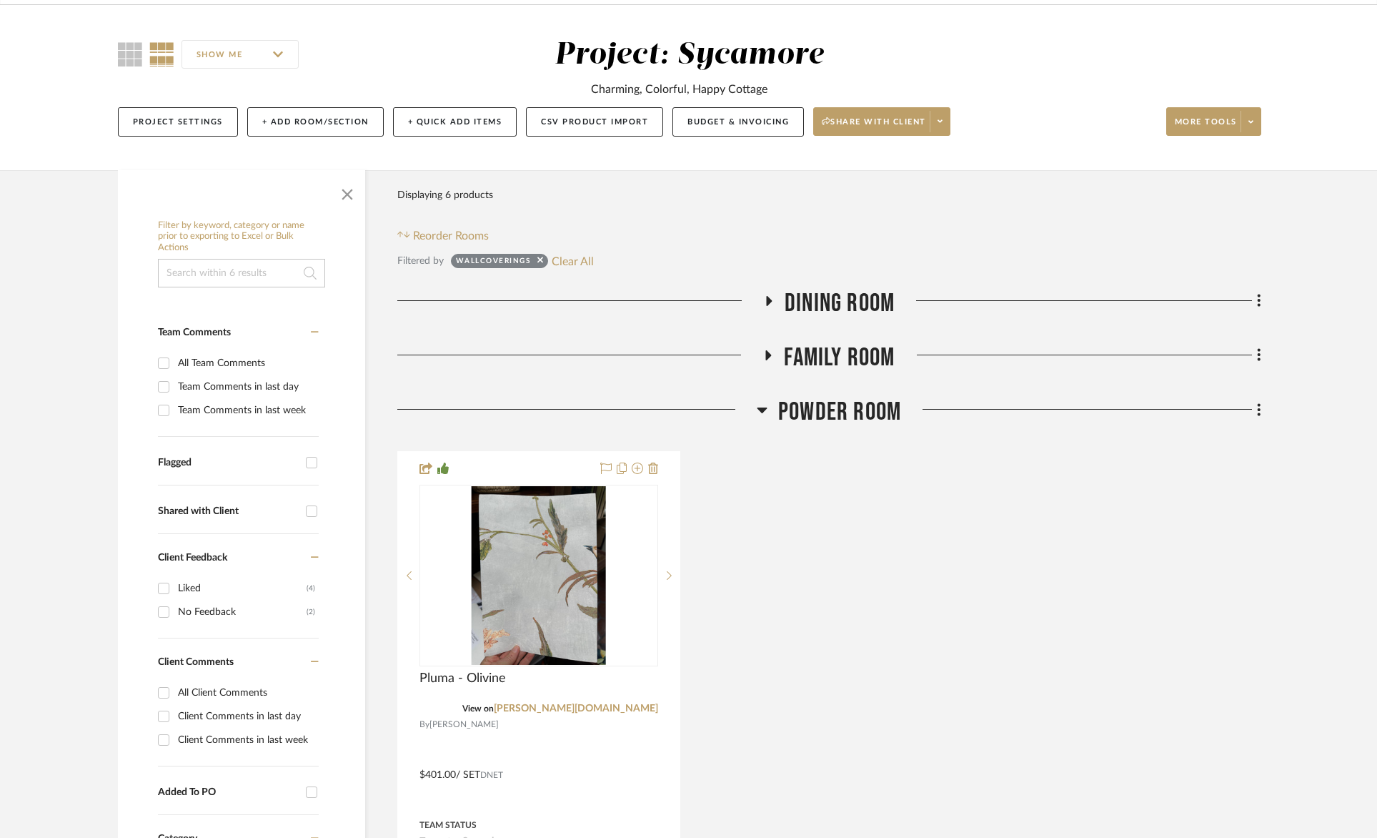
click at [829, 400] on span "Powder Room" at bounding box center [839, 412] width 123 height 31
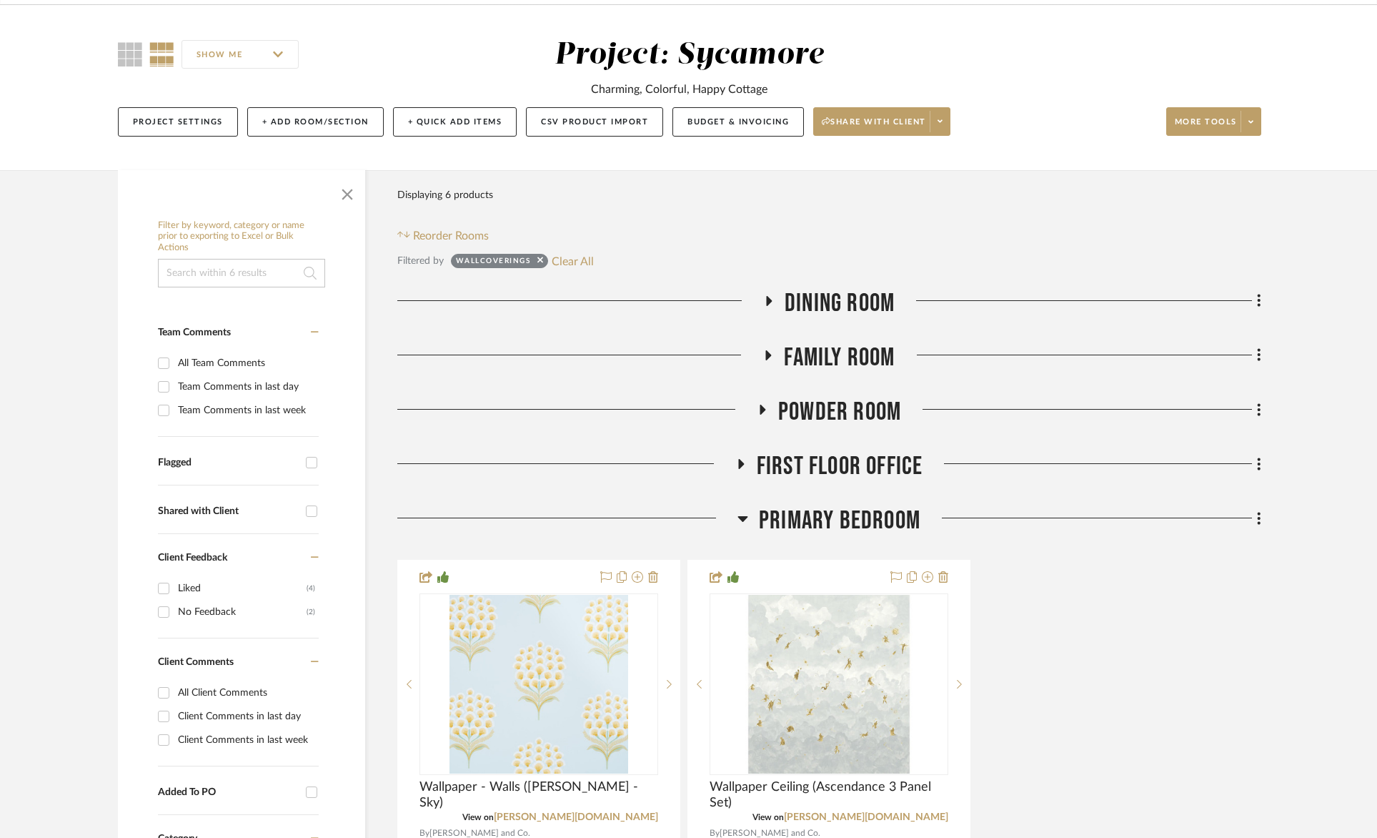
click at [846, 466] on span "First Floor Office" at bounding box center [840, 466] width 167 height 31
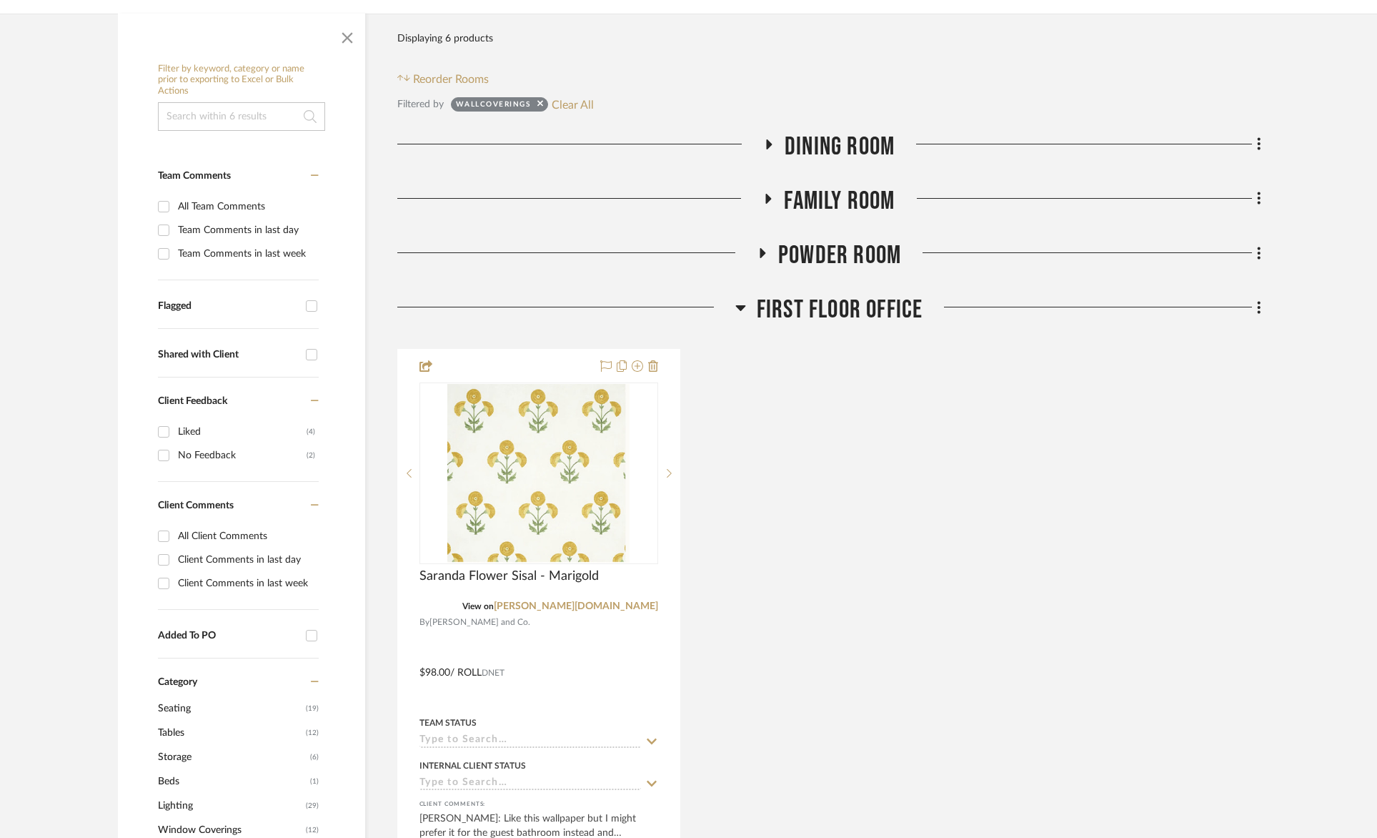
scroll to position [342, 0]
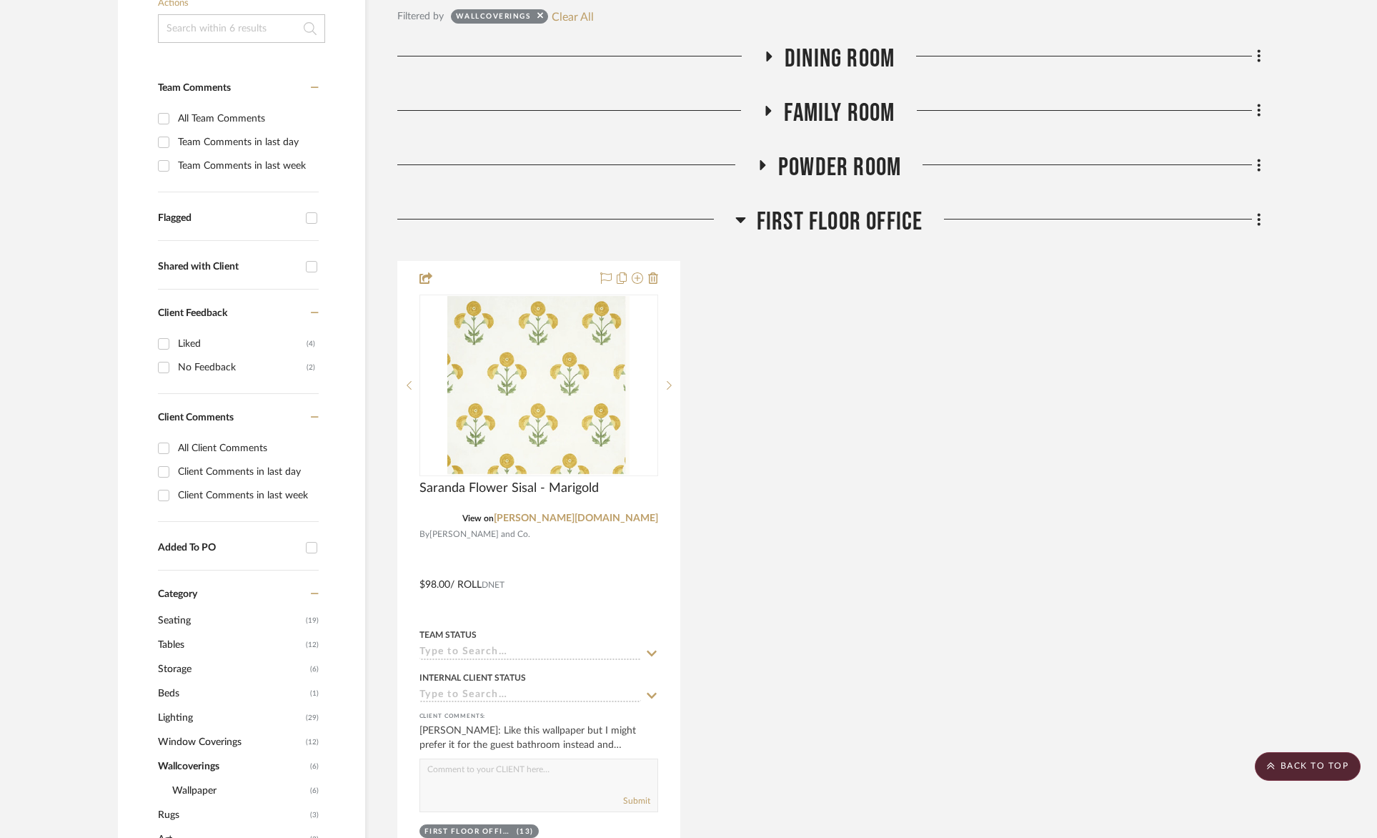
click at [876, 234] on span "First Floor Office" at bounding box center [840, 222] width 167 height 31
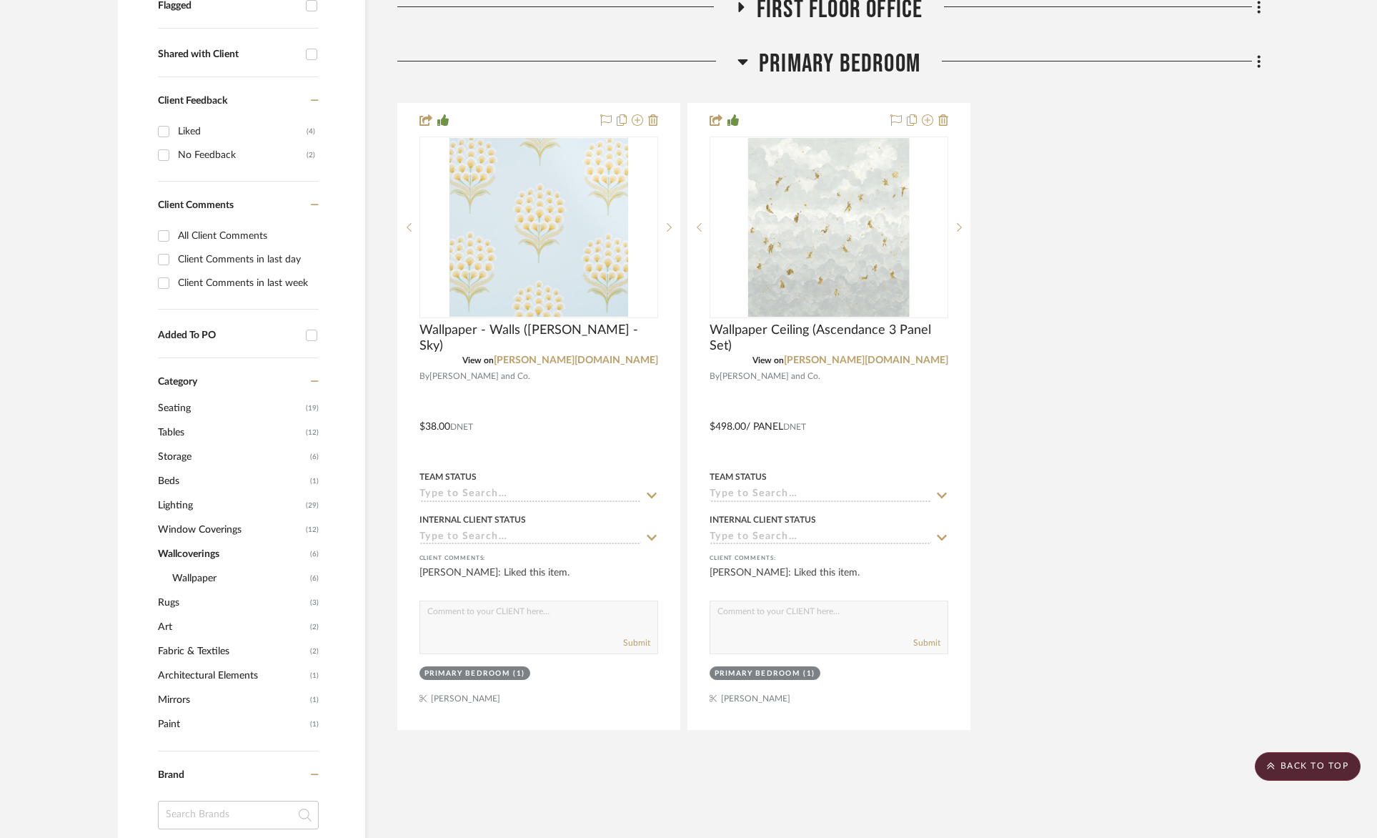
scroll to position [470, 0]
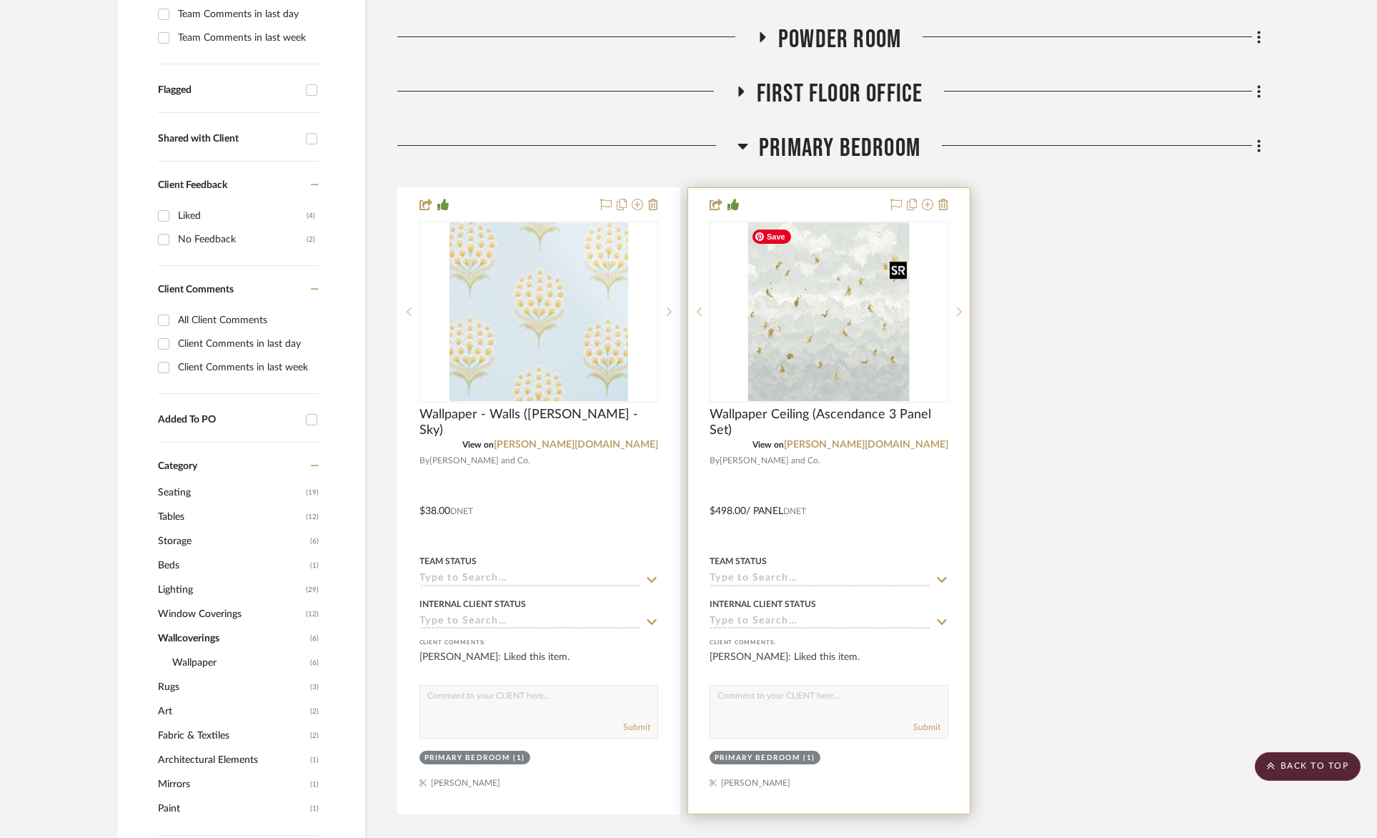
click at [861, 352] on img "0" at bounding box center [829, 311] width 167 height 179
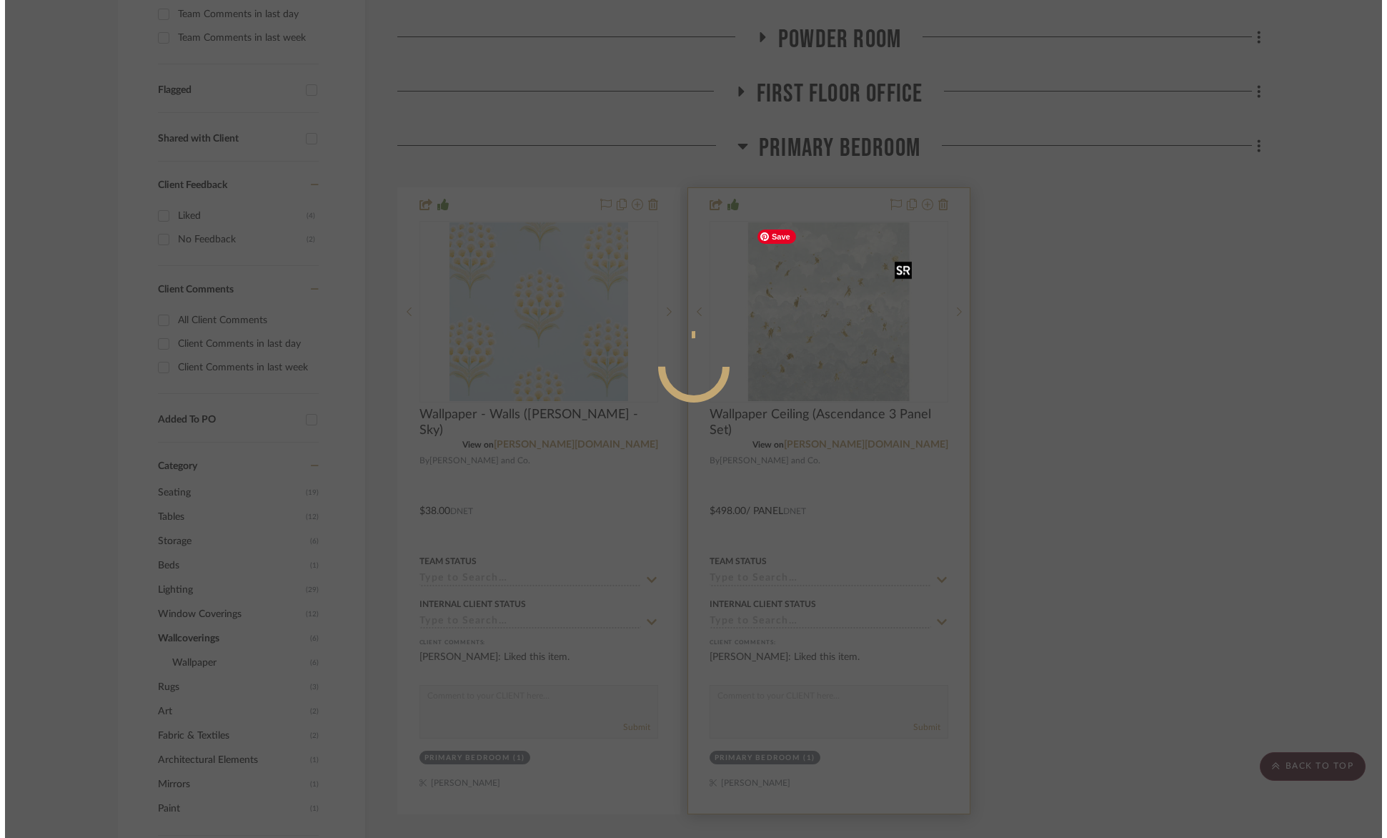
scroll to position [0, 0]
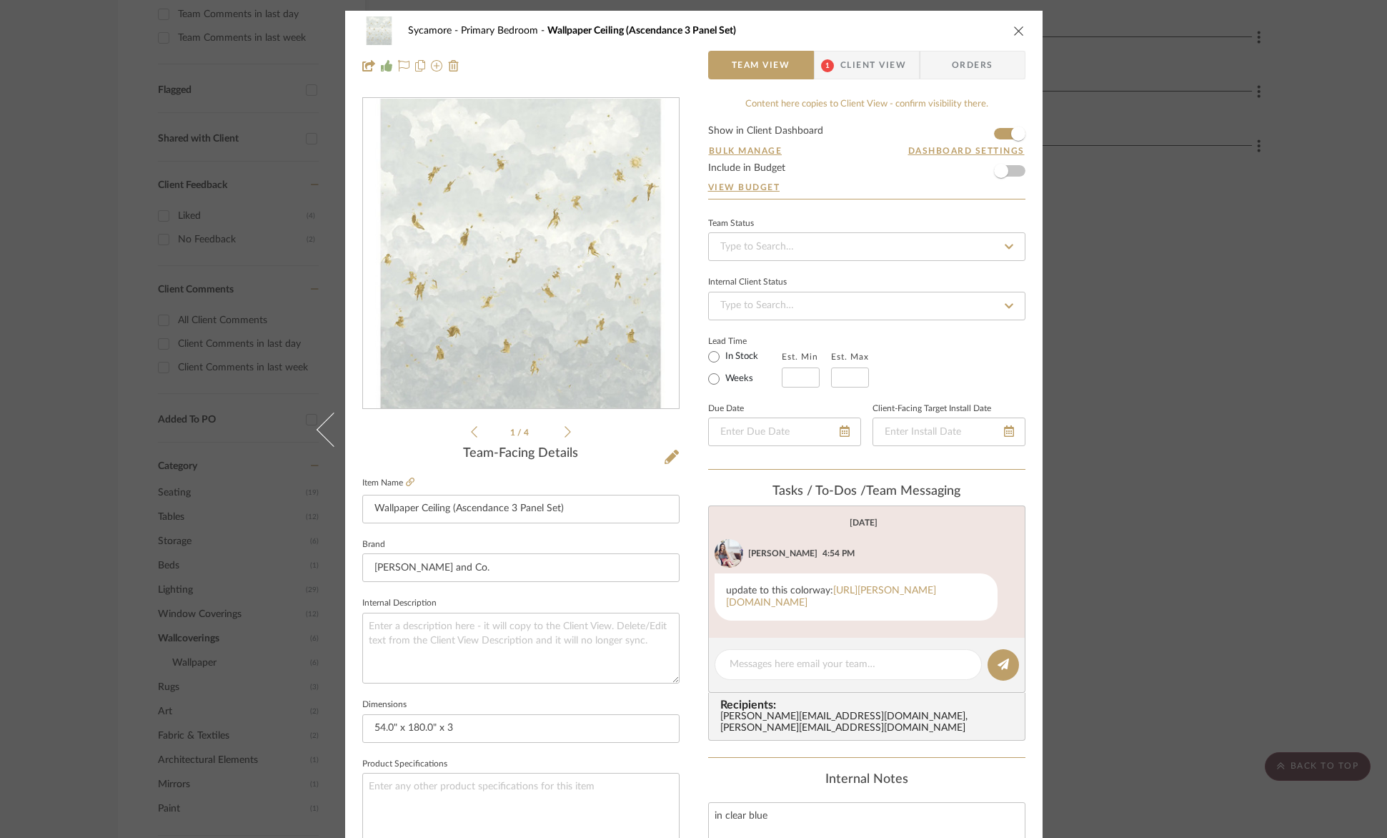
click at [565, 434] on icon at bounding box center [568, 431] width 6 height 13
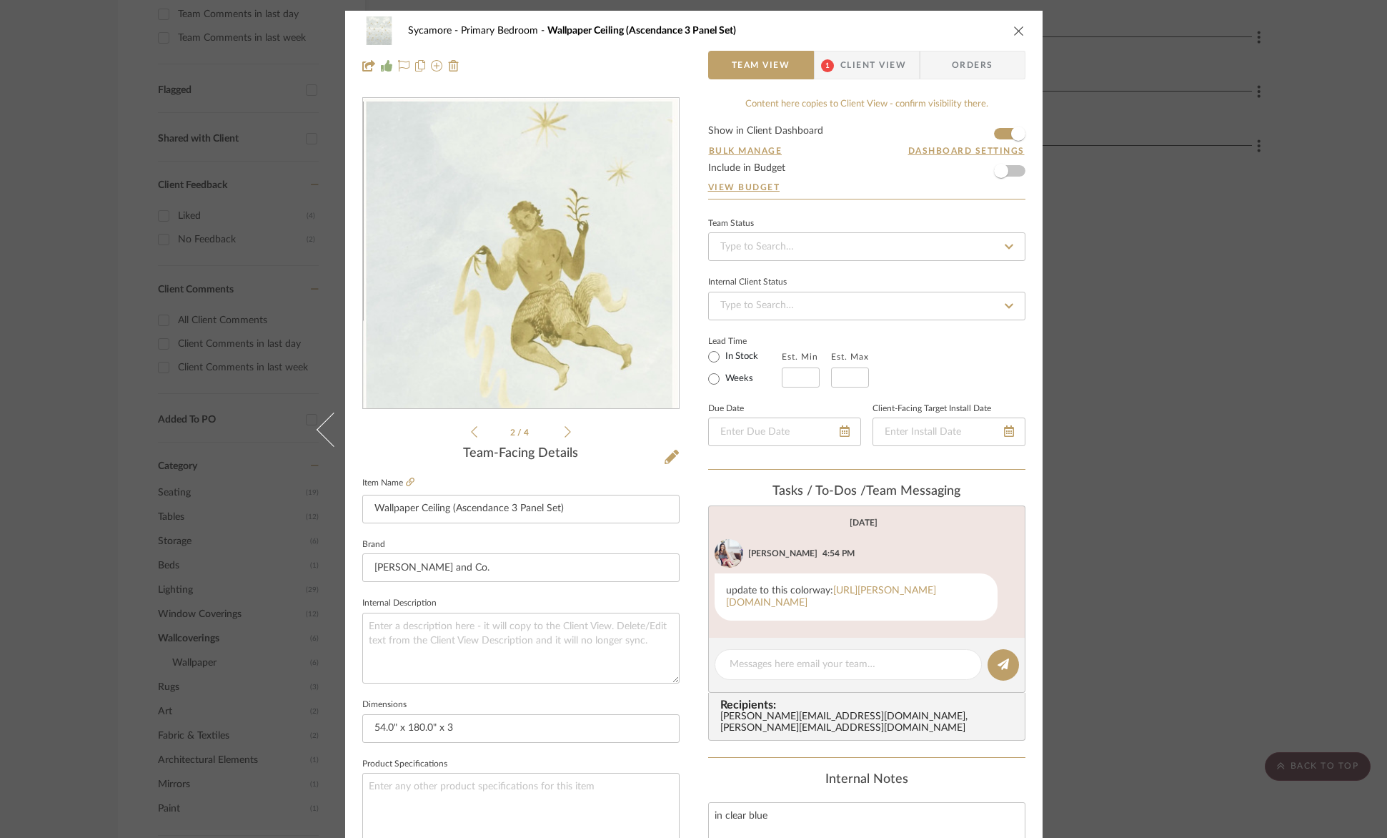
click at [565, 434] on icon at bounding box center [568, 431] width 6 height 13
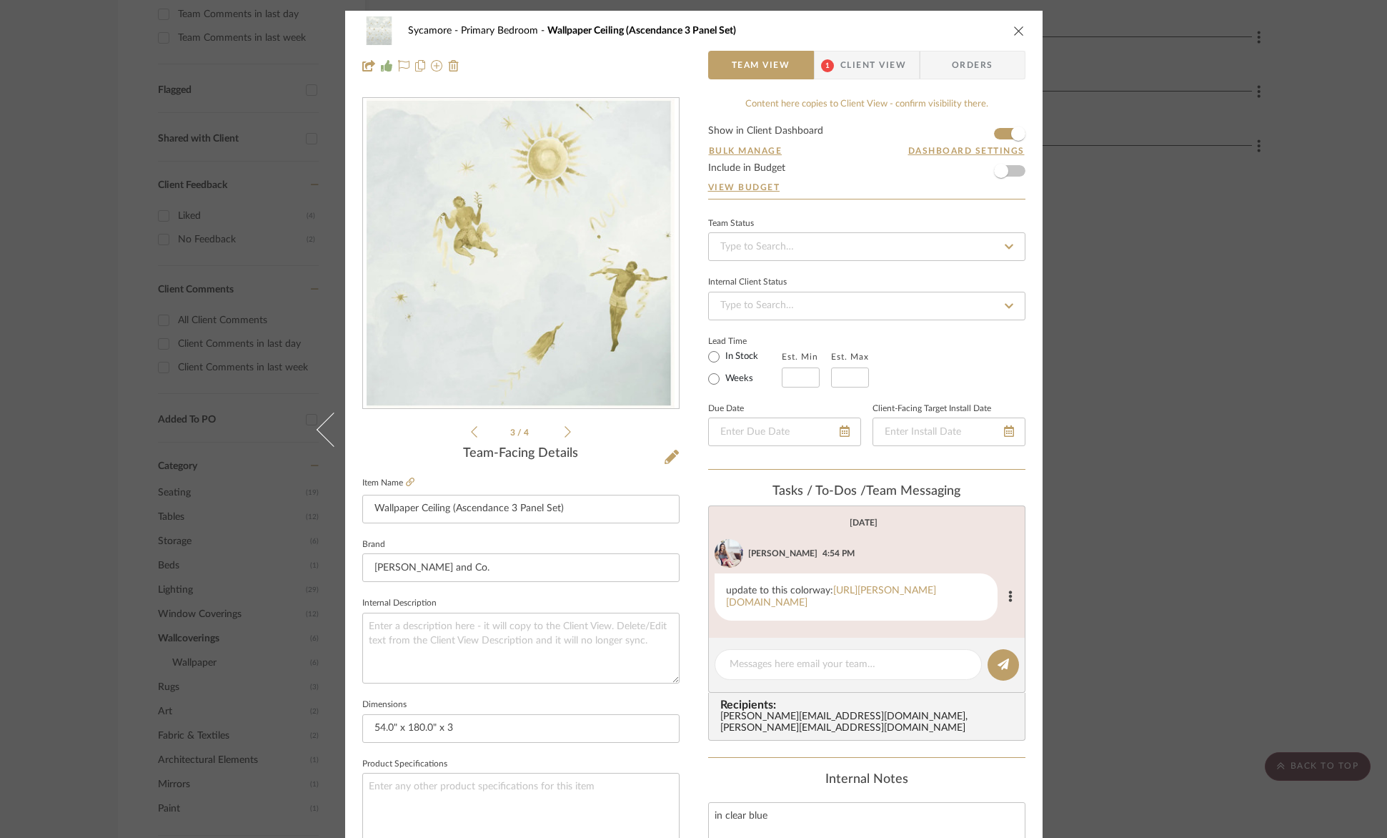
click at [818, 608] on div "update to this colorway: https://schumacher.com/catalog/products/5016031" at bounding box center [856, 596] width 283 height 47
click at [821, 604] on link "https://schumacher.com/catalog/products/5016031" at bounding box center [831, 596] width 210 height 22
click at [1021, 29] on div "Sycamore Primary Bedroom Wallpaper Ceiling (Ascendance 3 Panel Set) Team View 1…" at bounding box center [694, 48] width 698 height 75
click at [1015, 29] on icon "close" at bounding box center [1019, 30] width 11 height 11
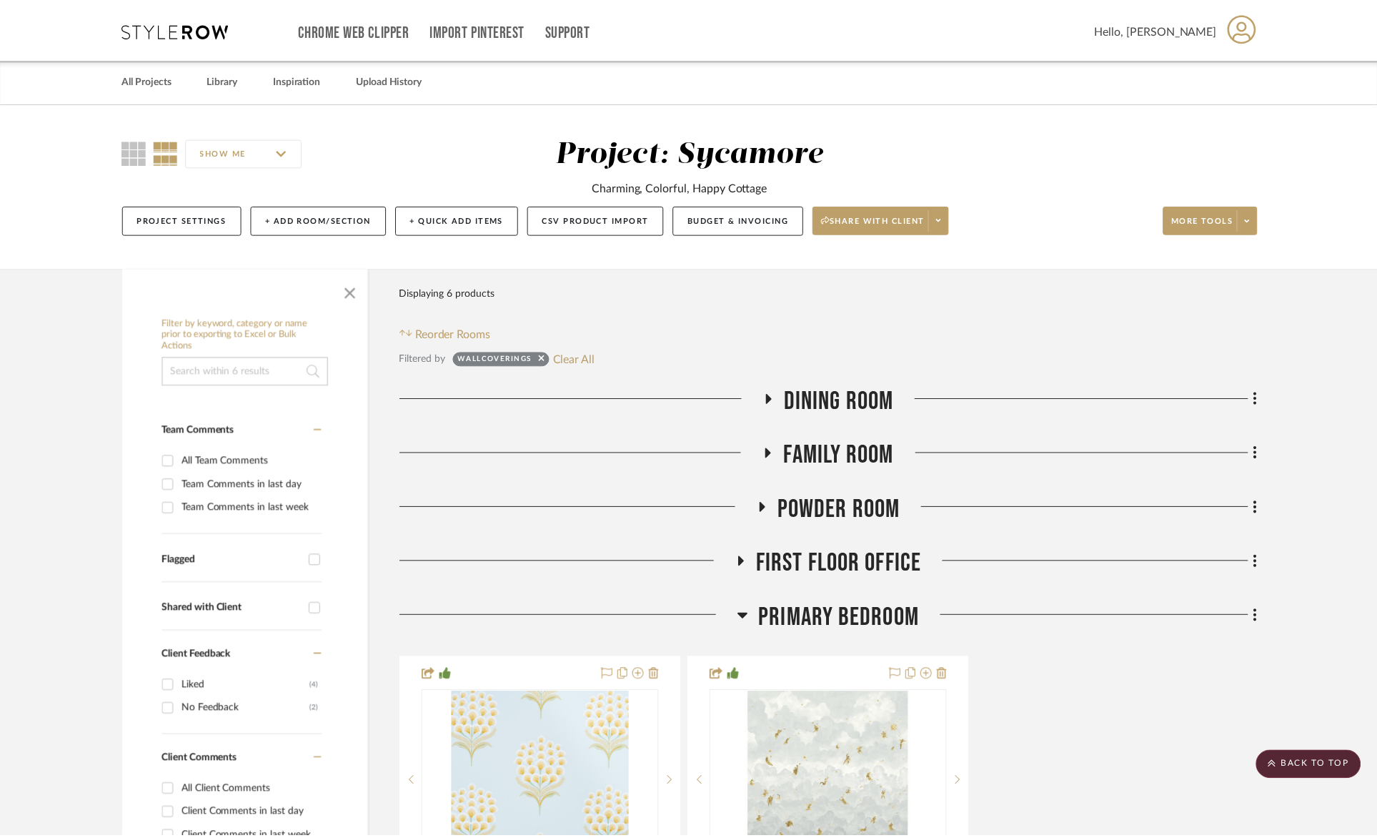
scroll to position [470, 0]
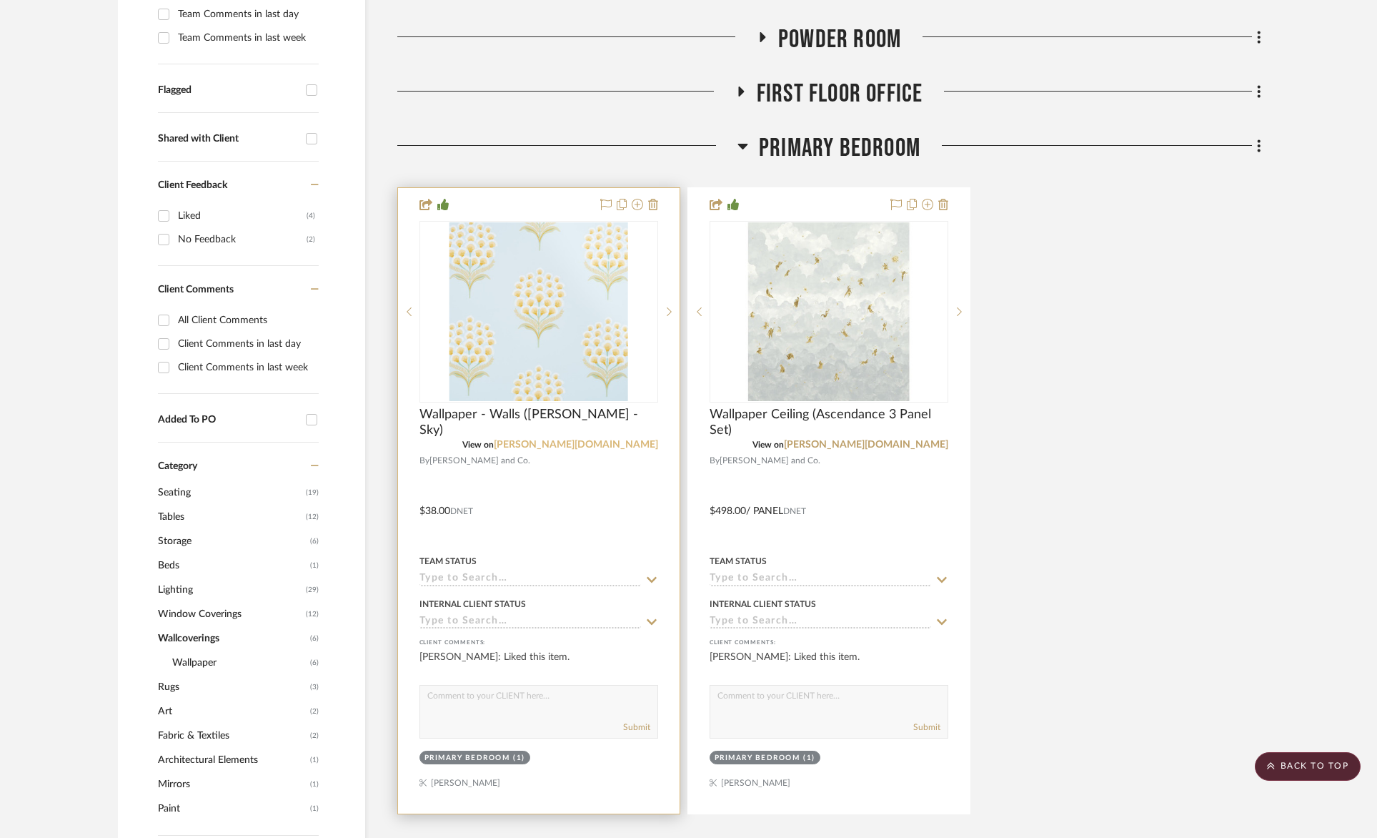
click at [620, 446] on link "schumacher.com" at bounding box center [576, 445] width 164 height 10
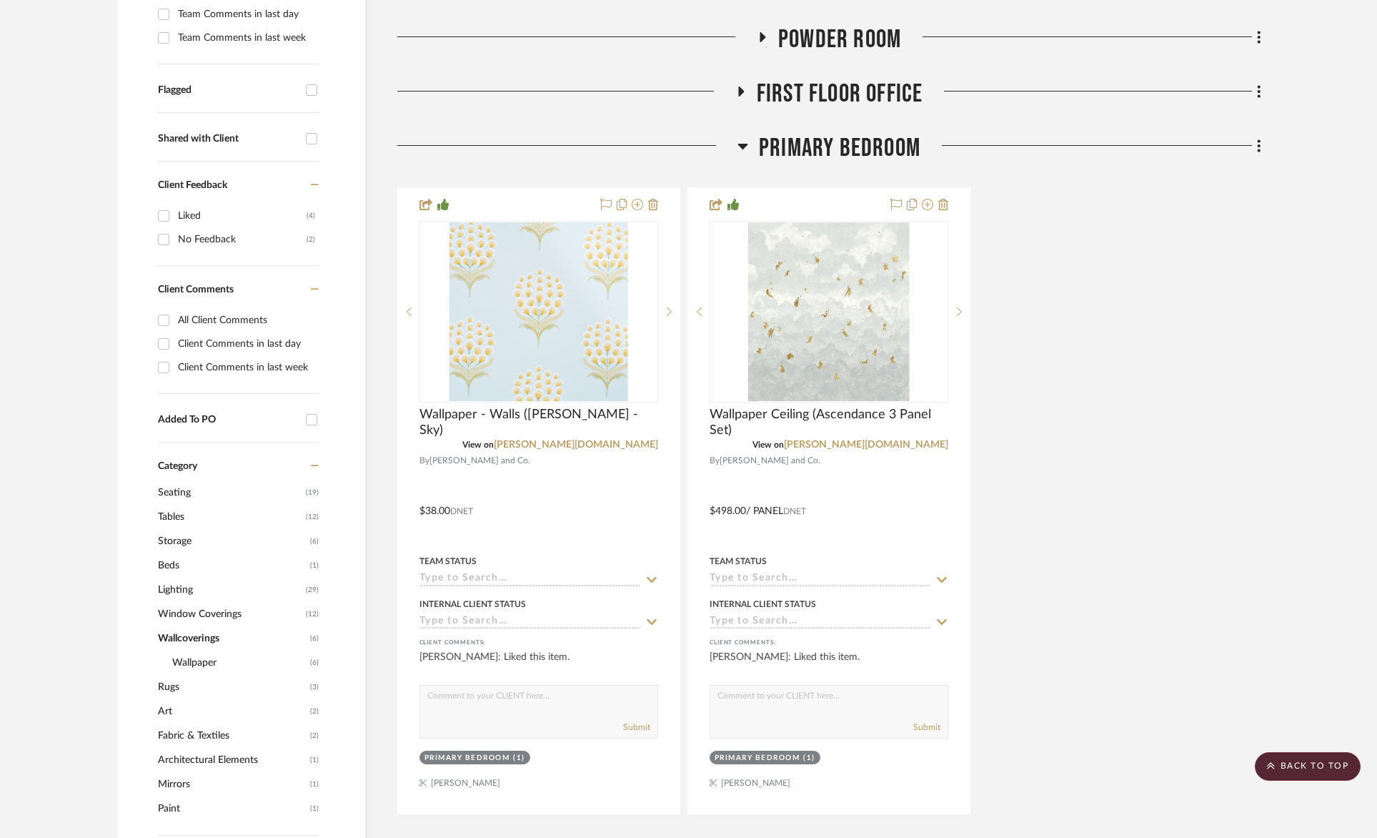
click at [838, 144] on span "Primary Bedroom" at bounding box center [840, 148] width 162 height 31
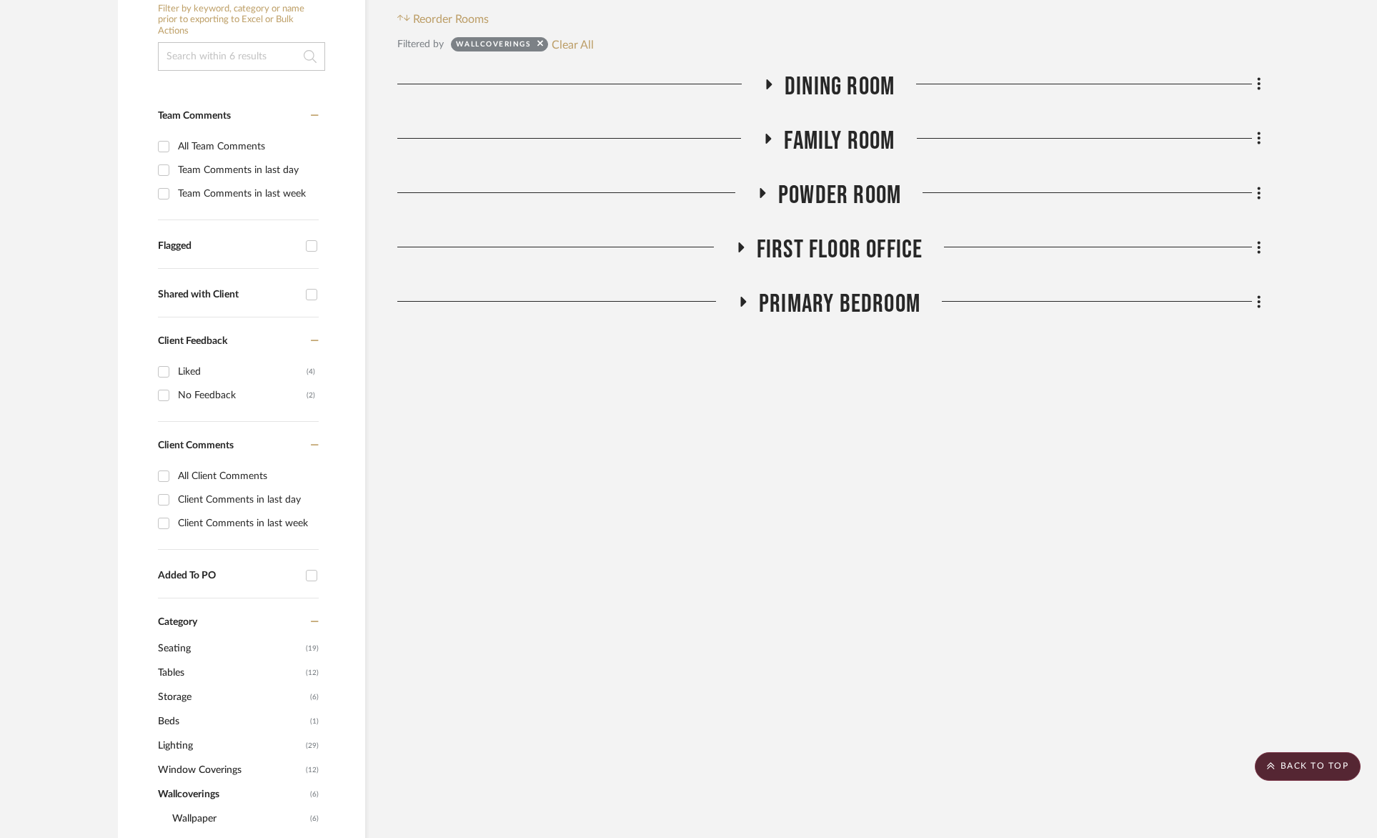
scroll to position [326, 0]
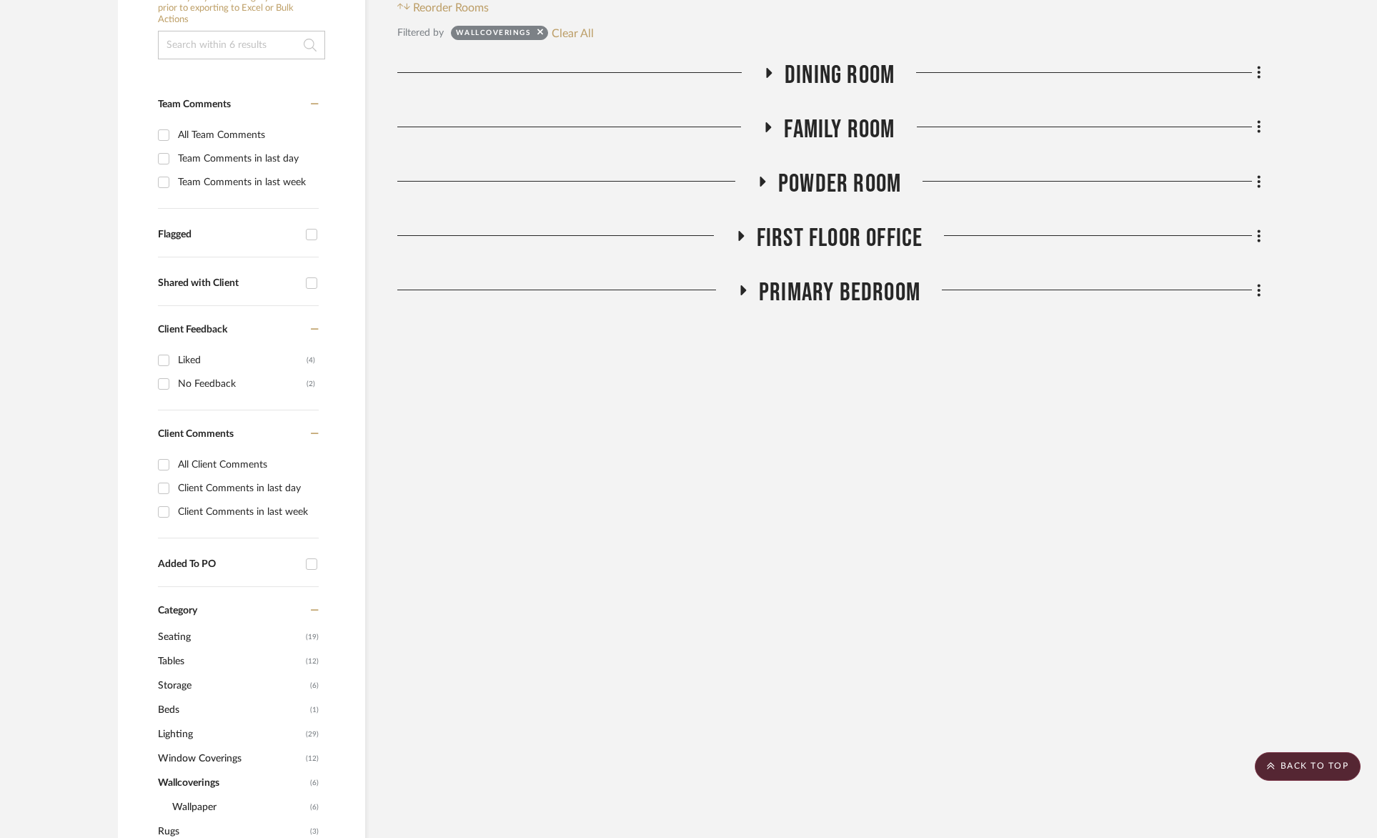
click at [906, 247] on span "First Floor Office" at bounding box center [840, 238] width 167 height 31
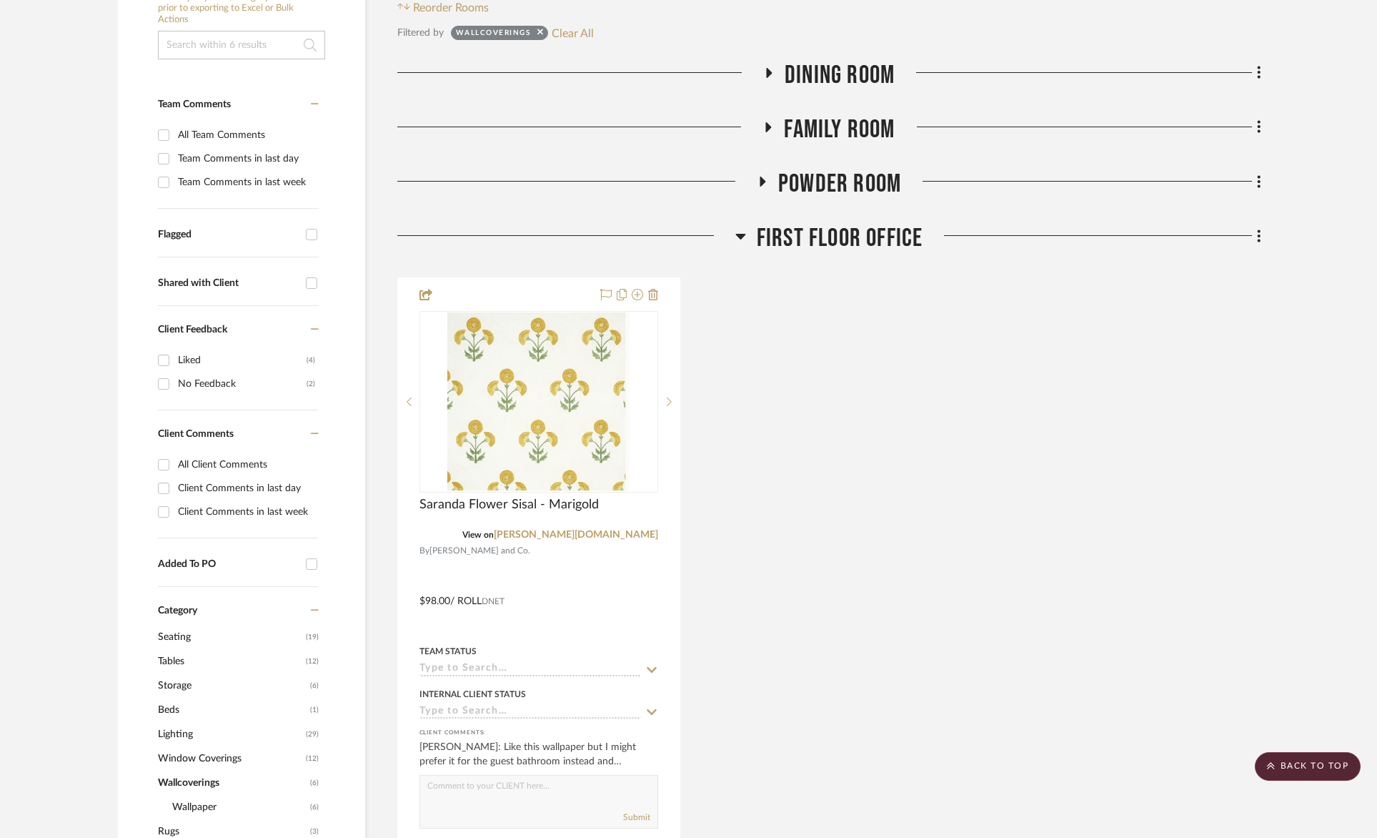
click at [906, 247] on span "First Floor Office" at bounding box center [840, 238] width 167 height 31
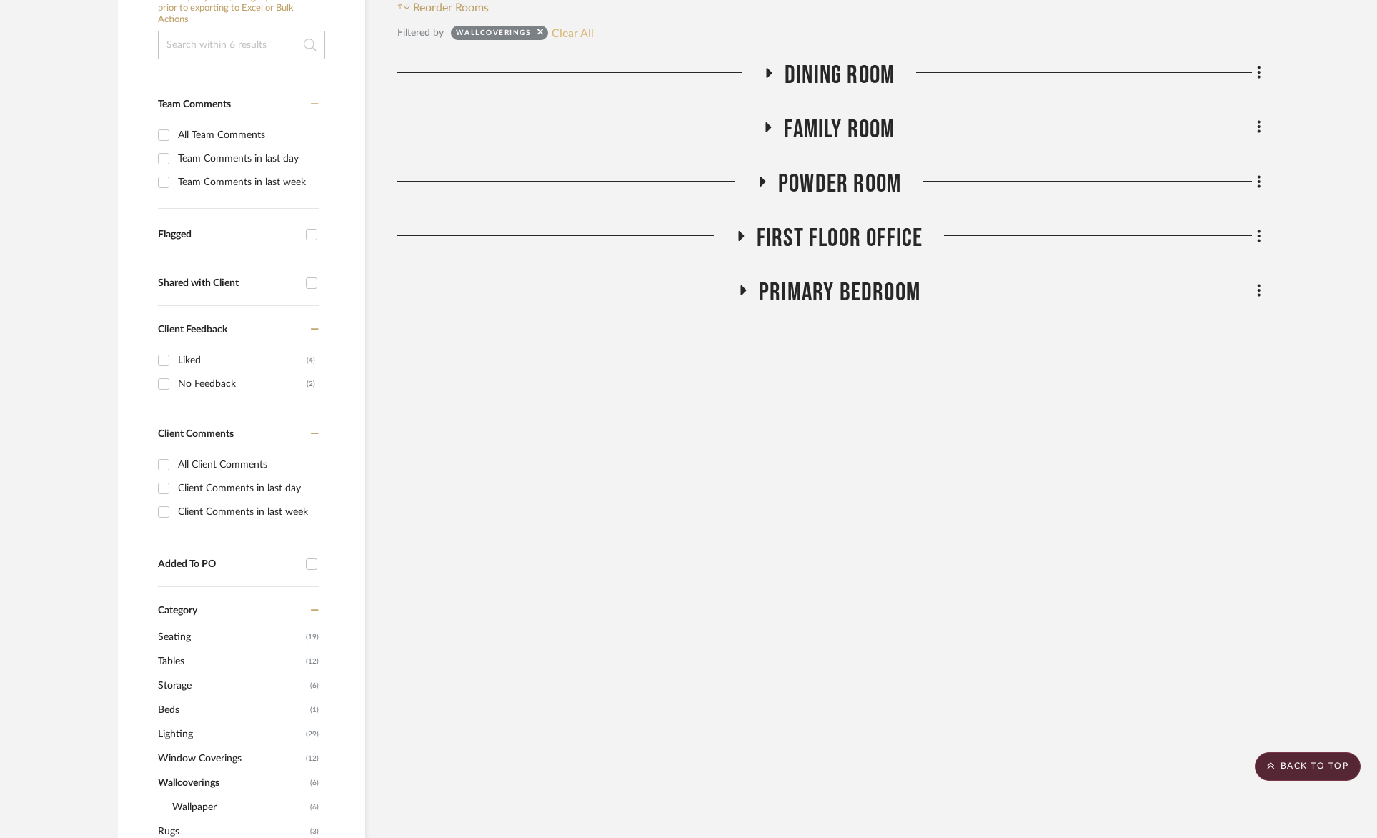
click at [565, 34] on button "Clear All" at bounding box center [573, 33] width 42 height 19
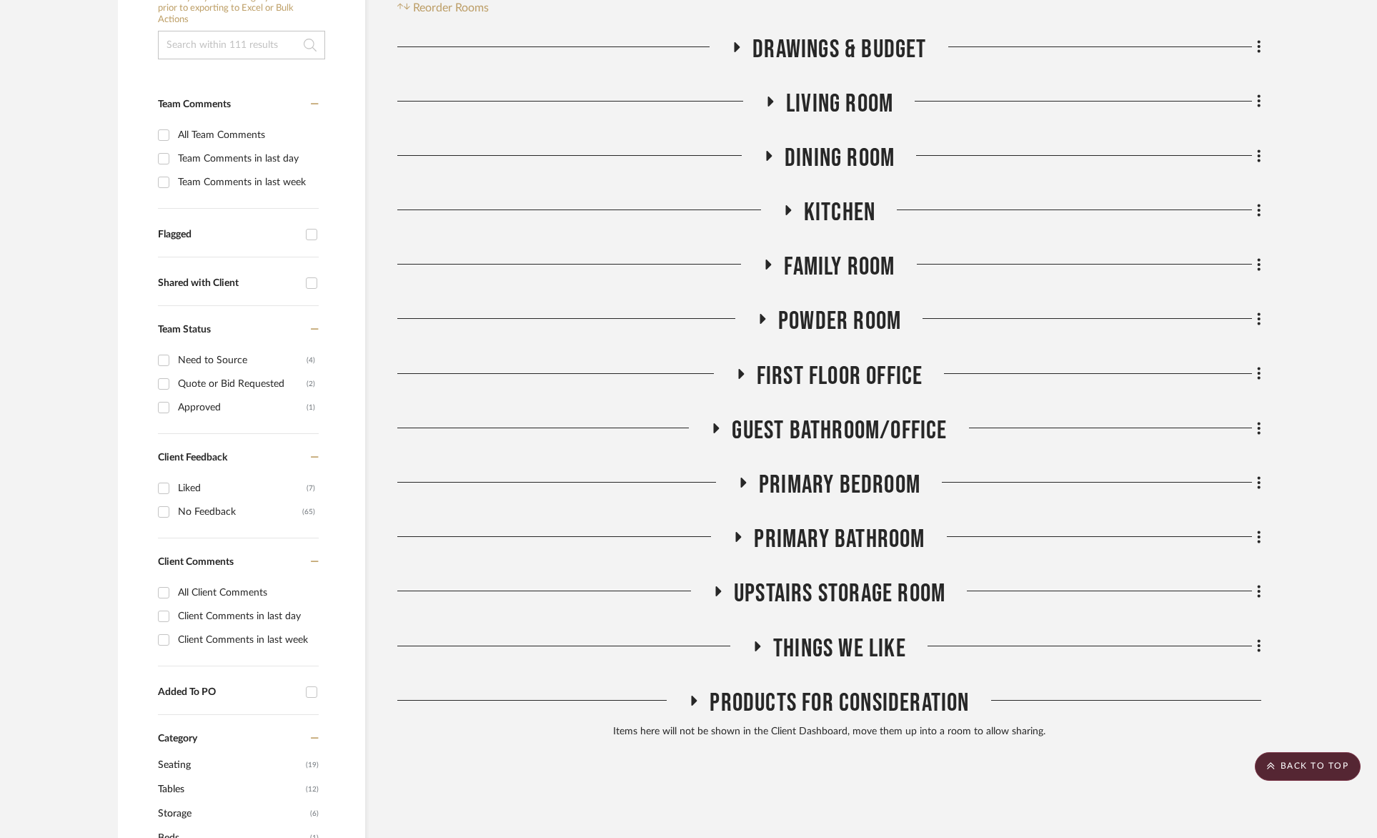
click at [834, 435] on span "Guest Bathroom/Office" at bounding box center [839, 430] width 215 height 31
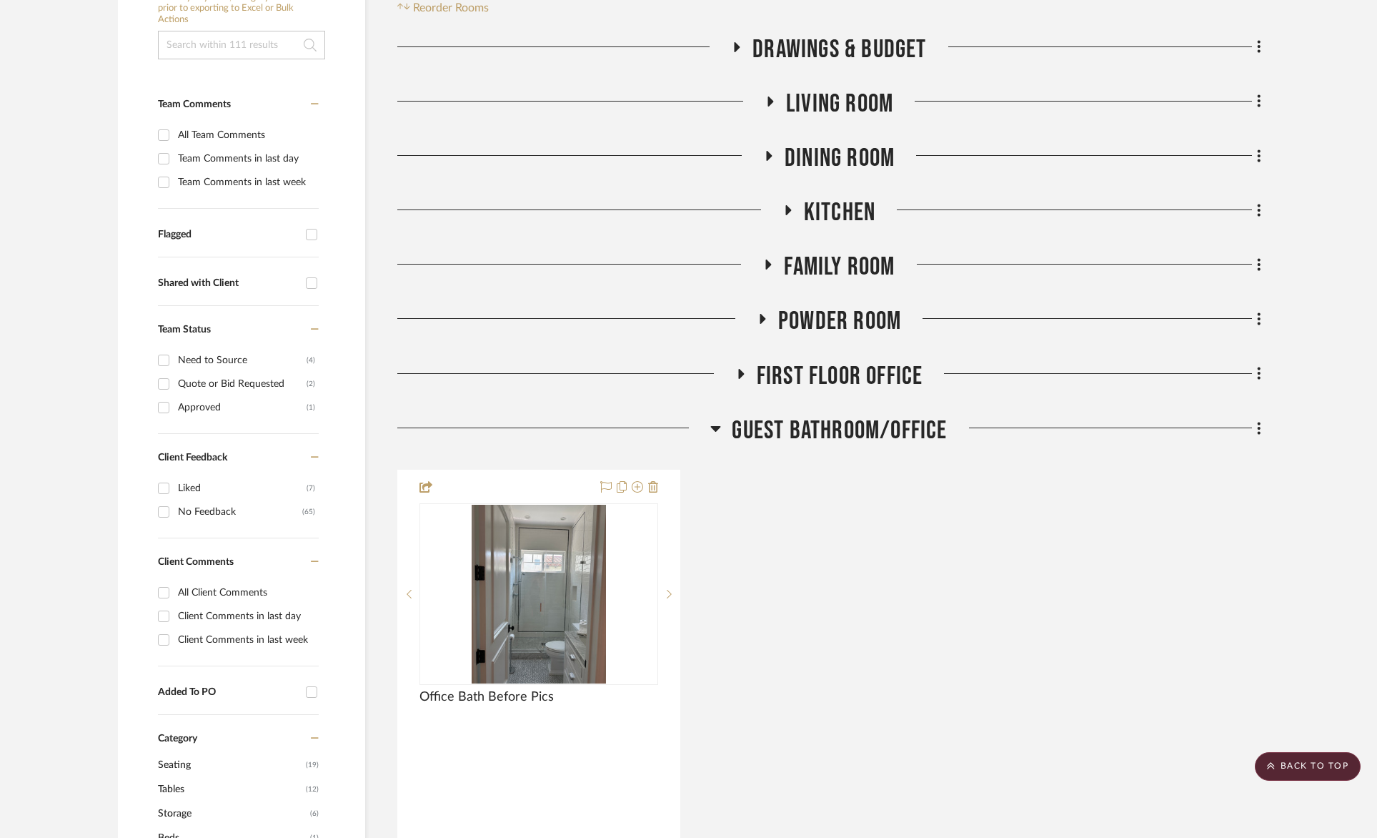
scroll to position [651, 0]
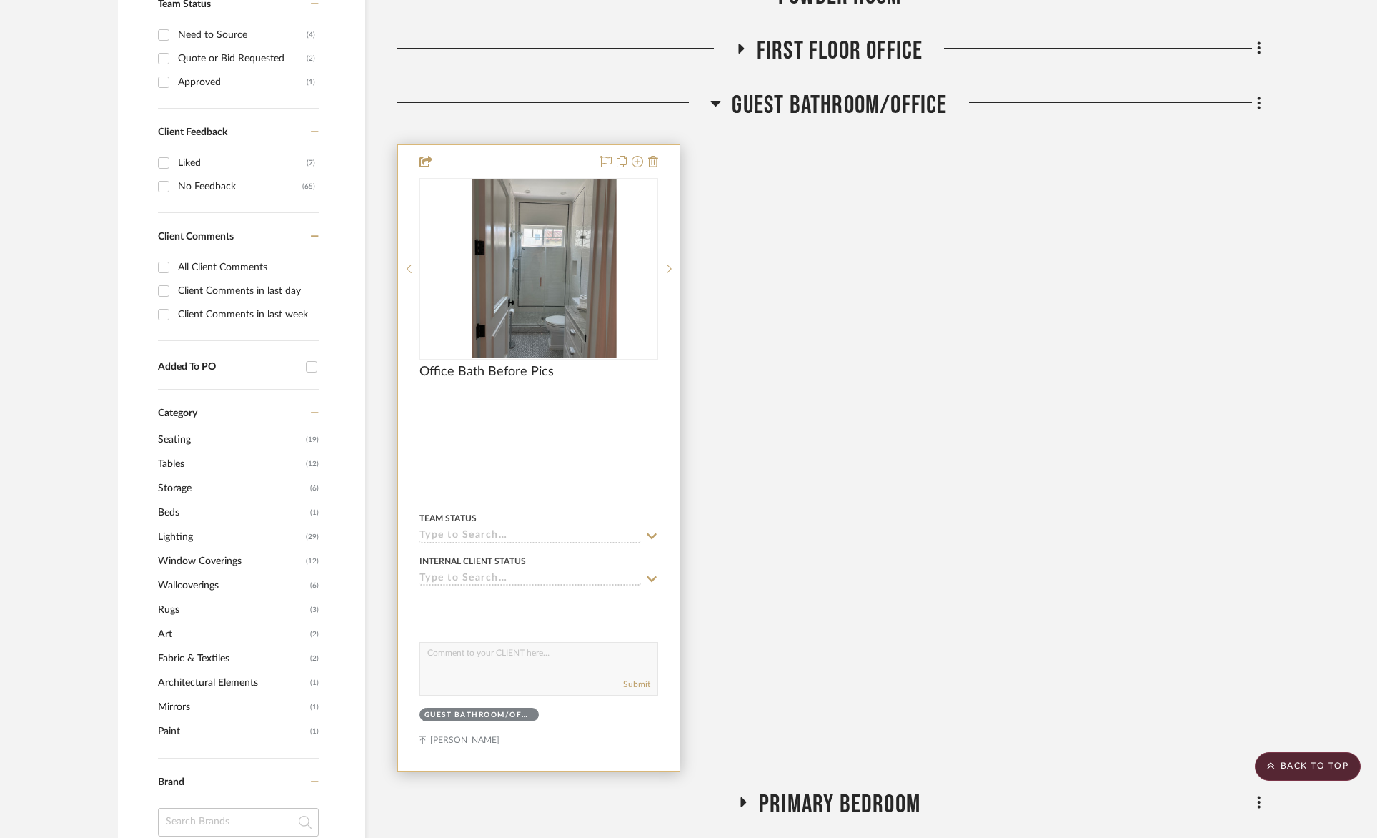
click at [655, 262] on div "0" at bounding box center [549, 269] width 259 height 180
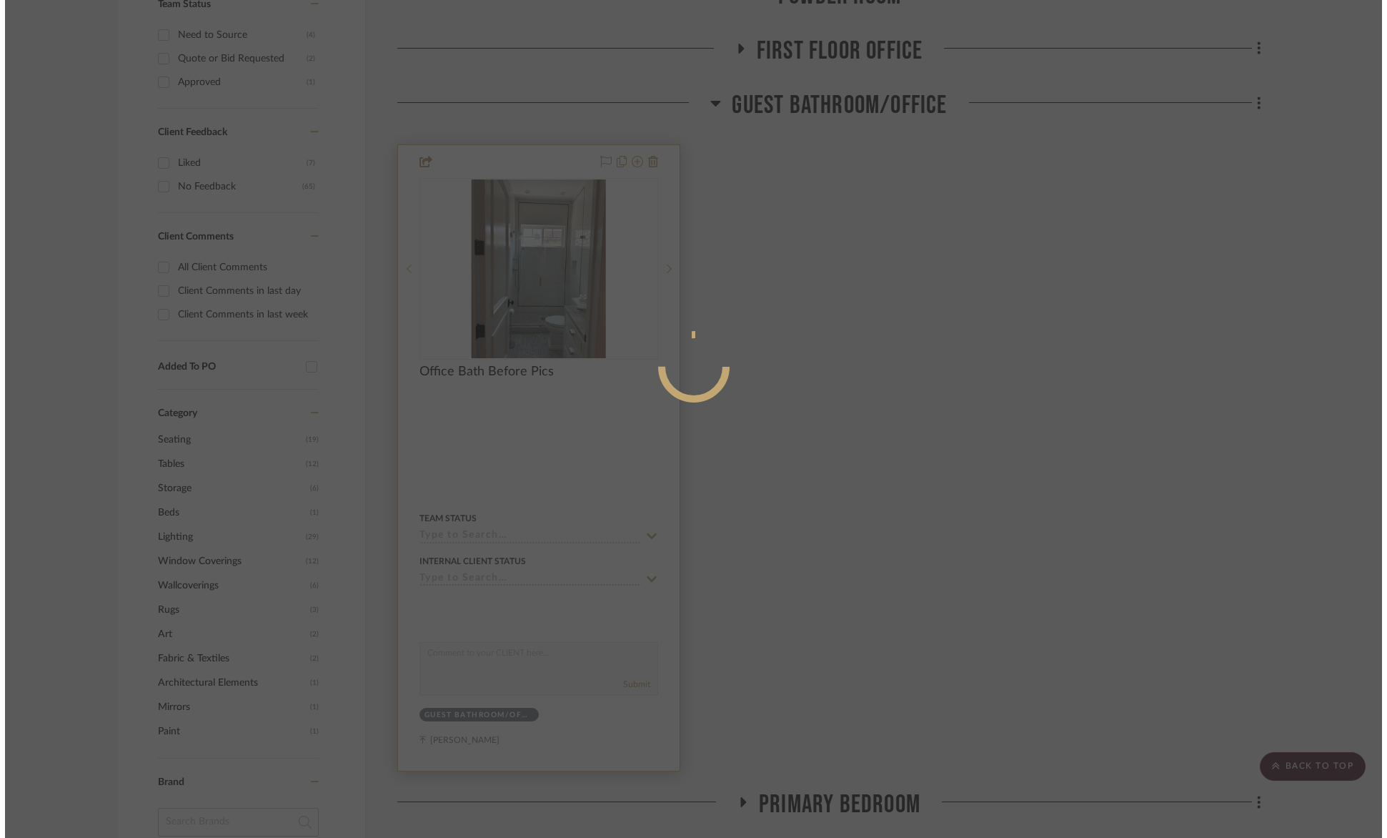
scroll to position [0, 0]
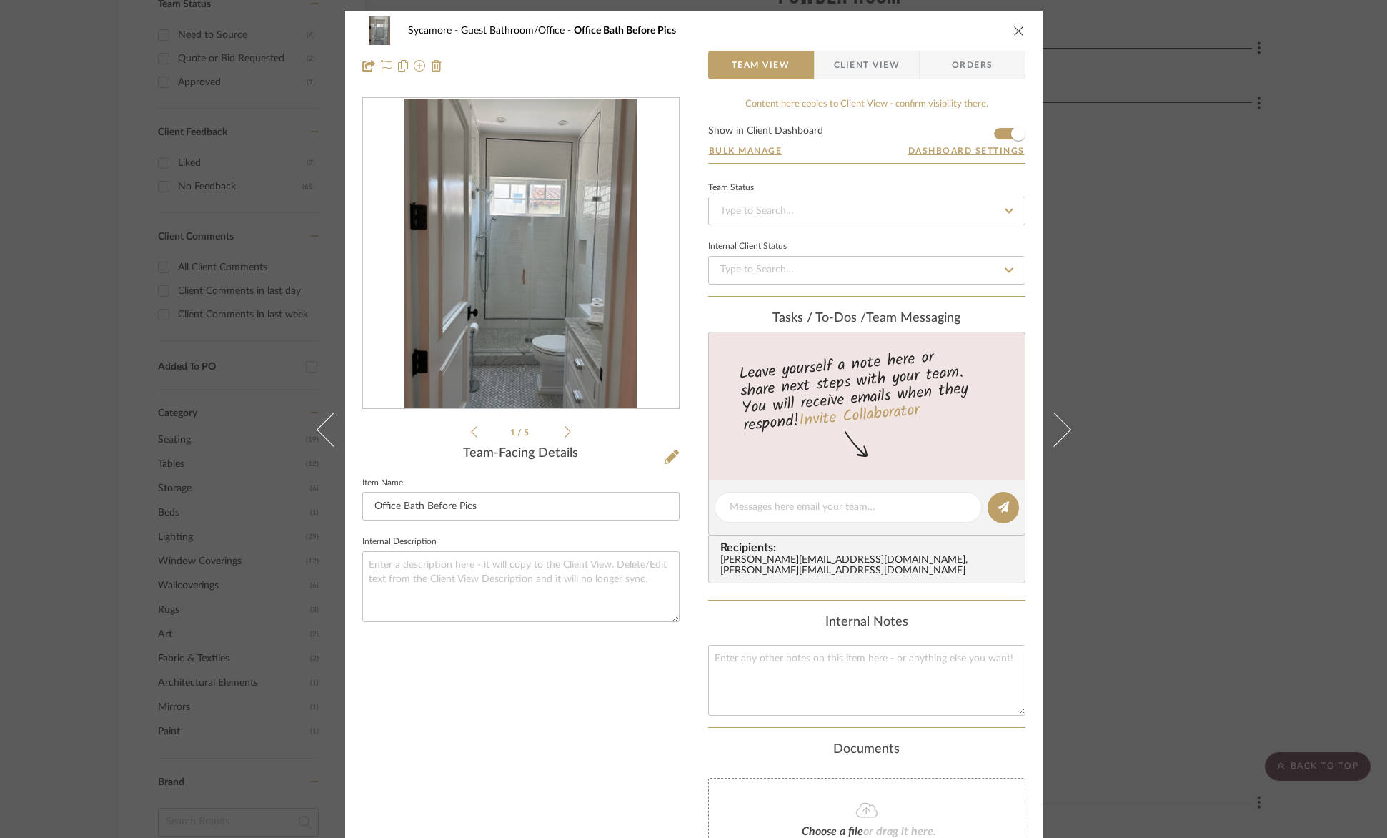
click at [1014, 31] on icon "close" at bounding box center [1019, 30] width 11 height 11
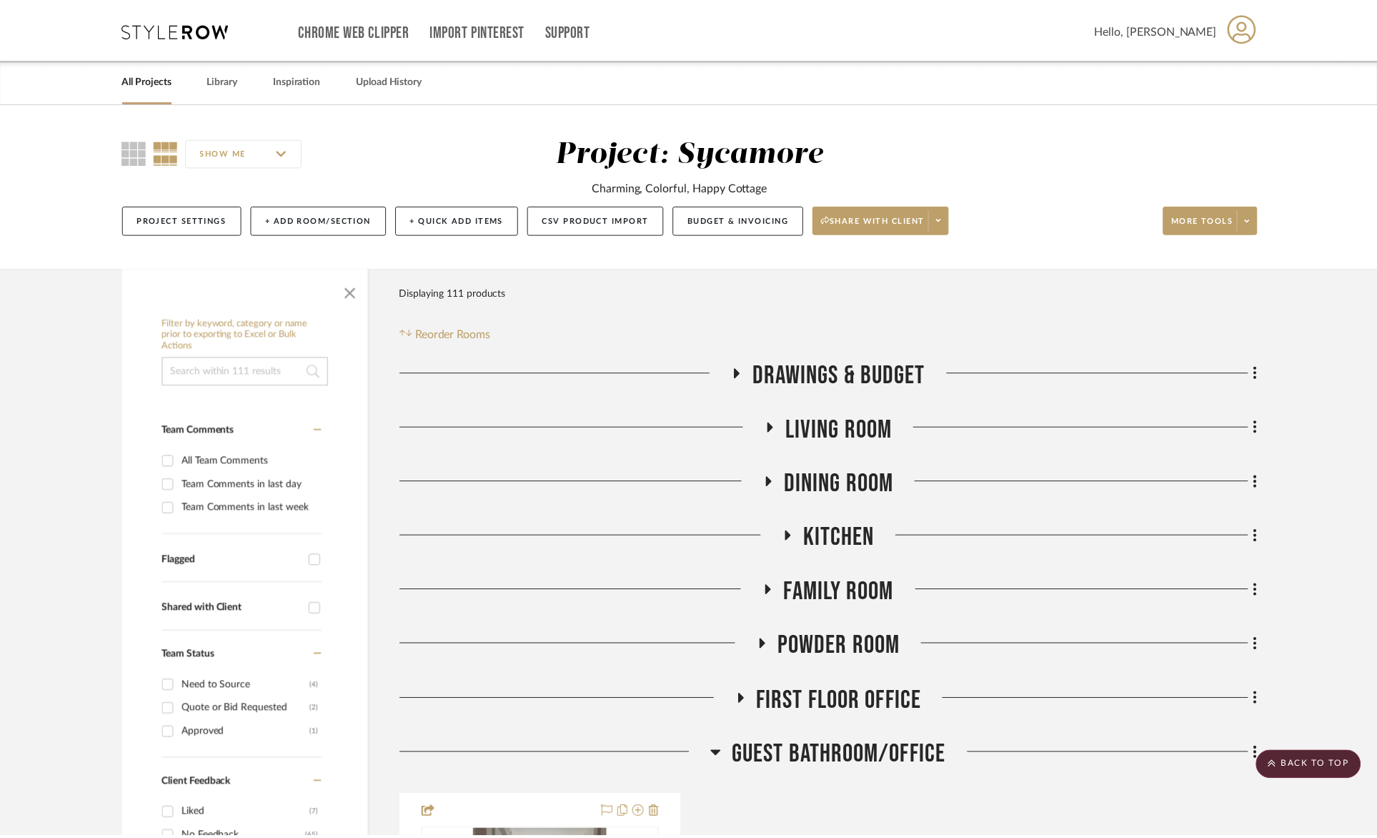
scroll to position [651, 0]
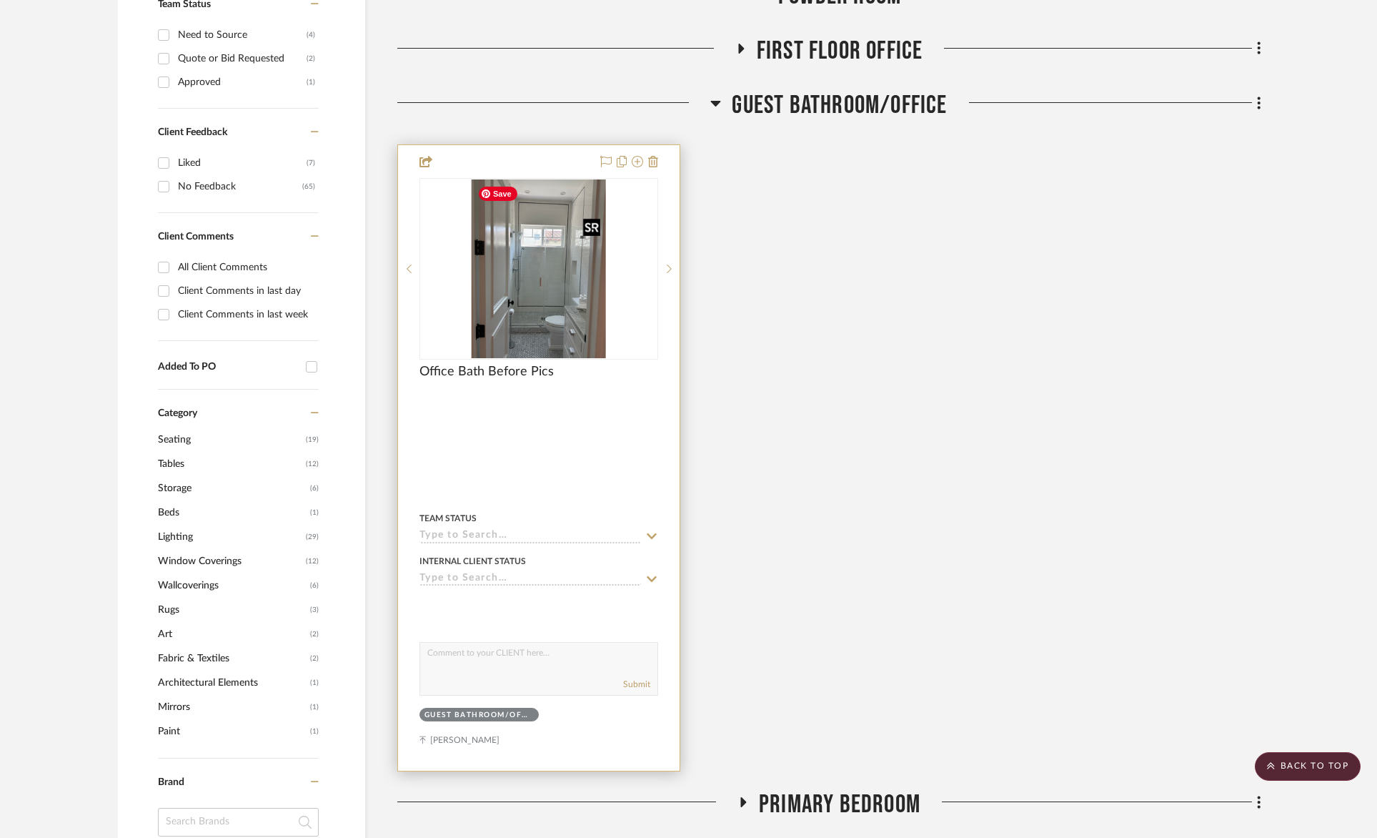
click at [574, 248] on img "0" at bounding box center [539, 268] width 134 height 179
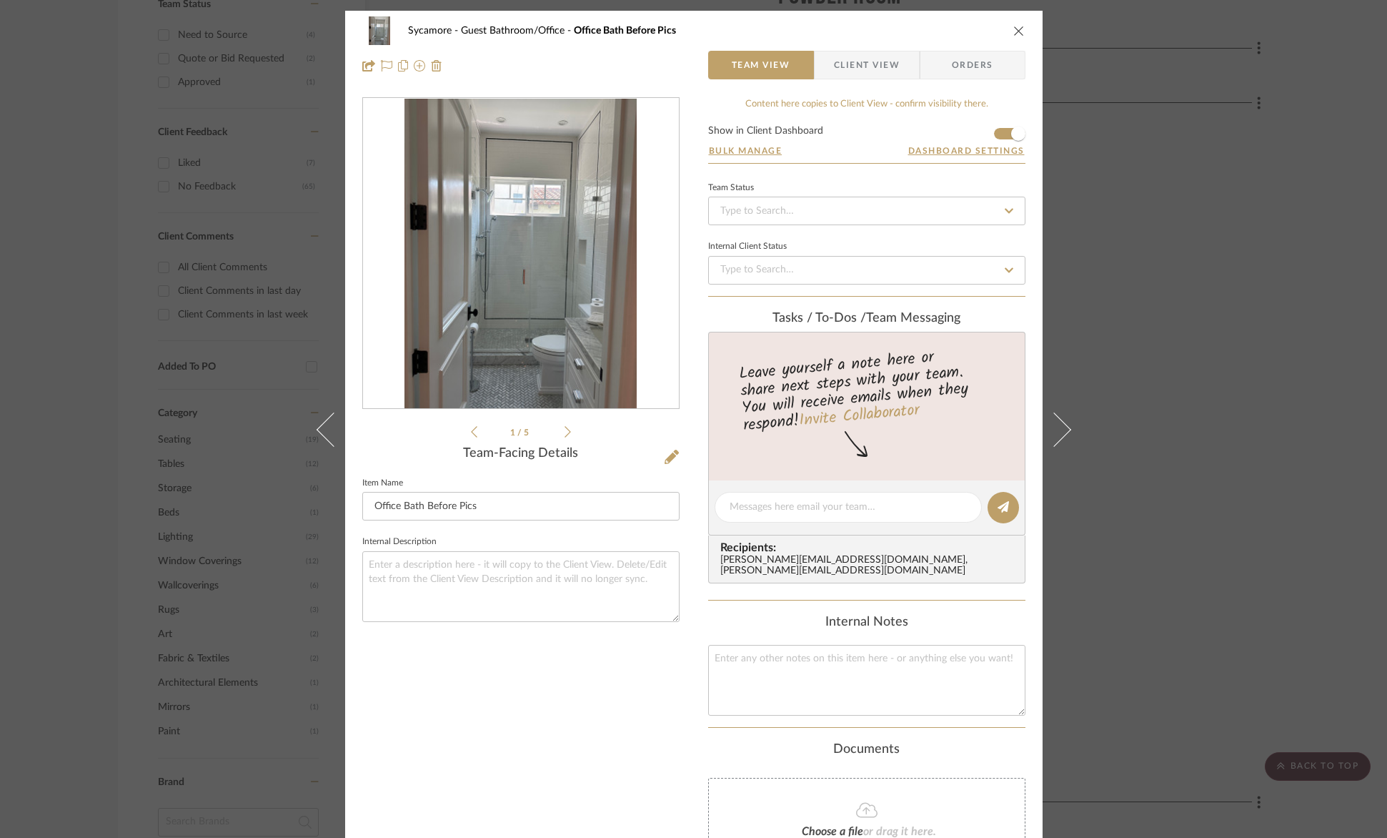
click at [597, 268] on img "0" at bounding box center [521, 254] width 232 height 310
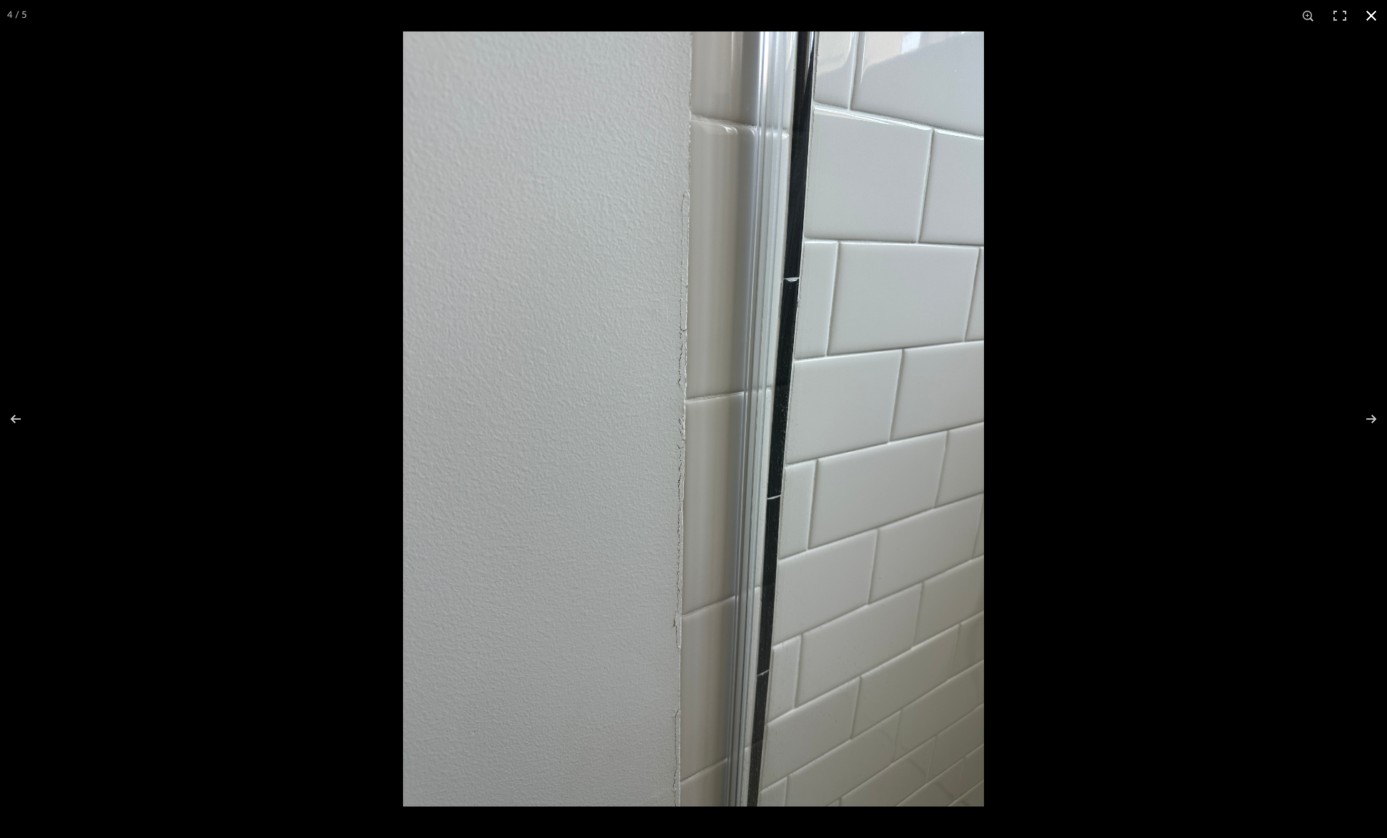
click at [1375, 13] on button at bounding box center [1371, 15] width 31 height 31
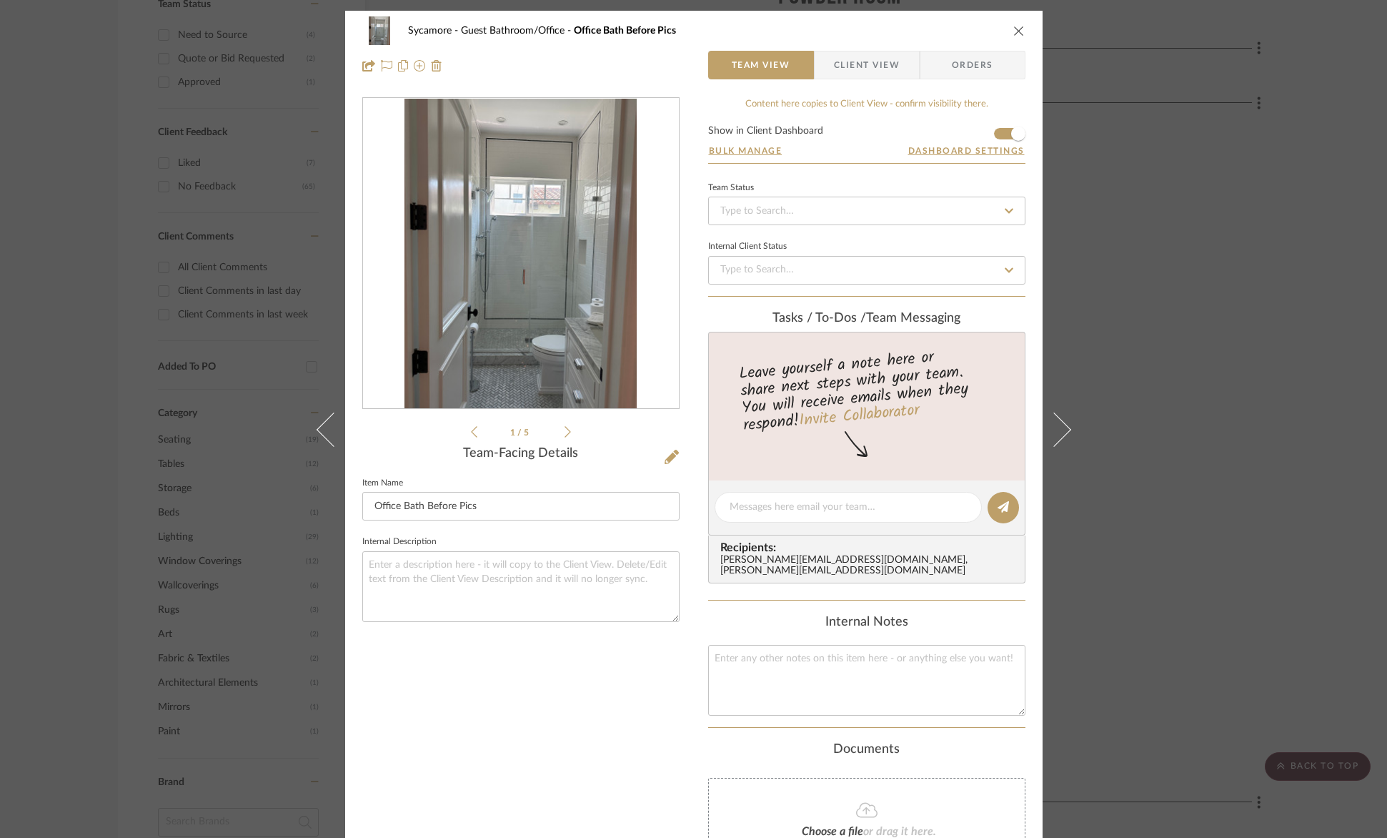
click at [1014, 31] on icon "close" at bounding box center [1019, 30] width 11 height 11
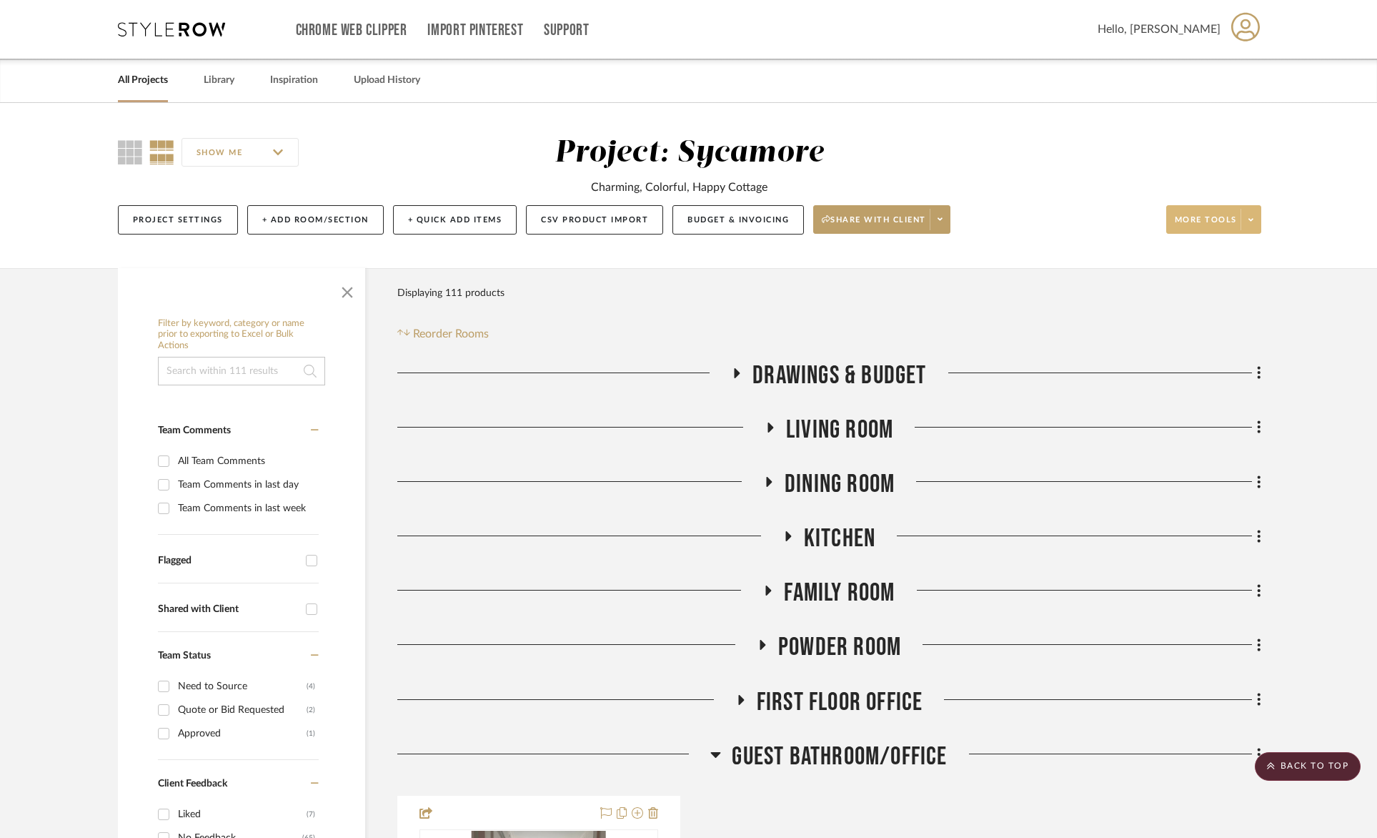
click at [1222, 218] on span "More tools" at bounding box center [1206, 224] width 62 height 21
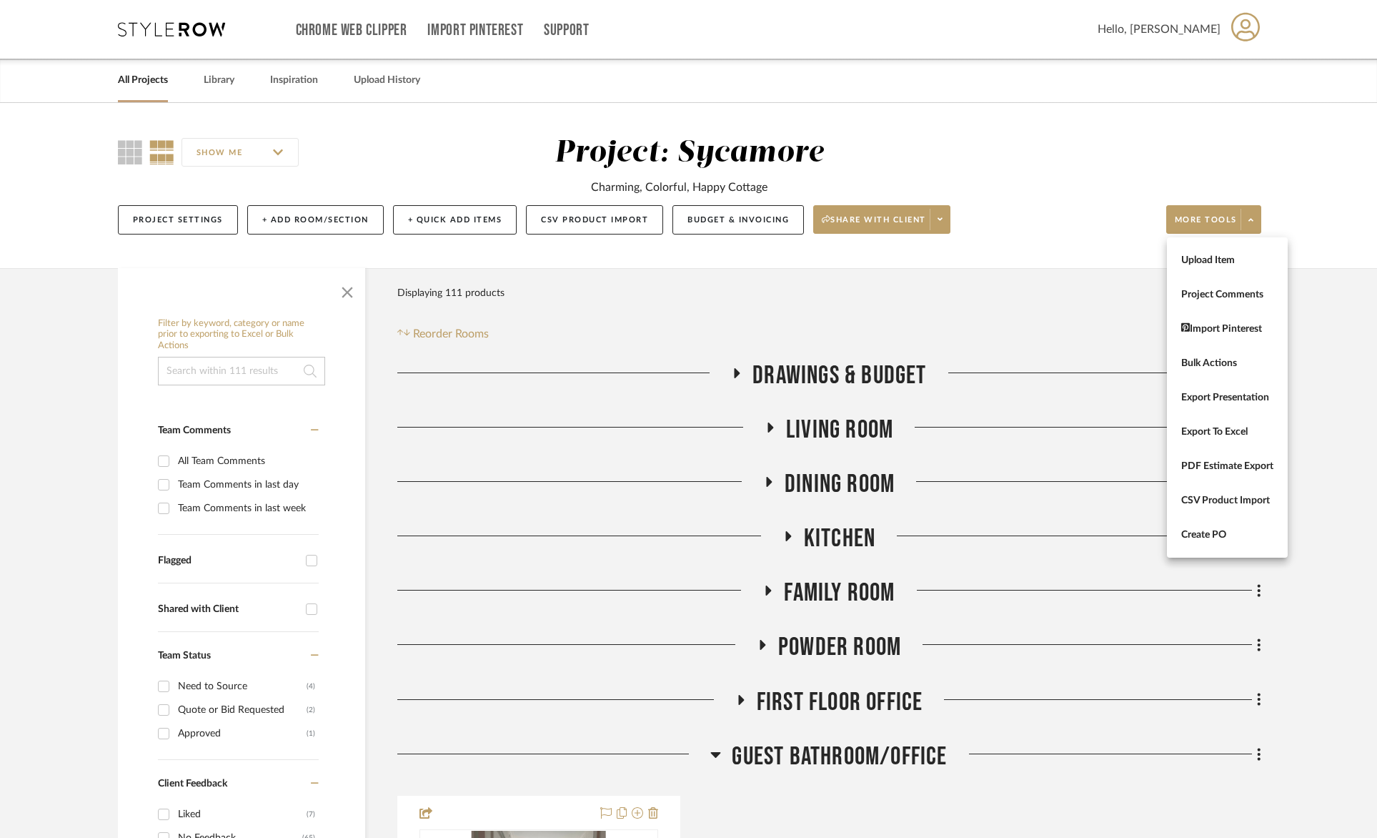
click at [1221, 256] on span "Upload Item" at bounding box center [1228, 260] width 92 height 12
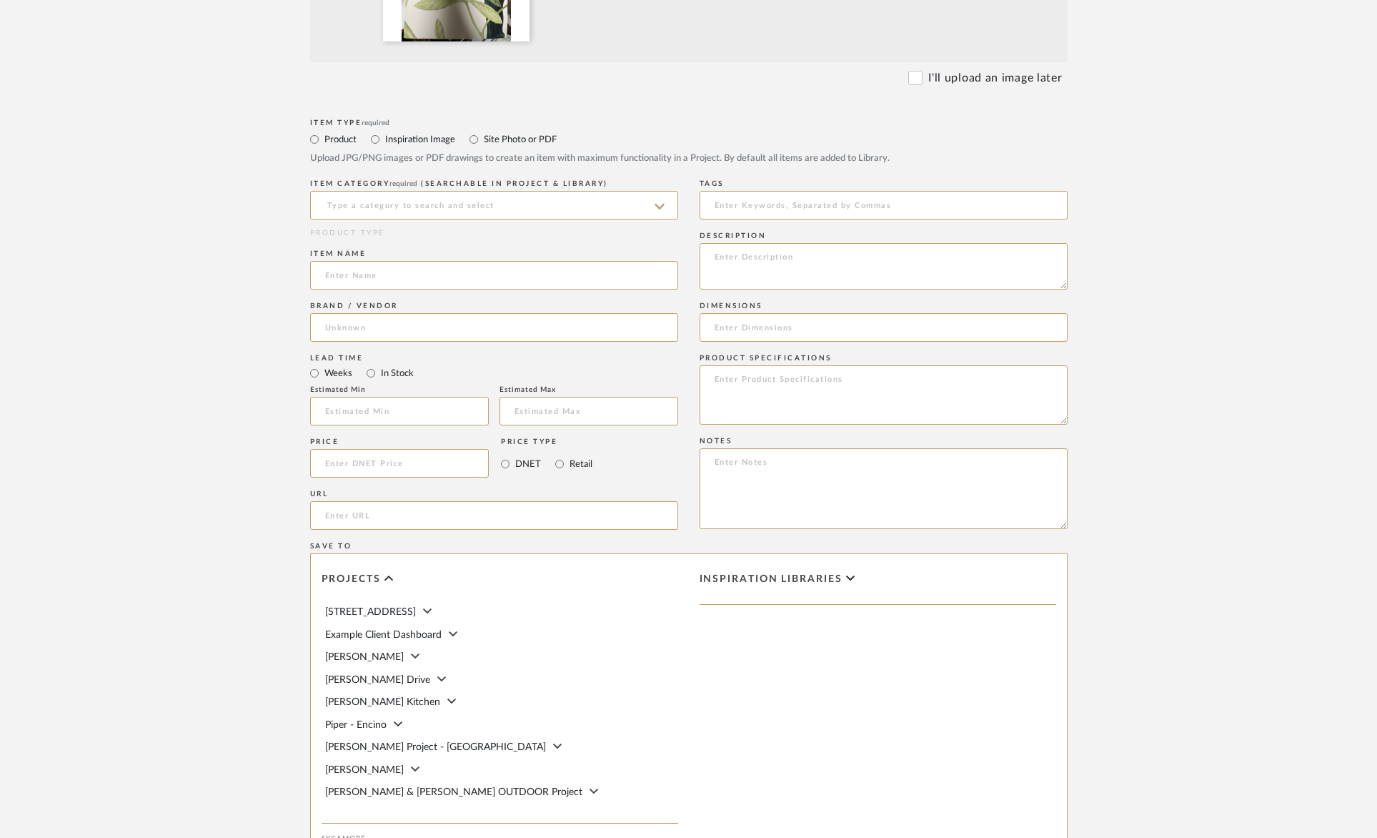
scroll to position [744, 0]
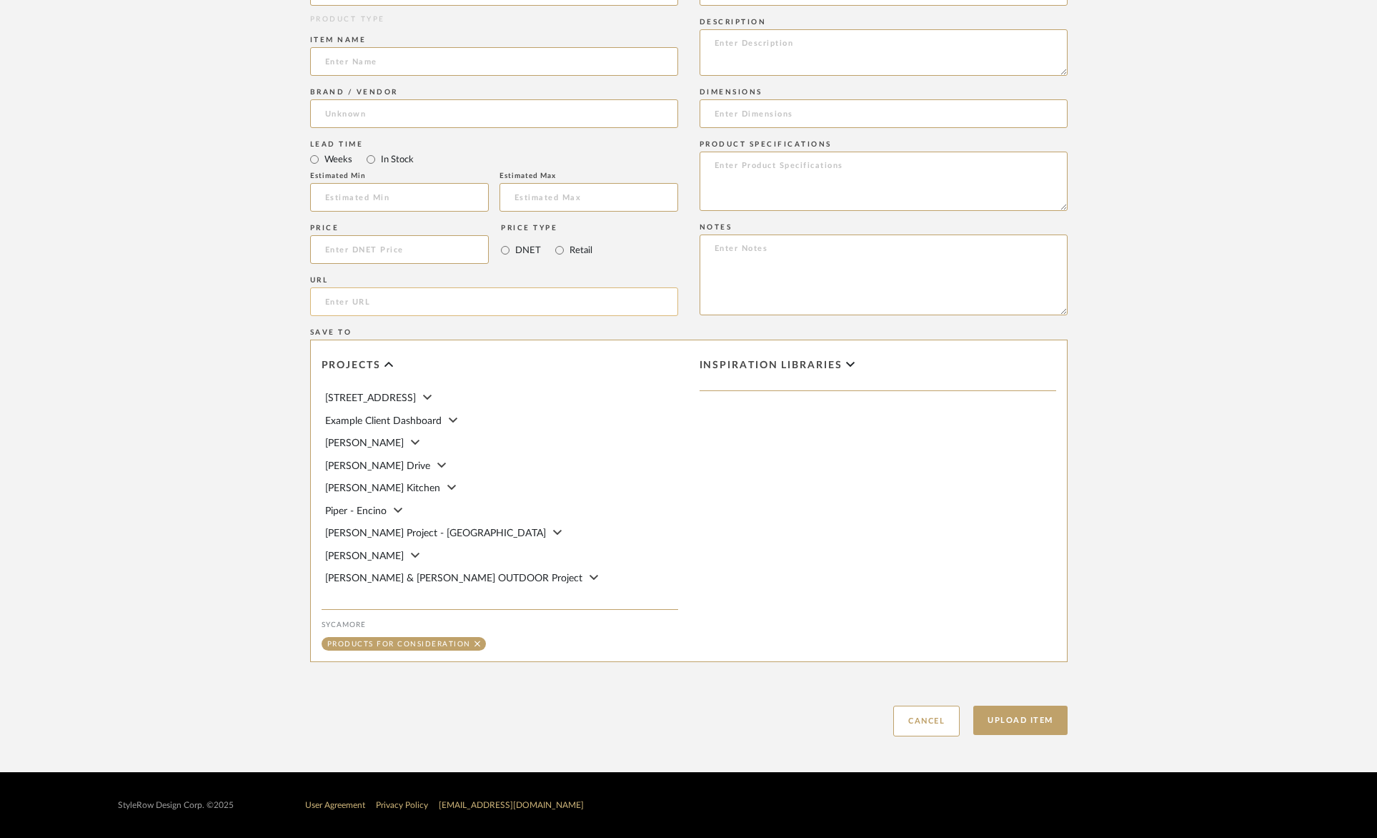
click at [402, 300] on input "url" at bounding box center [494, 301] width 368 height 29
paste input "https://designs.cowtan.com/Design/3095-04"
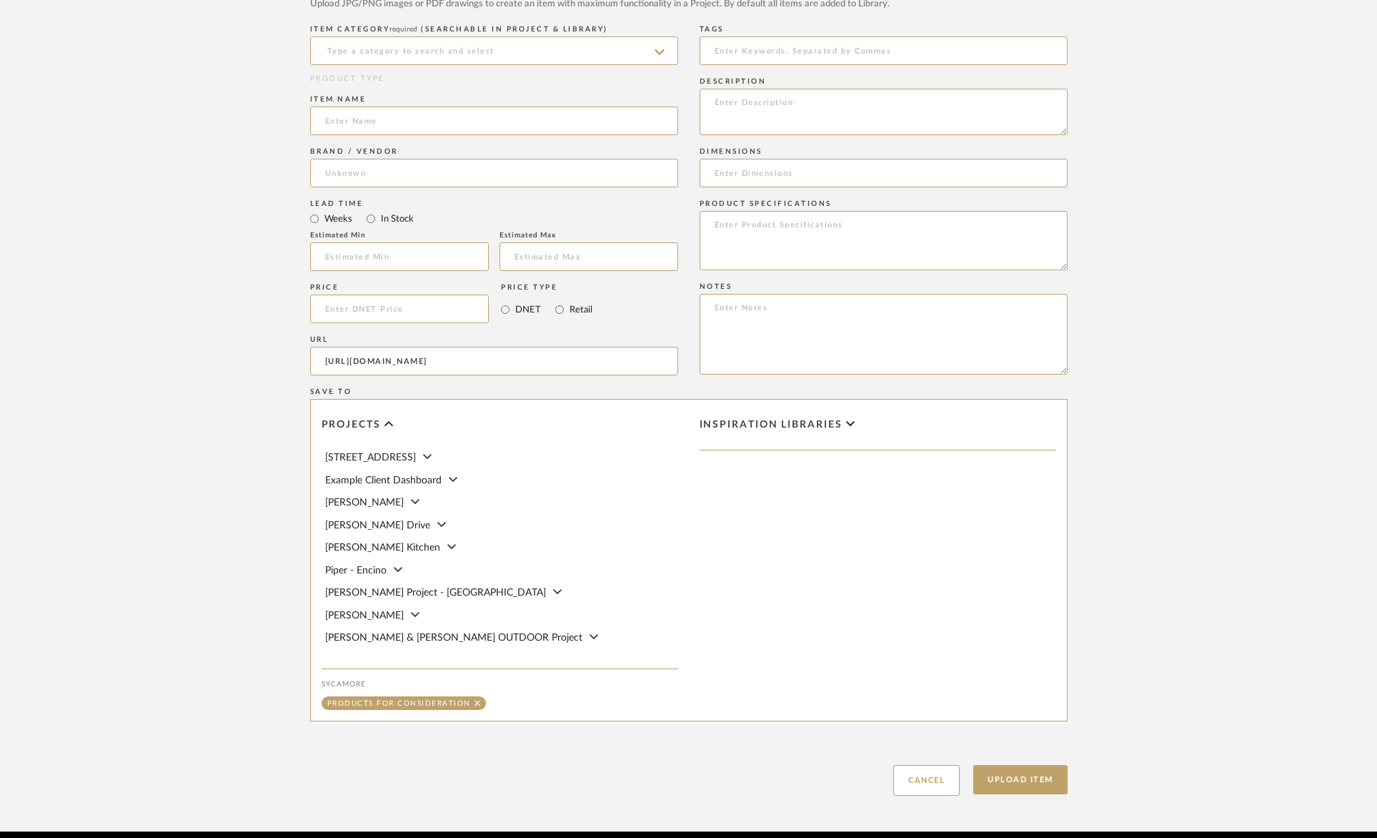
scroll to position [674, 0]
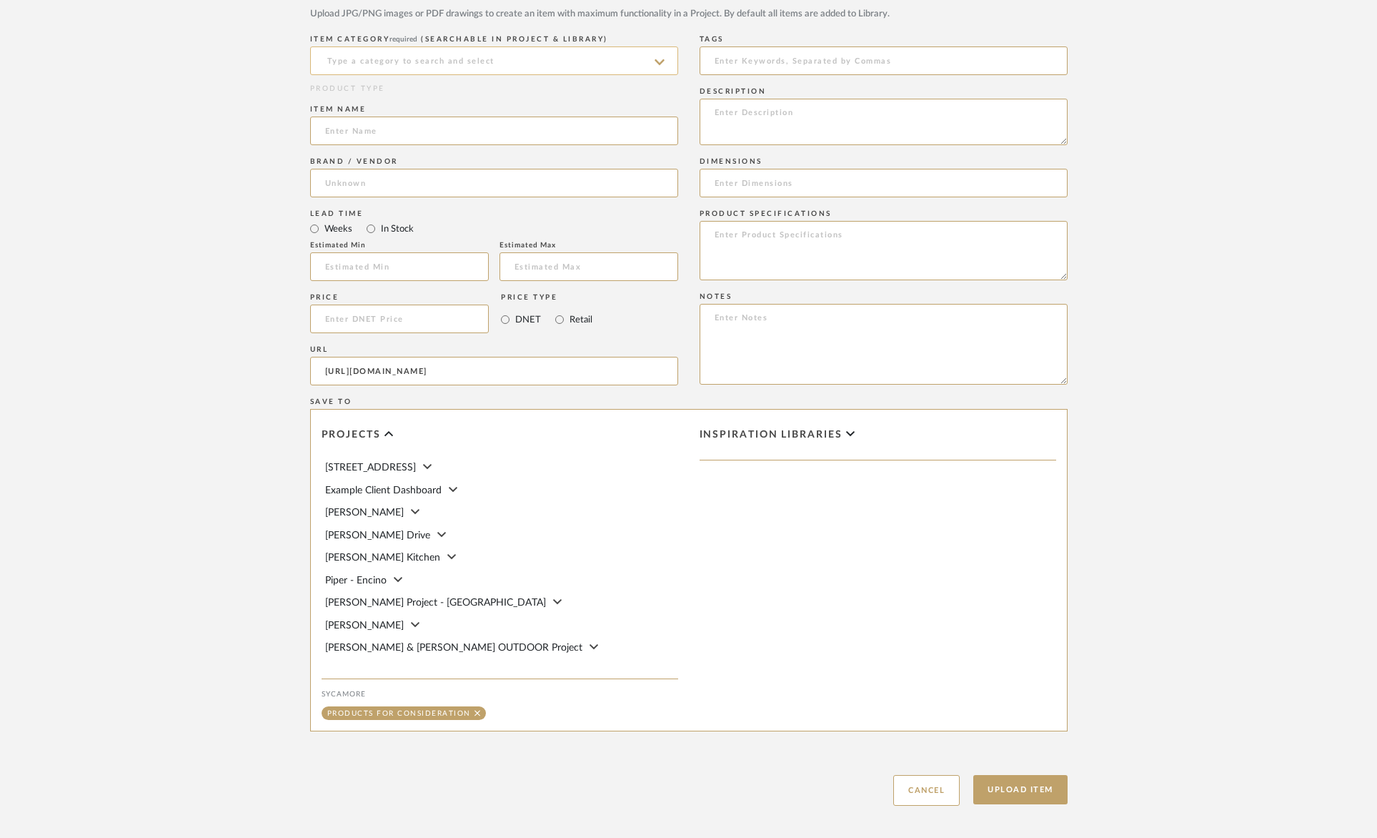
type input "https://designs.cowtan.com/Design/3095-04"
click at [416, 49] on input at bounding box center [494, 60] width 368 height 29
drag, startPoint x: 408, startPoint y: 99, endPoint x: 402, endPoint y: 119, distance: 20.3
click at [408, 100] on div "Wallpaper" at bounding box center [494, 97] width 367 height 36
type input "Wallpaper"
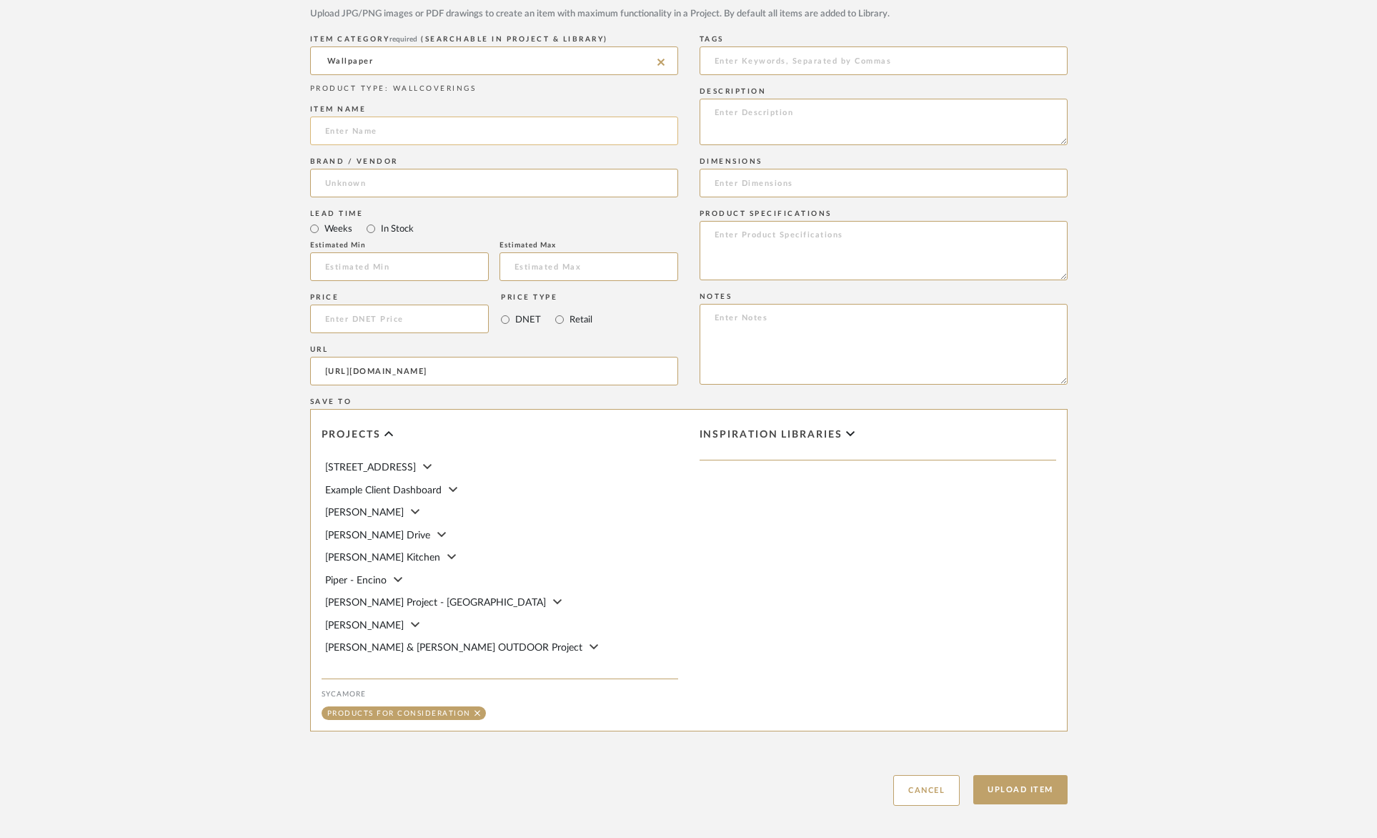
click at [392, 132] on input at bounding box center [494, 131] width 368 height 29
type input "S"
type input "W"
type input "Salengro Kaki wallpaper"
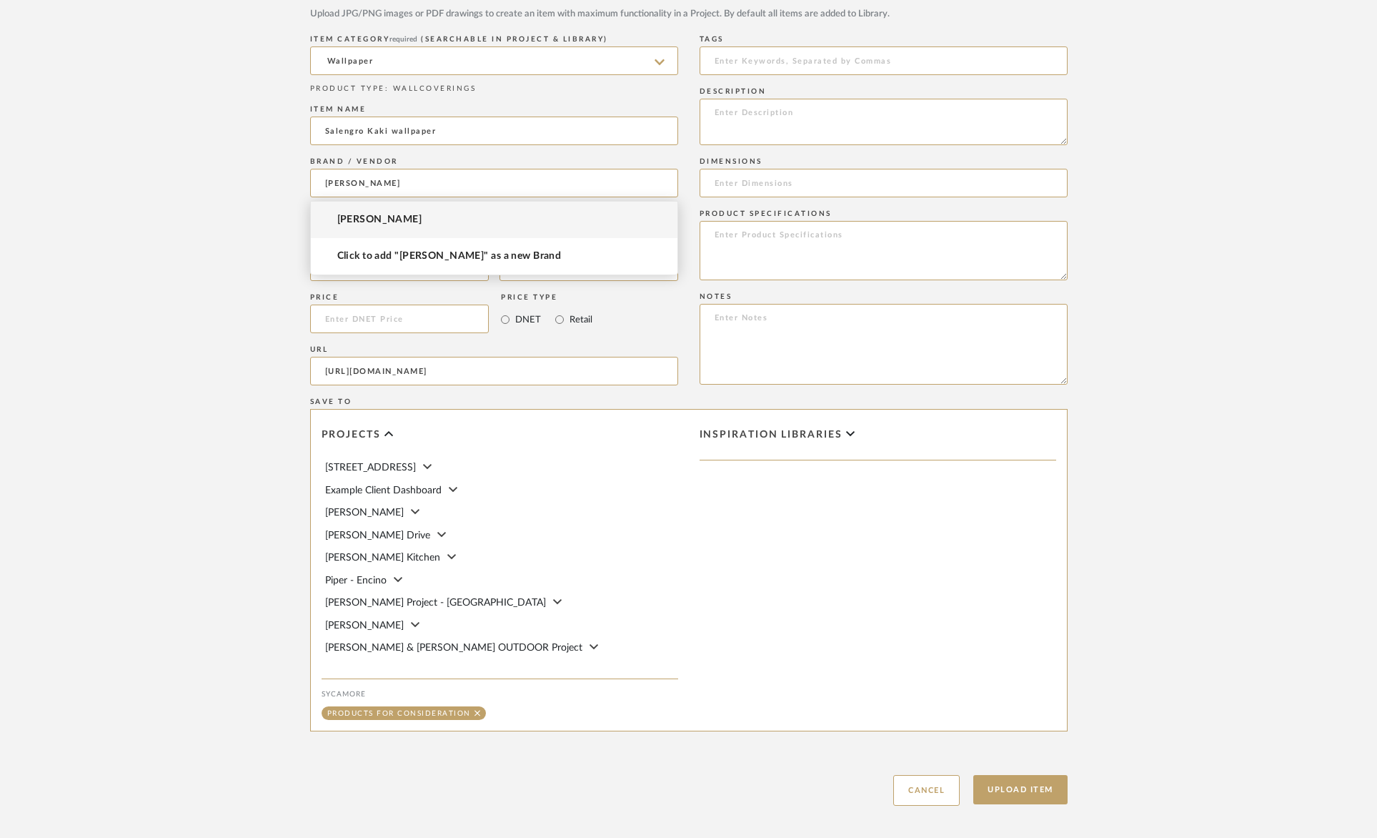
click at [399, 217] on span "Manuel Canovas" at bounding box center [379, 220] width 85 height 12
type input "Manuel Canovas"
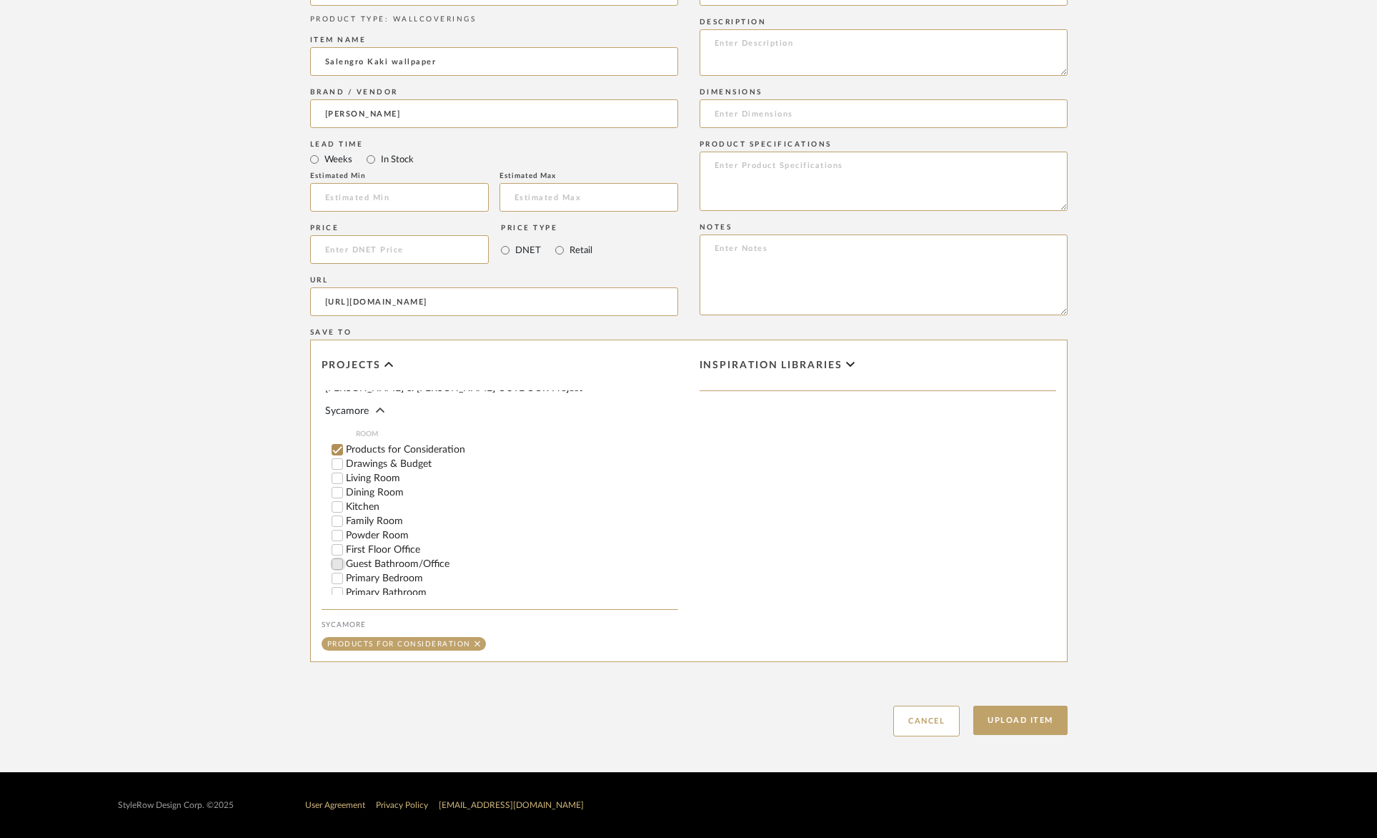
click at [337, 557] on input "Guest Bathroom/Office" at bounding box center [337, 564] width 14 height 14
checkbox input "false"
click at [1052, 709] on button "Upload Item" at bounding box center [1021, 719] width 94 height 29
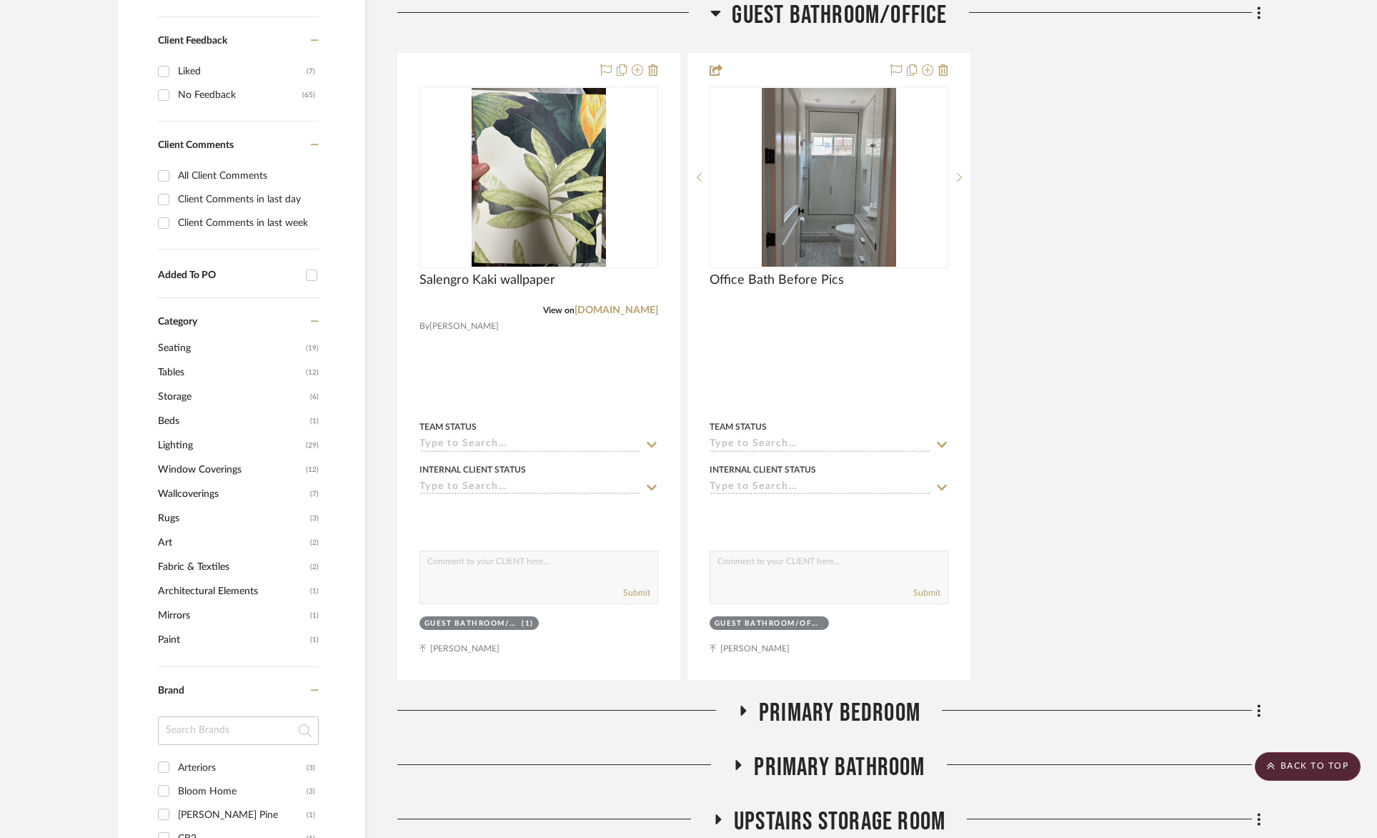
scroll to position [741, 0]
click at [883, 11] on span "Guest Bathroom/Office" at bounding box center [839, 15] width 215 height 31
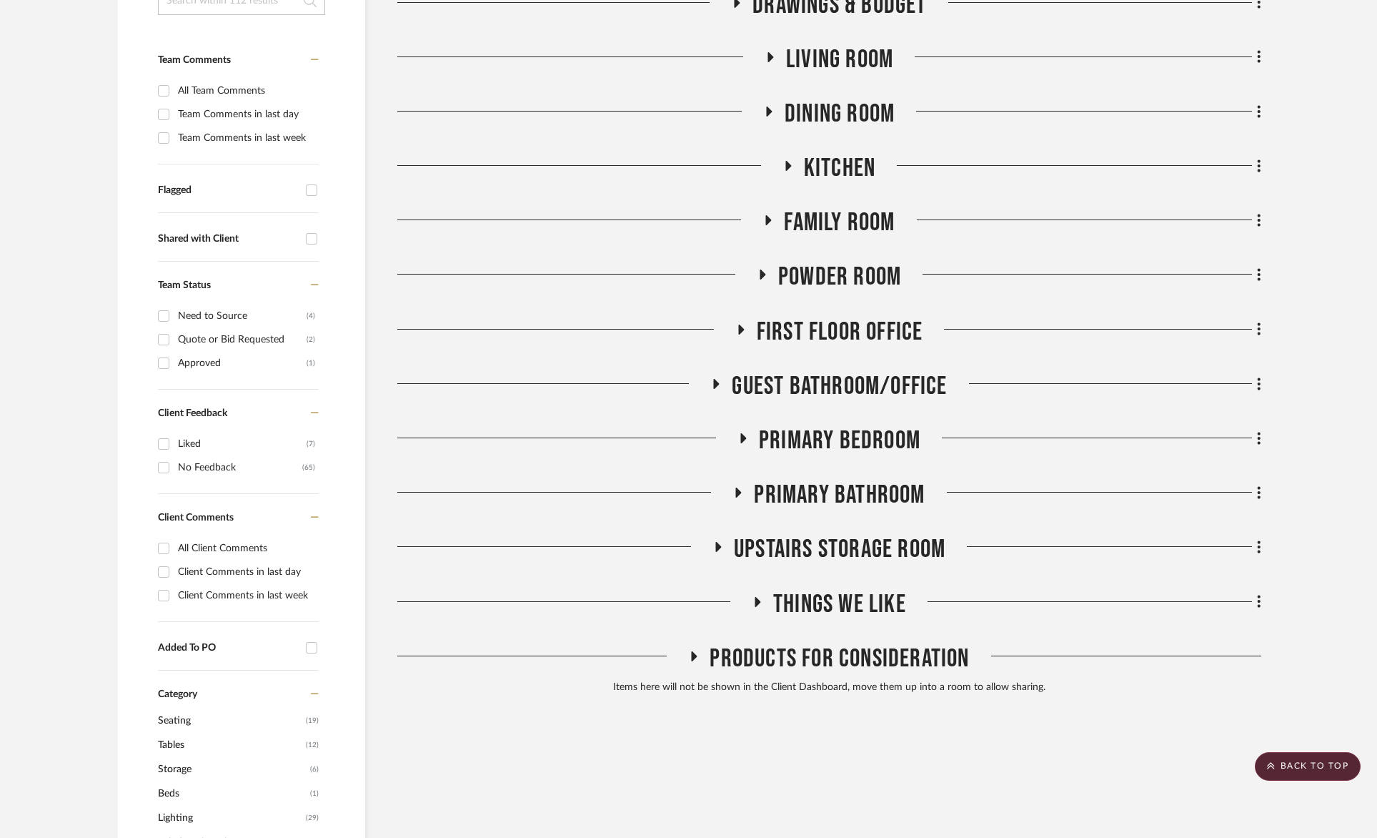
scroll to position [304, 0]
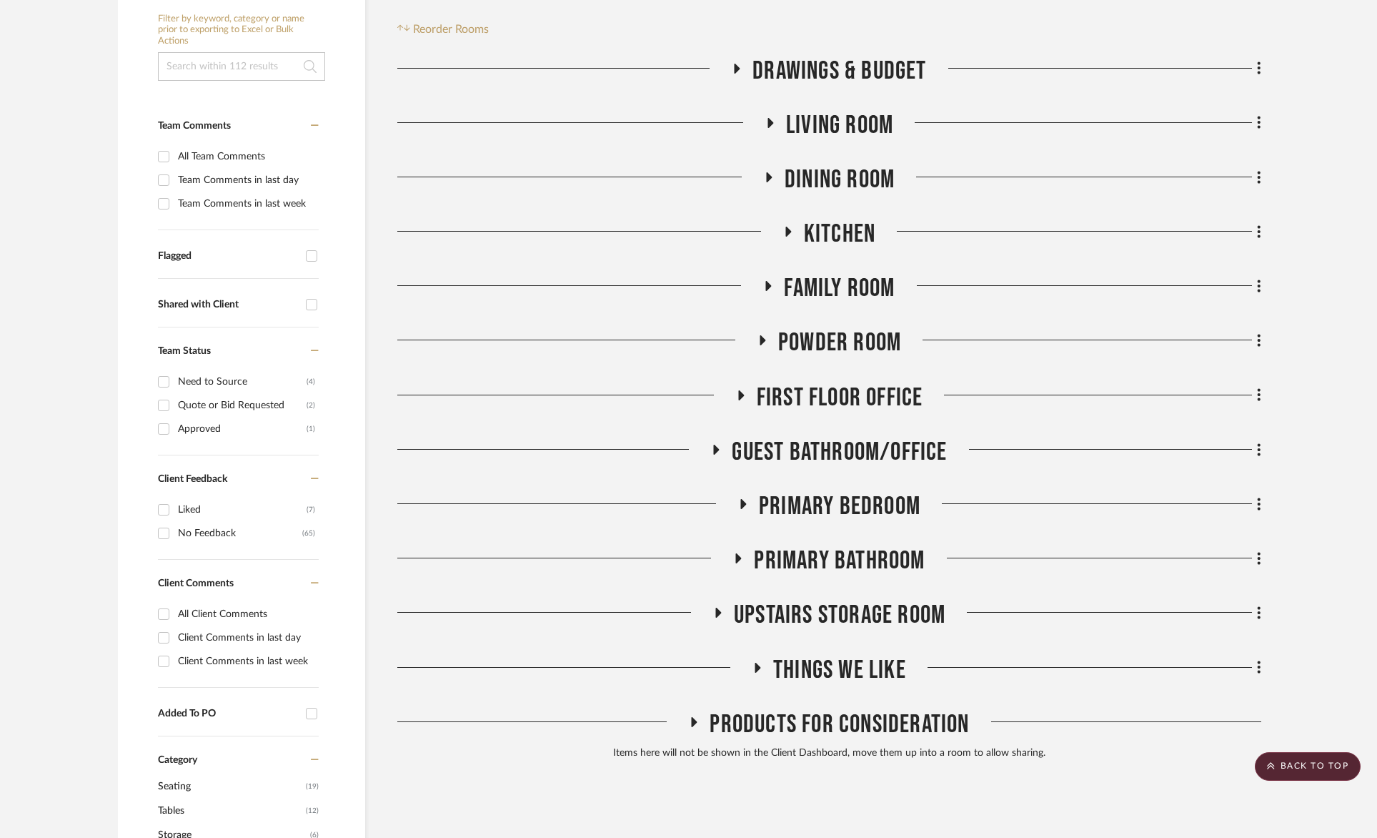
click at [827, 395] on span "First Floor Office" at bounding box center [840, 397] width 167 height 31
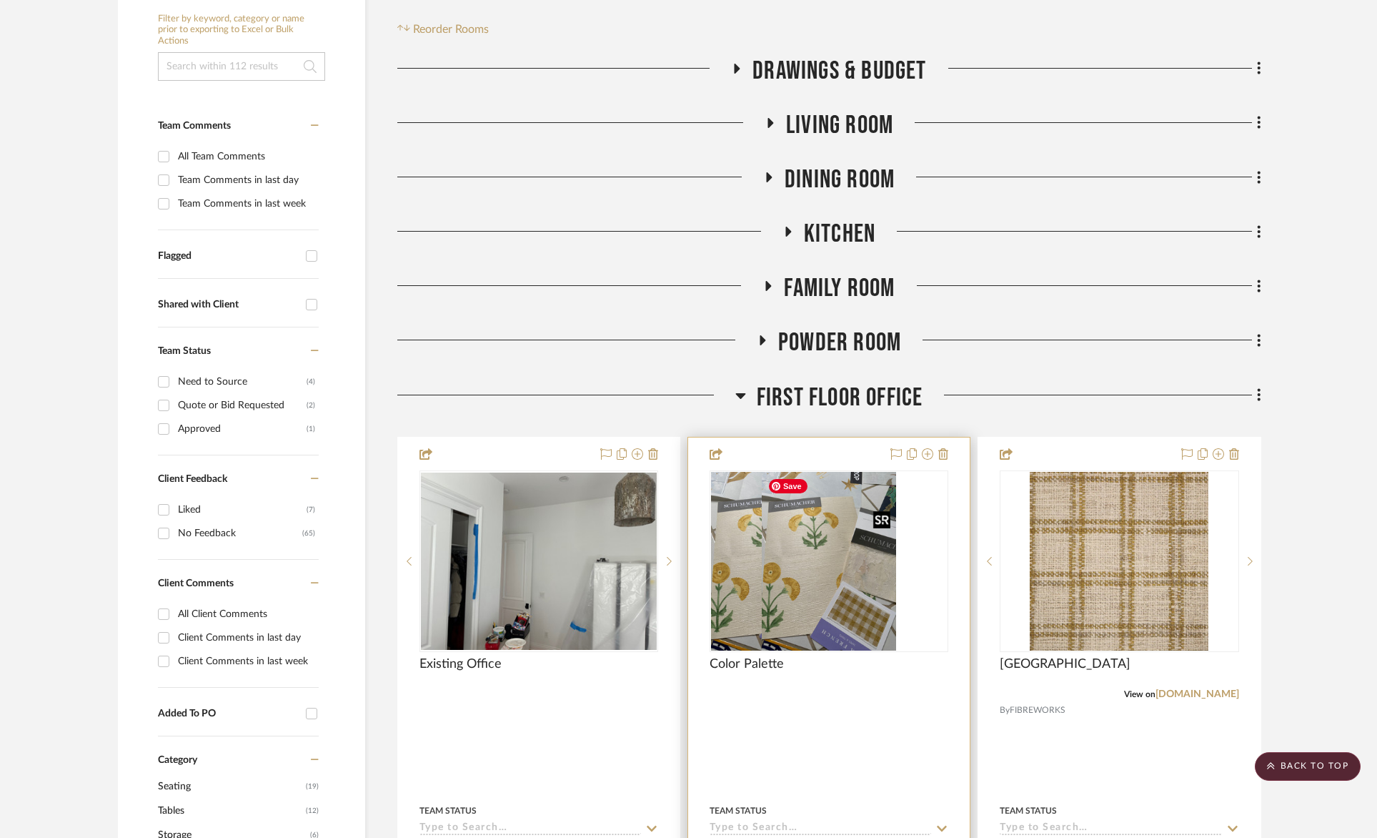
scroll to position [845, 0]
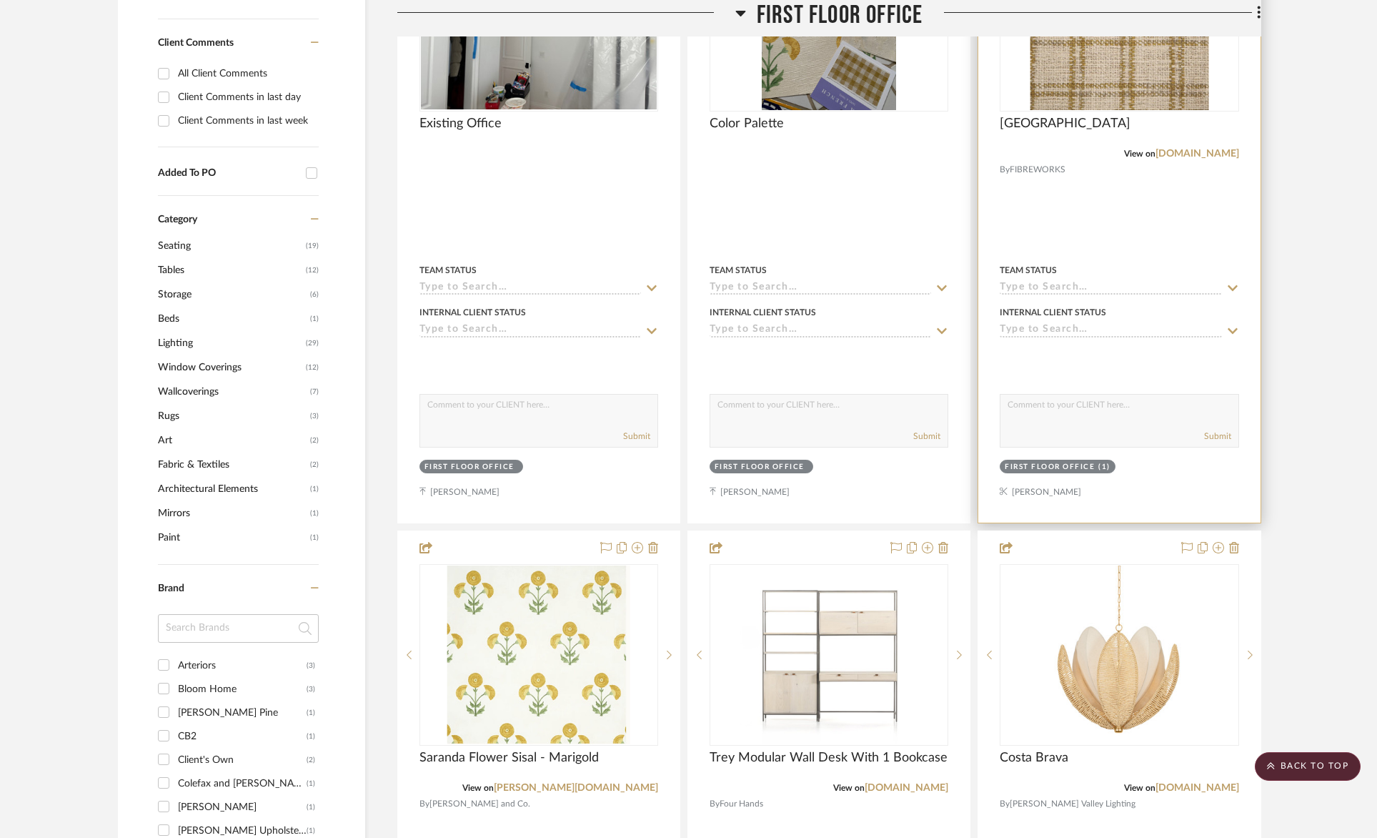
click at [1106, 68] on img "0" at bounding box center [1119, 20] width 179 height 179
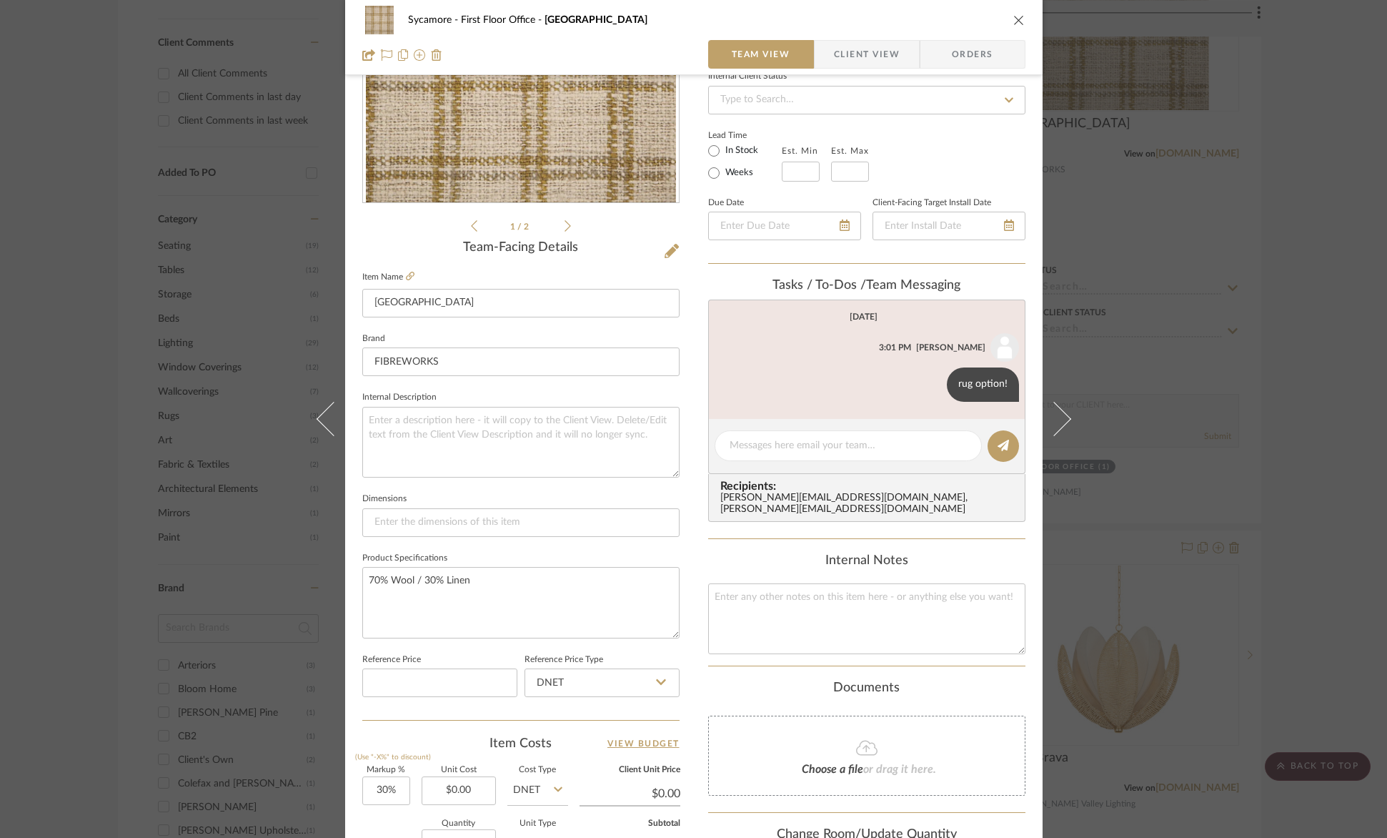
scroll to position [357, 0]
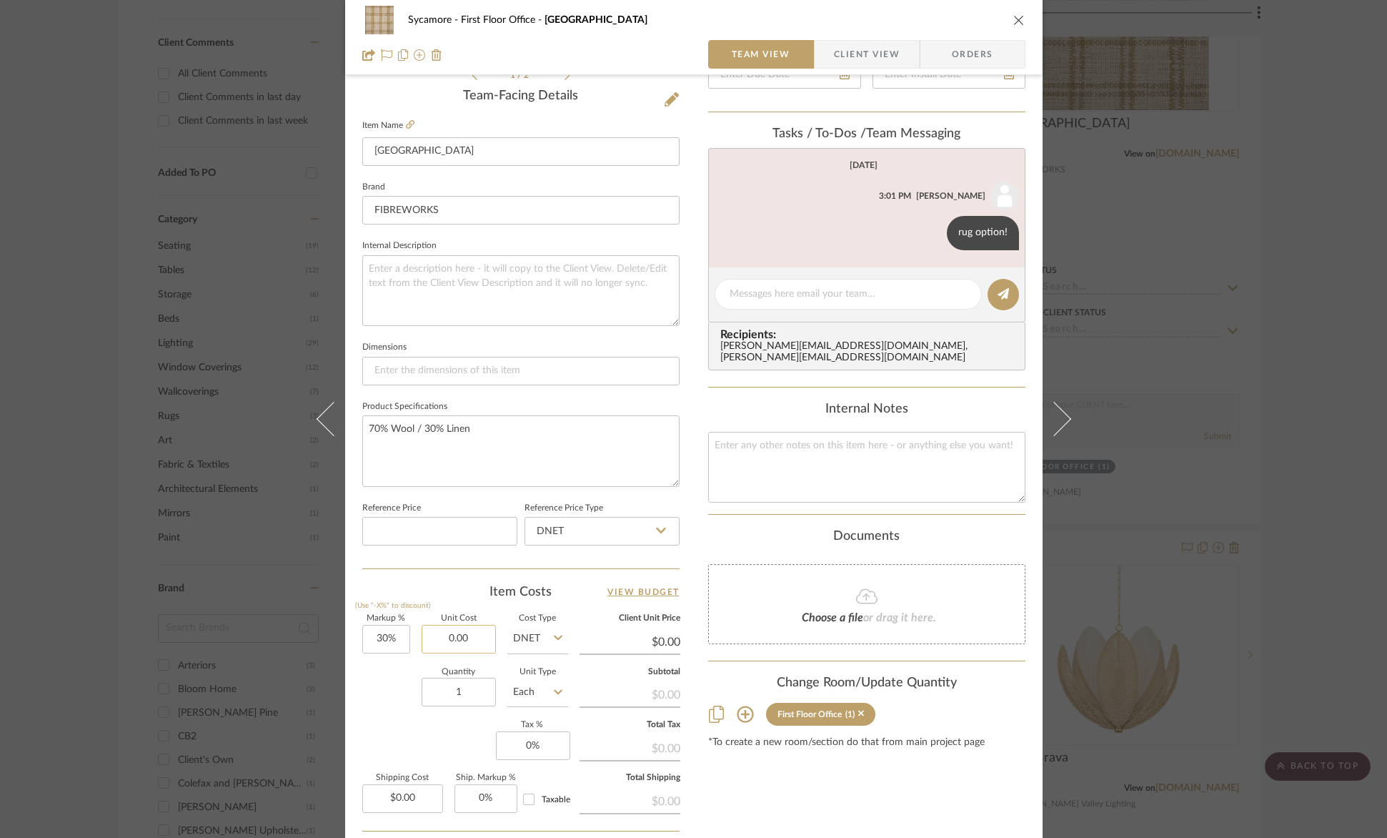
click at [438, 635] on input "0.00" at bounding box center [459, 639] width 74 height 29
paste input "2180.6"
type input "$2,180.60"
type input "$2,834.78"
click at [838, 302] on div at bounding box center [848, 294] width 267 height 31
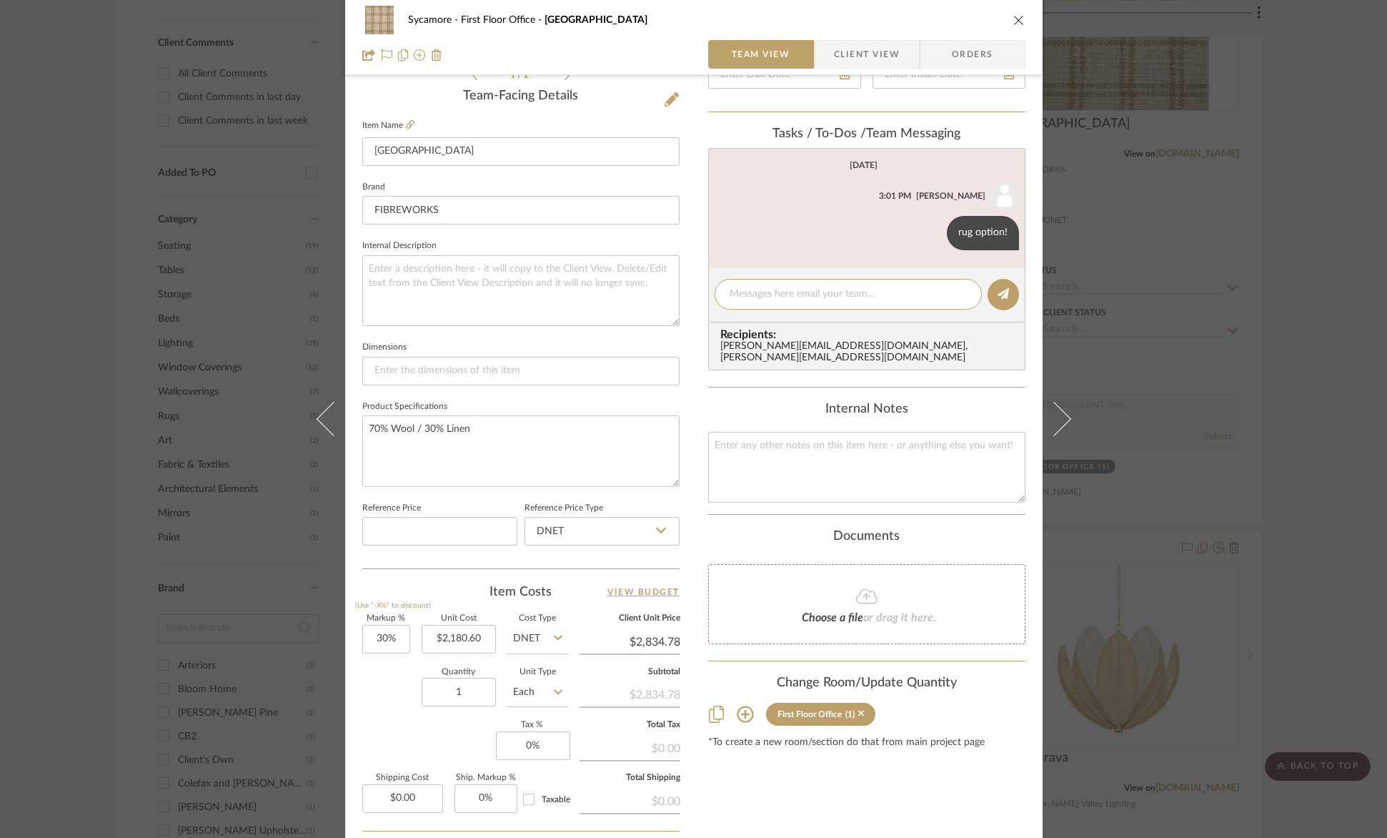
drag, startPoint x: 841, startPoint y: 296, endPoint x: 872, endPoint y: 267, distance: 43.0
click at [841, 296] on textarea at bounding box center [848, 294] width 237 height 15
type textarea "$2900 her price.."
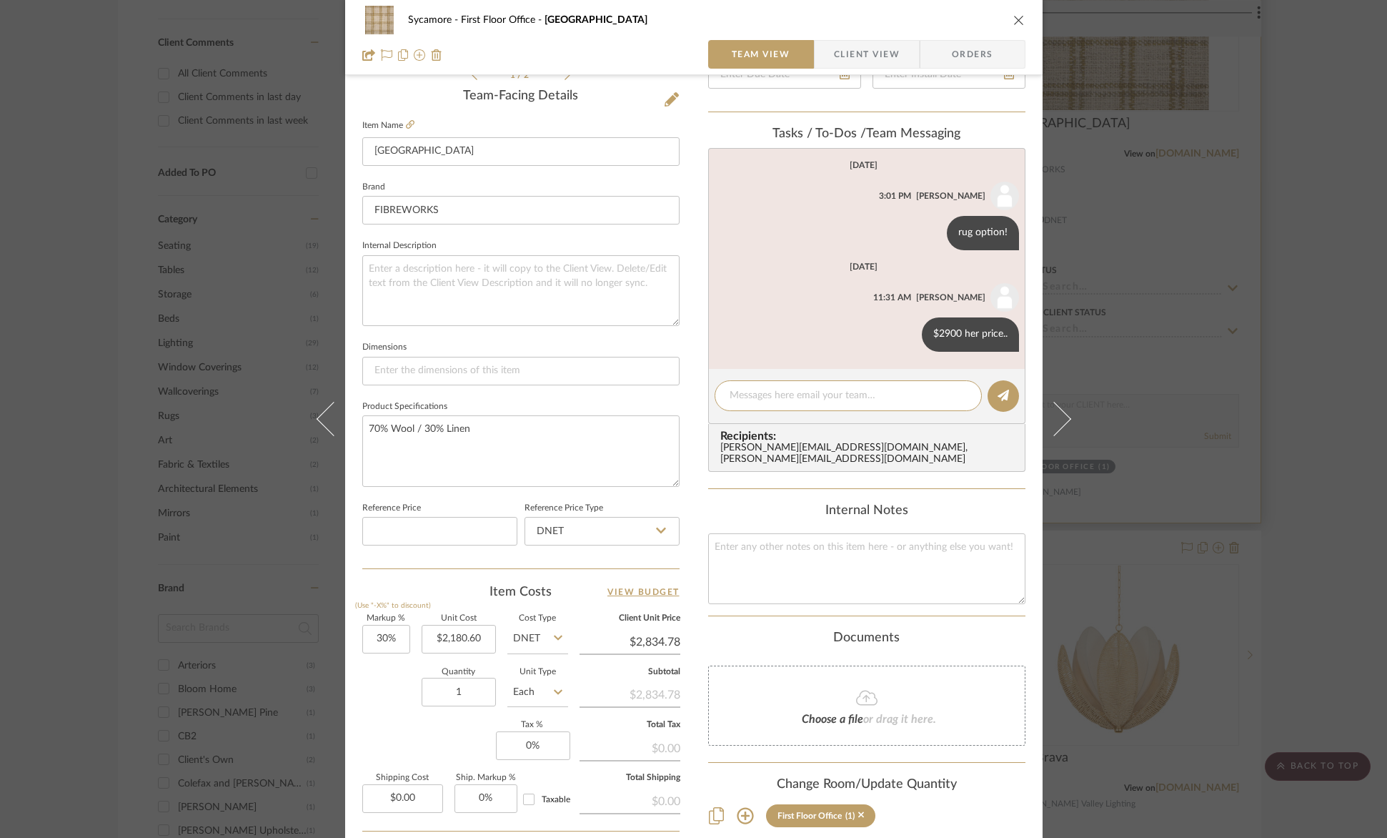
drag, startPoint x: 1014, startPoint y: 16, endPoint x: 1048, endPoint y: 222, distance: 208.7
click at [1014, 16] on icon "close" at bounding box center [1019, 19] width 11 height 11
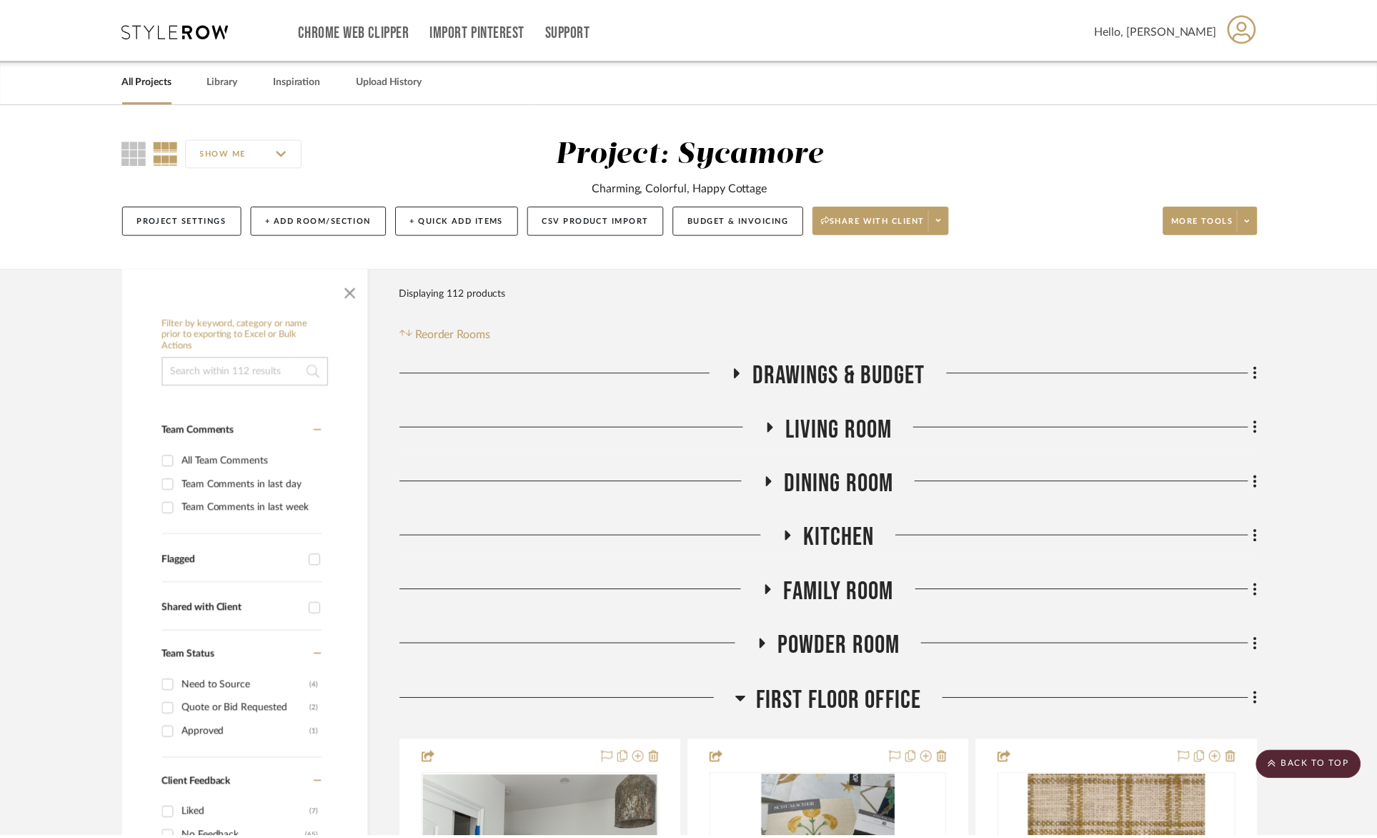
scroll to position [845, 0]
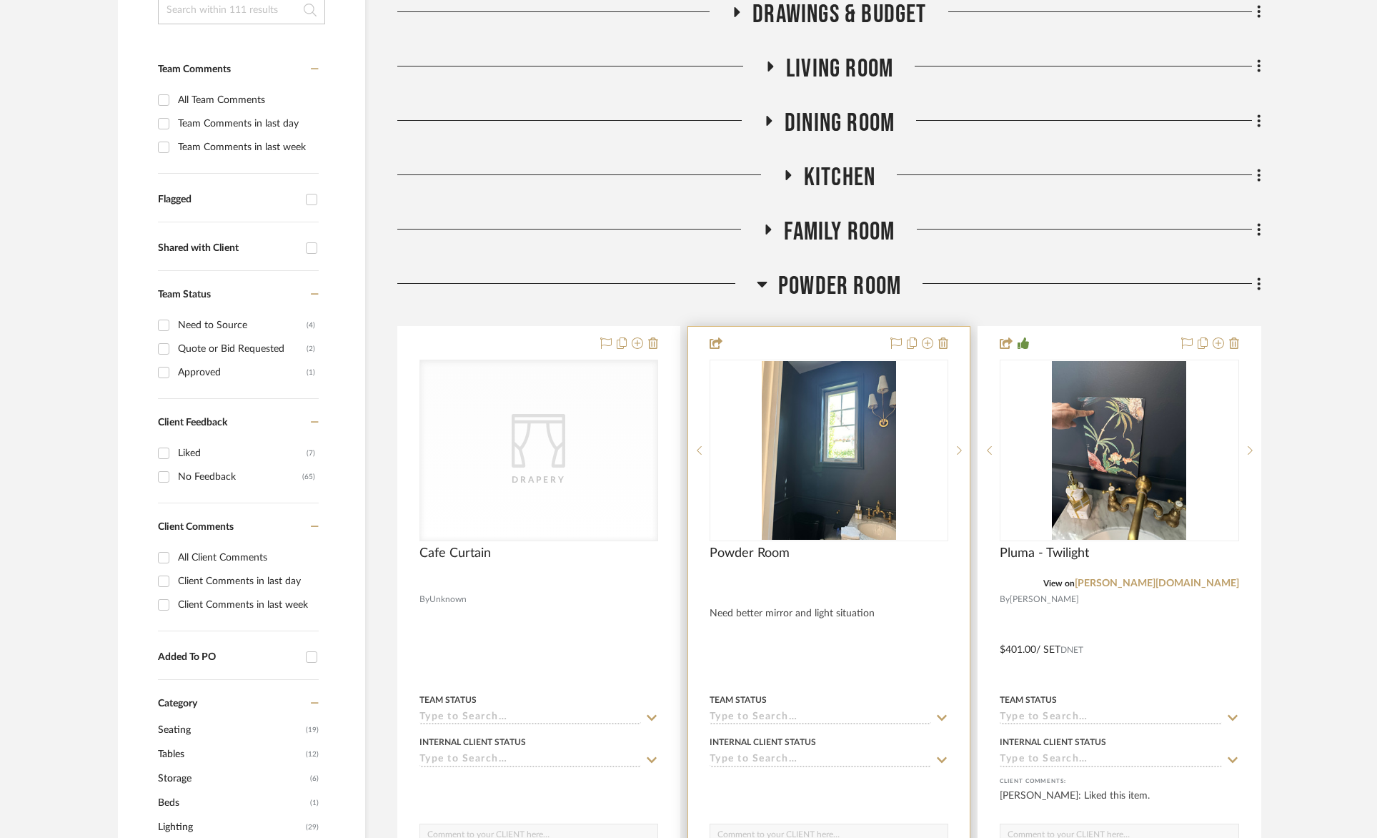
scroll to position [555, 0]
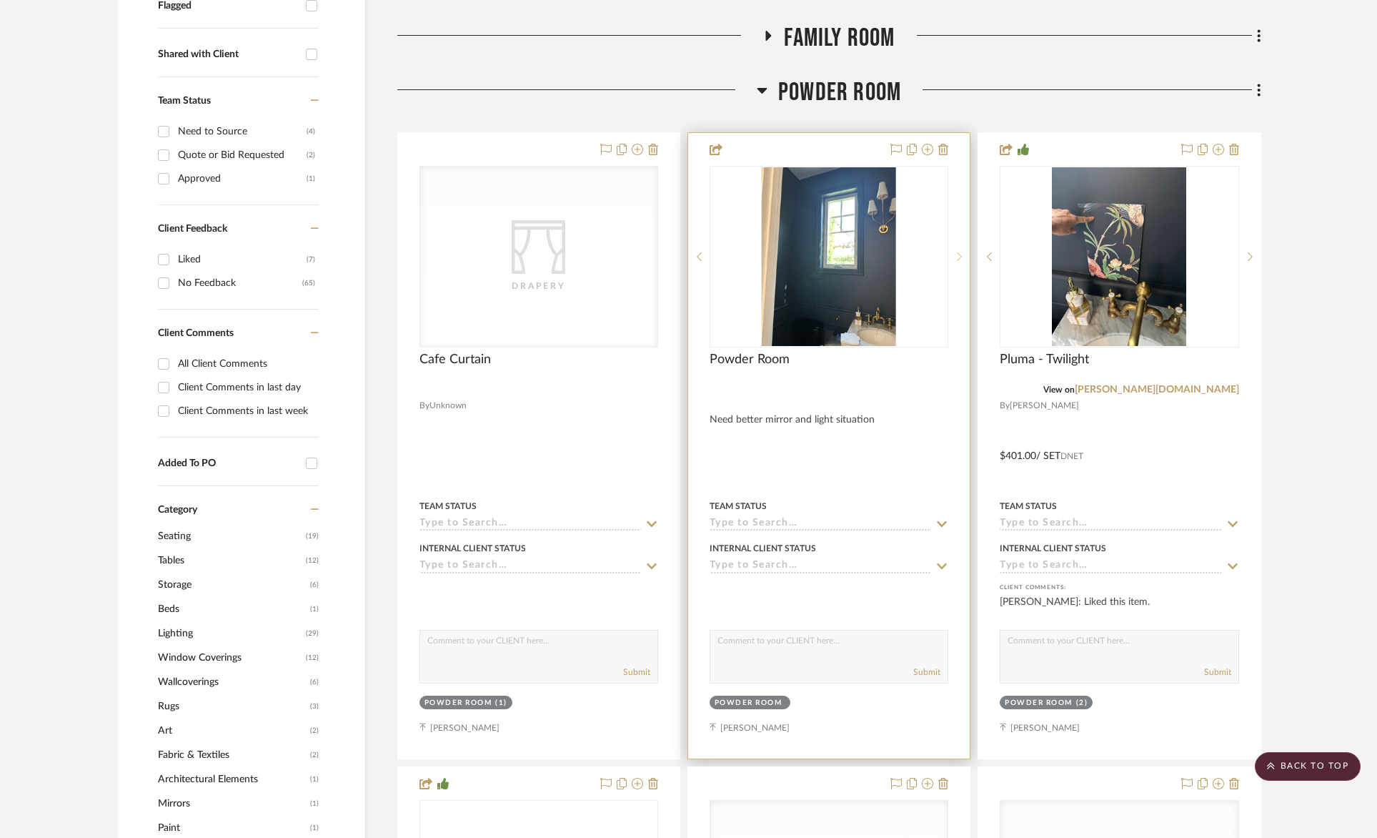
click at [963, 255] on sr-next-btn at bounding box center [958, 257] width 21 height 10
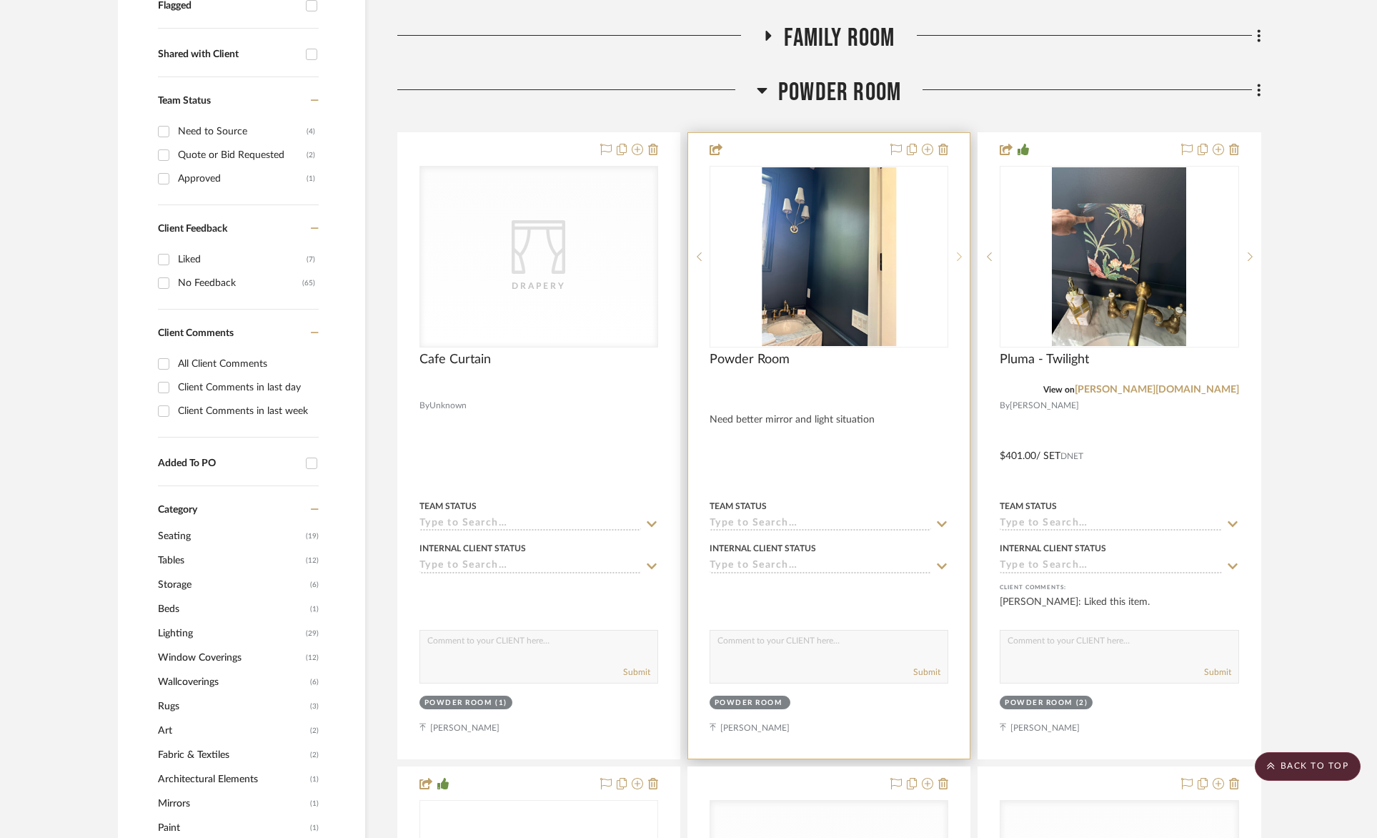
click at [963, 255] on sr-next-btn at bounding box center [958, 257] width 21 height 10
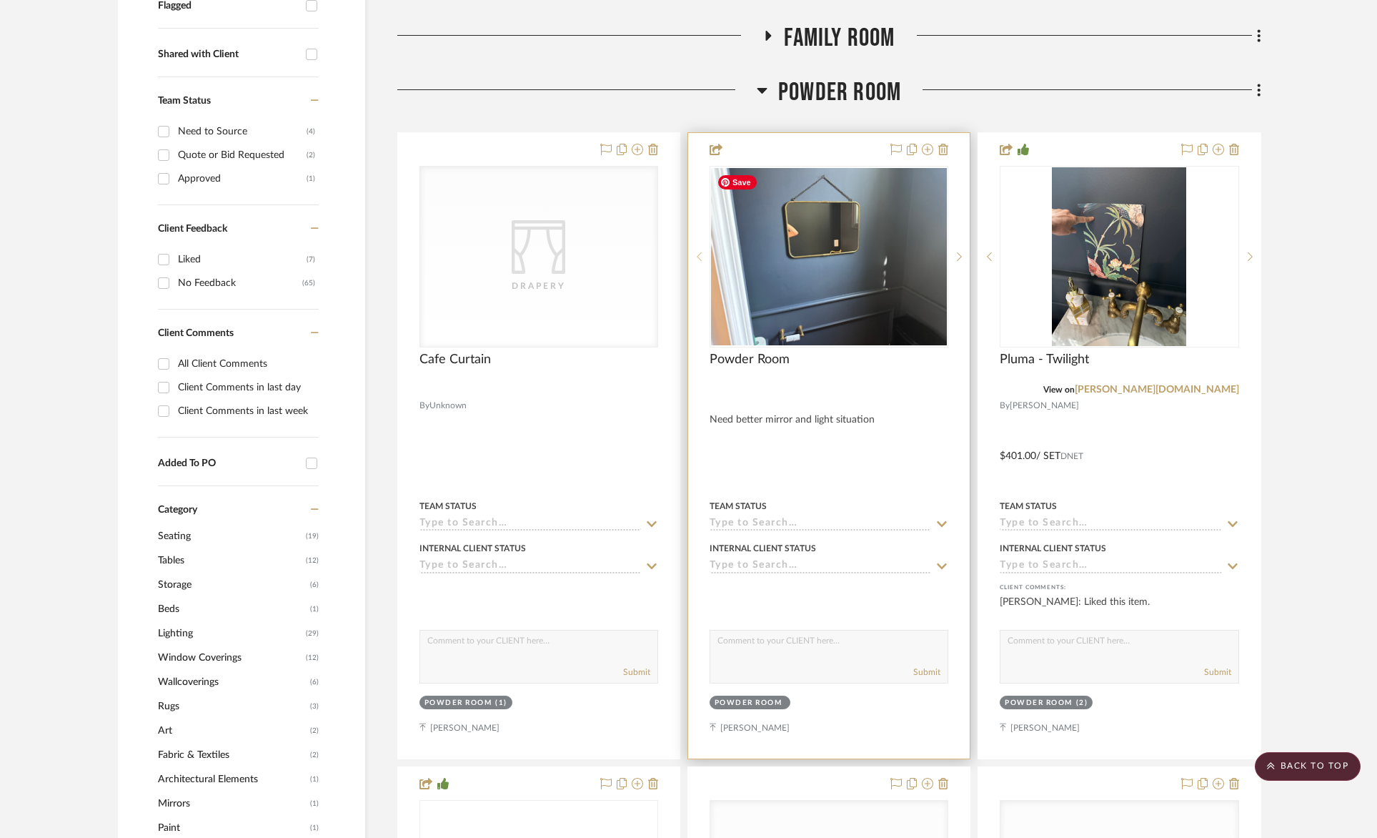
click at [697, 255] on icon at bounding box center [699, 257] width 5 height 10
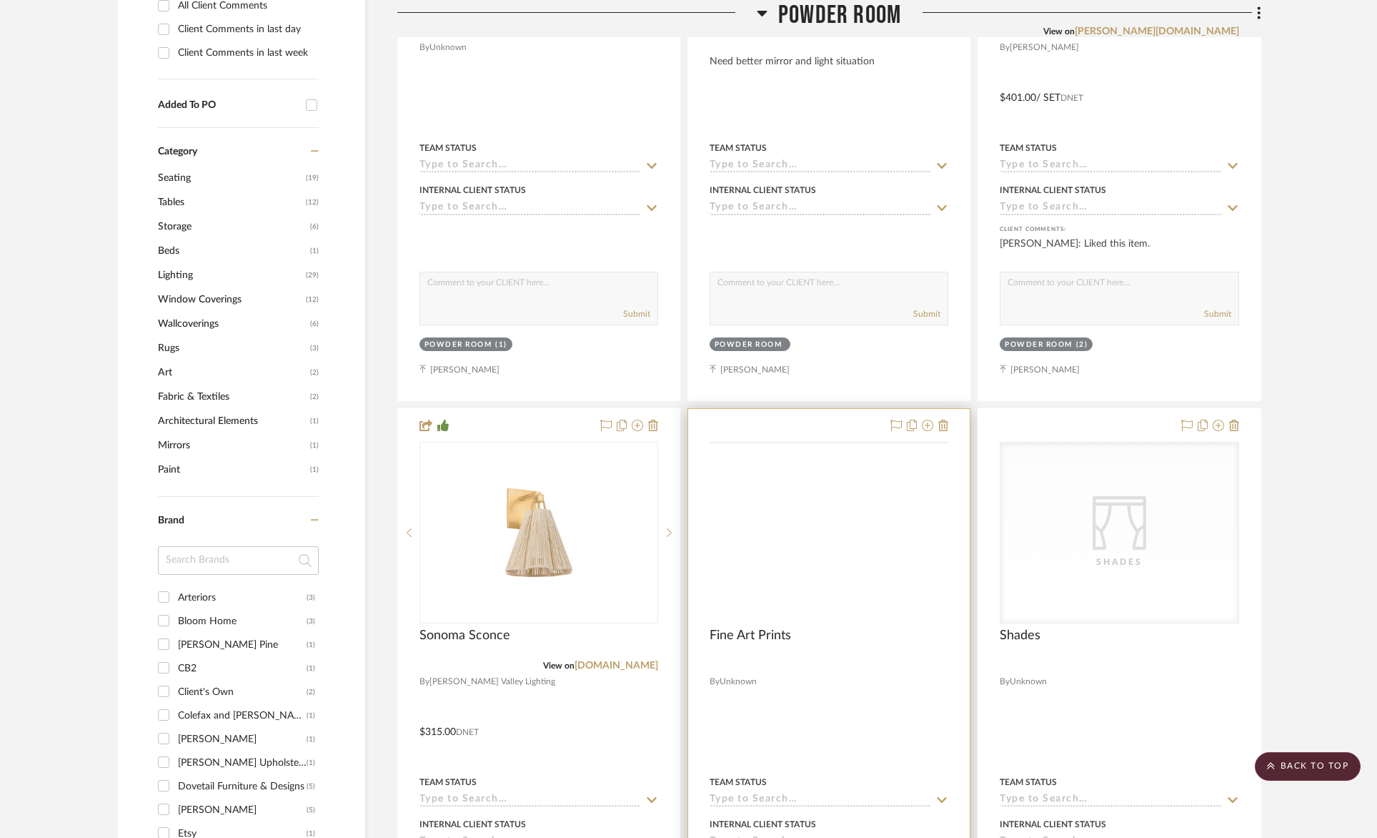
scroll to position [1072, 0]
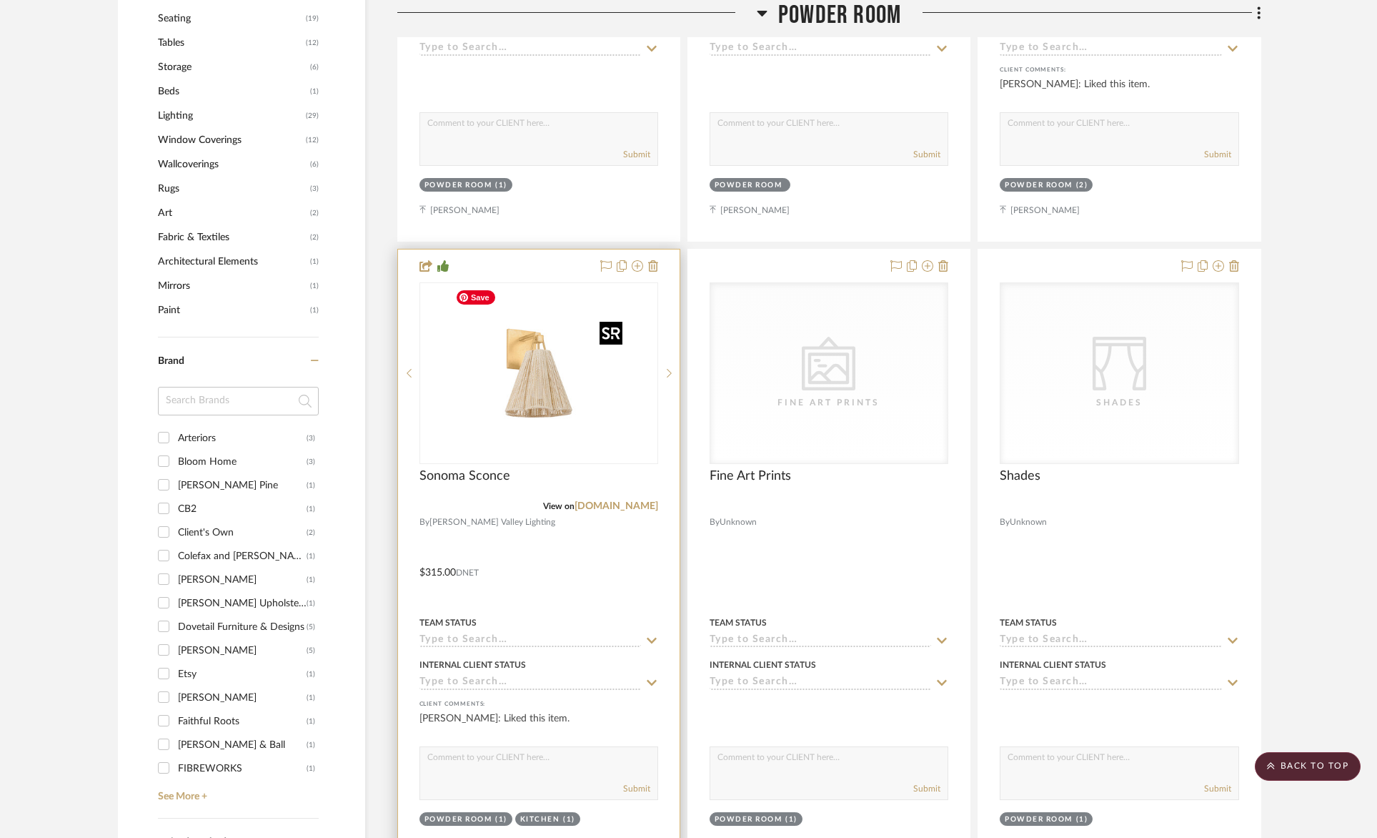
click at [0, 0] on img at bounding box center [0, 0] width 0 height 0
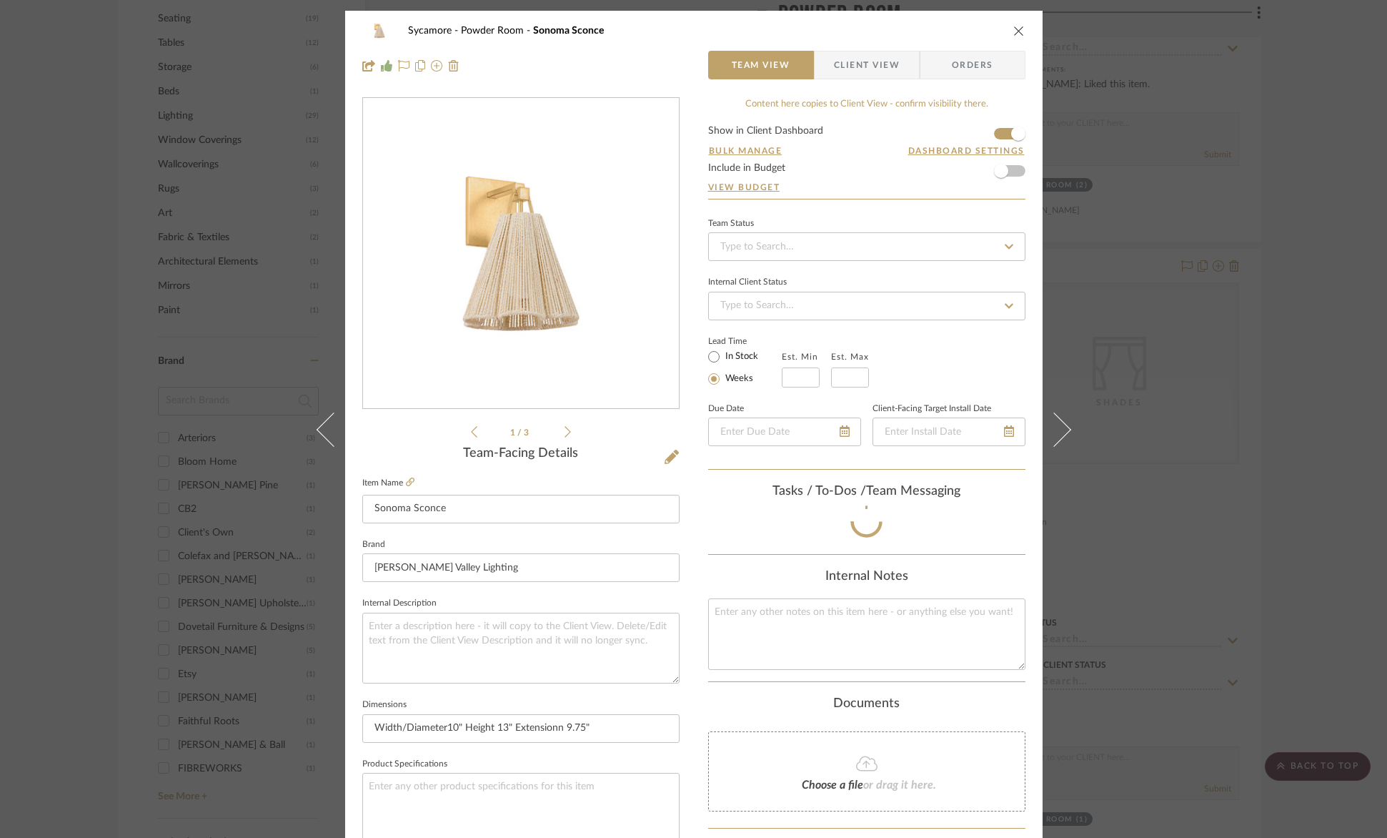
scroll to position [113, 0]
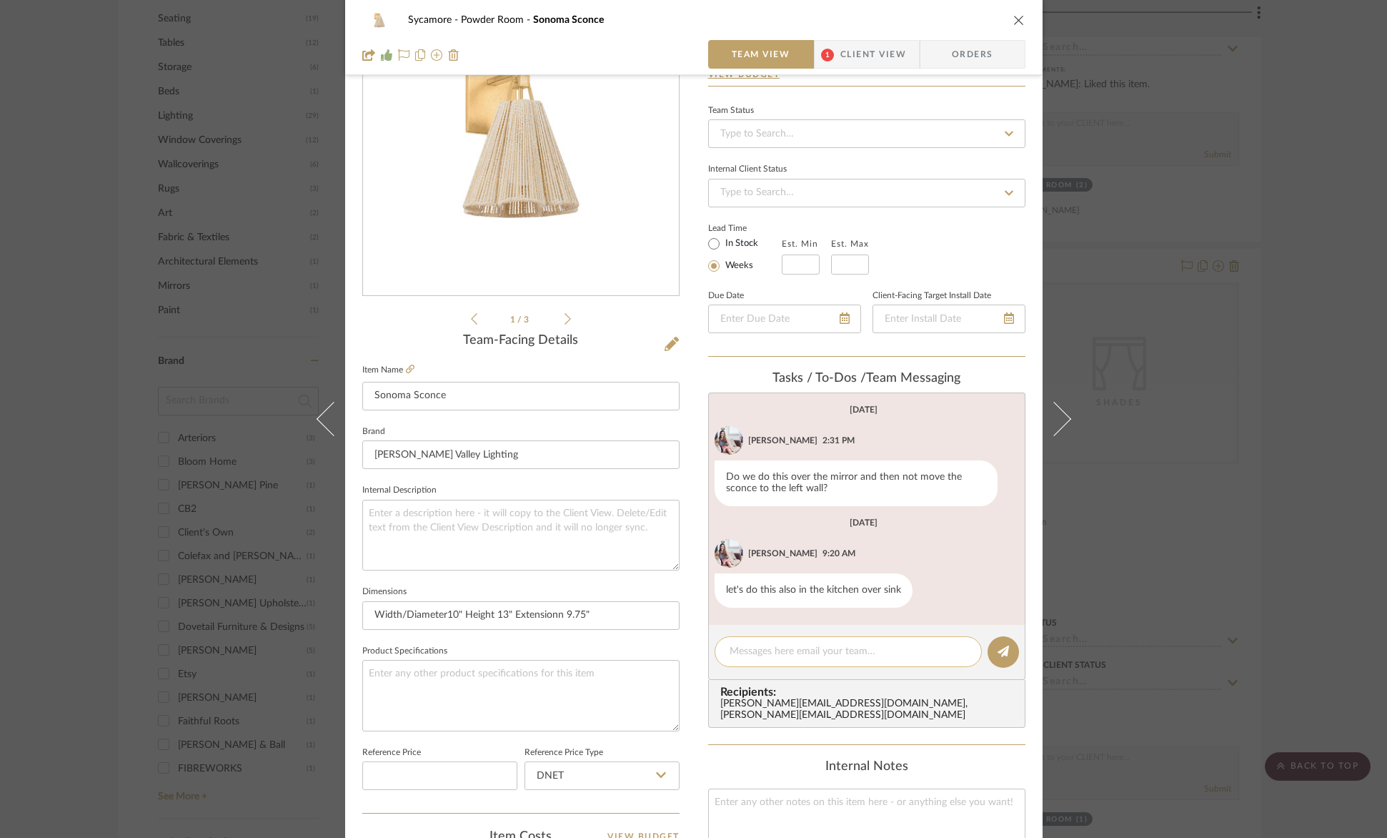
click at [797, 659] on div at bounding box center [848, 651] width 267 height 31
click at [811, 651] on textarea at bounding box center [848, 651] width 237 height 15
type textarea "yes - do we have the space?"
click at [1169, 527] on div "Sycamore Powder Room Sonoma Sconce Team View 1 Client View Orders 1 / 3 Team-Fa…" at bounding box center [693, 419] width 1387 height 838
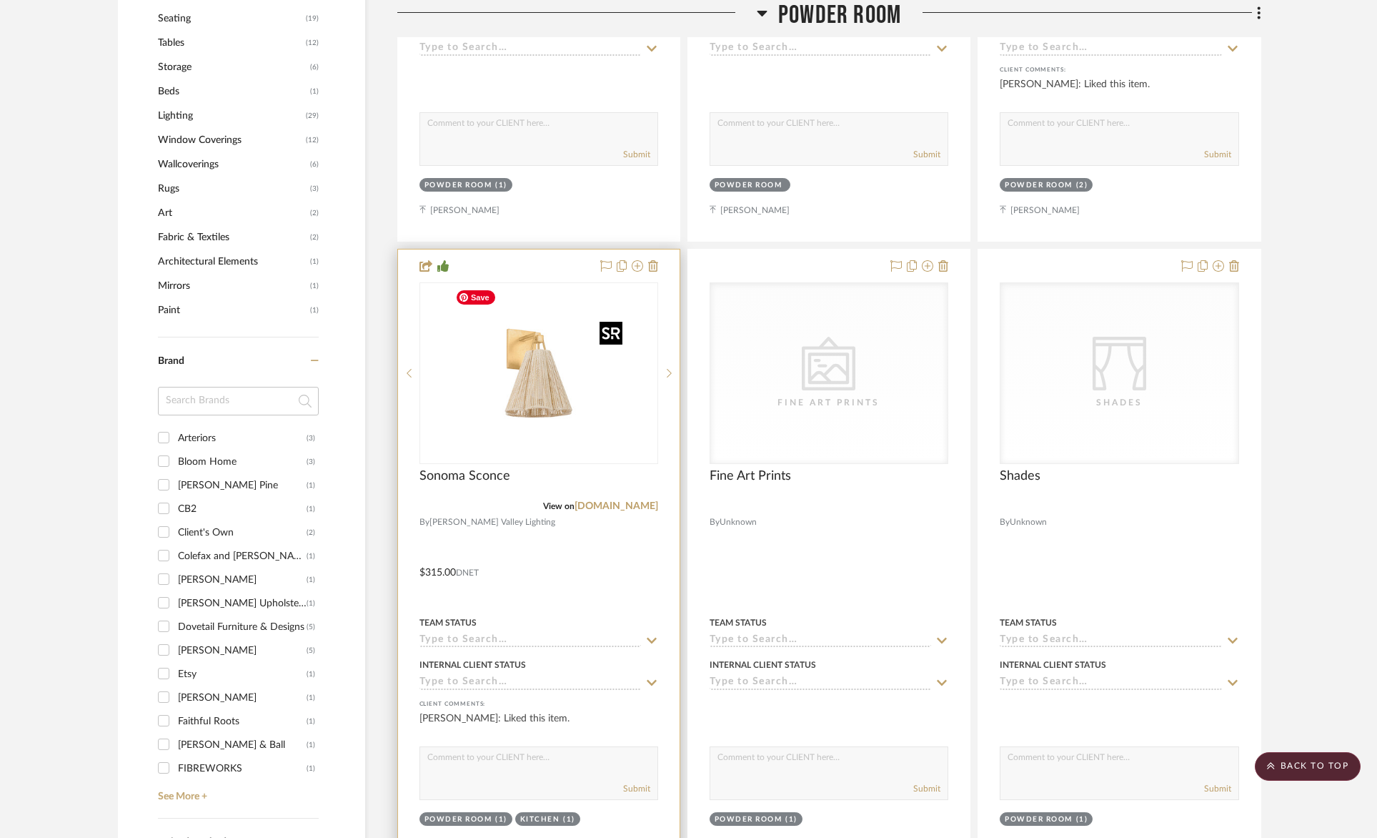
scroll to position [688, 0]
